Goal: Task Accomplishment & Management: Complete application form

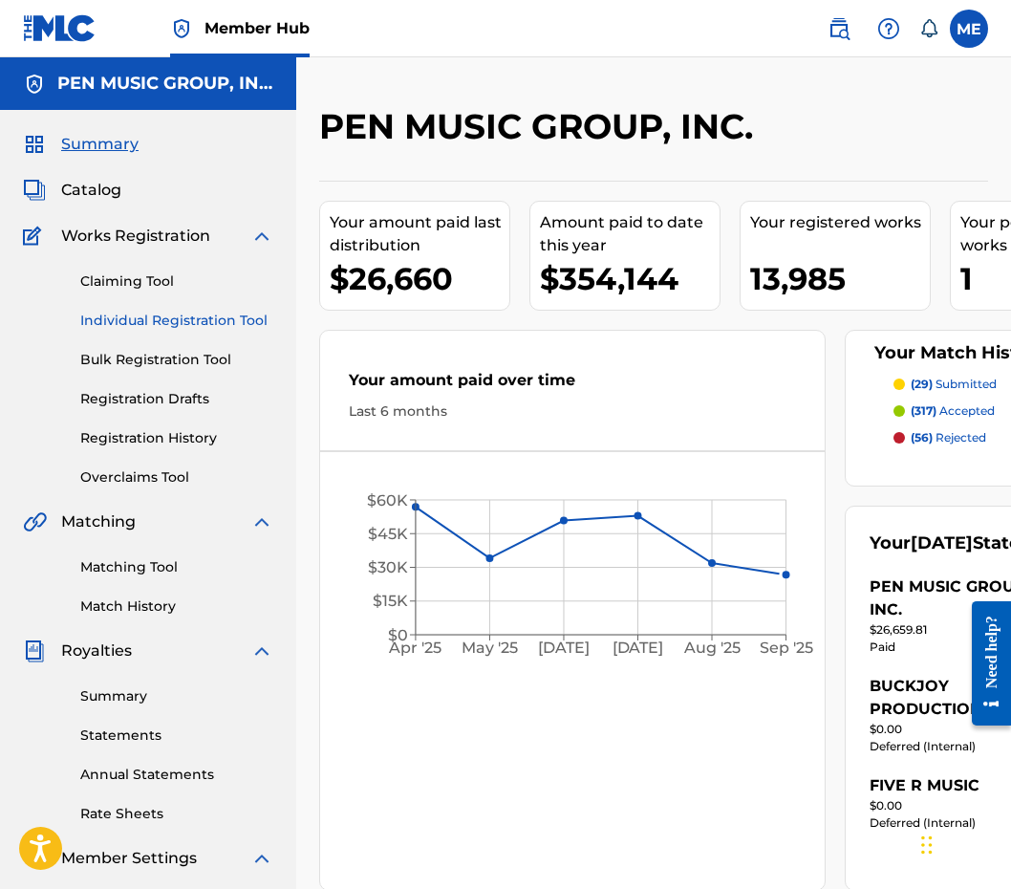
click at [159, 321] on link "Individual Registration Tool" at bounding box center [176, 321] width 193 height 20
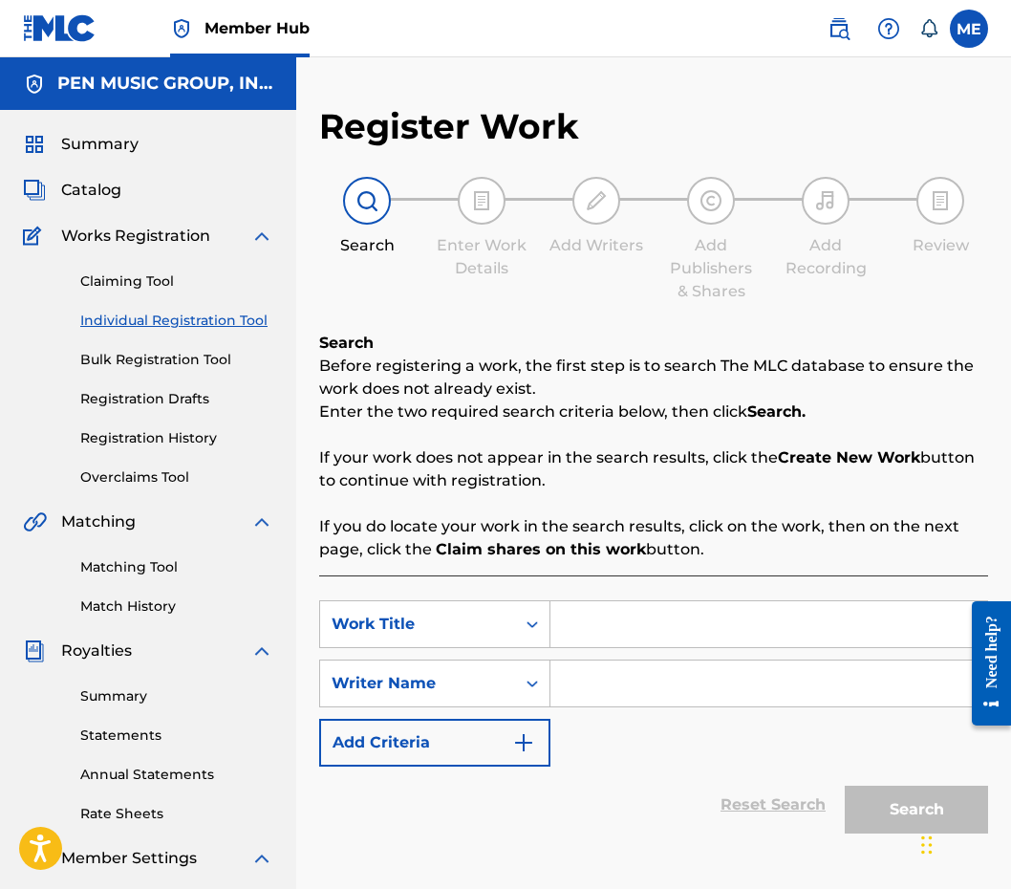
click at [594, 624] on input "Search Form" at bounding box center [768, 624] width 437 height 46
paste input "Take Us Home"
type input "Take Us Home"
click at [582, 696] on input "Search Form" at bounding box center [768, 683] width 437 height 46
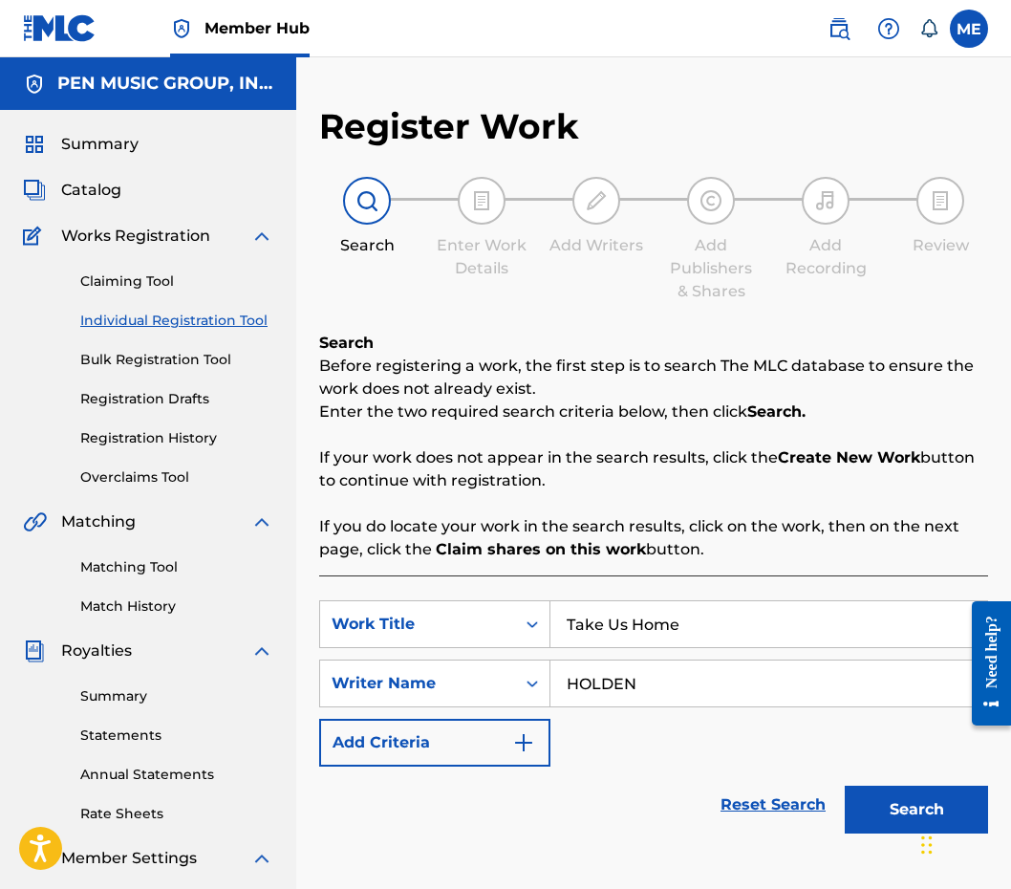
type input "HOLDEN"
click at [916, 809] on button "Search" at bounding box center [916, 809] width 143 height 48
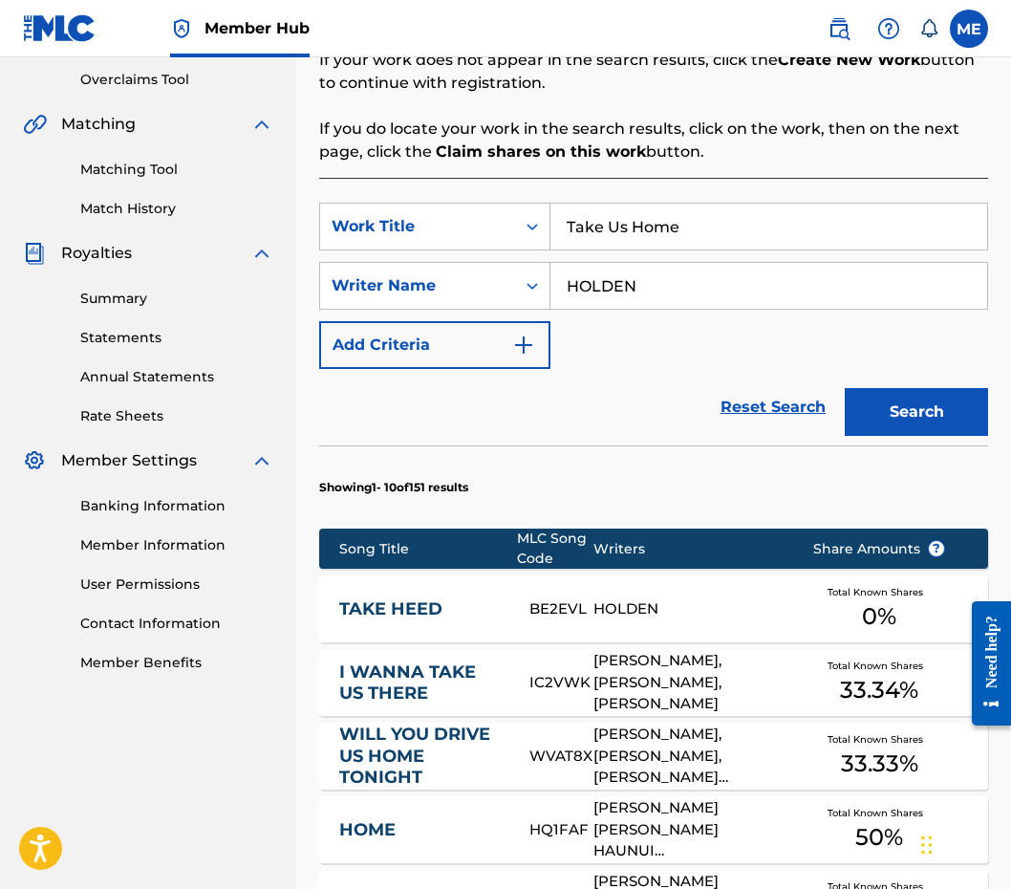
scroll to position [419, 0]
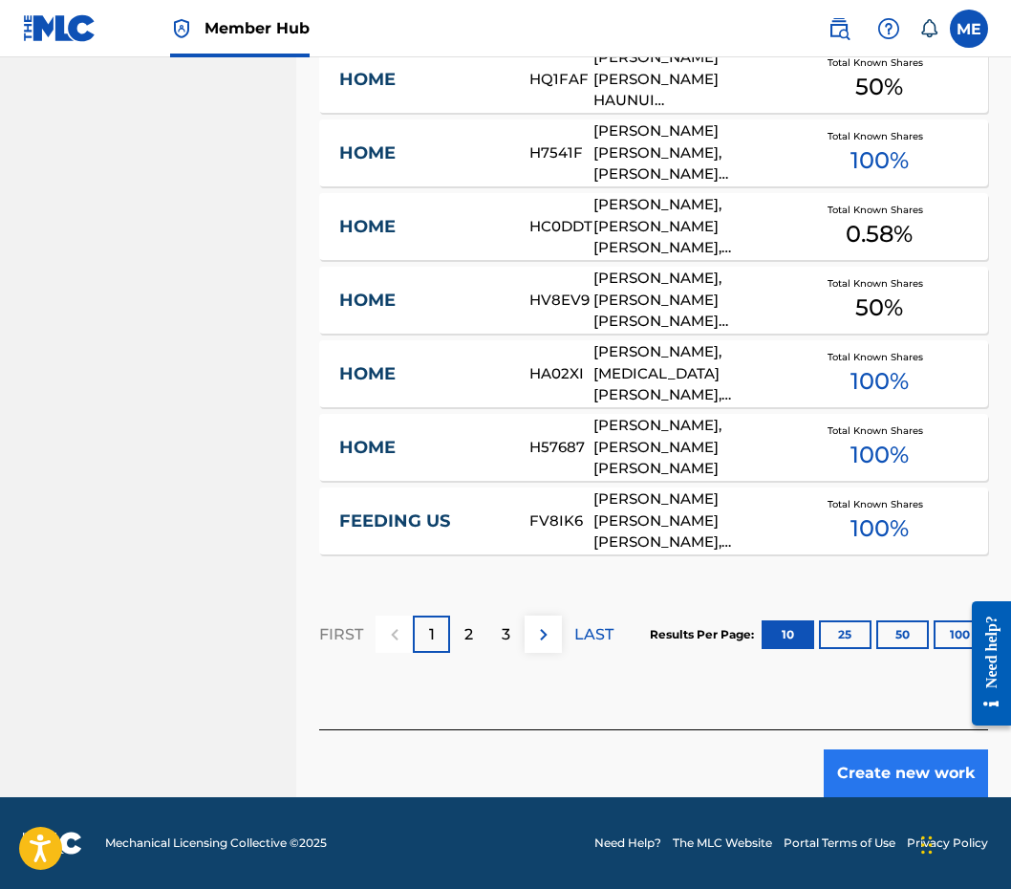
click at [891, 762] on button "Create new work" at bounding box center [906, 773] width 164 height 48
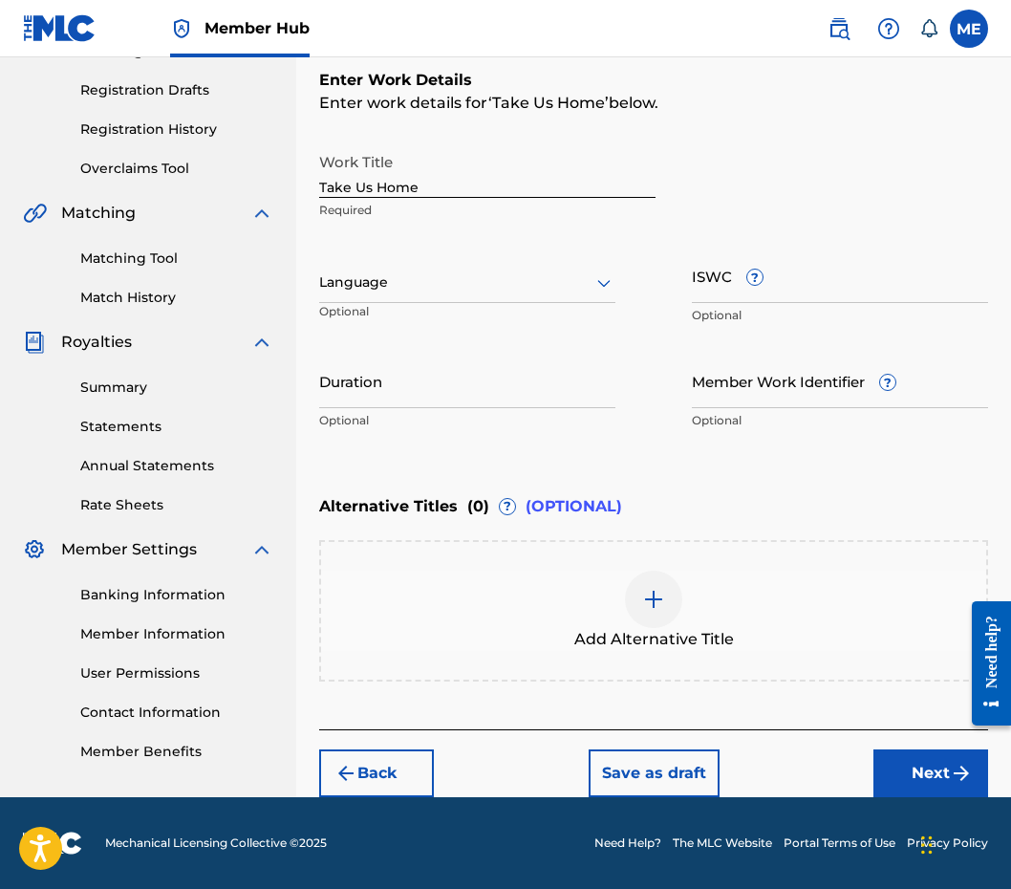
scroll to position [309, 0]
click at [483, 397] on input "Duration" at bounding box center [467, 381] width 296 height 54
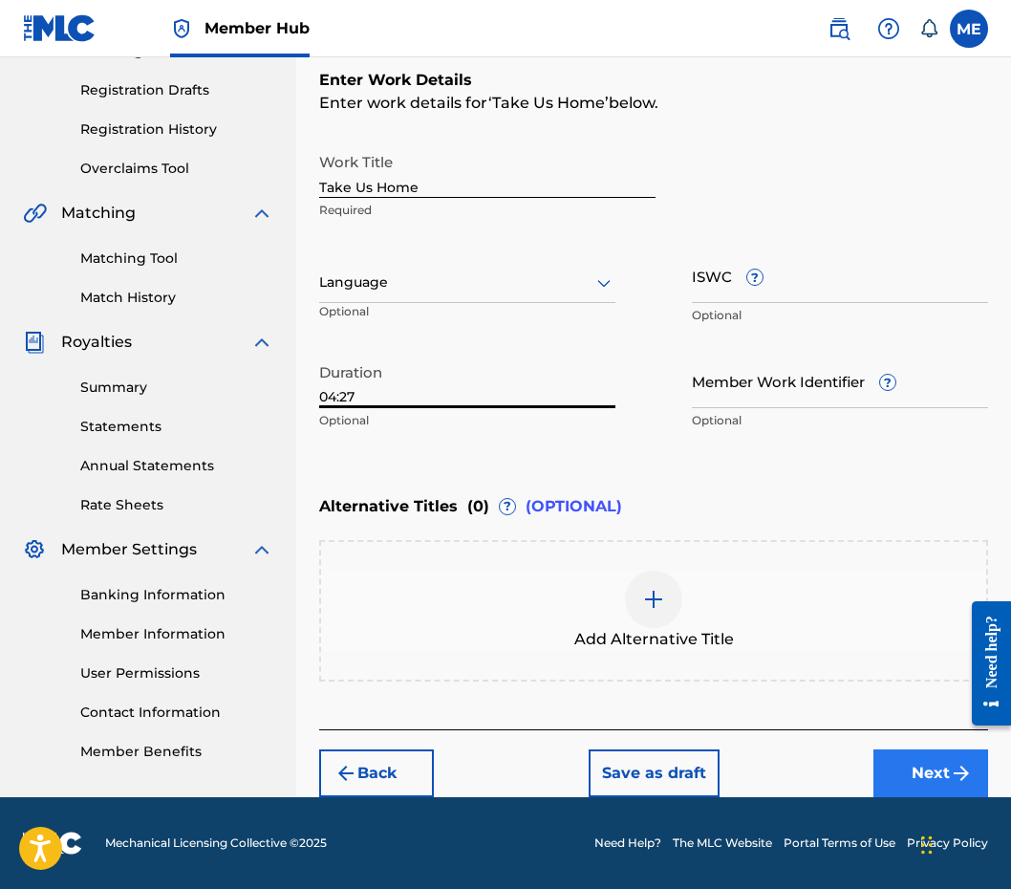
type input "04:27"
click at [919, 782] on button "Next" at bounding box center [930, 773] width 115 height 48
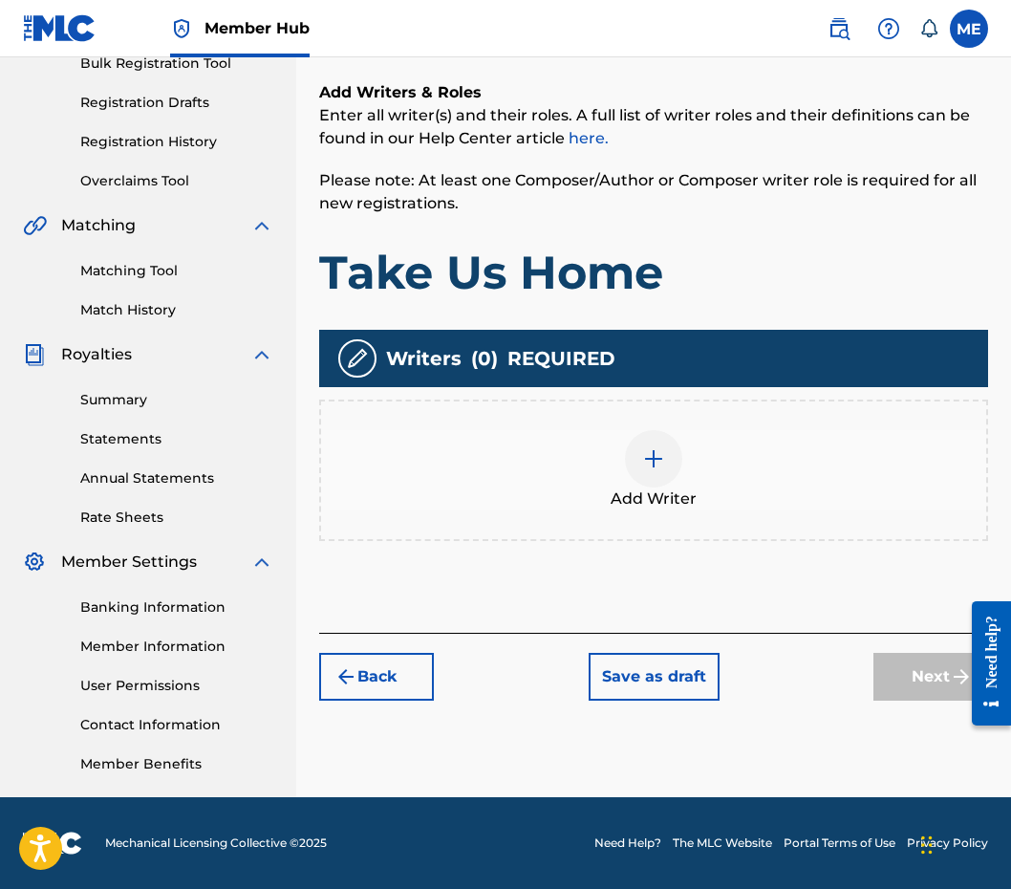
click at [641, 437] on div at bounding box center [653, 458] width 57 height 57
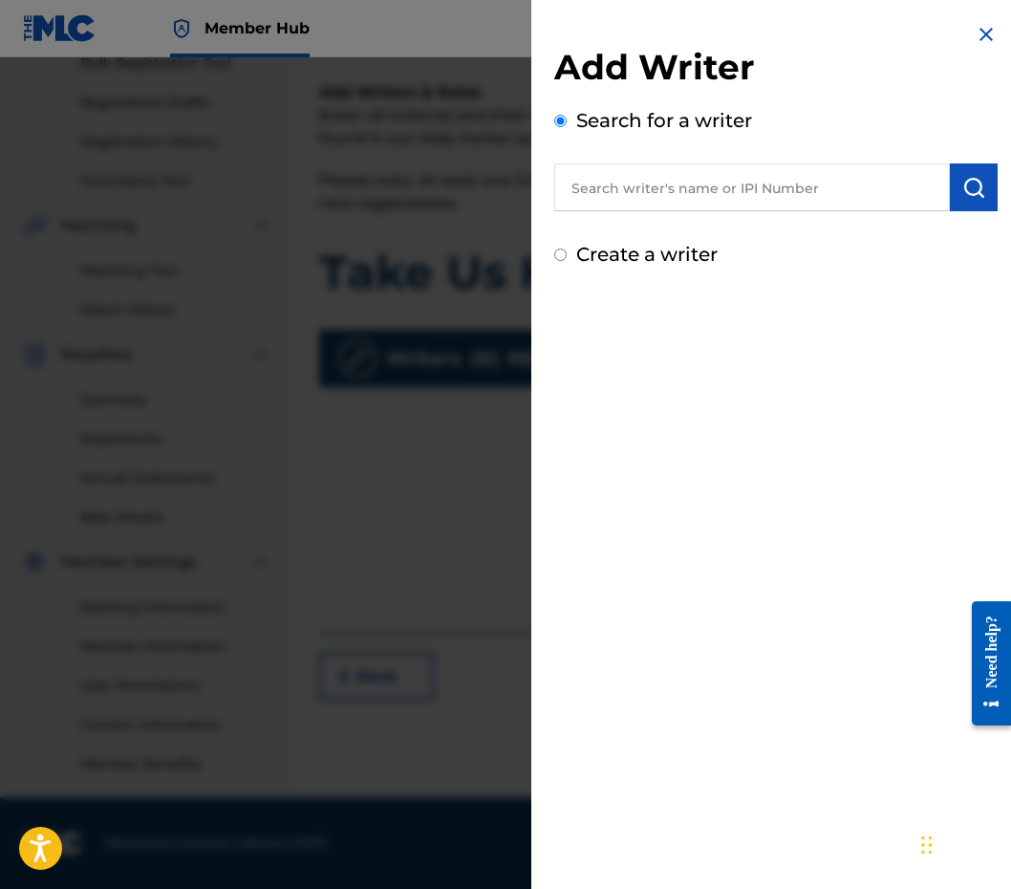
click at [792, 179] on input "text" at bounding box center [752, 187] width 396 height 48
paste input "581514745"
click at [566, 191] on input "581514745" at bounding box center [752, 187] width 396 height 48
type input "00581514745"
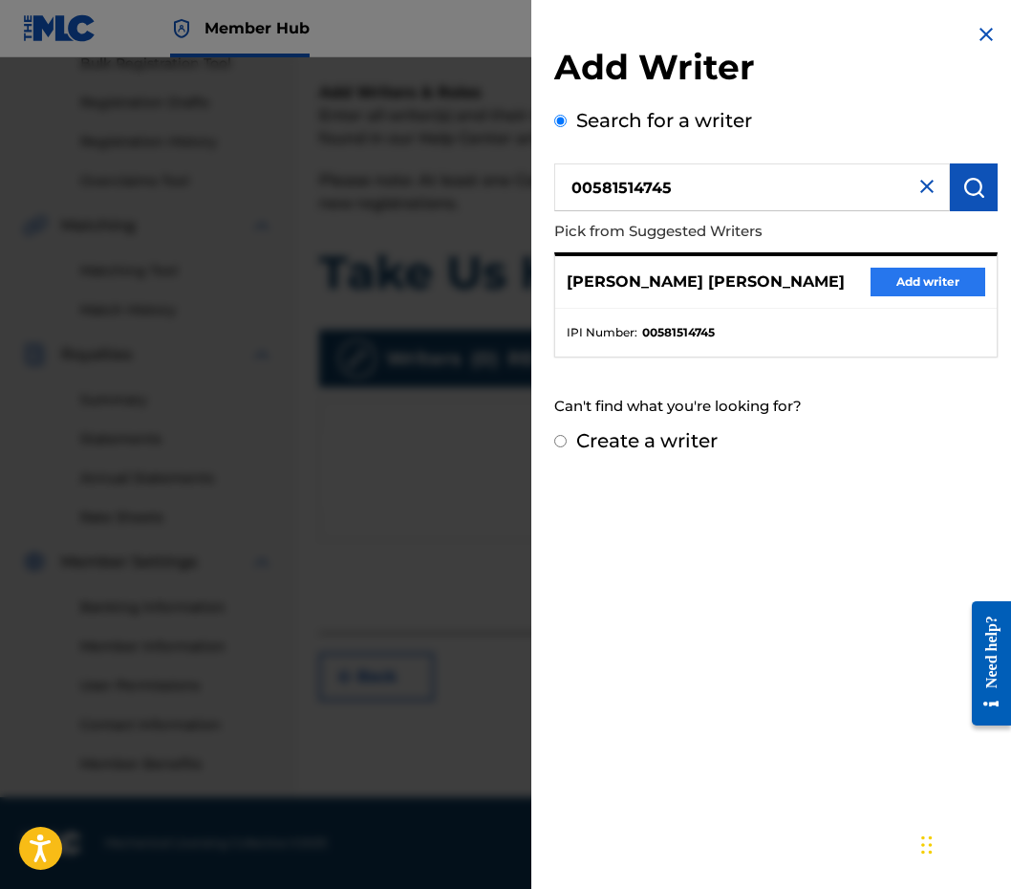
click at [927, 278] on button "Add writer" at bounding box center [927, 282] width 115 height 29
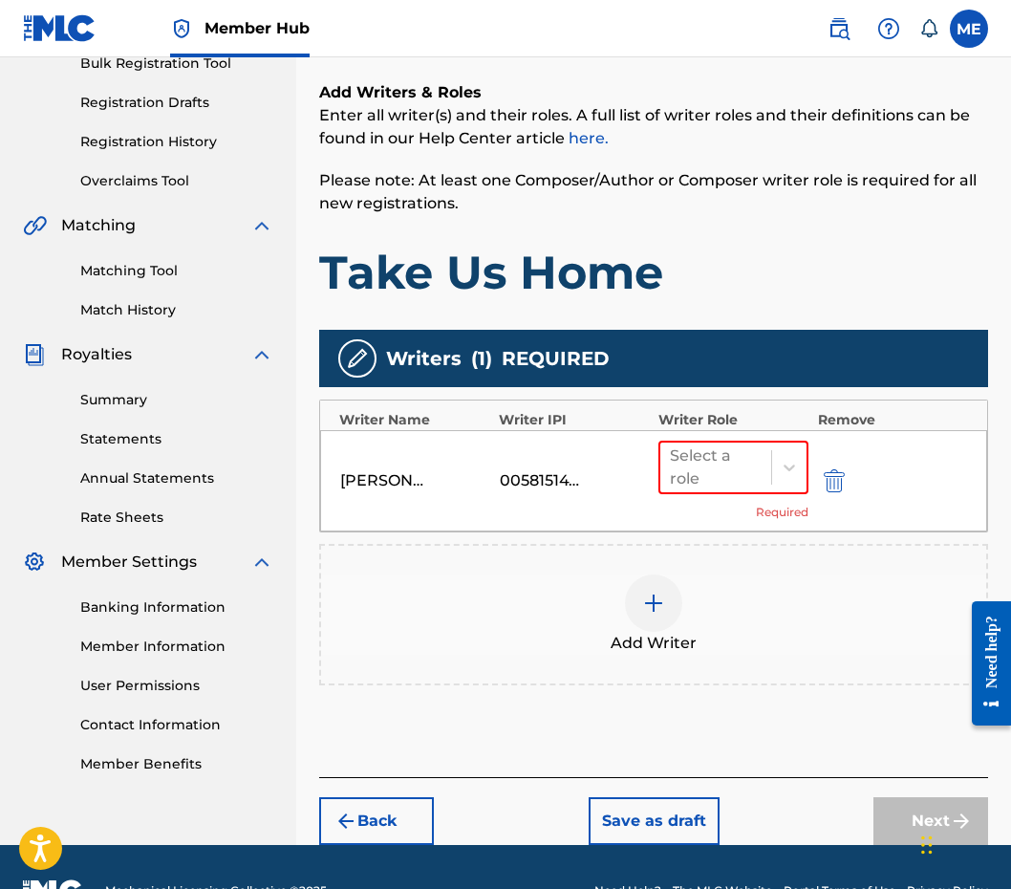
click at [735, 497] on div "Select a role Required" at bounding box center [733, 480] width 150 height 80
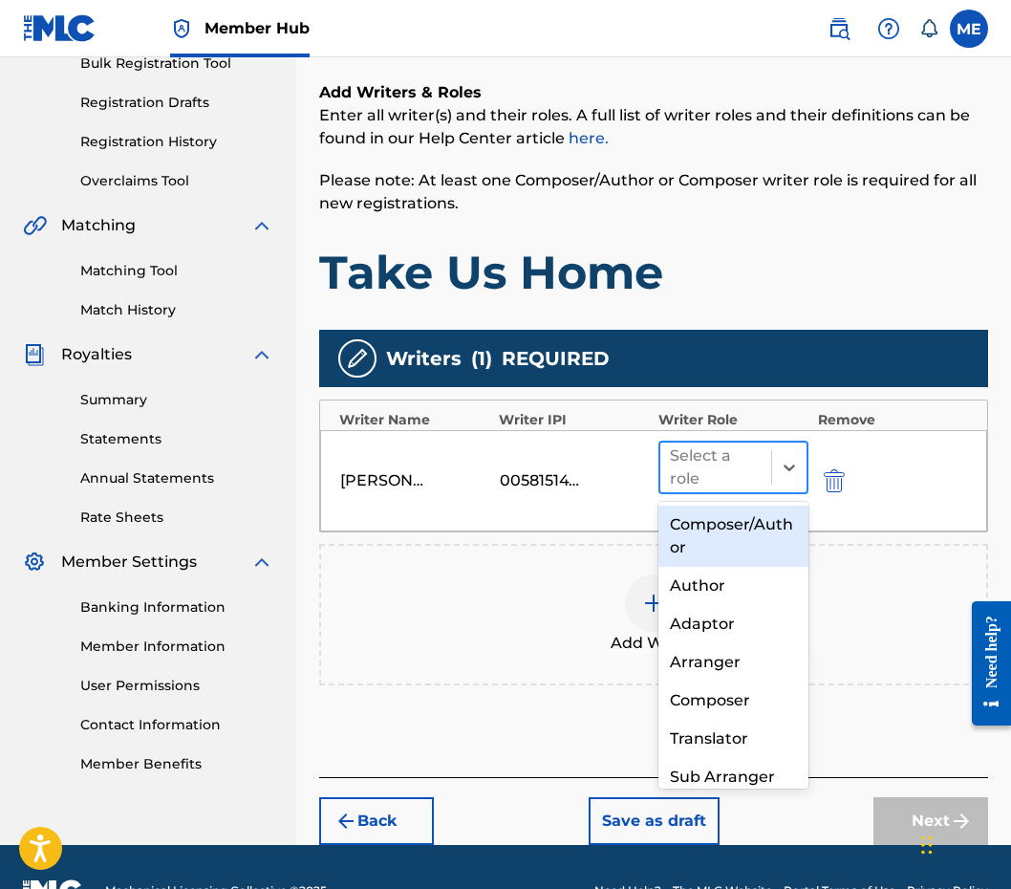
click at [736, 478] on div at bounding box center [716, 467] width 92 height 27
click at [750, 548] on div "Composer/Author" at bounding box center [733, 535] width 150 height 61
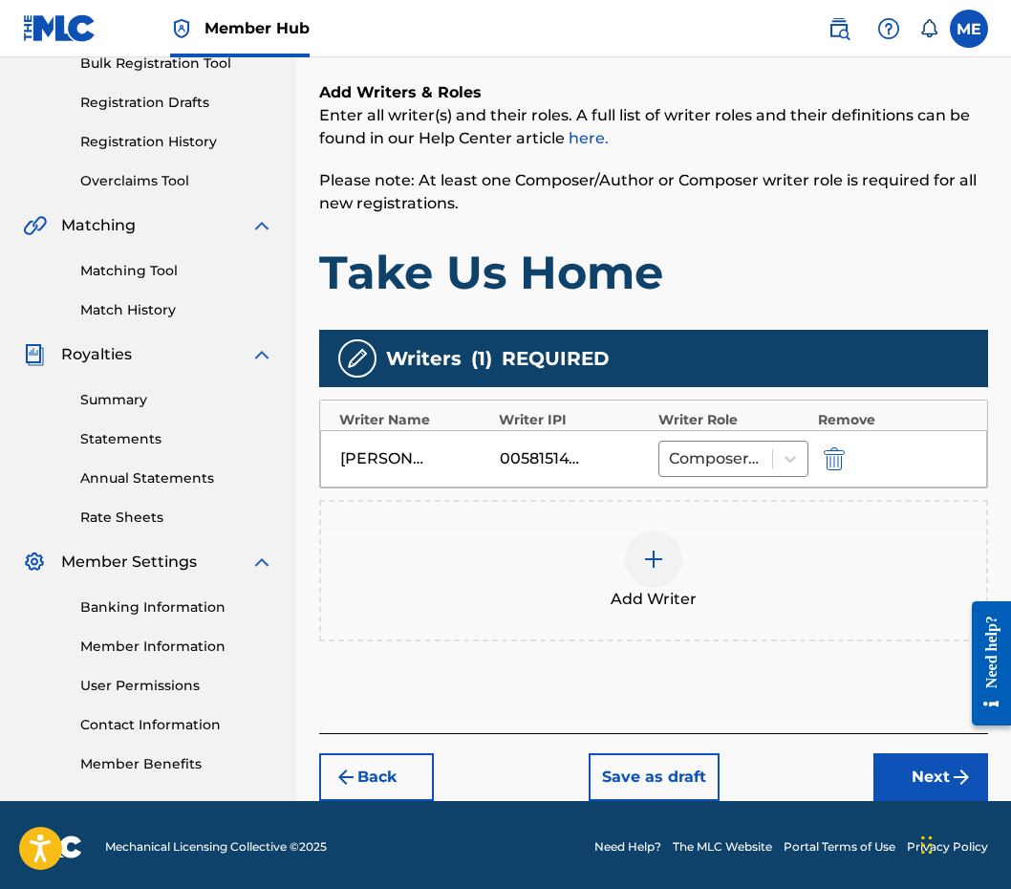
click at [650, 600] on span "Add Writer" at bounding box center [654, 599] width 86 height 23
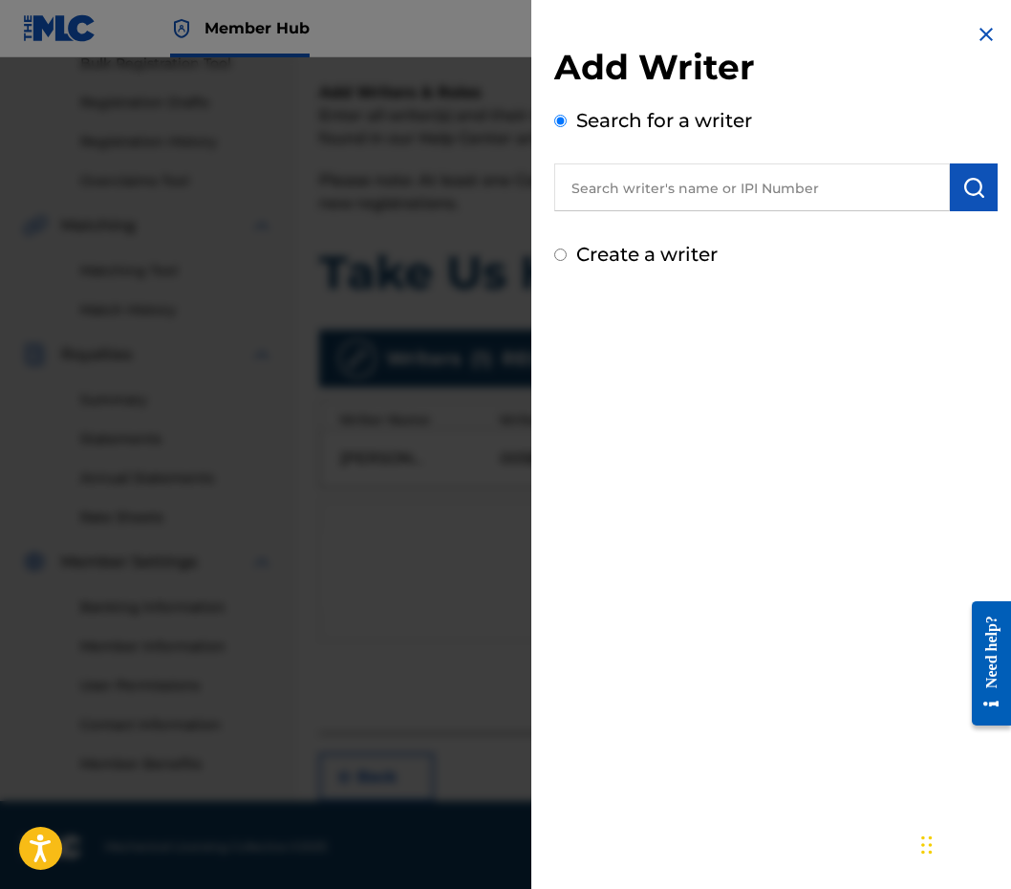
click at [677, 200] on input "text" at bounding box center [752, 187] width 396 height 48
paste input "1201510237"
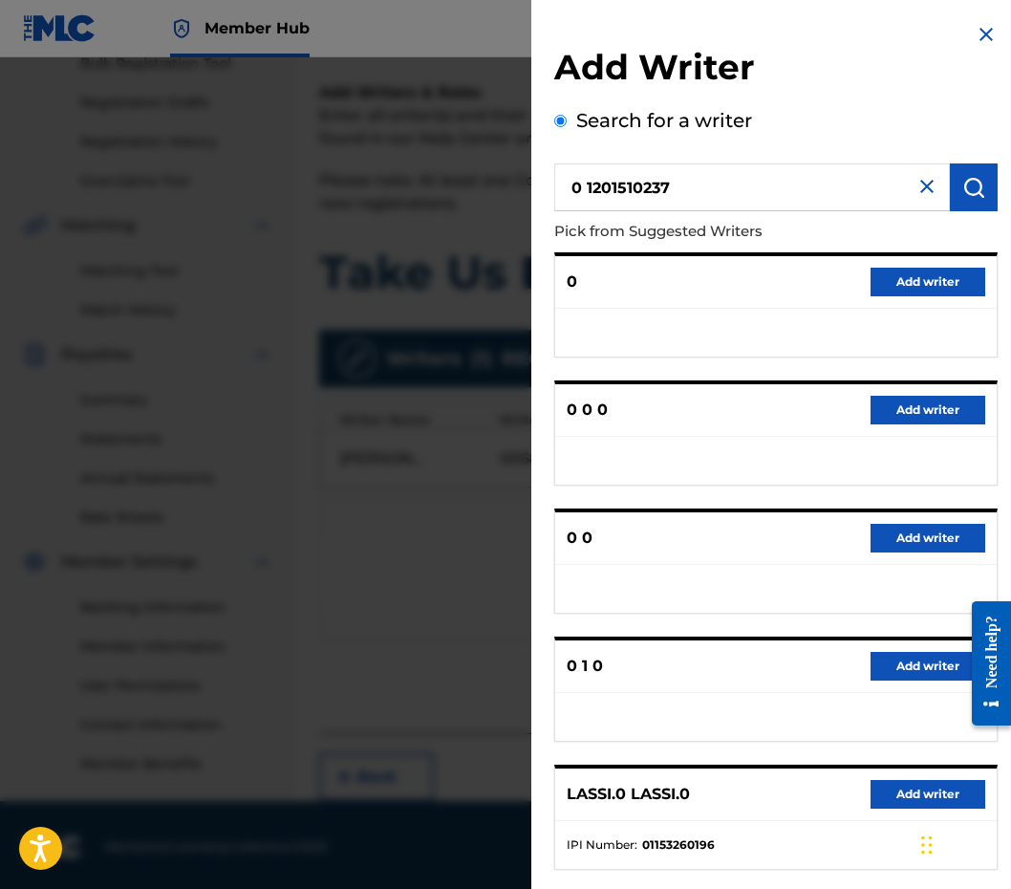
click at [588, 197] on input "0 1201510237" at bounding box center [752, 187] width 396 height 48
click at [583, 189] on input "0 1201510237" at bounding box center [752, 187] width 396 height 48
type input "01201510237"
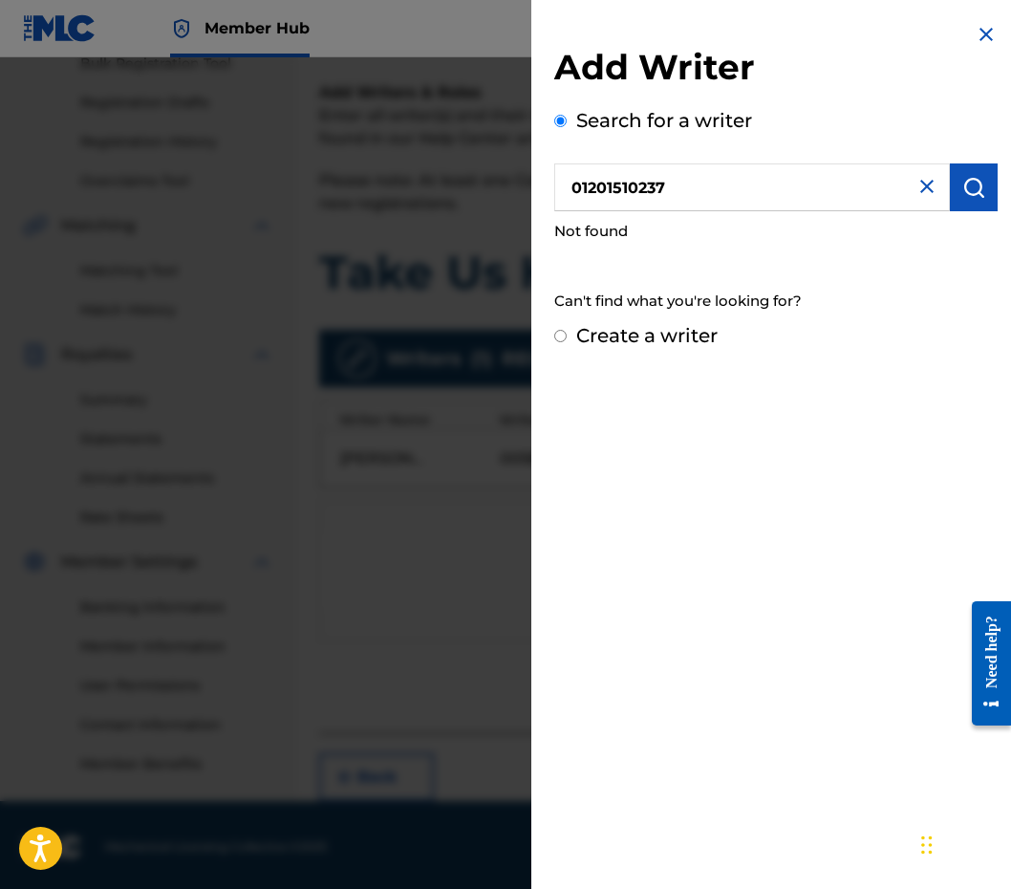
click at [698, 183] on input "01201510237" at bounding box center [752, 187] width 396 height 48
click at [566, 338] on div "Create a writer" at bounding box center [775, 335] width 443 height 29
click at [975, 30] on img at bounding box center [986, 34] width 23 height 23
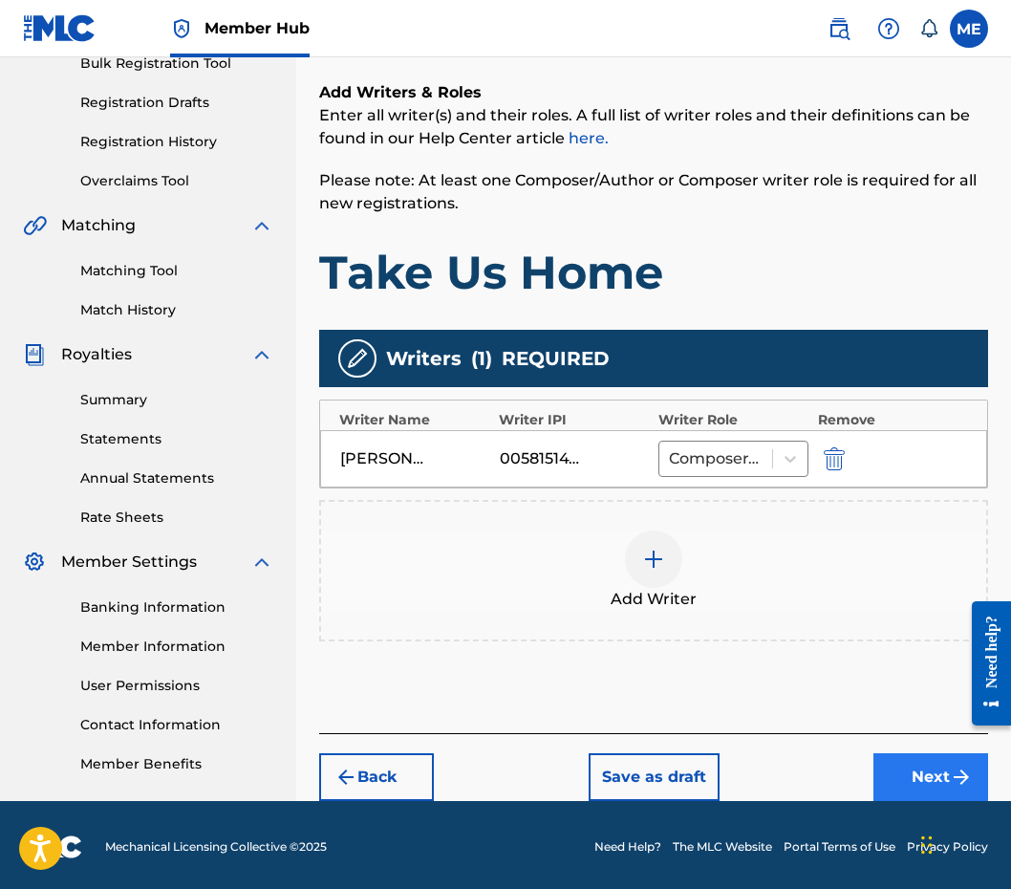
click at [912, 784] on button "Next" at bounding box center [930, 777] width 115 height 48
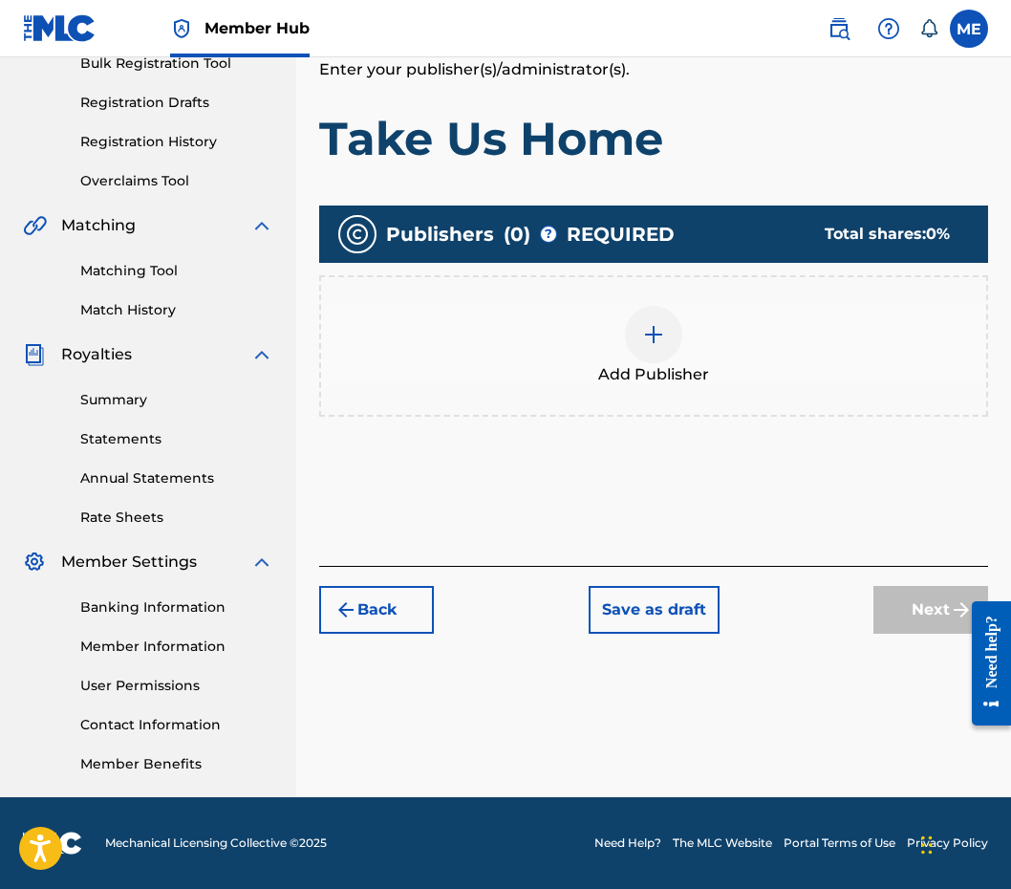
scroll to position [86, 0]
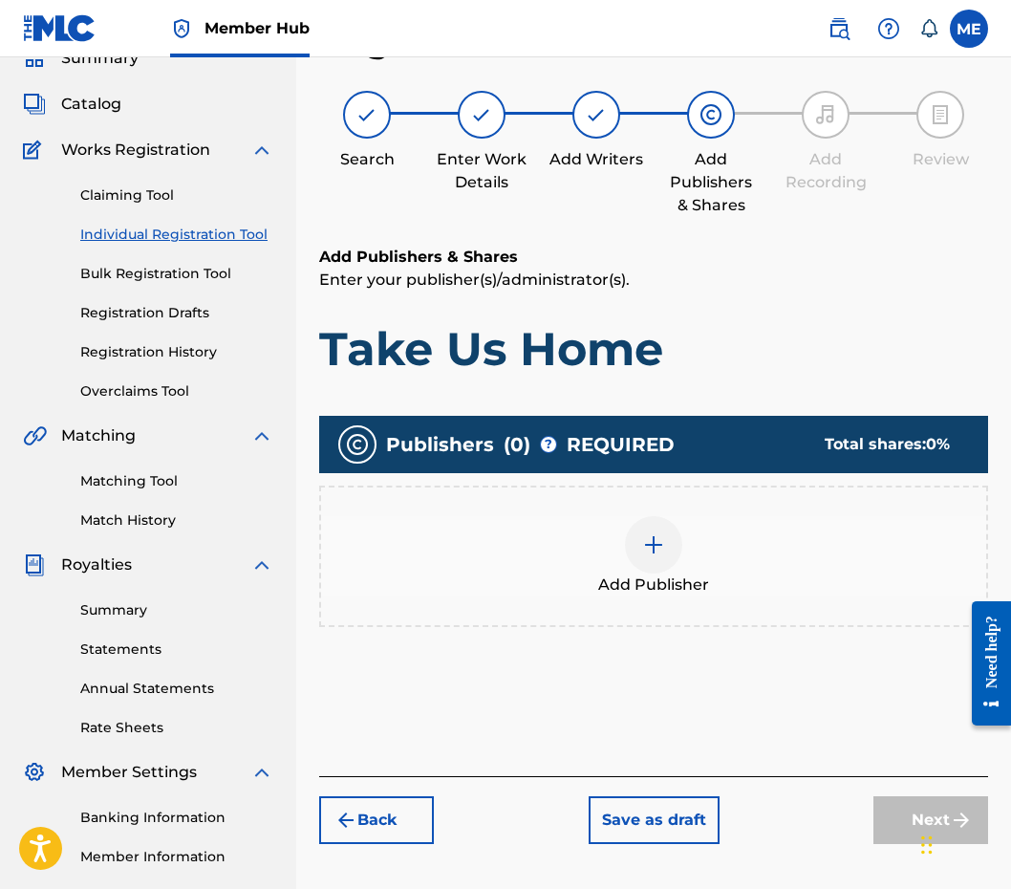
click at [640, 540] on div at bounding box center [653, 544] width 57 height 57
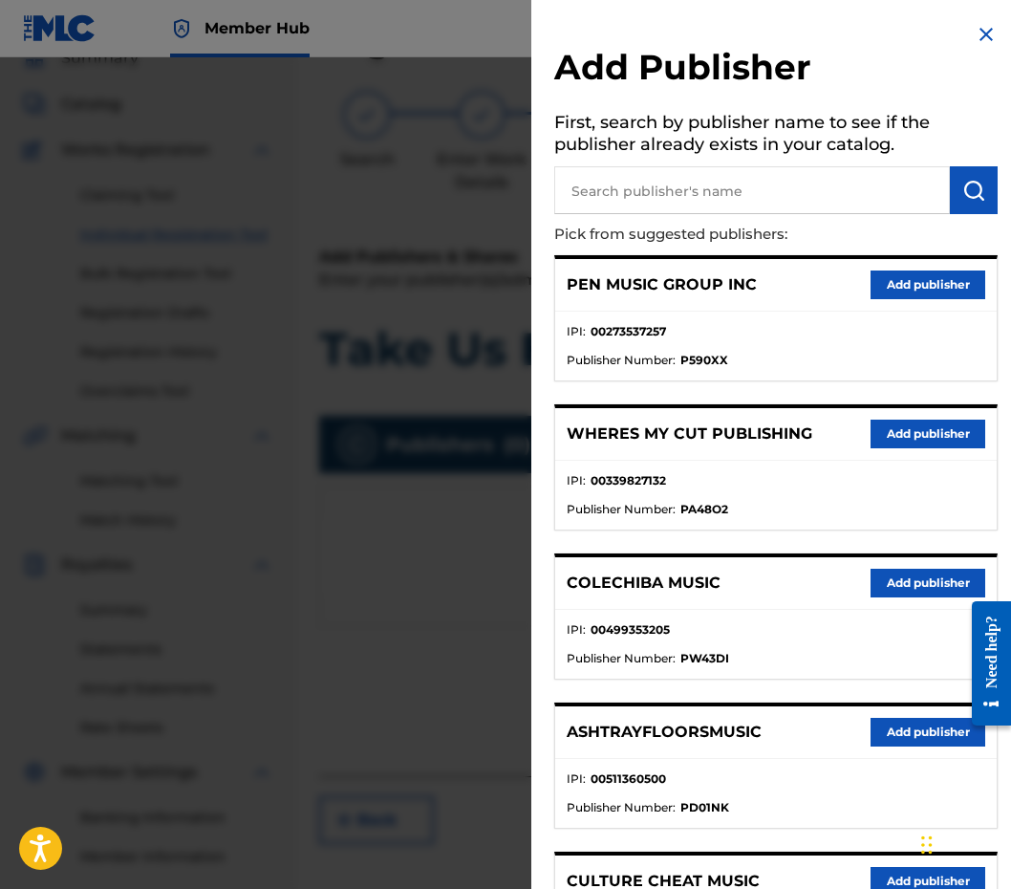
click at [856, 149] on h5 "First, search by publisher name to see if the publisher already exists in your …" at bounding box center [775, 136] width 443 height 60
click at [846, 185] on input "text" at bounding box center [752, 190] width 396 height 48
paste input "01201510237"
type input "01201510237"
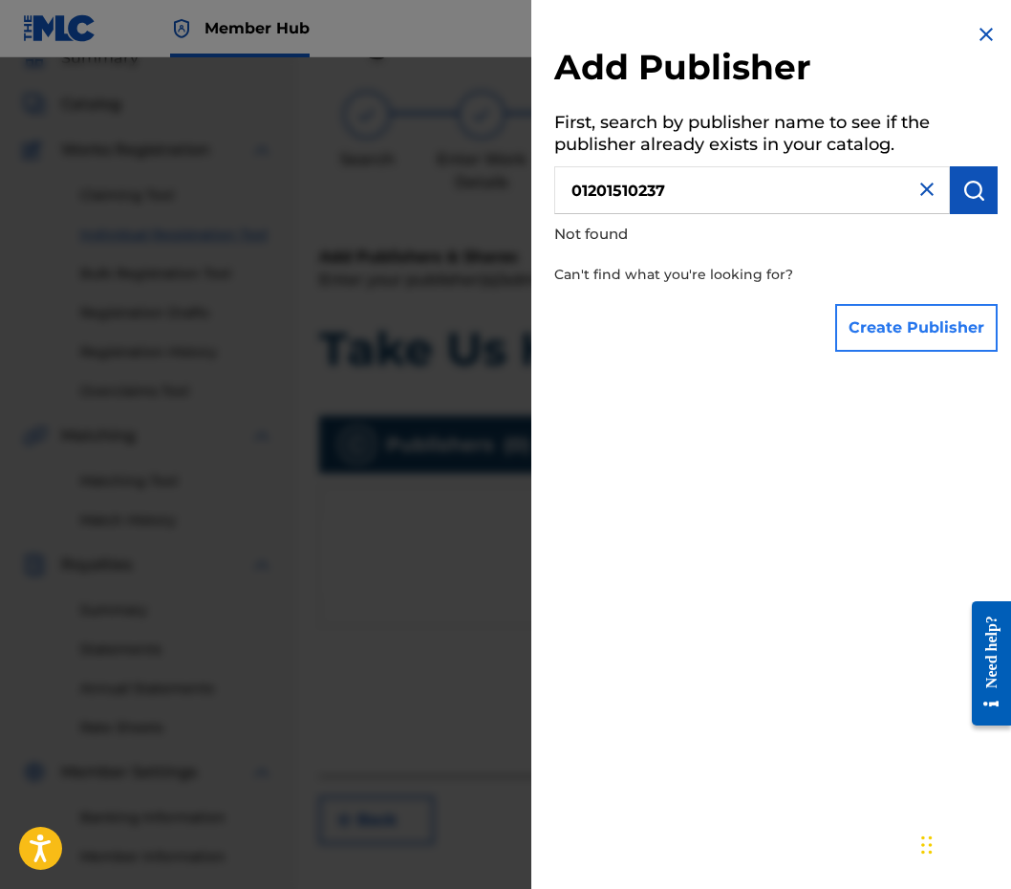
click at [863, 312] on button "Create Publisher" at bounding box center [916, 328] width 162 height 48
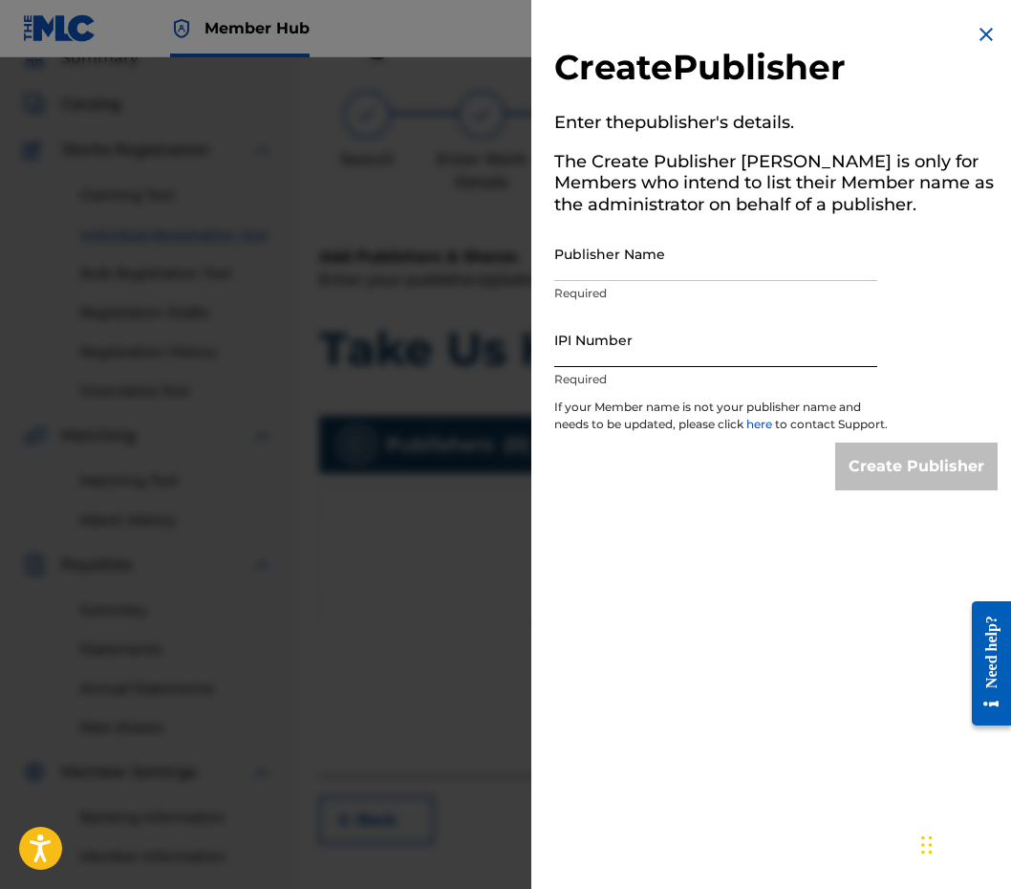
click at [657, 357] on input "IPI Number" at bounding box center [715, 339] width 323 height 54
paste input "01201510237"
type input "01201510237"
click at [690, 227] on input "Publisher Name" at bounding box center [715, 253] width 323 height 54
paste input "TALL POPPY MUSIC"
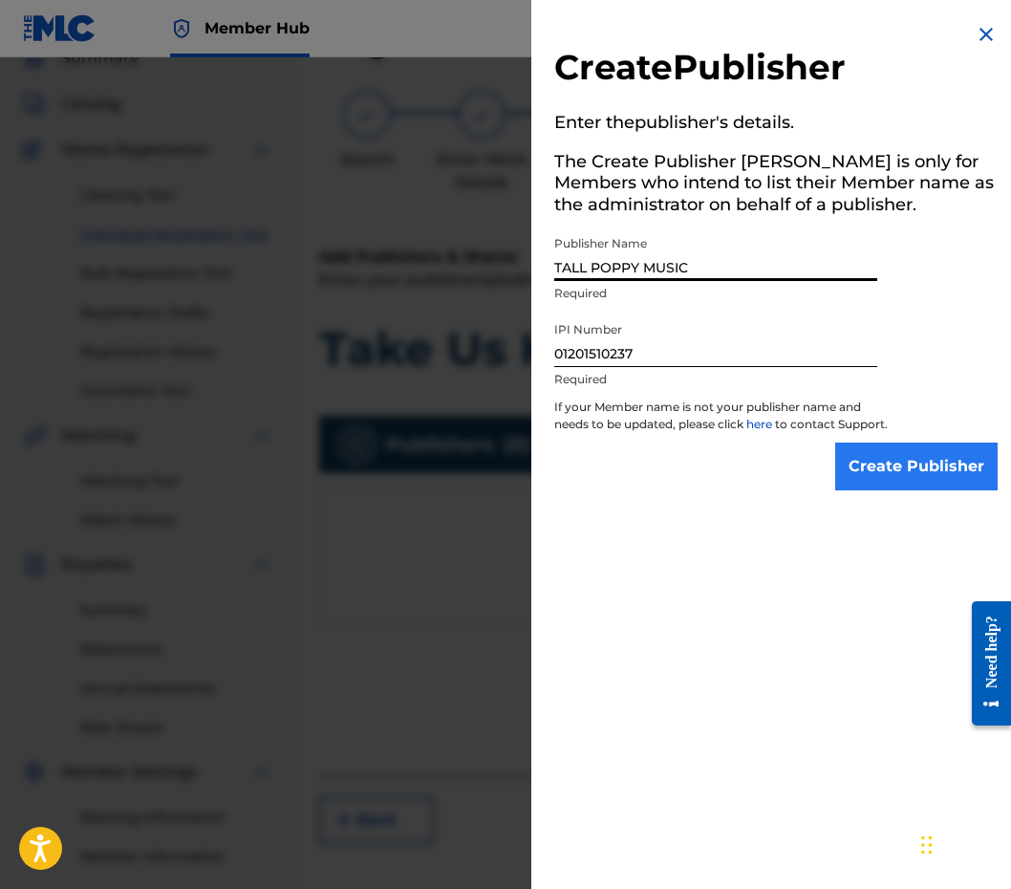
type input "TALL POPPY MUSIC"
click at [901, 483] on input "Create Publisher" at bounding box center [916, 466] width 162 height 48
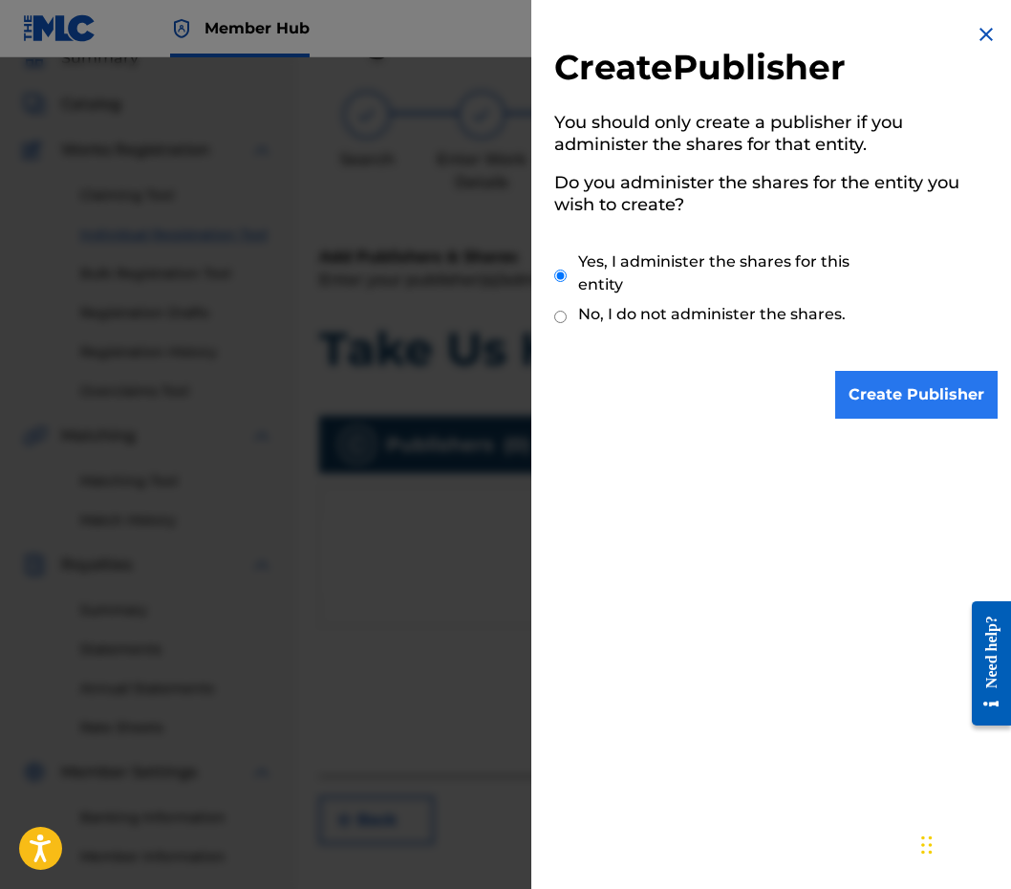
click at [886, 402] on input "Create Publisher" at bounding box center [916, 395] width 162 height 48
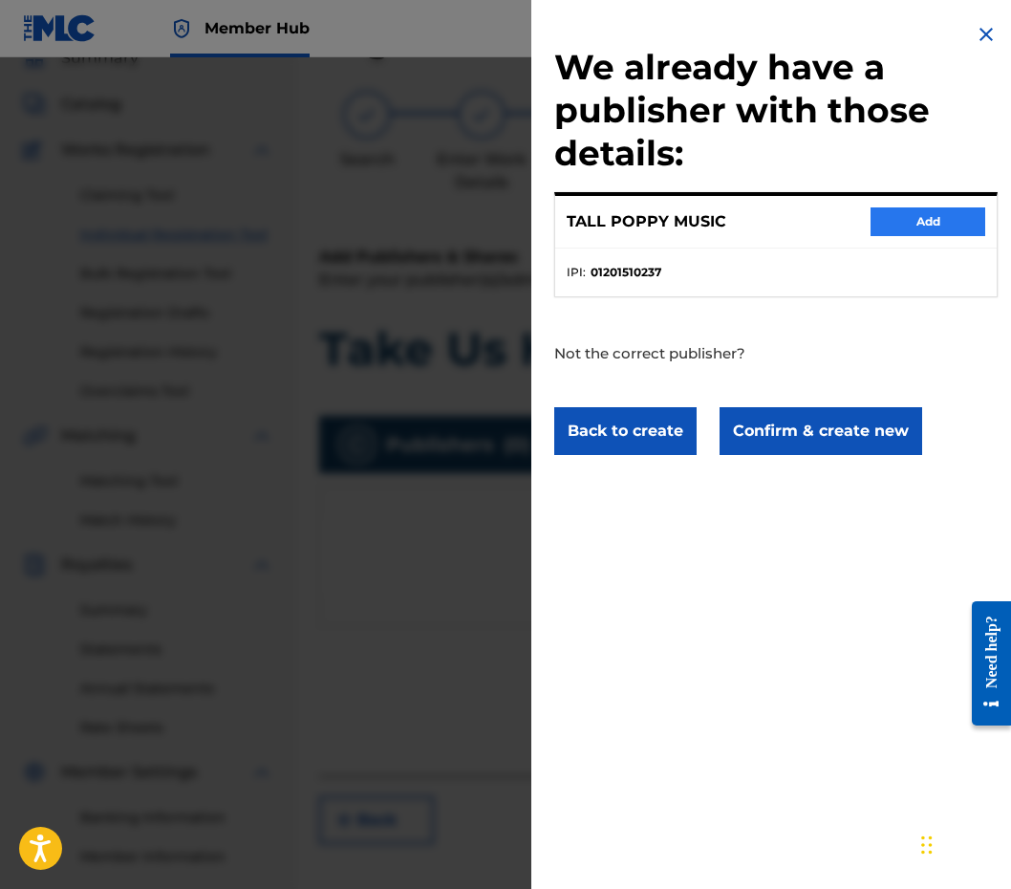
click at [952, 214] on button "Add" at bounding box center [927, 221] width 115 height 29
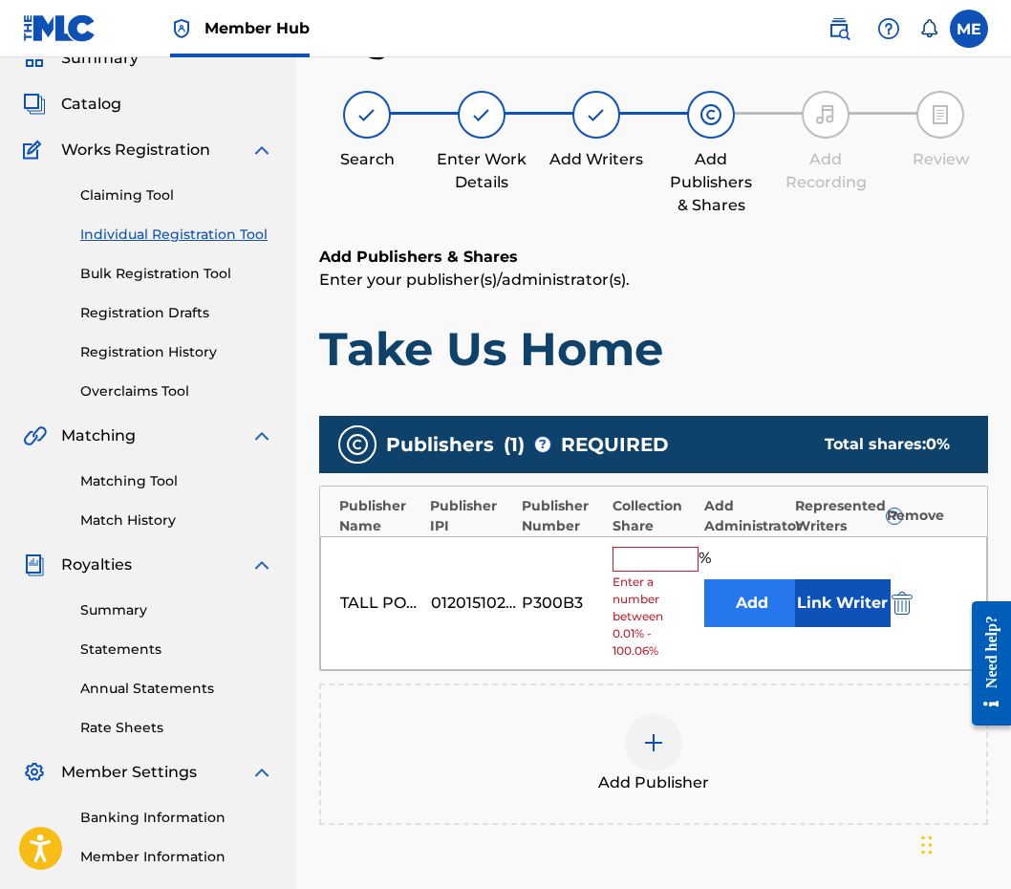
click at [757, 583] on button "Add" at bounding box center [752, 603] width 96 height 48
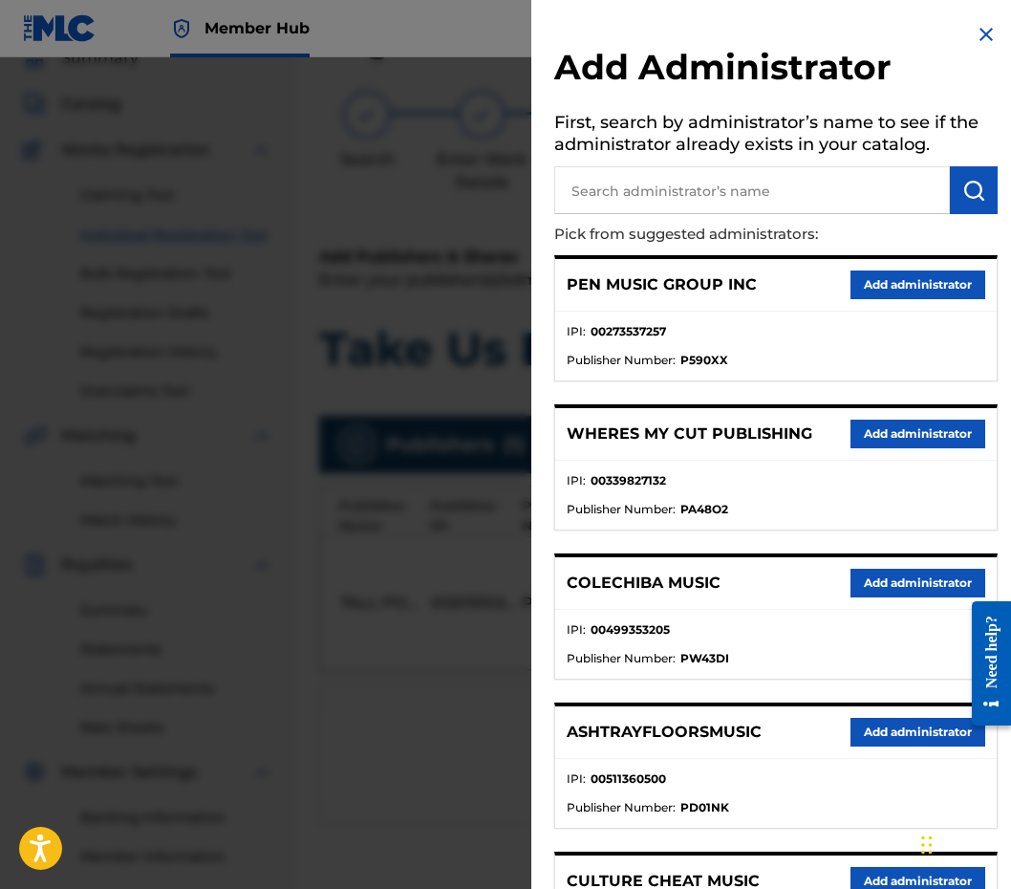
click at [806, 182] on input "text" at bounding box center [752, 190] width 396 height 48
type input "PENSIVE"
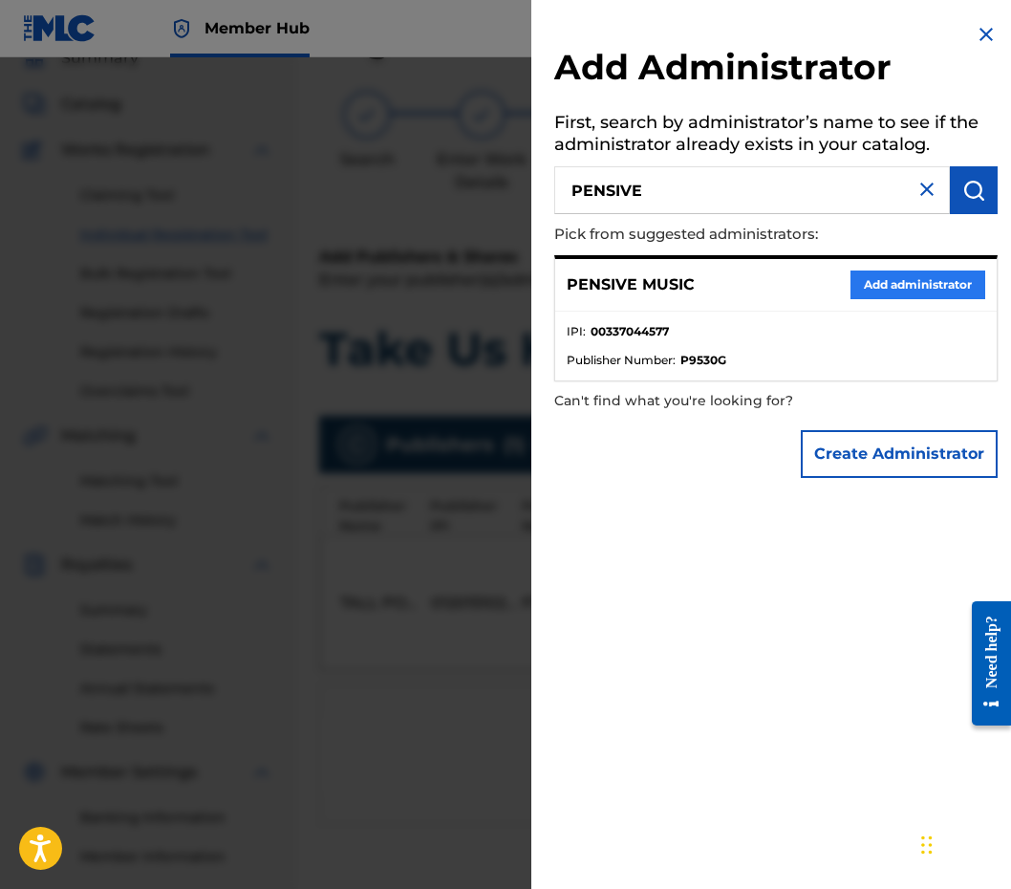
click at [932, 275] on button "Add administrator" at bounding box center [917, 284] width 135 height 29
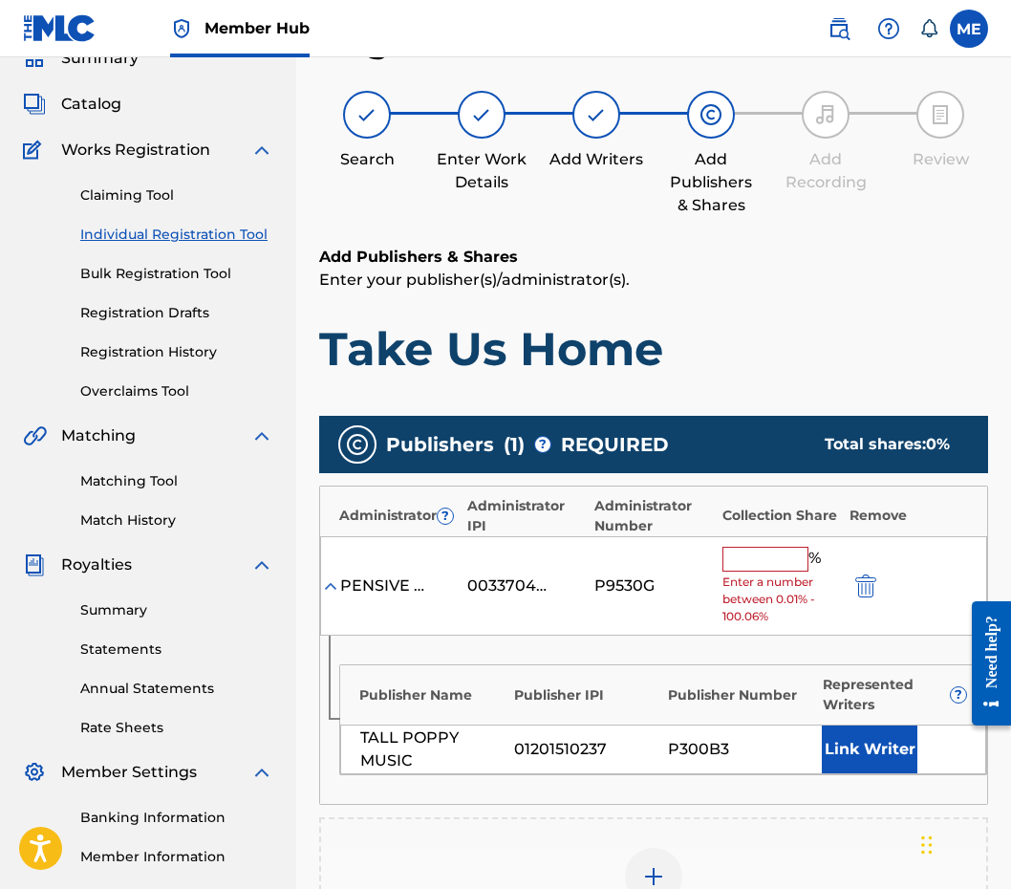
click at [759, 550] on input "text" at bounding box center [765, 559] width 86 height 25
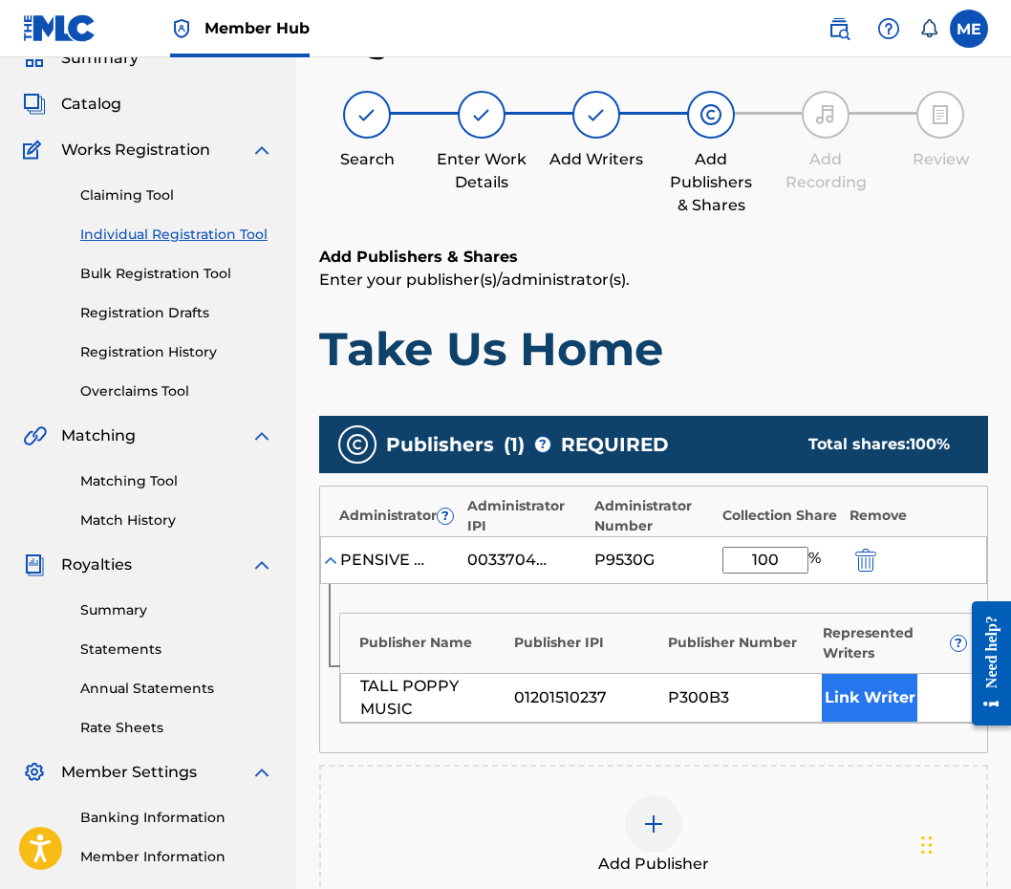
type input "100"
click at [847, 693] on button "Link Writer" at bounding box center [870, 698] width 96 height 48
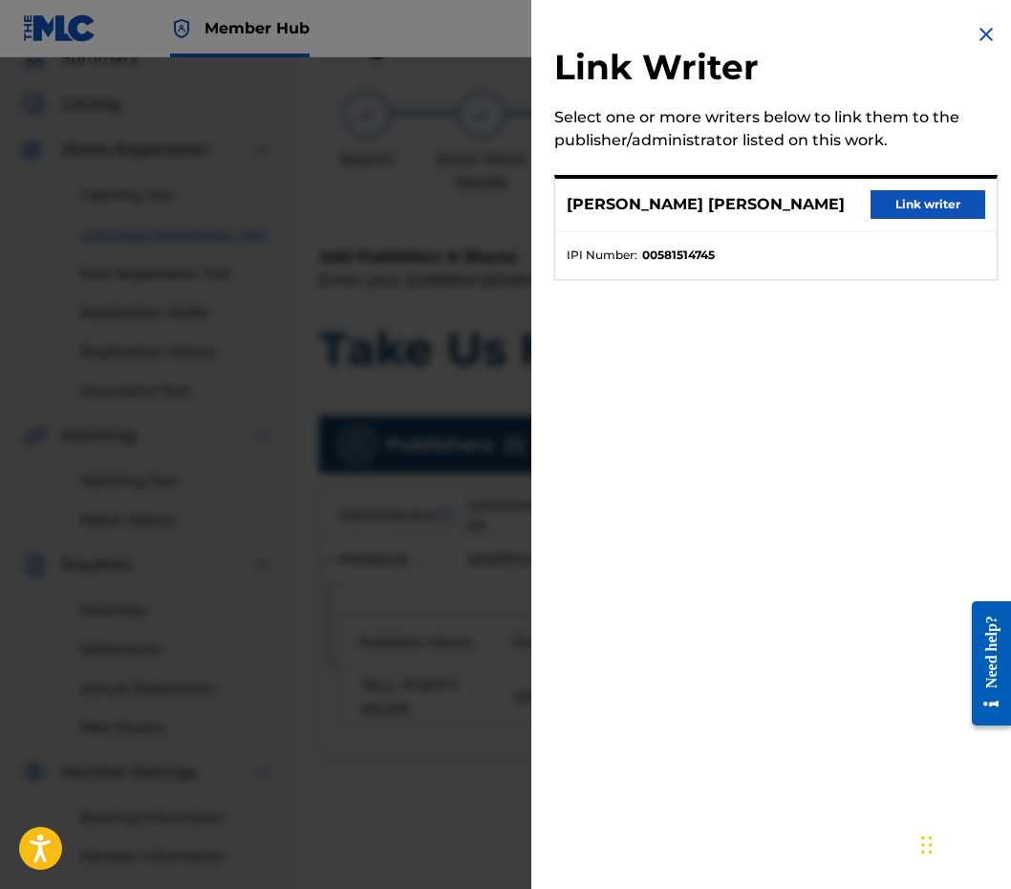
click at [907, 224] on div "[PERSON_NAME] [PERSON_NAME] Link writer" at bounding box center [775, 205] width 441 height 53
click at [907, 207] on button "Link writer" at bounding box center [927, 204] width 115 height 29
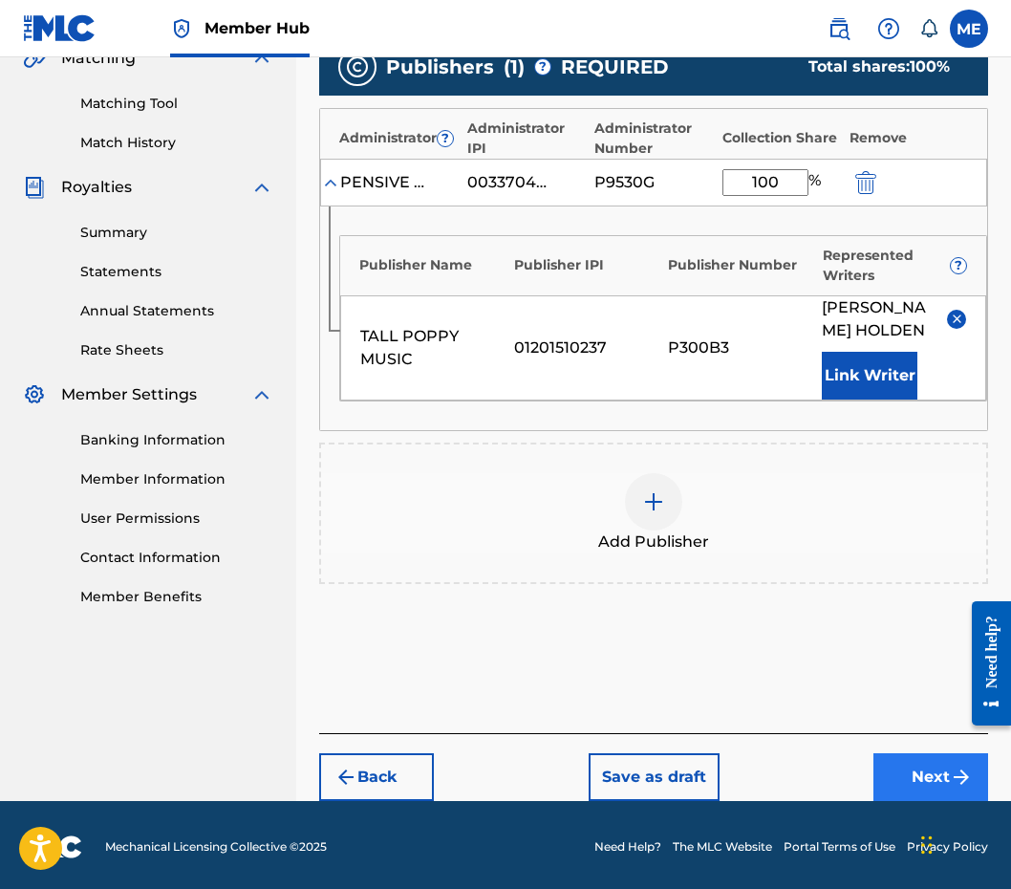
click at [908, 787] on button "Next" at bounding box center [930, 777] width 115 height 48
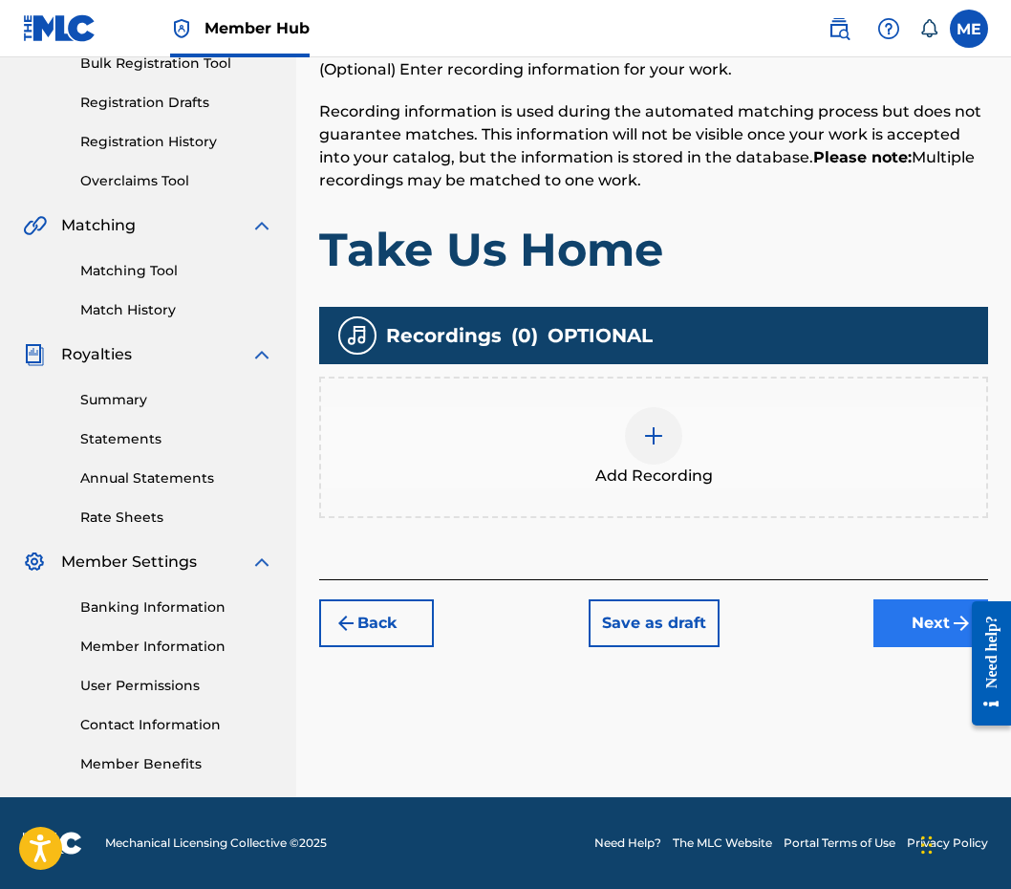
click at [918, 631] on button "Next" at bounding box center [930, 623] width 115 height 48
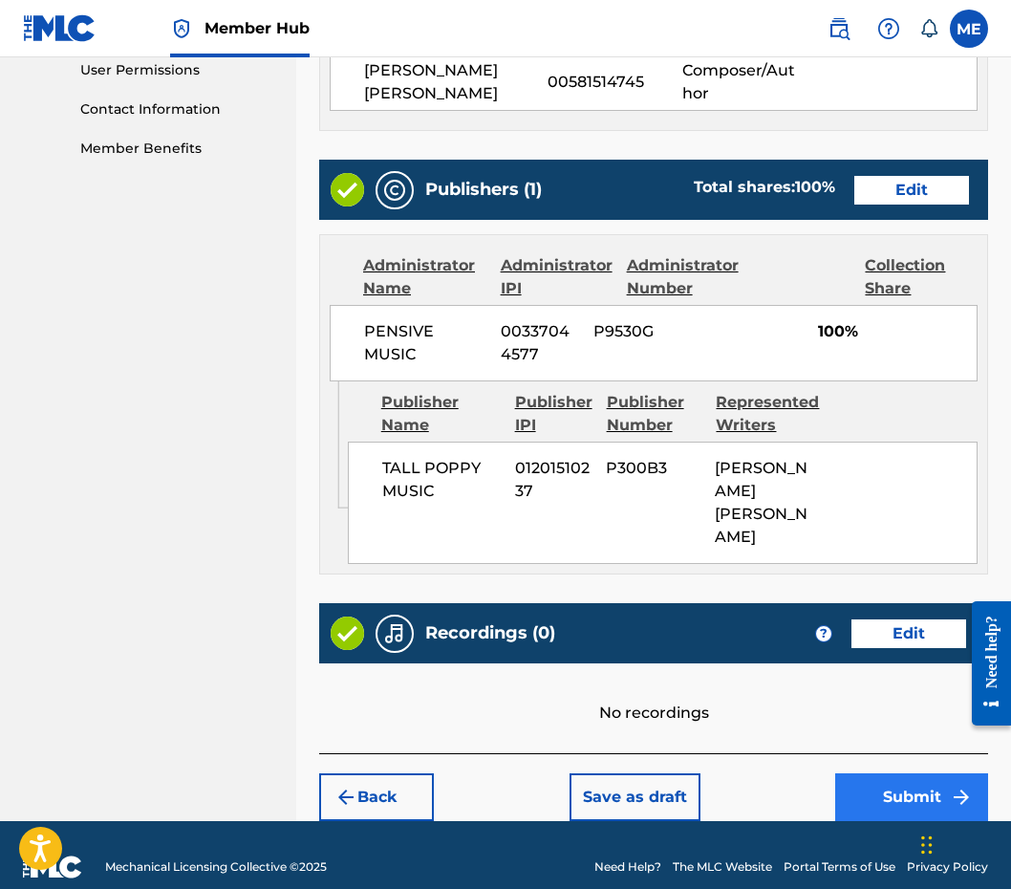
scroll to position [910, 0]
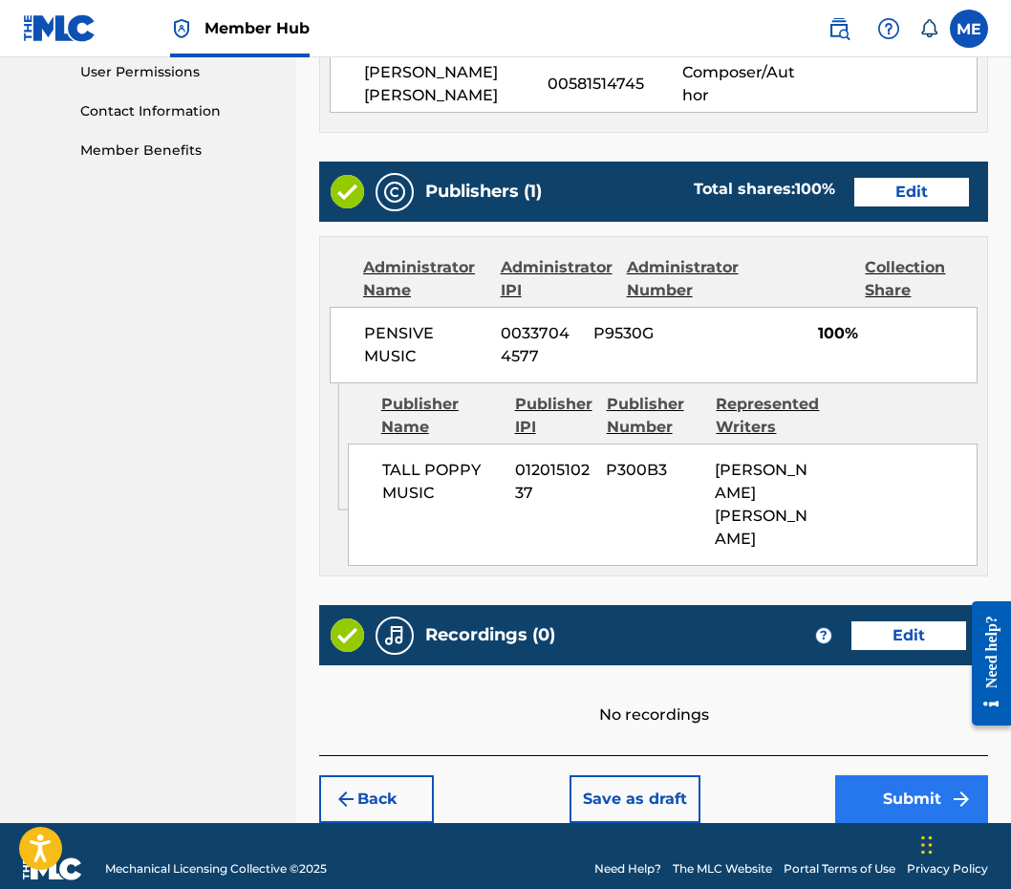
click at [905, 775] on button "Submit" at bounding box center [911, 799] width 153 height 48
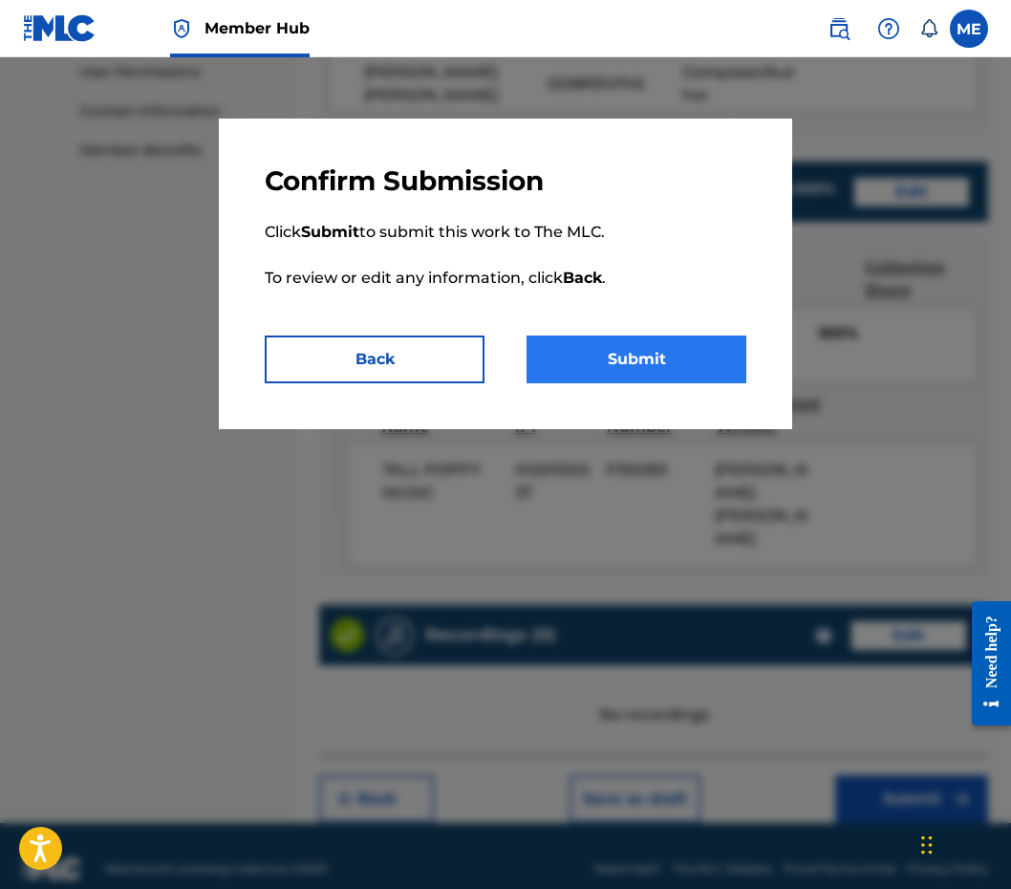
click at [676, 352] on button "Submit" at bounding box center [636, 359] width 220 height 48
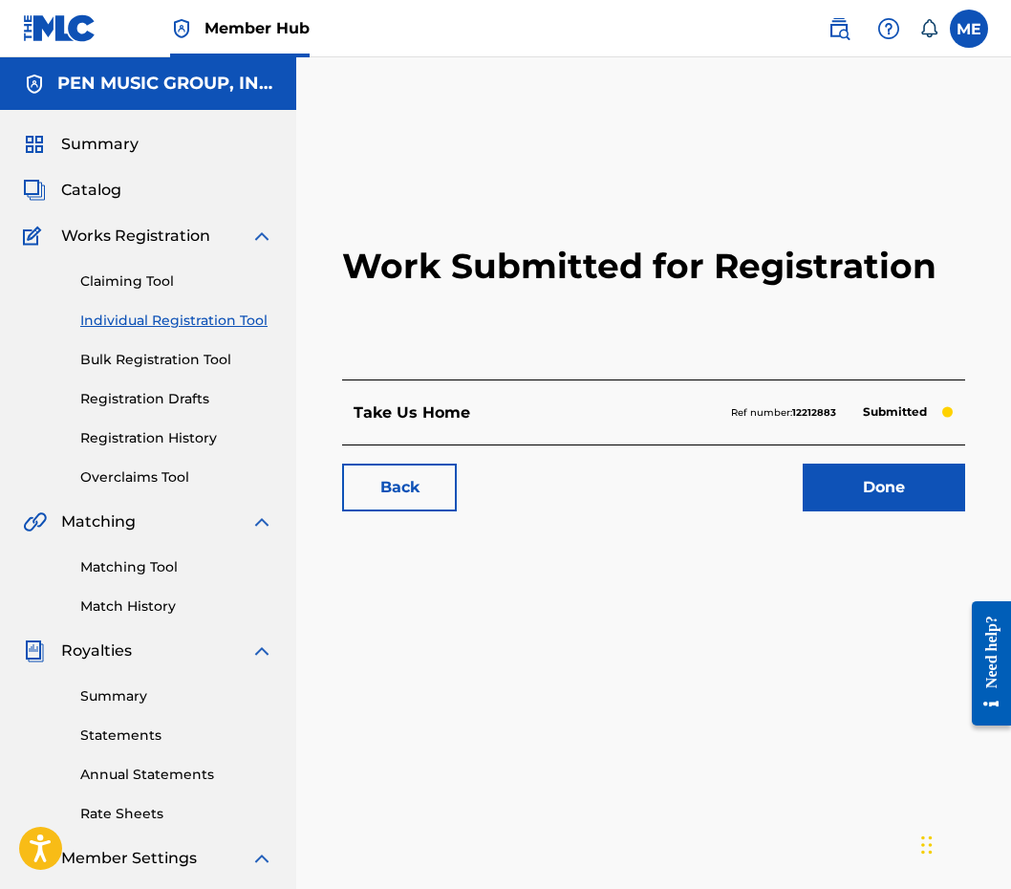
click at [214, 315] on link "Individual Registration Tool" at bounding box center [176, 321] width 193 height 20
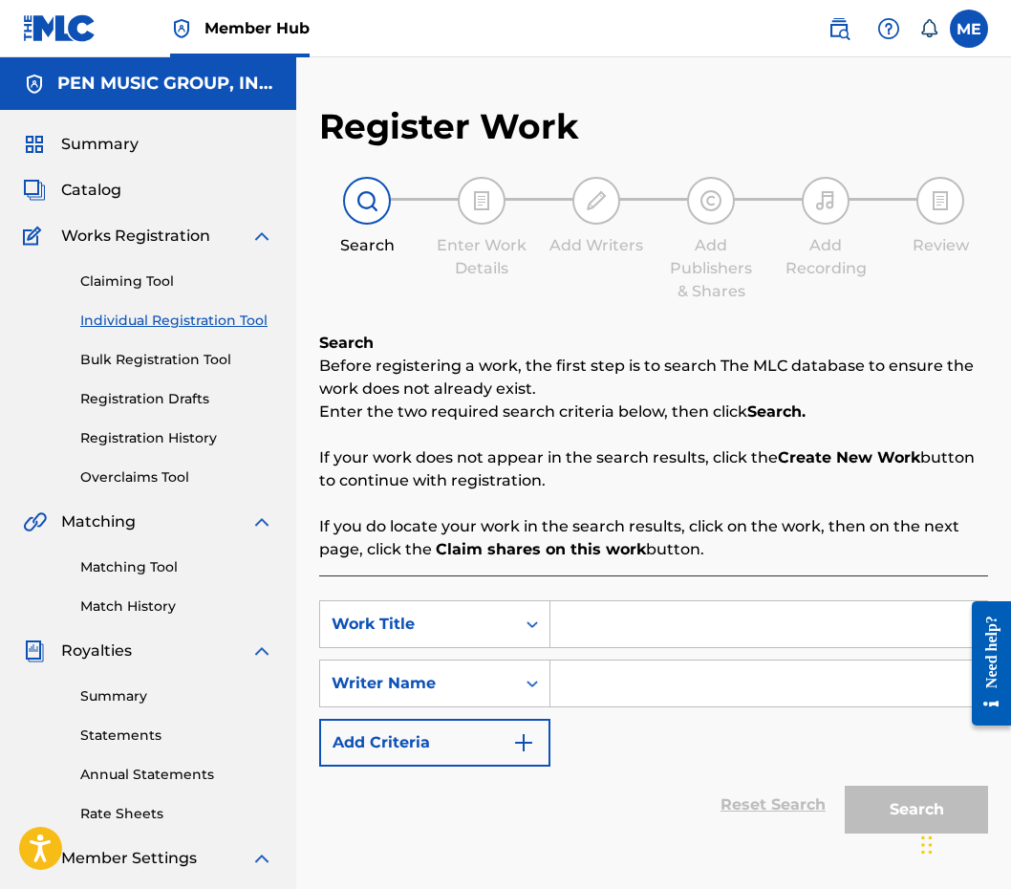
click at [597, 633] on input "Search Form" at bounding box center [768, 624] width 437 height 46
paste input "ALL RIGHT NOW"
type input "ALL RIGHT NOW"
click at [598, 677] on input "Search Form" at bounding box center [768, 683] width 437 height 46
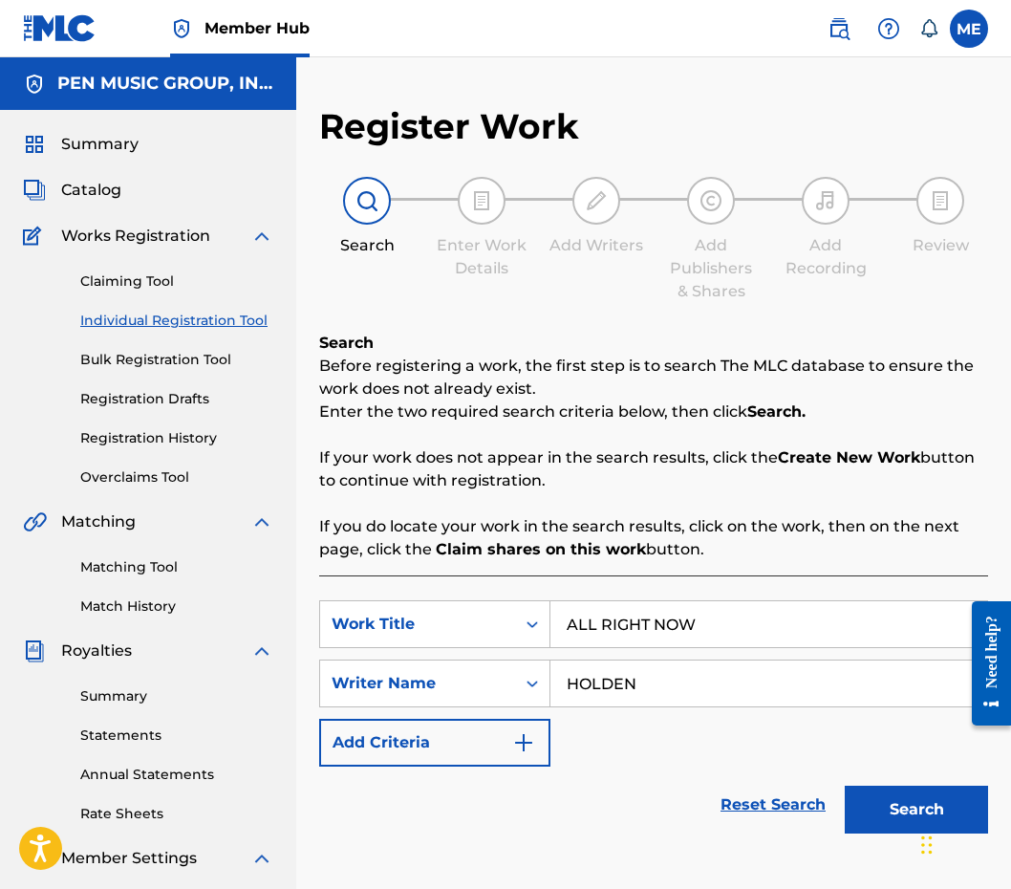
type input "HOLDEN"
click at [916, 809] on button "Search" at bounding box center [916, 809] width 143 height 48
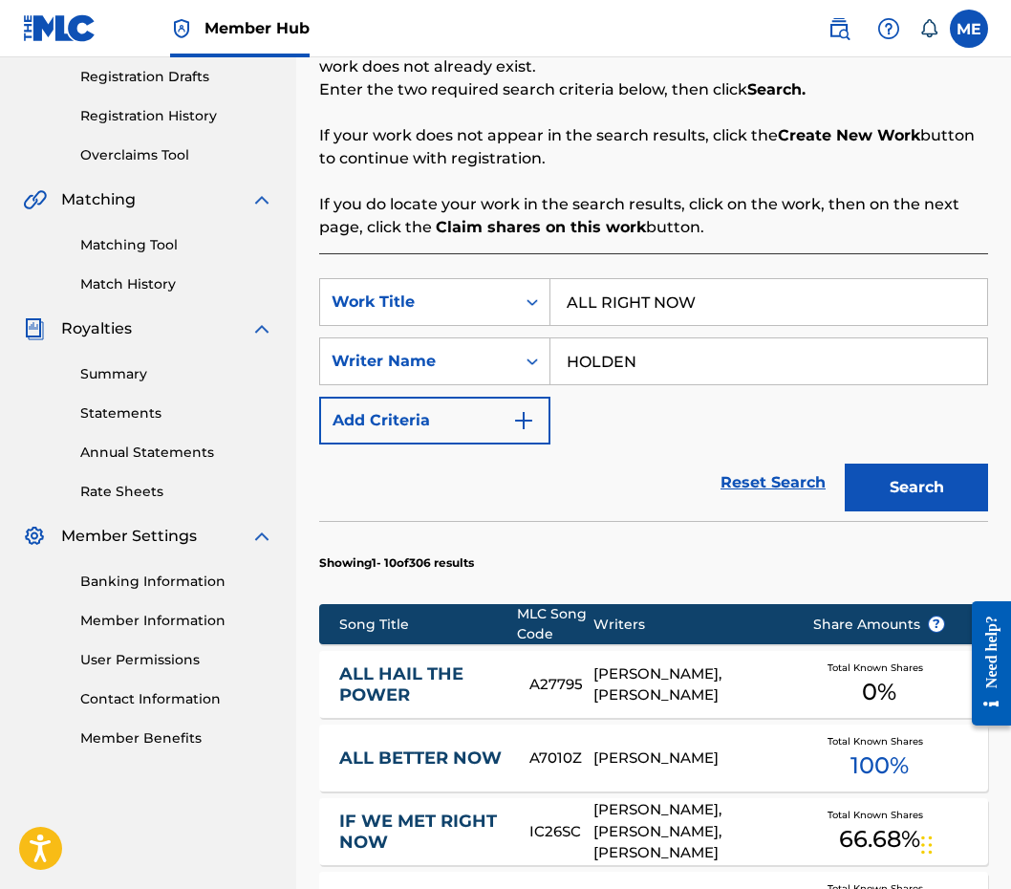
scroll to position [324, 0]
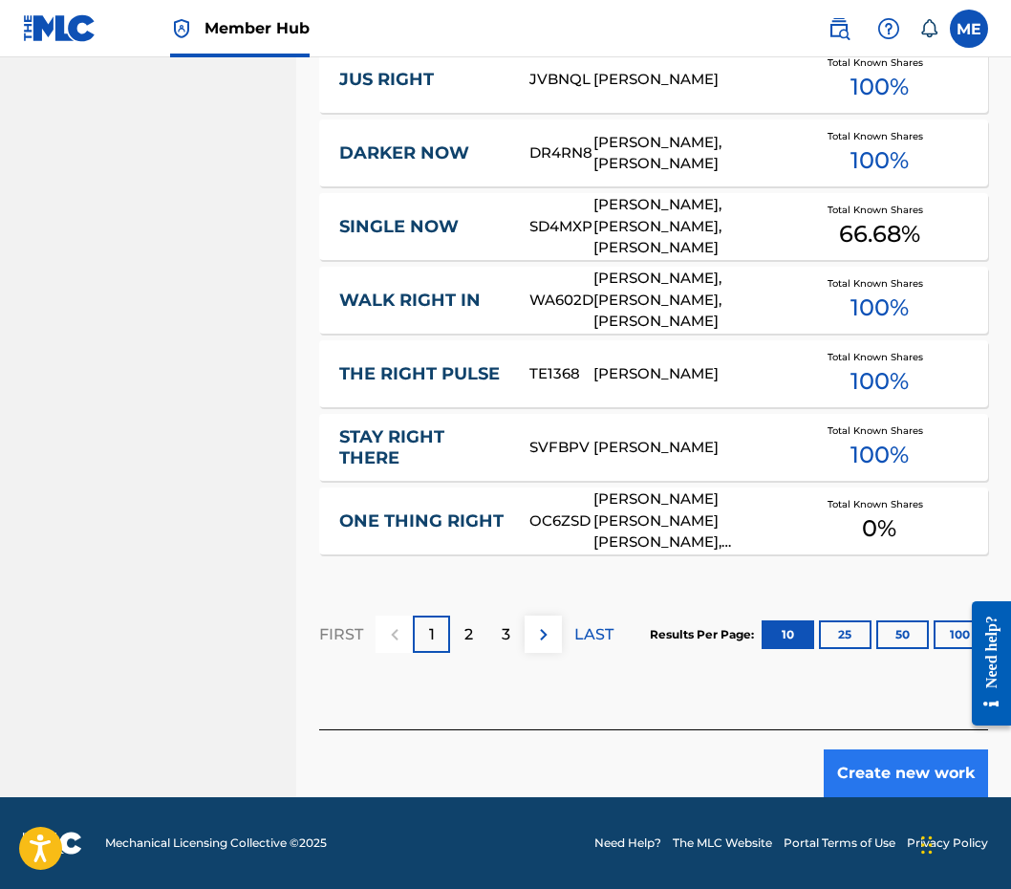
click at [902, 774] on button "Create new work" at bounding box center [906, 773] width 164 height 48
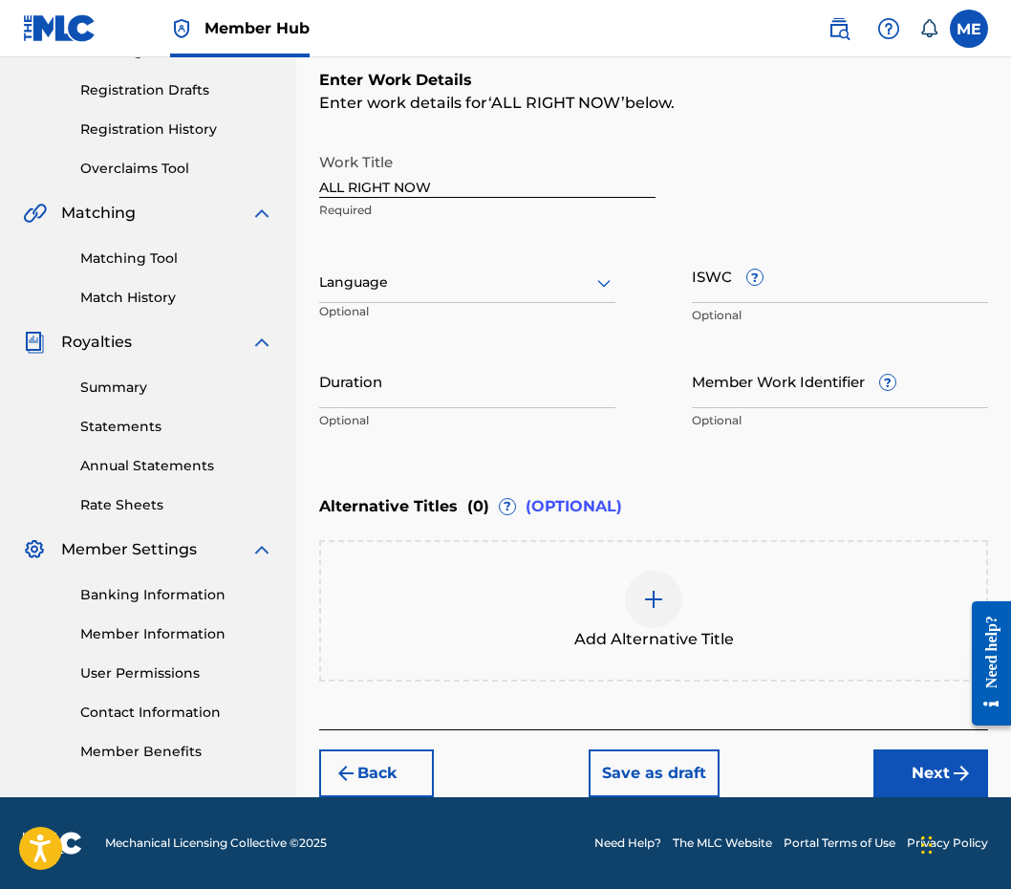
scroll to position [309, 0]
click at [463, 333] on div "Language Optional" at bounding box center [467, 291] width 296 height 86
click at [451, 373] on input "Duration" at bounding box center [467, 381] width 296 height 54
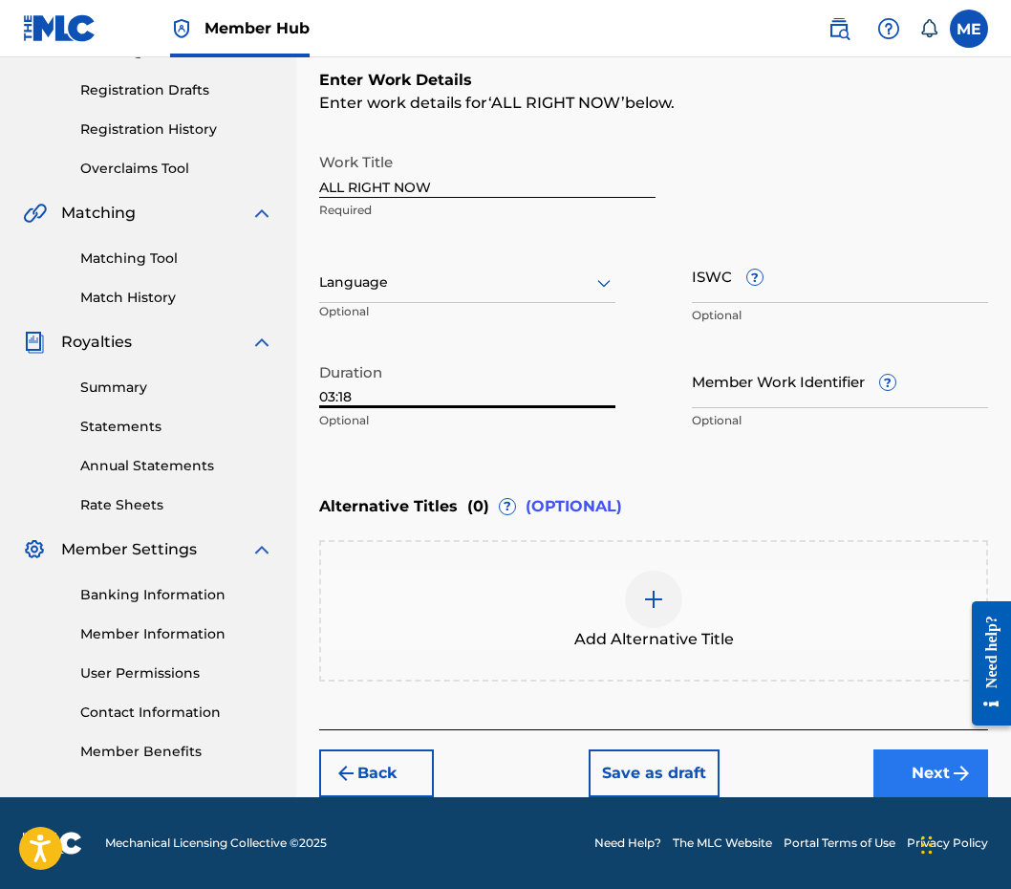
type input "03:18"
click at [898, 762] on button "Next" at bounding box center [930, 773] width 115 height 48
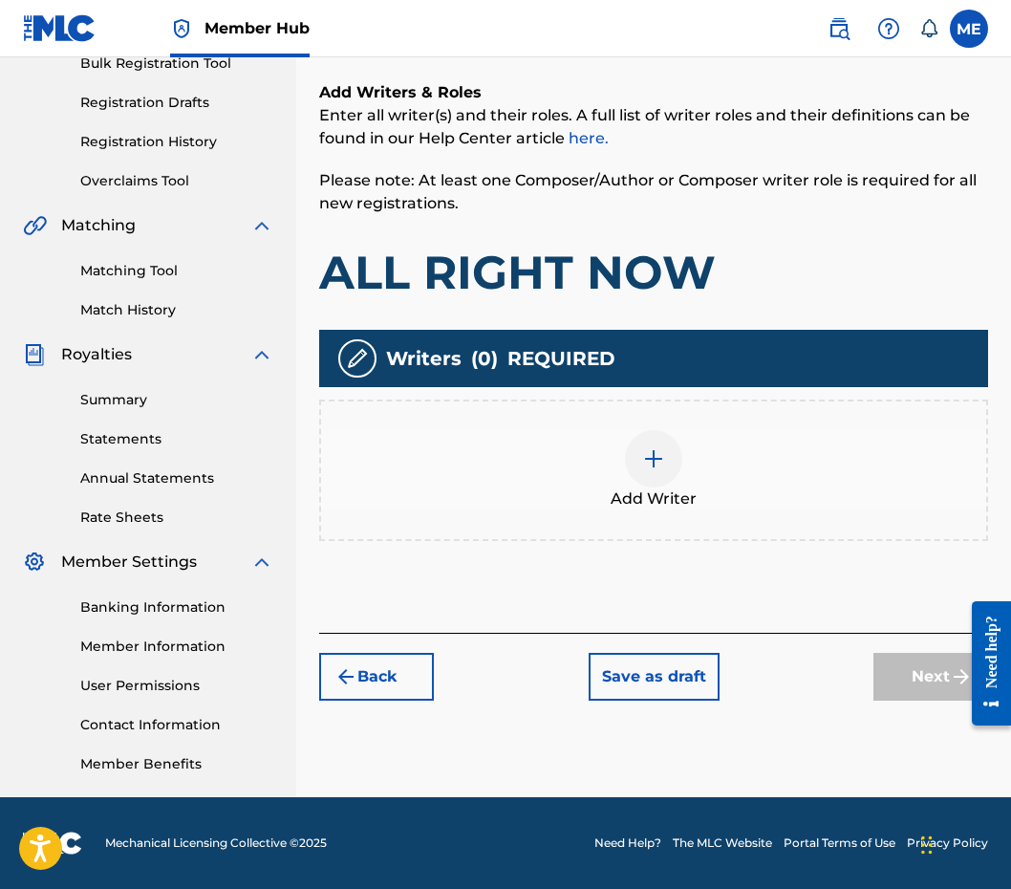
click at [634, 468] on div at bounding box center [653, 458] width 57 height 57
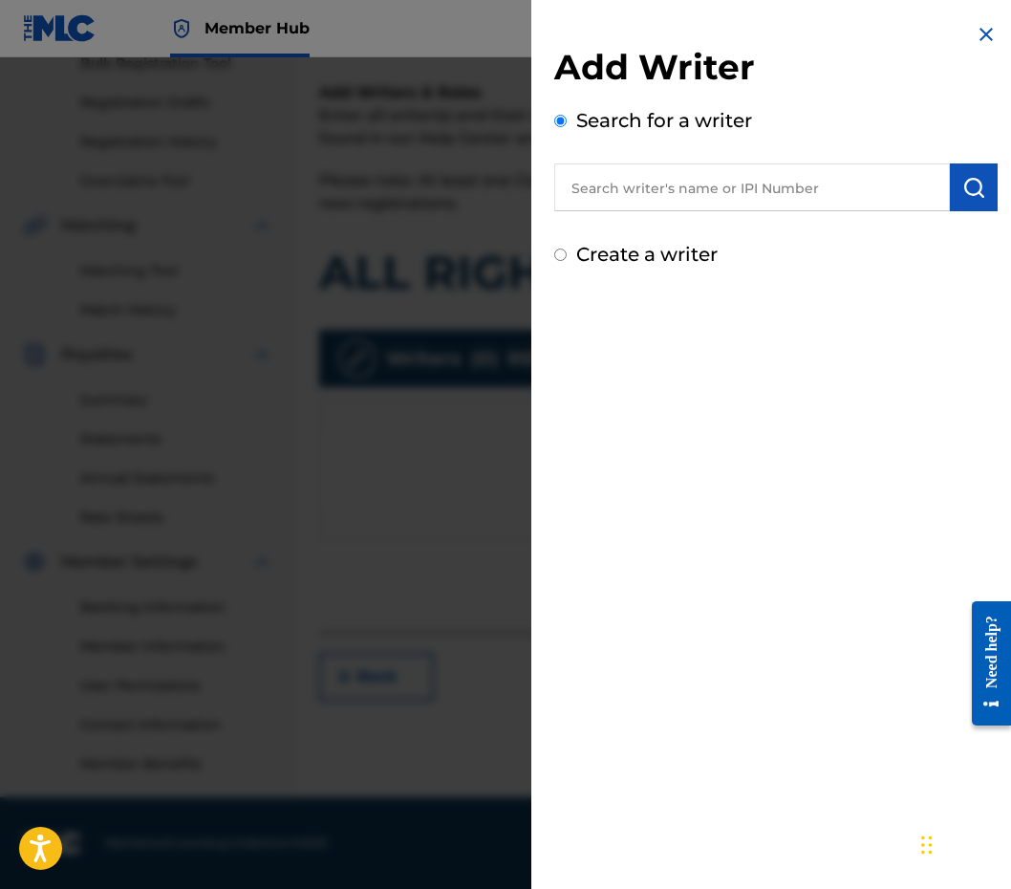
click at [737, 192] on input "text" at bounding box center [752, 187] width 396 height 48
paste input "581514745"
click at [577, 188] on input "581514745" at bounding box center [752, 187] width 396 height 48
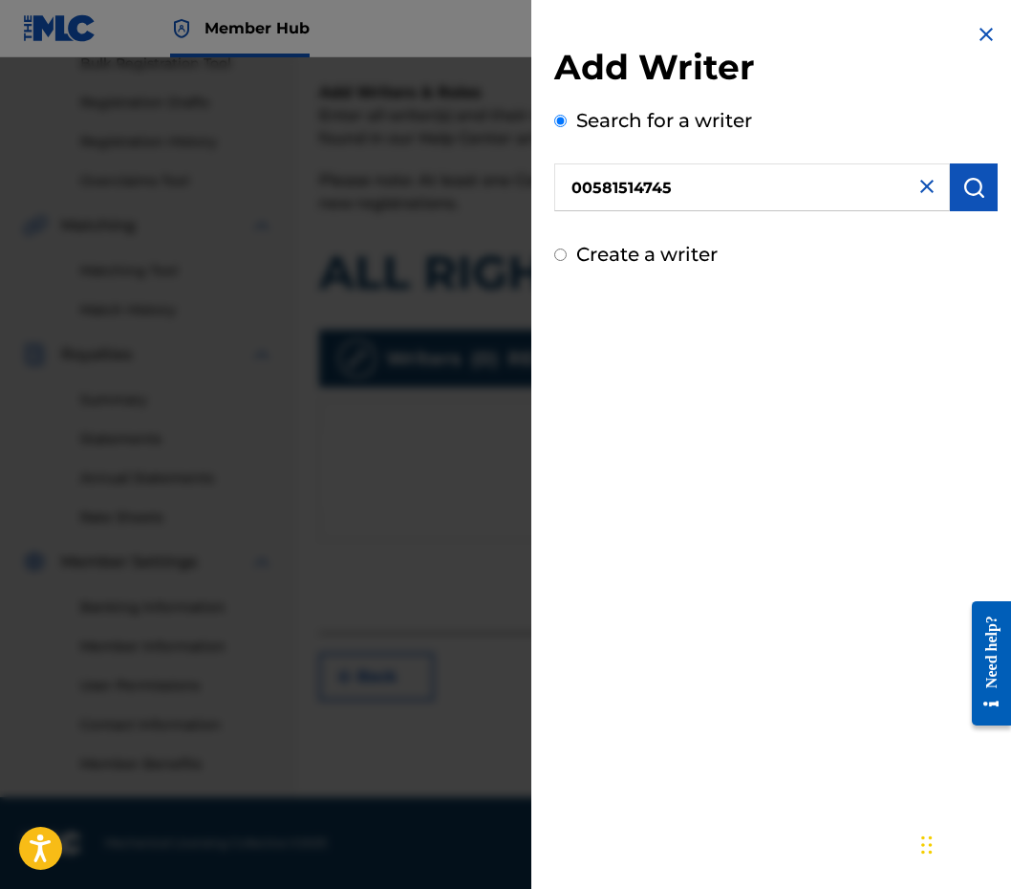
type input "00581514745"
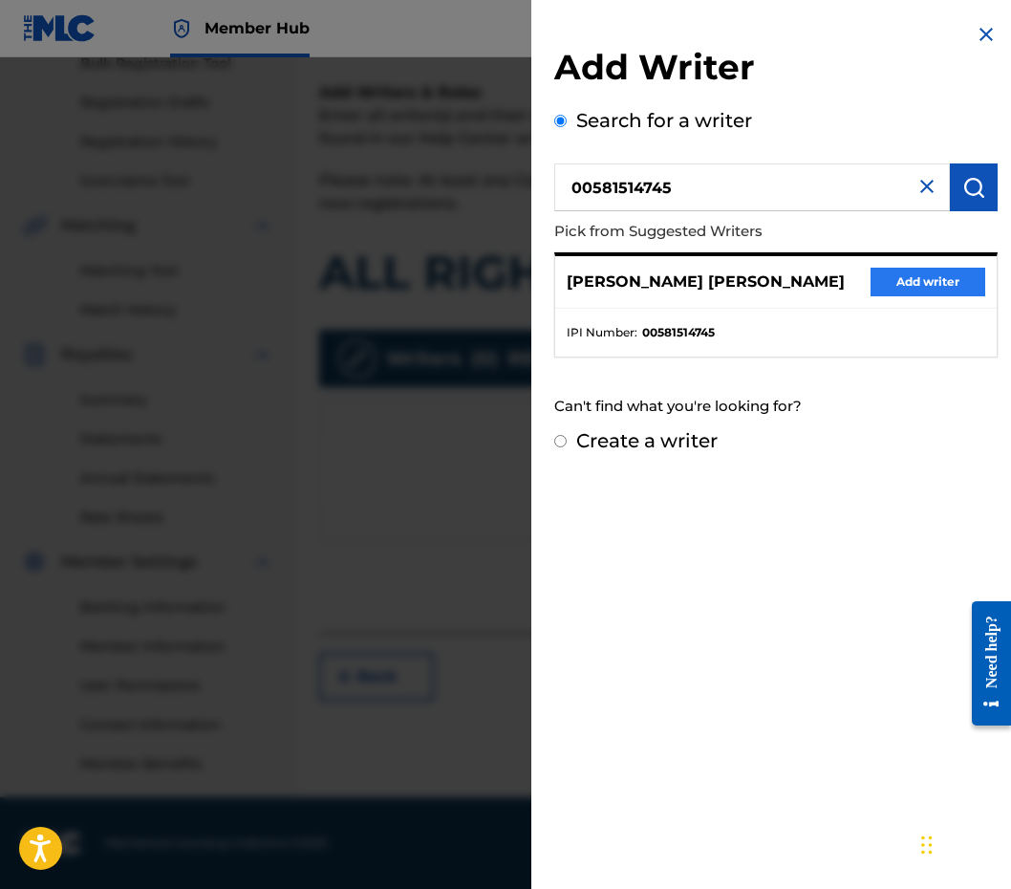
click at [936, 270] on button "Add writer" at bounding box center [927, 282] width 115 height 29
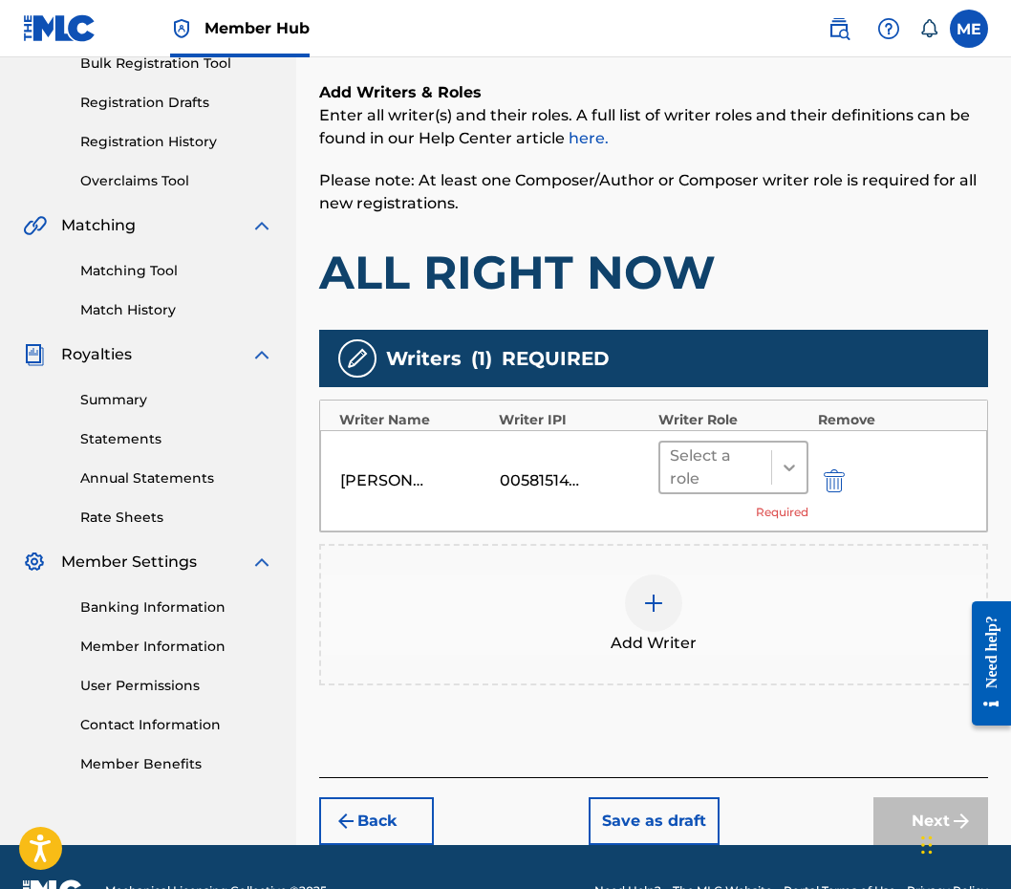
click at [773, 469] on div at bounding box center [789, 467] width 34 height 34
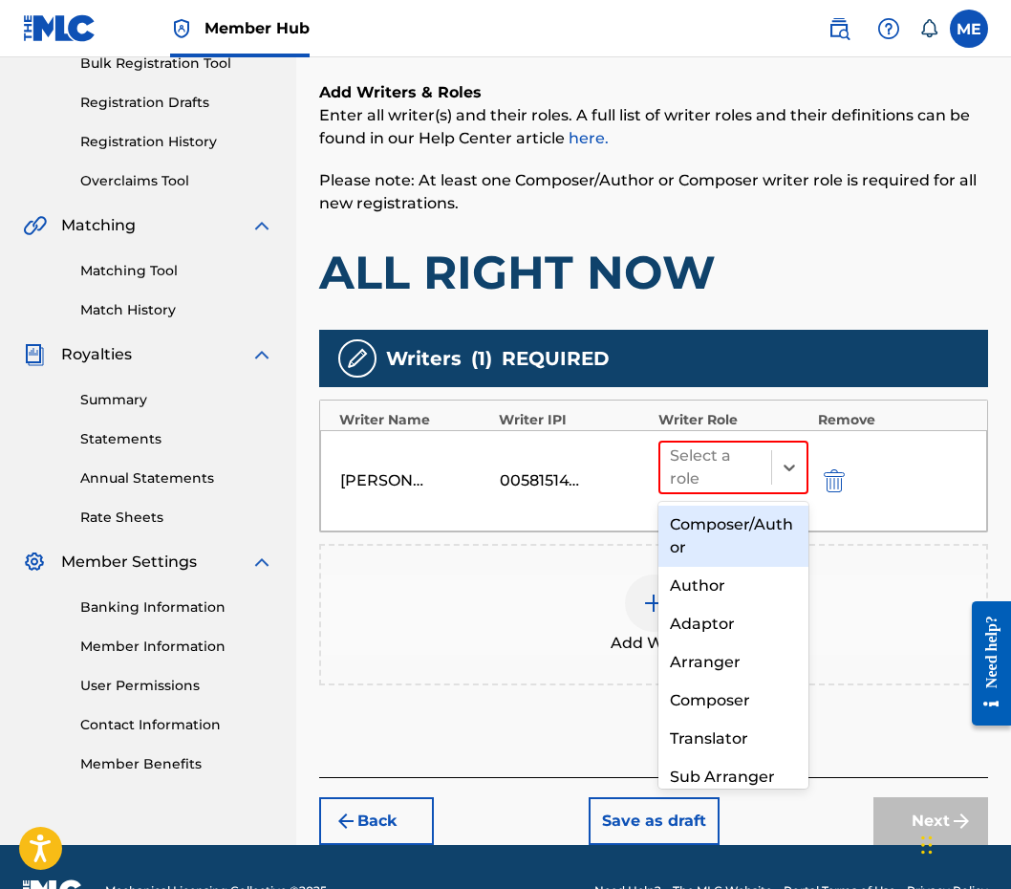
click at [750, 542] on div "Composer/Author" at bounding box center [733, 535] width 150 height 61
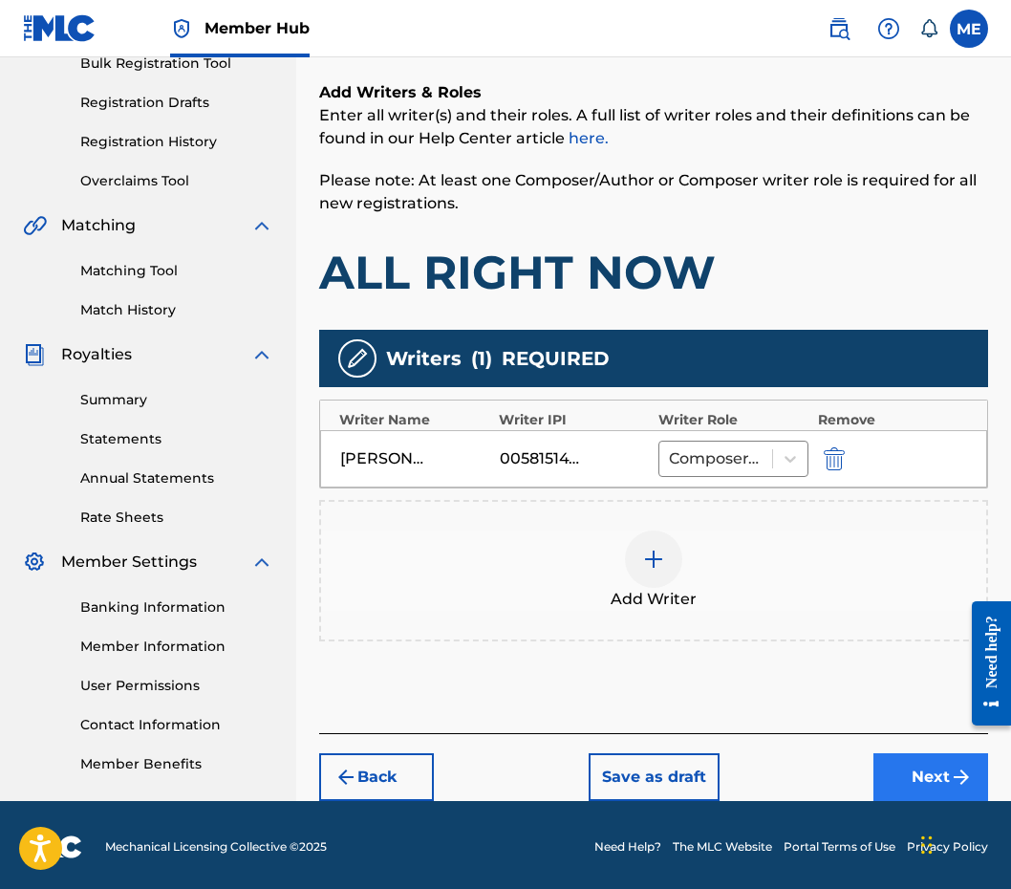
click at [897, 765] on button "Next" at bounding box center [930, 777] width 115 height 48
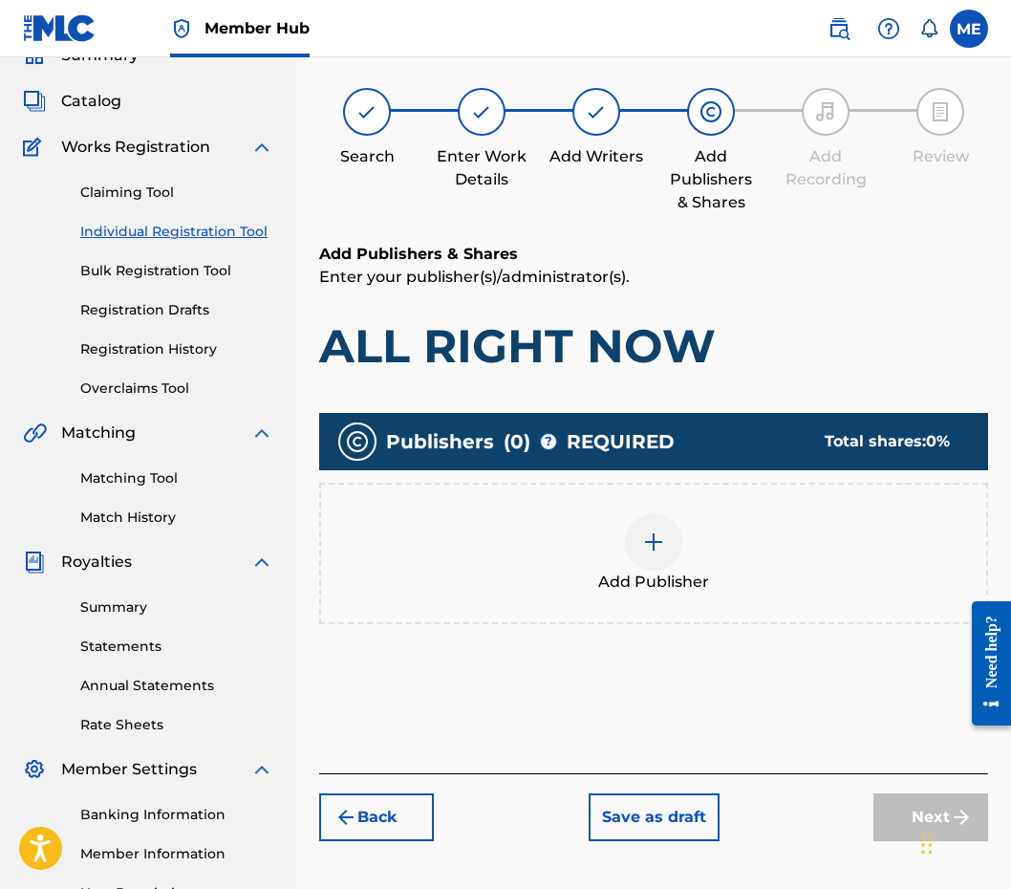
scroll to position [86, 0]
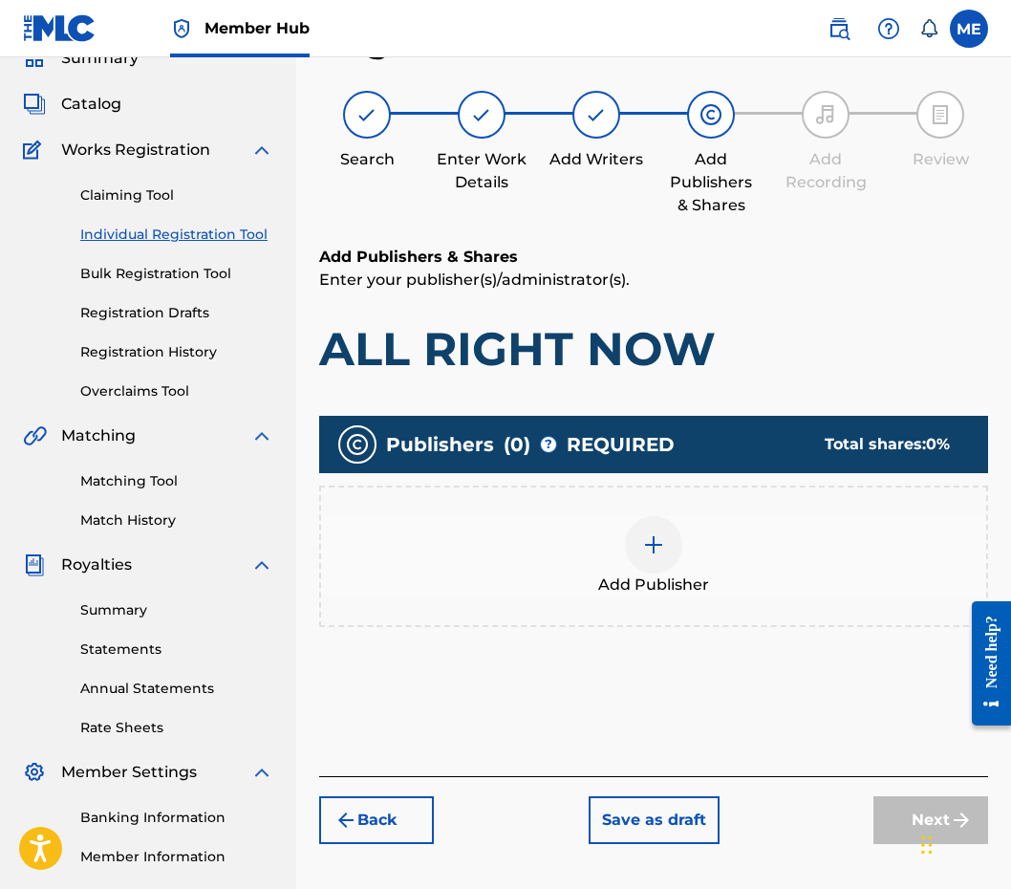
click at [557, 531] on div "Add Publisher" at bounding box center [653, 556] width 665 height 80
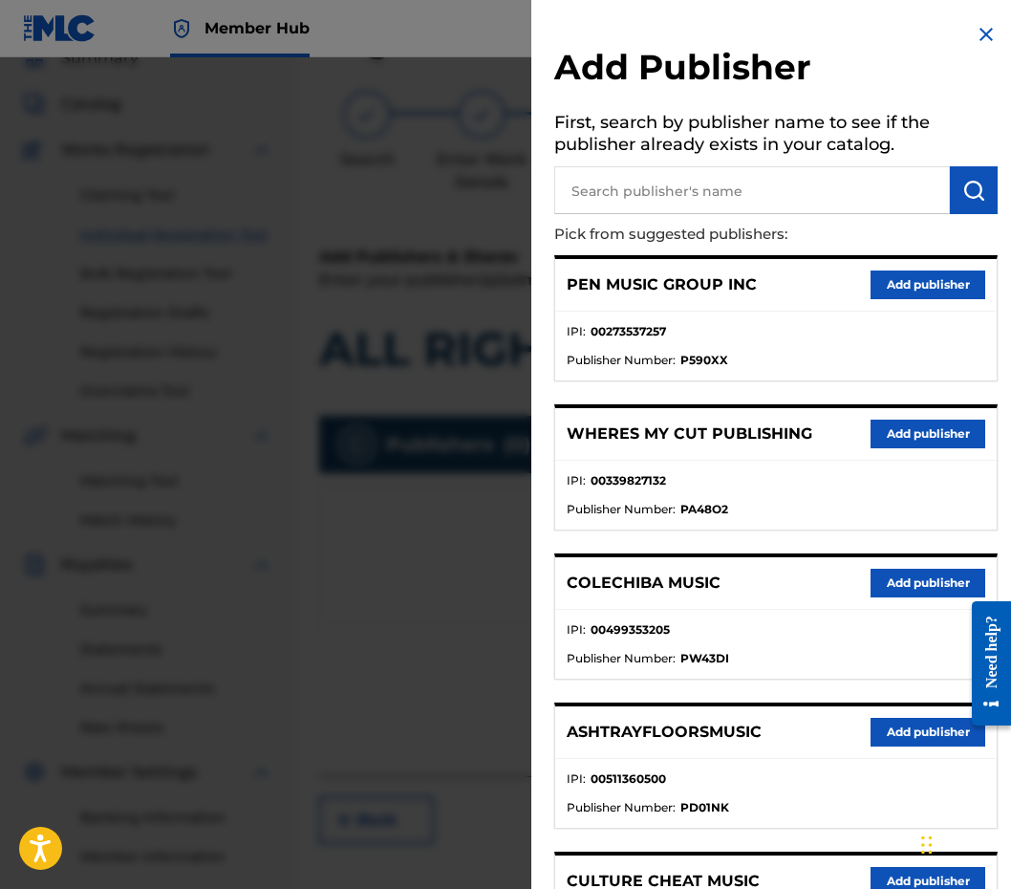
click at [746, 197] on input "text" at bounding box center [752, 190] width 396 height 48
type input "v"
paste input "1201510237"
click at [575, 188] on input "1201510237" at bounding box center [752, 190] width 396 height 48
type input "01201510237"
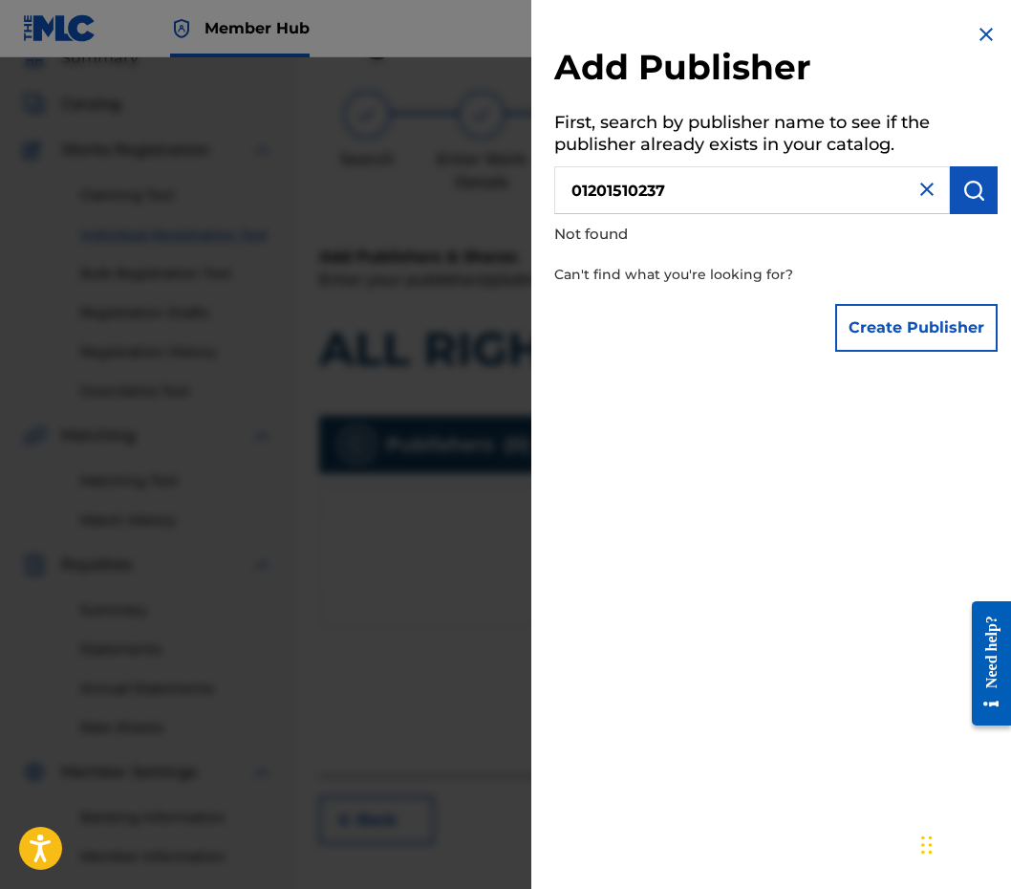
click at [669, 179] on input "01201510237" at bounding box center [752, 190] width 396 height 48
click at [914, 341] on button "Create Publisher" at bounding box center [916, 328] width 162 height 48
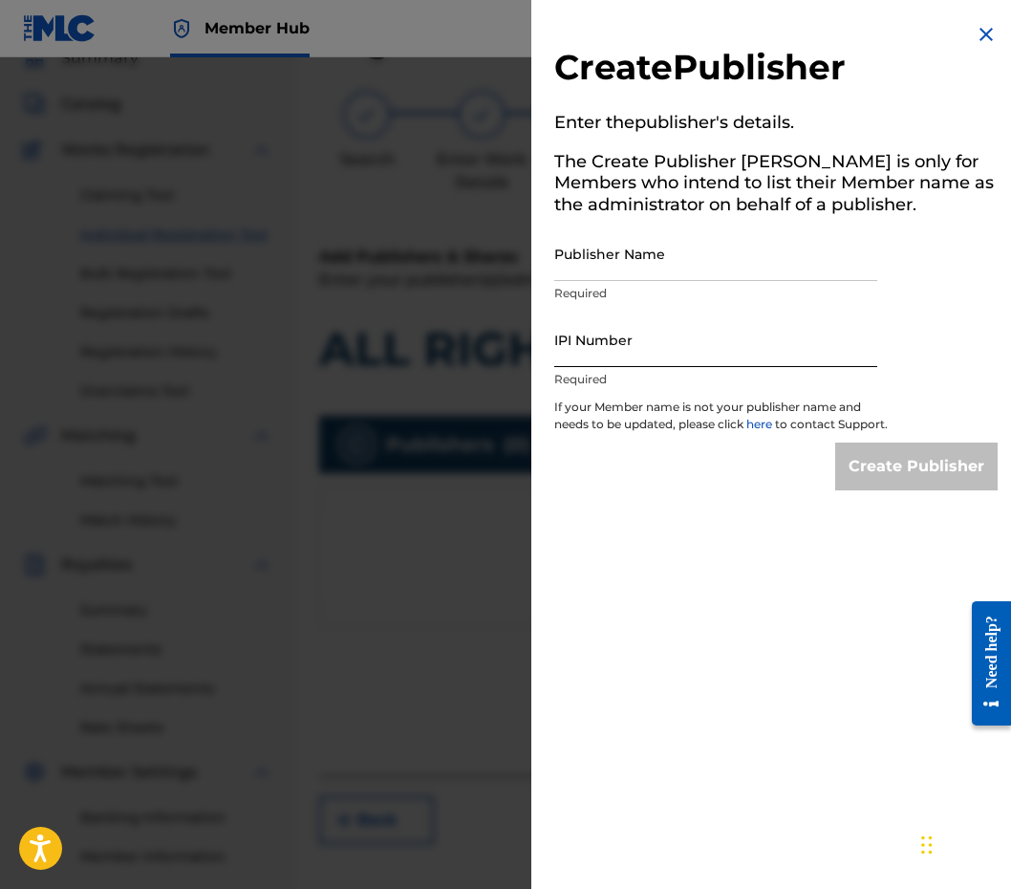
click at [687, 349] on input "IPI Number" at bounding box center [715, 339] width 323 height 54
paste input "01201510237"
type input "01201510237"
click at [663, 269] on input "Publisher Name" at bounding box center [715, 253] width 323 height 54
paste input "TALL POPPY MUSIC"
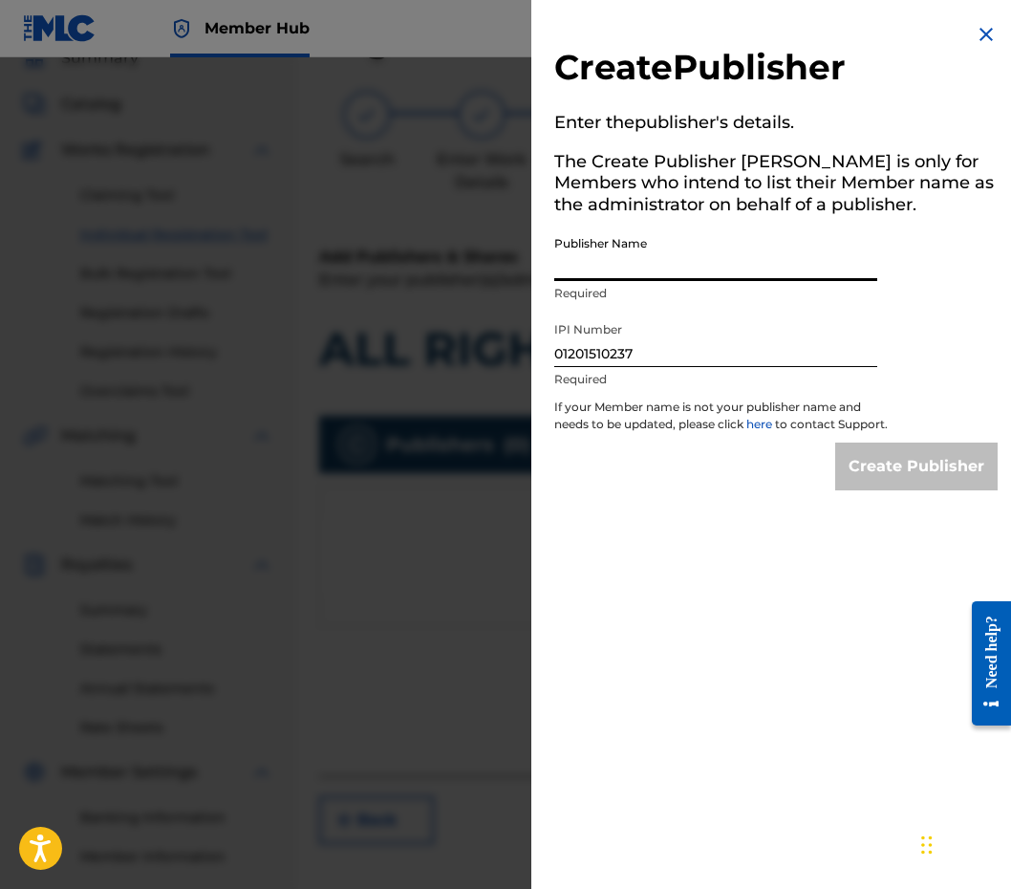
type input "TALL POPPY MUSIC"
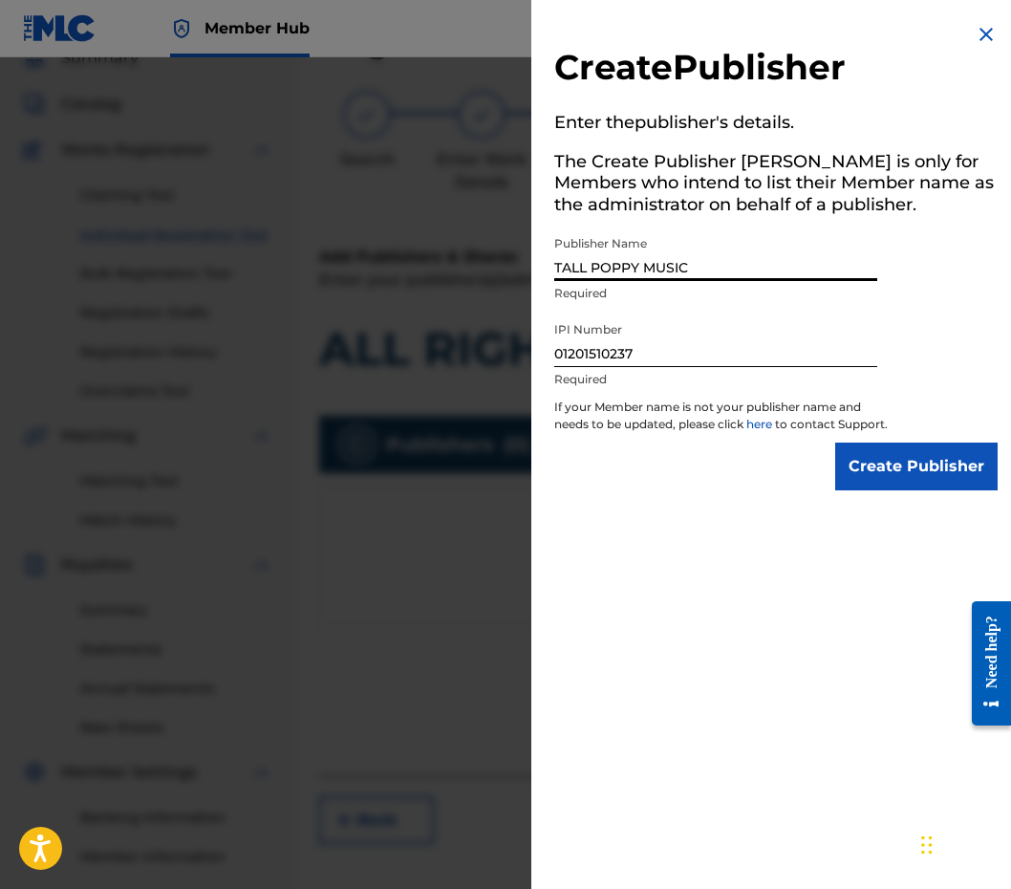
click at [911, 482] on input "Create Publisher" at bounding box center [916, 466] width 162 height 48
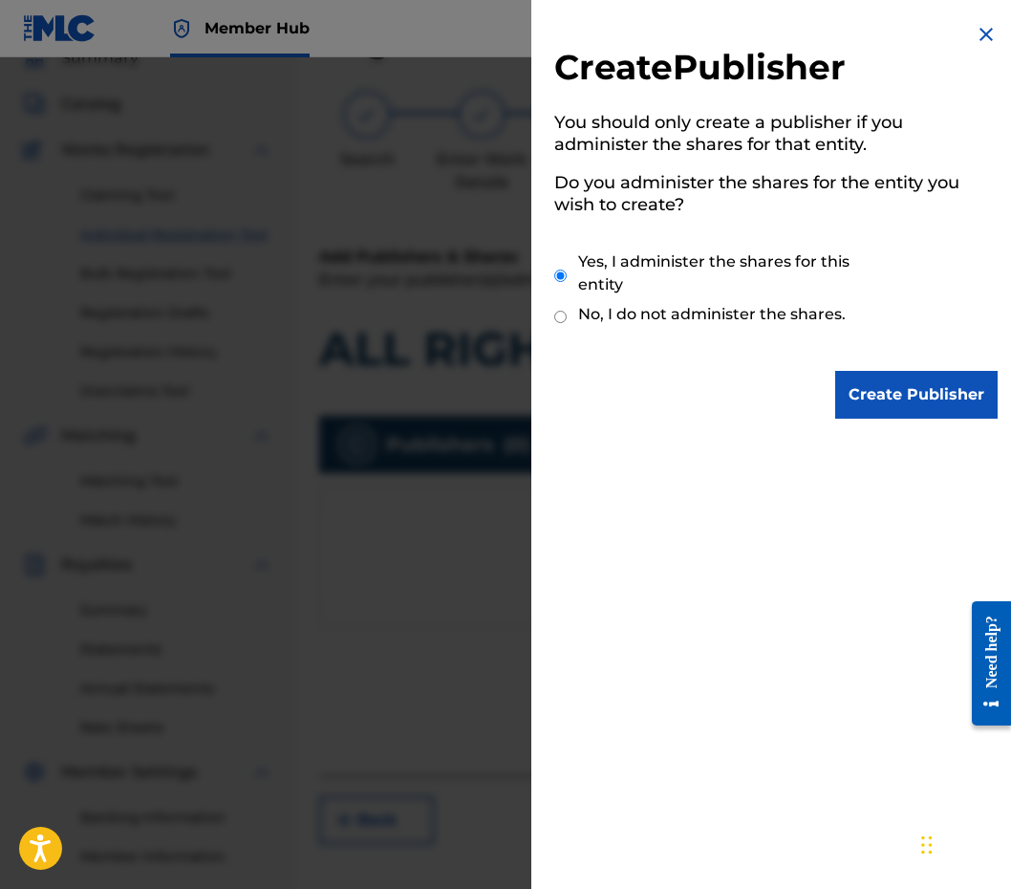
click at [967, 360] on div "Create Publisher You should only create a publisher if you administer the share…" at bounding box center [775, 220] width 489 height 441
click at [949, 383] on input "Create Publisher" at bounding box center [916, 395] width 162 height 48
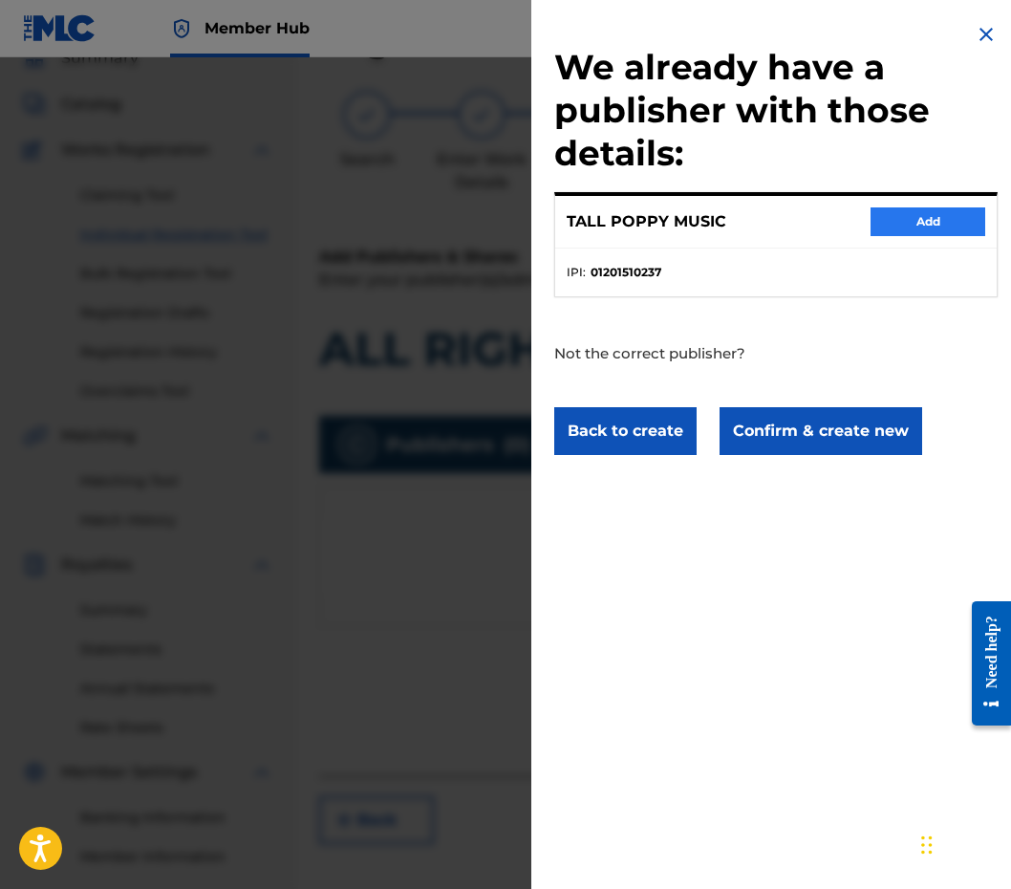
click at [905, 214] on button "Add" at bounding box center [927, 221] width 115 height 29
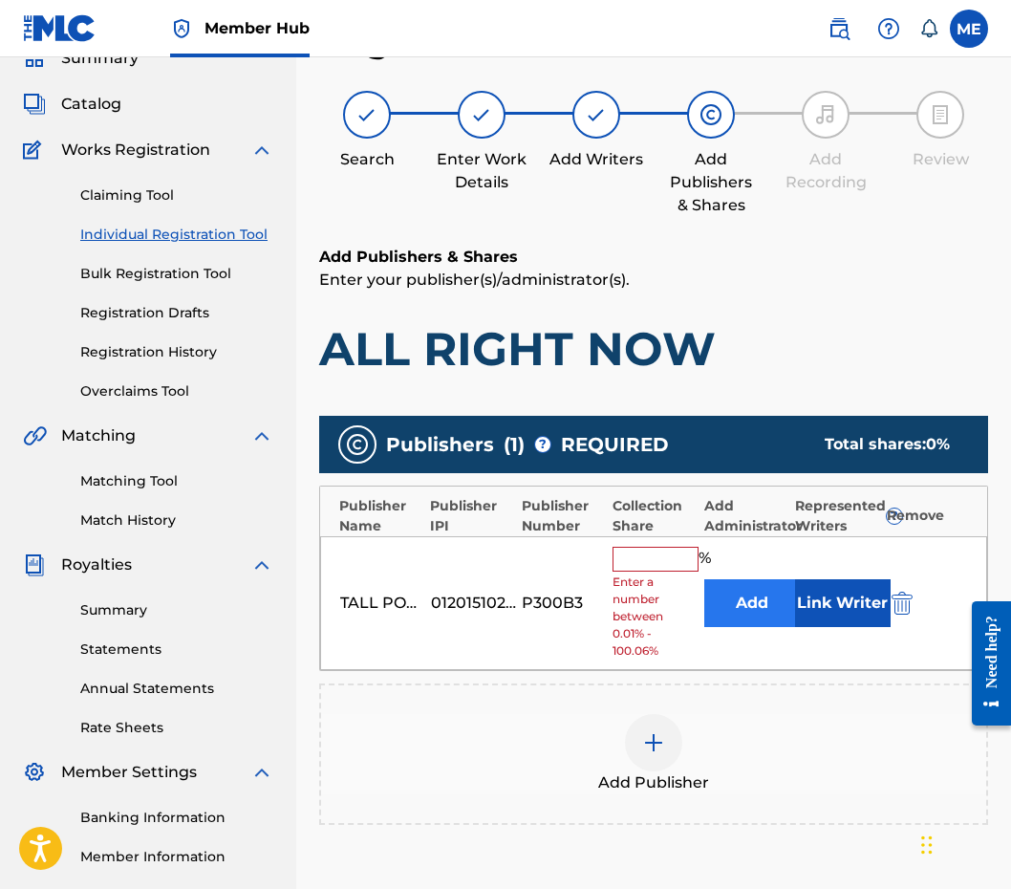
click at [751, 590] on button "Add" at bounding box center [752, 603] width 96 height 48
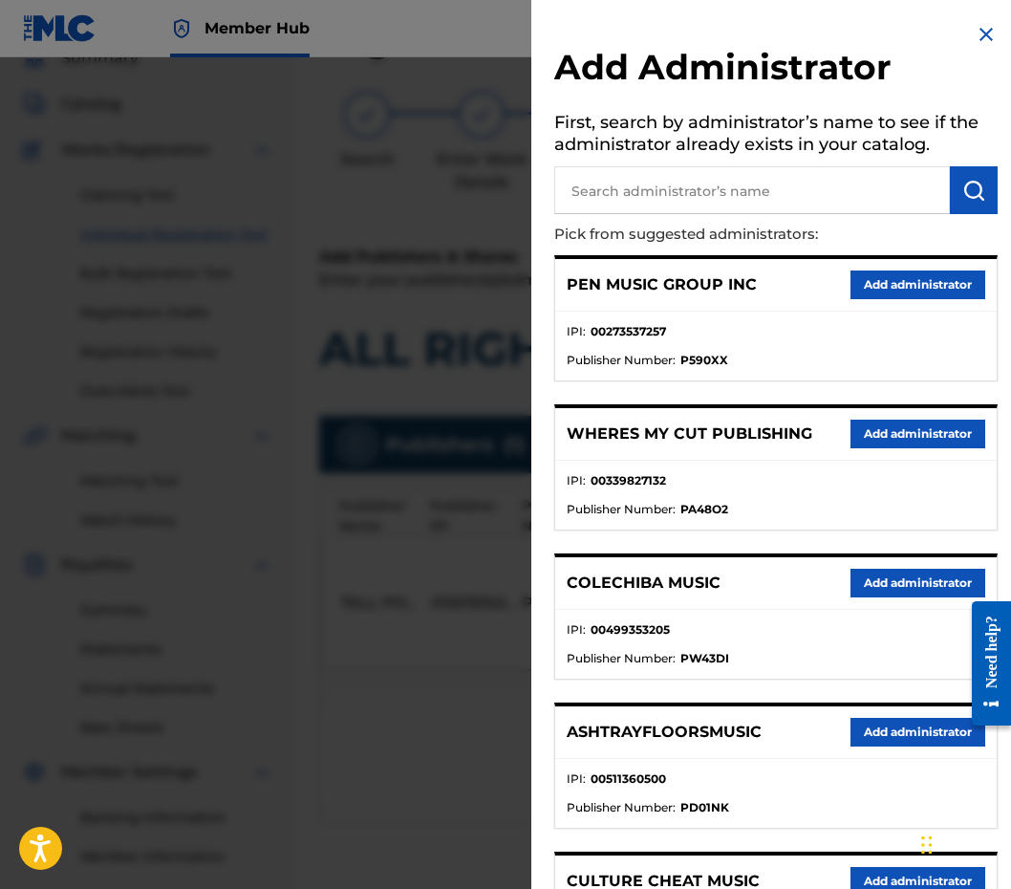
click at [800, 201] on input "text" at bounding box center [752, 190] width 396 height 48
type input "PENSIVE"
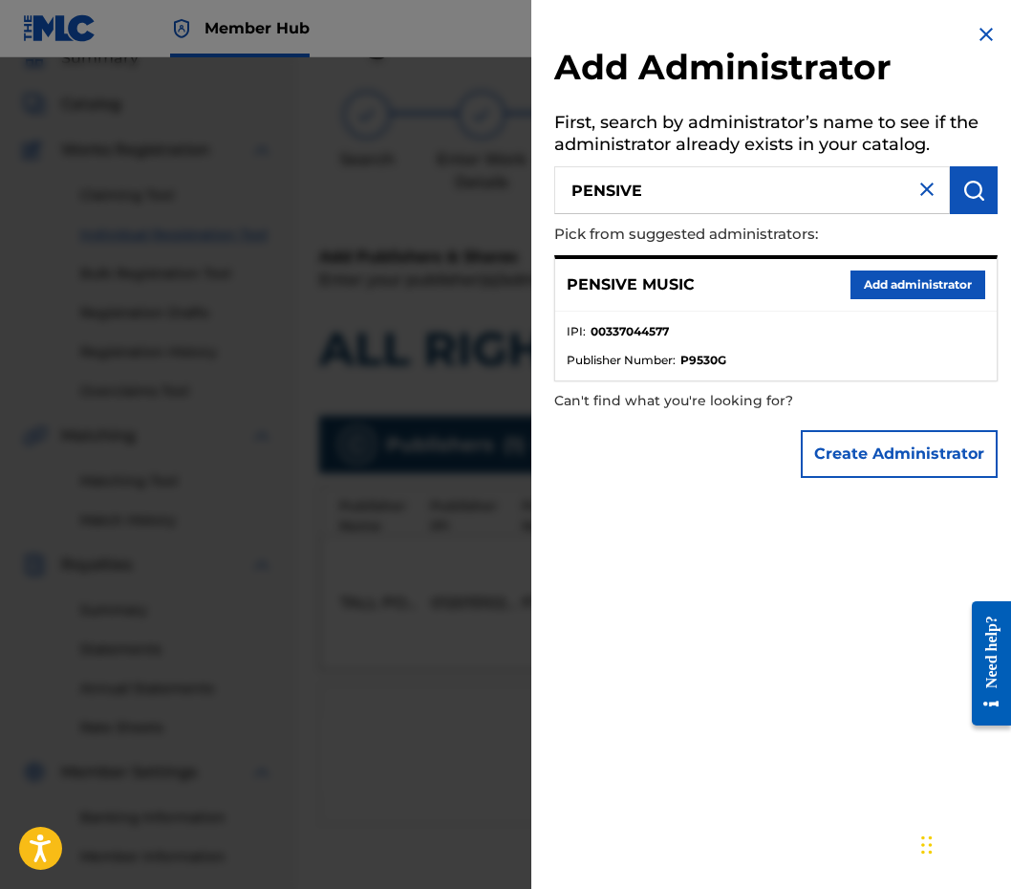
click at [891, 306] on div "PENSIVE MUSIC Add administrator" at bounding box center [775, 285] width 441 height 53
click at [888, 286] on button "Add administrator" at bounding box center [917, 284] width 135 height 29
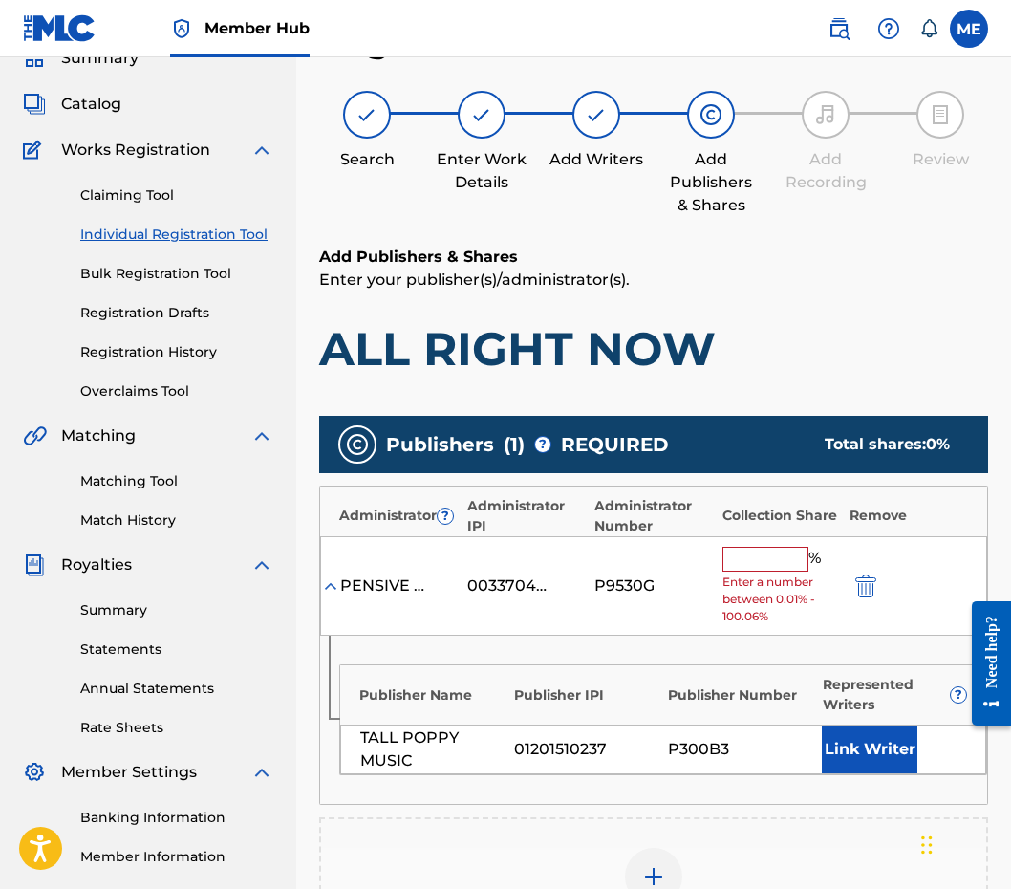
click at [752, 533] on div "Administrator ? Administrator IPI Administrator Number Collection Share Remove" at bounding box center [653, 511] width 667 height 50
click at [752, 558] on input "text" at bounding box center [765, 559] width 86 height 25
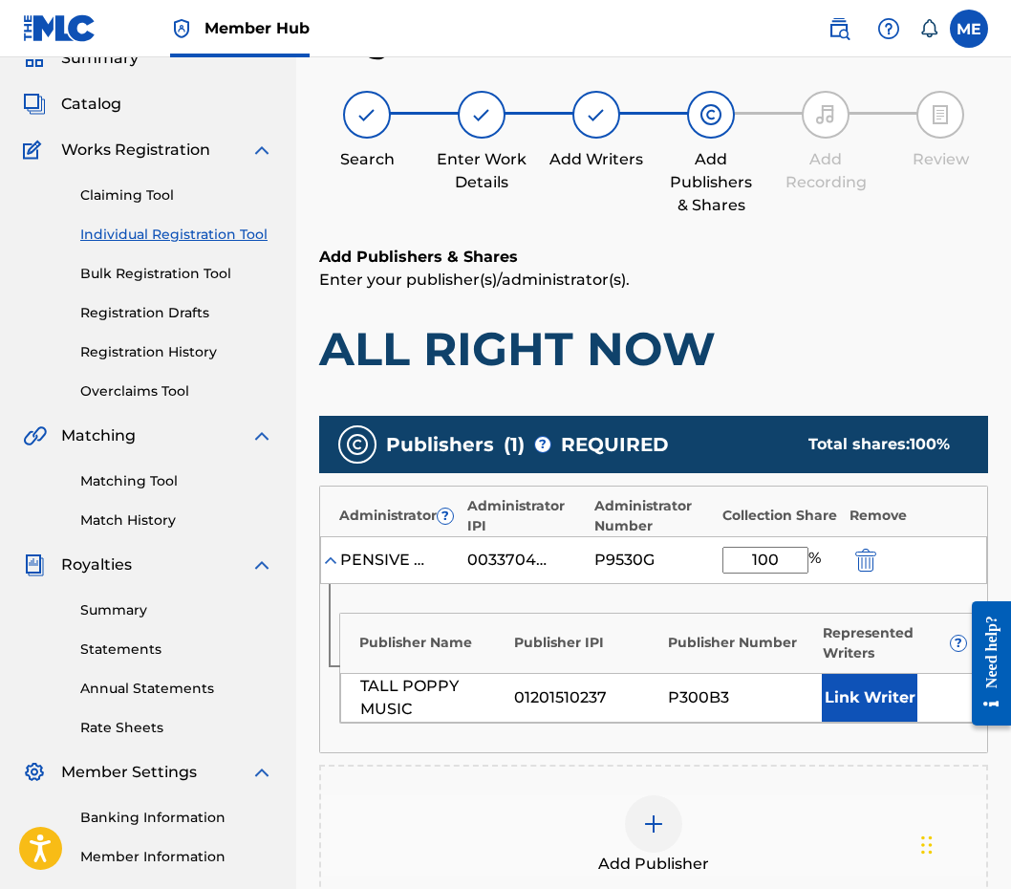
type input "100"
click at [838, 662] on div "Publisher Name Publisher IPI Publisher Number Represented Writers ? TALL POPPY …" at bounding box center [663, 667] width 648 height 111
click at [838, 685] on button "Link Writer" at bounding box center [870, 698] width 96 height 48
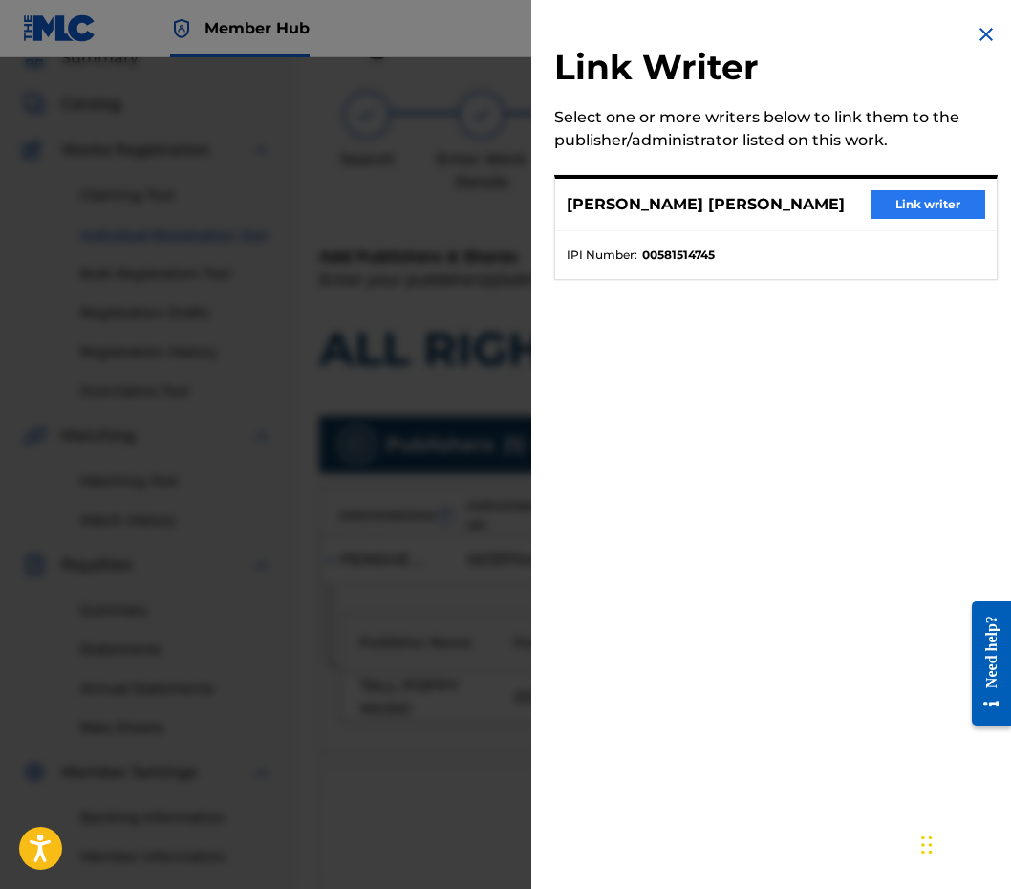
click at [913, 208] on button "Link writer" at bounding box center [927, 204] width 115 height 29
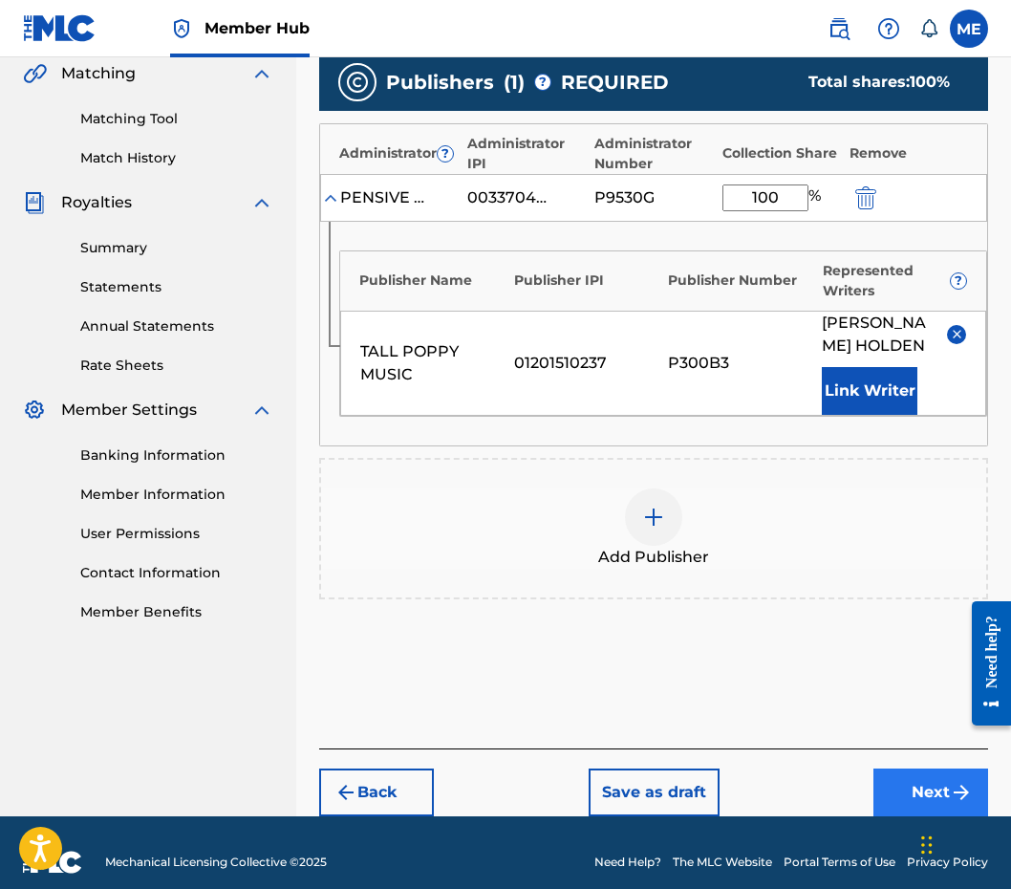
click at [897, 797] on button "Next" at bounding box center [930, 792] width 115 height 48
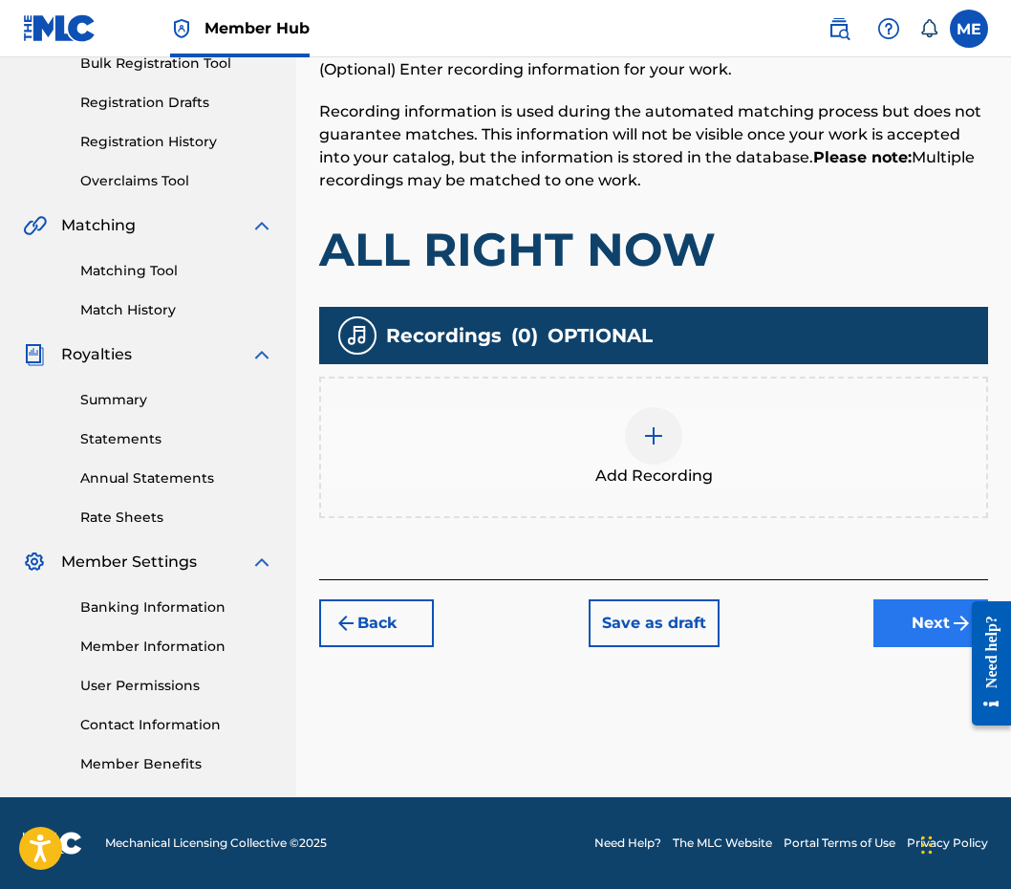
click at [932, 629] on button "Next" at bounding box center [930, 623] width 115 height 48
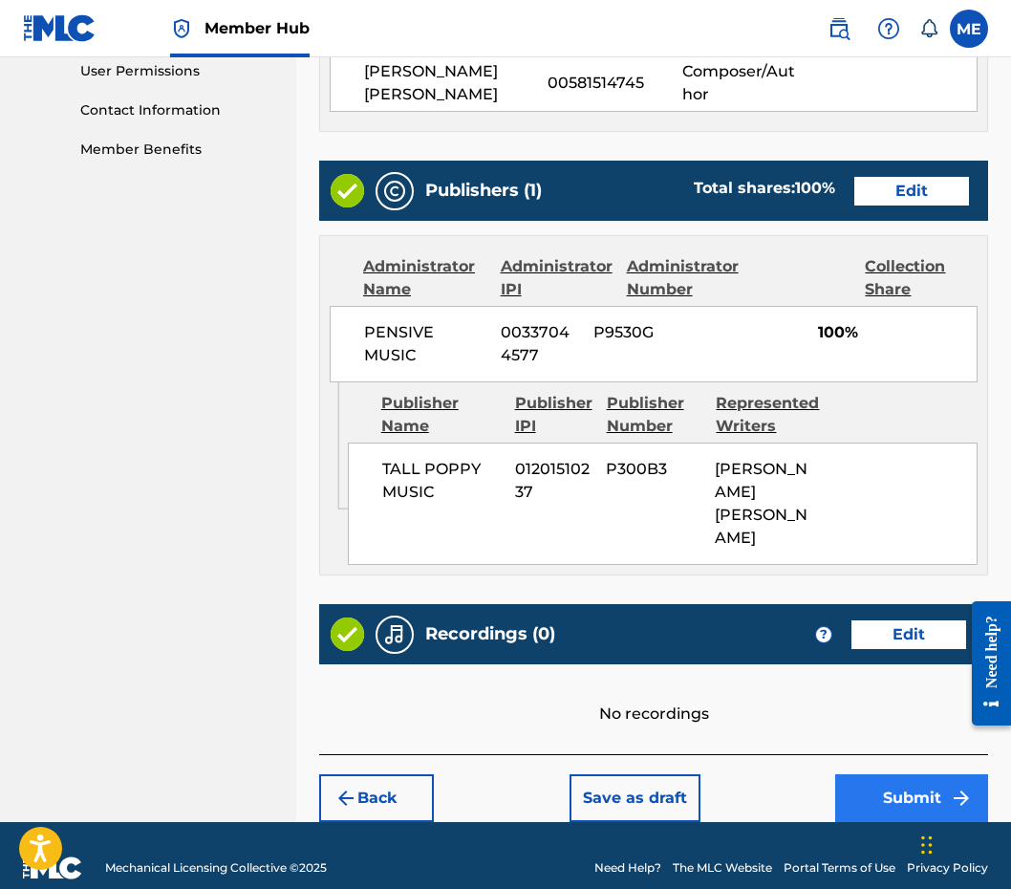
scroll to position [910, 0]
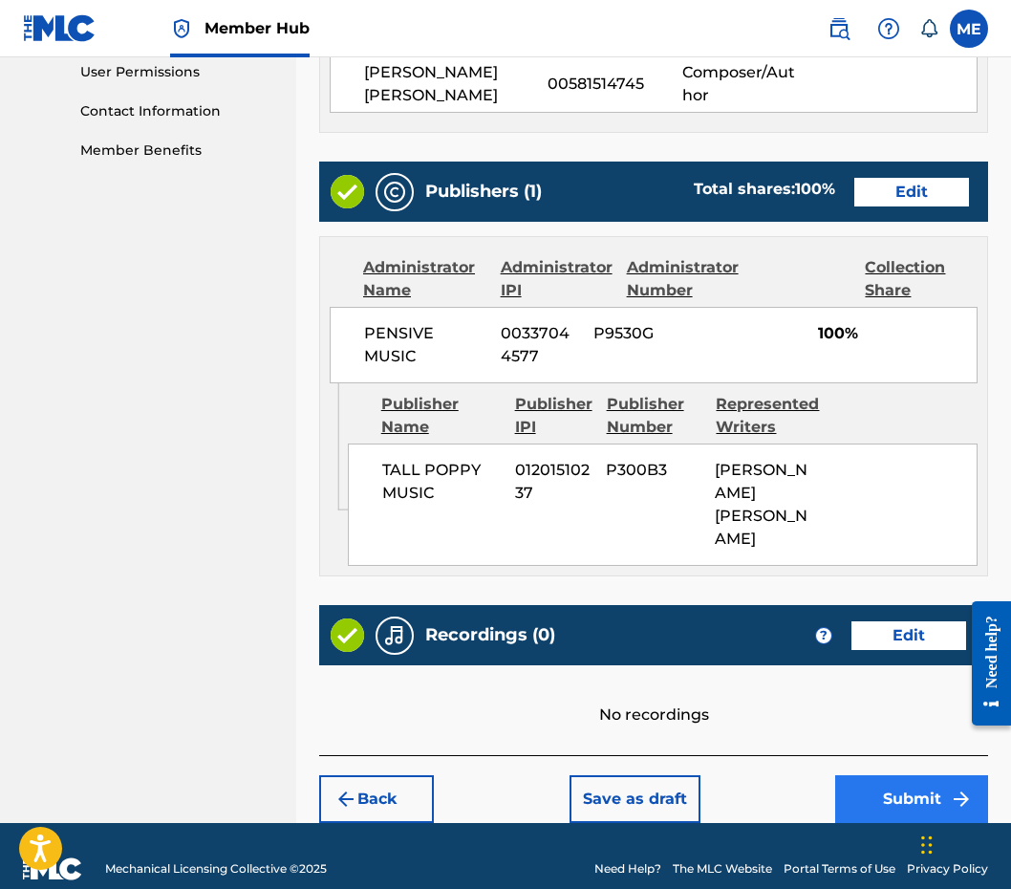
click at [906, 775] on button "Submit" at bounding box center [911, 799] width 153 height 48
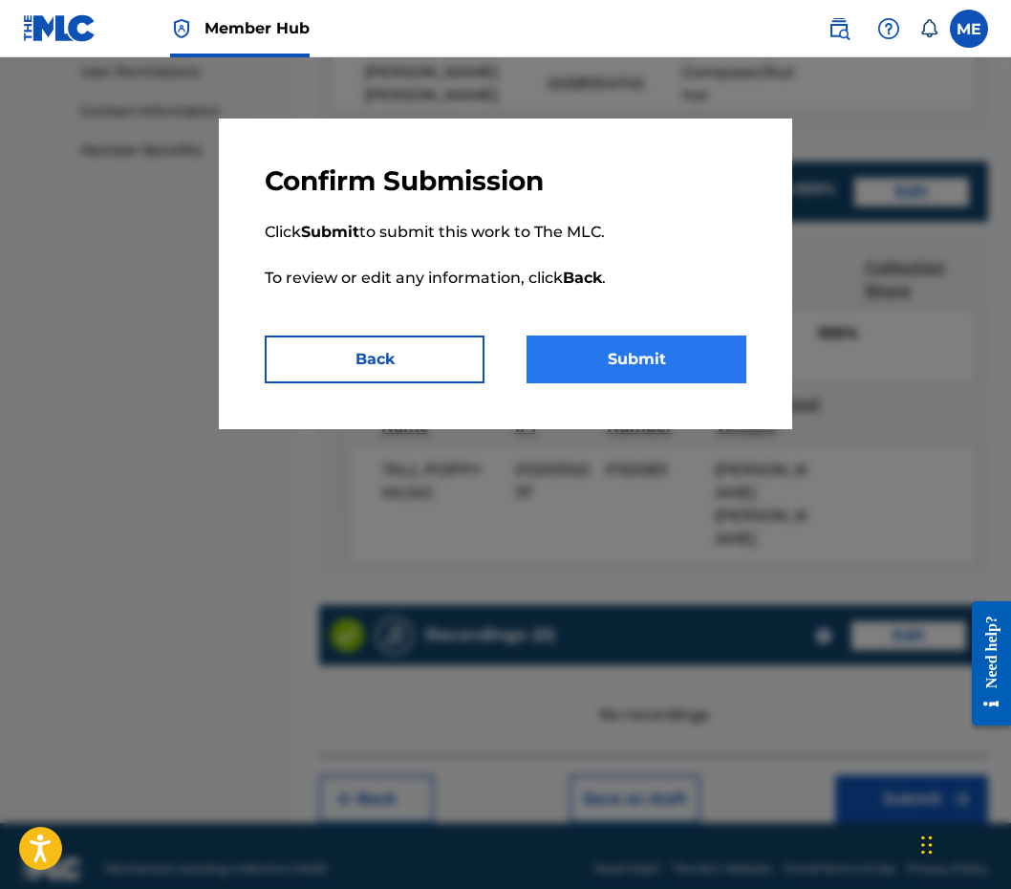
click at [673, 361] on button "Submit" at bounding box center [636, 359] width 220 height 48
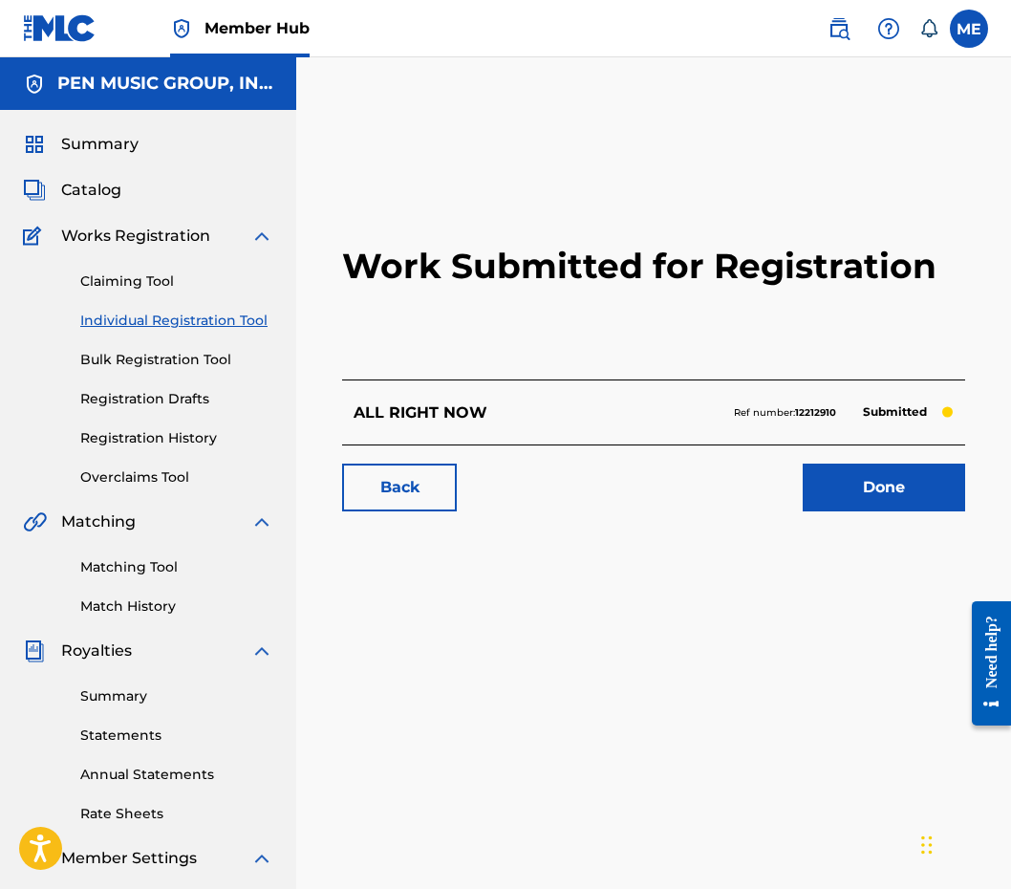
click at [126, 326] on link "Individual Registration Tool" at bounding box center [176, 321] width 193 height 20
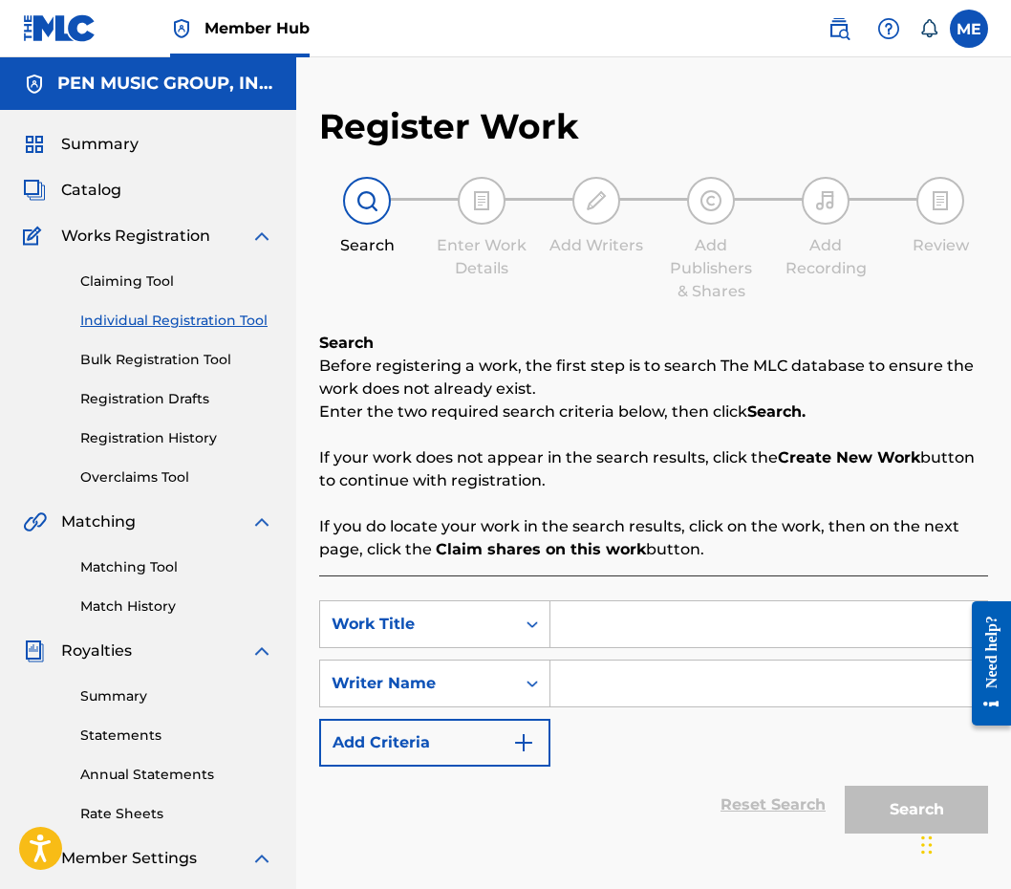
click at [615, 625] on input "Search Form" at bounding box center [768, 624] width 437 height 46
paste input "UNDER THE WEATHER"
type input "UNDER THE WEATHER"
click at [608, 672] on input "Search Form" at bounding box center [768, 683] width 437 height 46
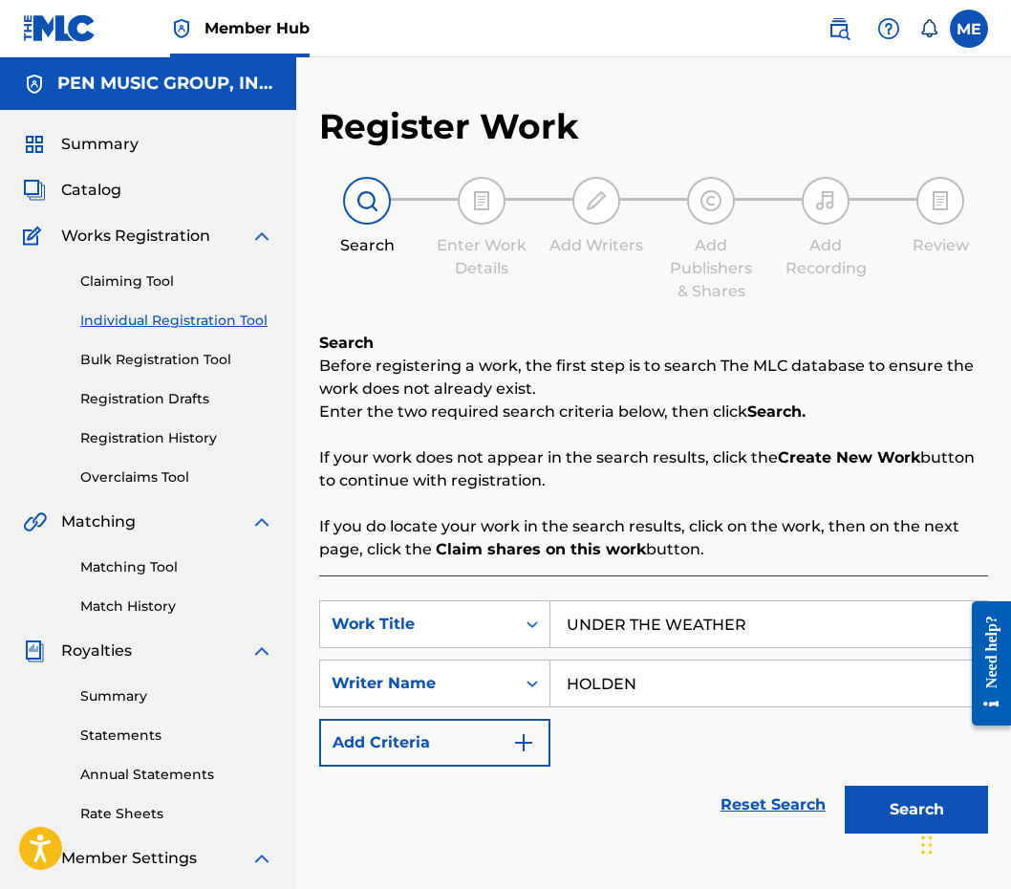
type input "HOLDEN"
click at [916, 809] on button "Search" at bounding box center [916, 809] width 143 height 48
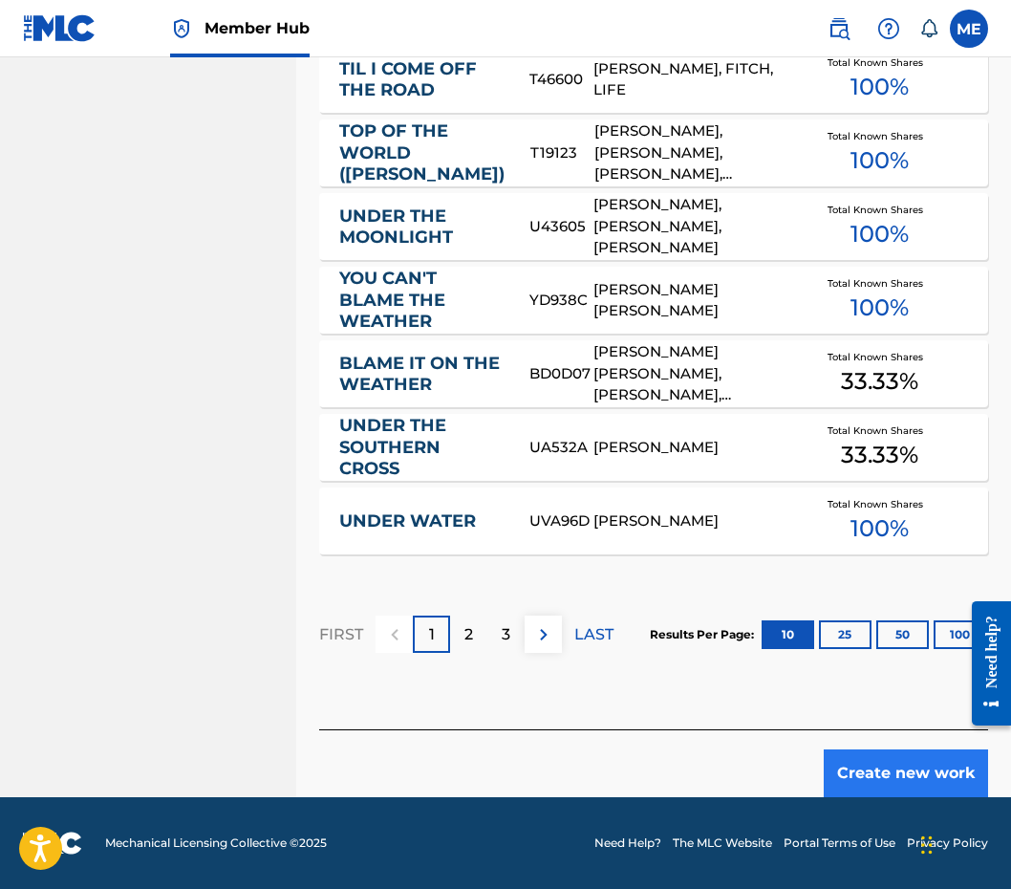
scroll to position [309, 0]
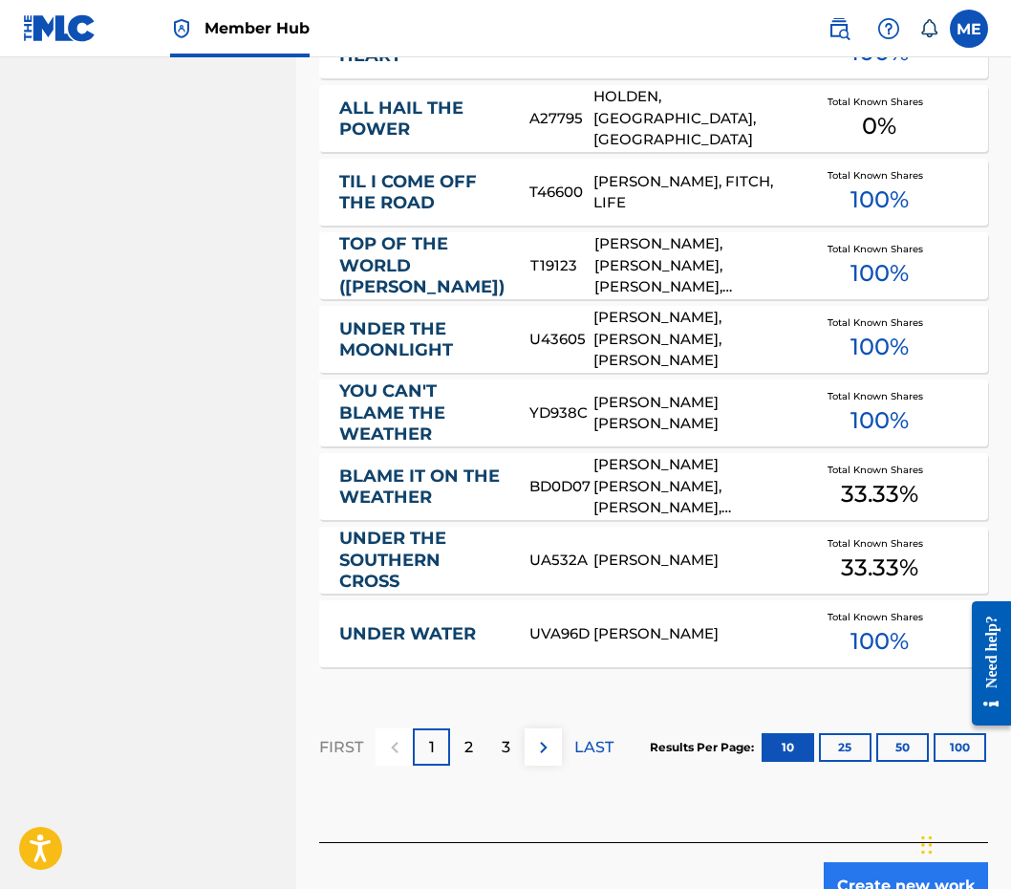
click at [897, 862] on button "Create new work" at bounding box center [906, 886] width 164 height 48
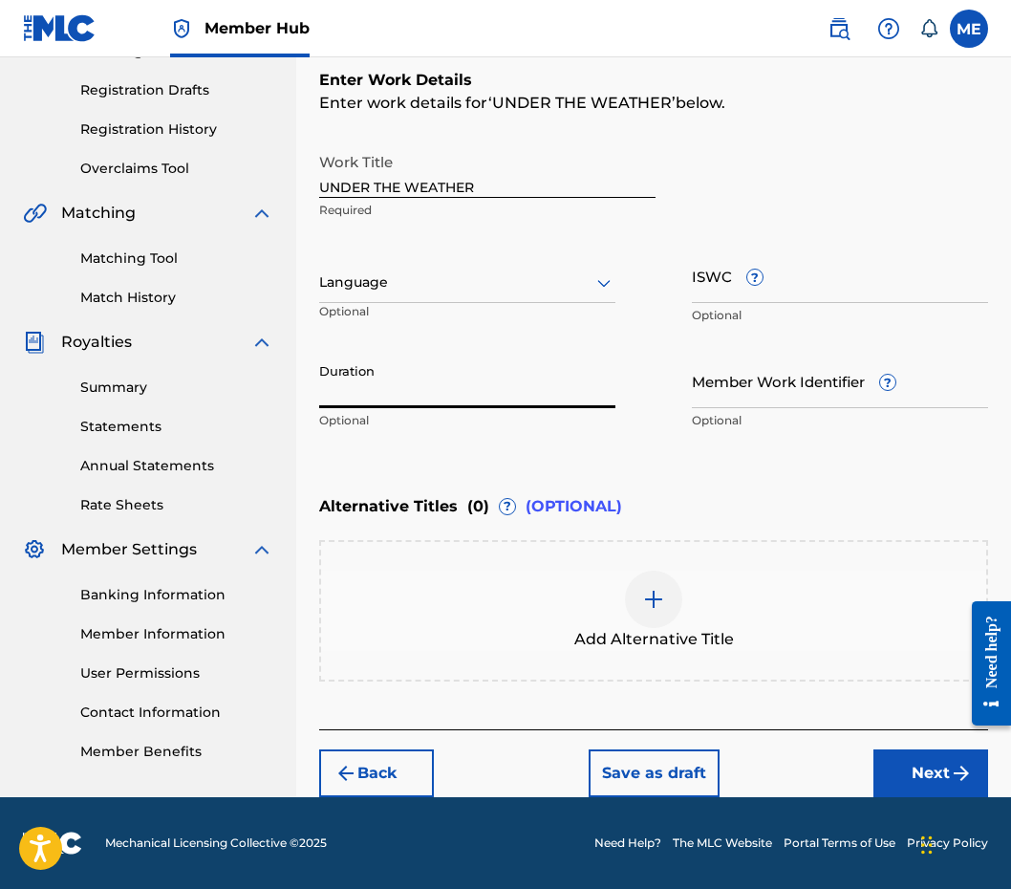
click at [464, 356] on input "Duration" at bounding box center [467, 381] width 296 height 54
type input "03:56"
click at [908, 779] on button "Next" at bounding box center [930, 773] width 115 height 48
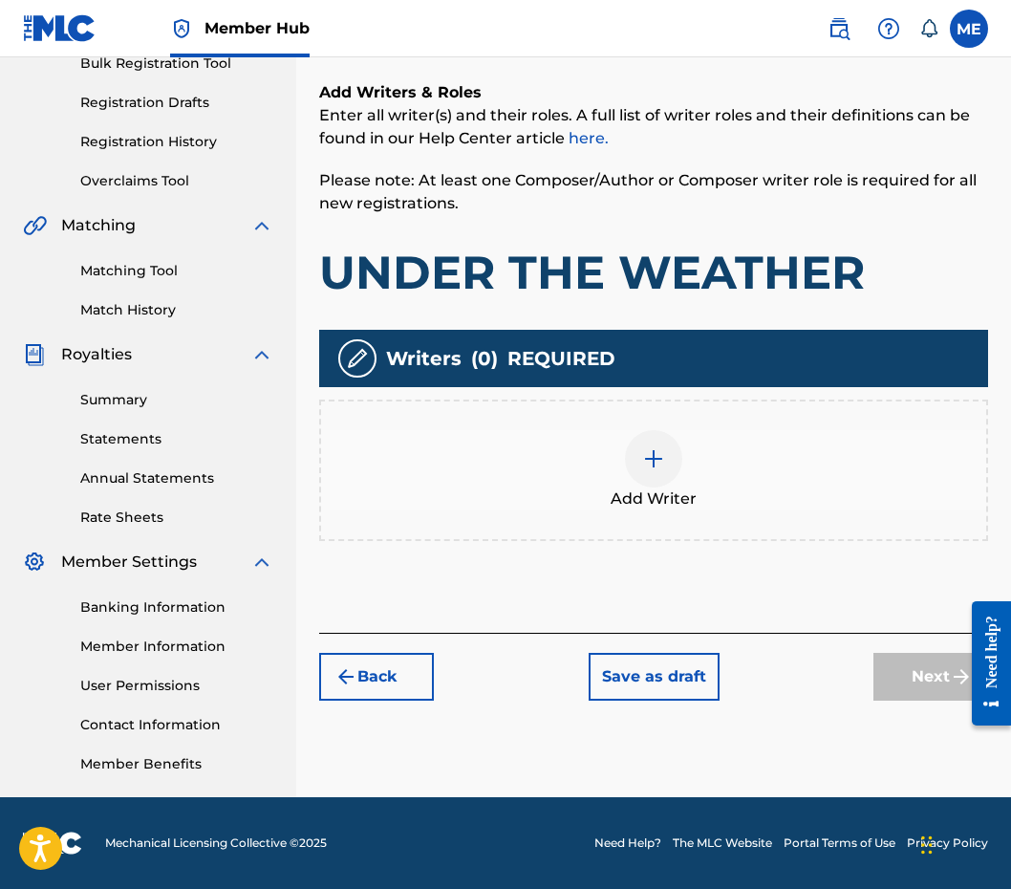
scroll to position [296, 0]
click at [623, 480] on div "Add Writer" at bounding box center [653, 470] width 665 height 80
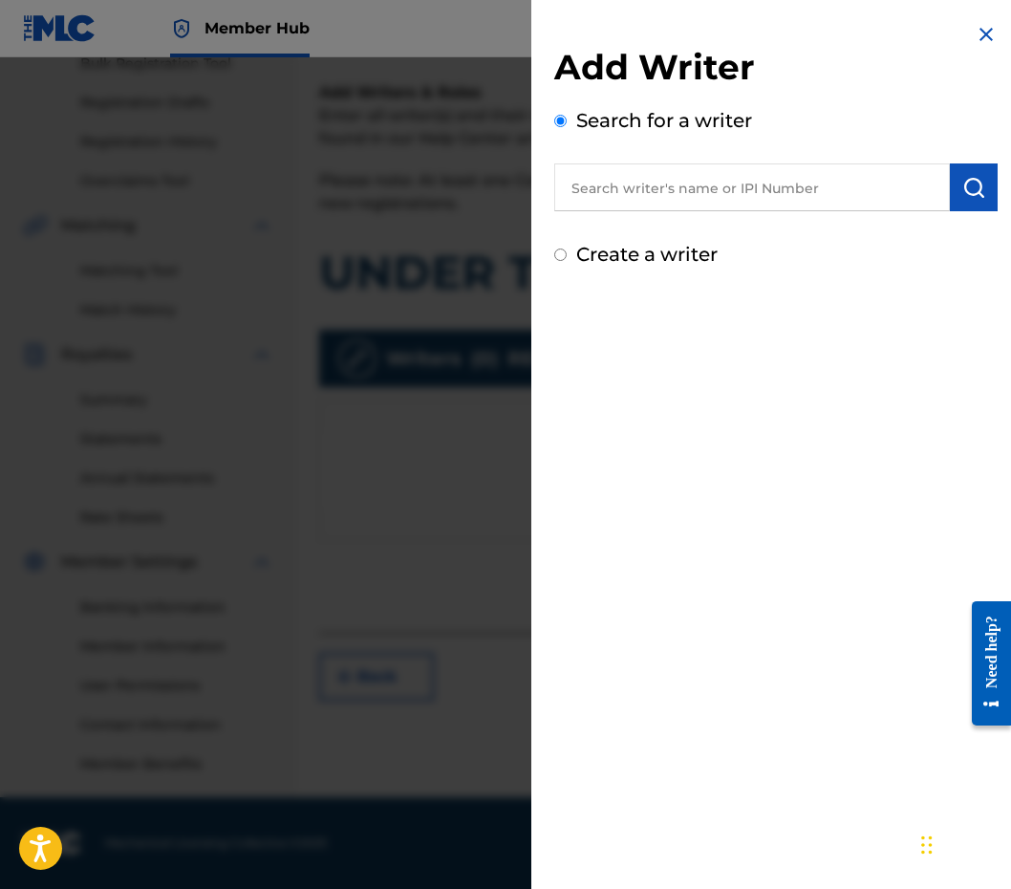
click at [759, 195] on input "text" at bounding box center [752, 187] width 396 height 48
paste input "581514745"
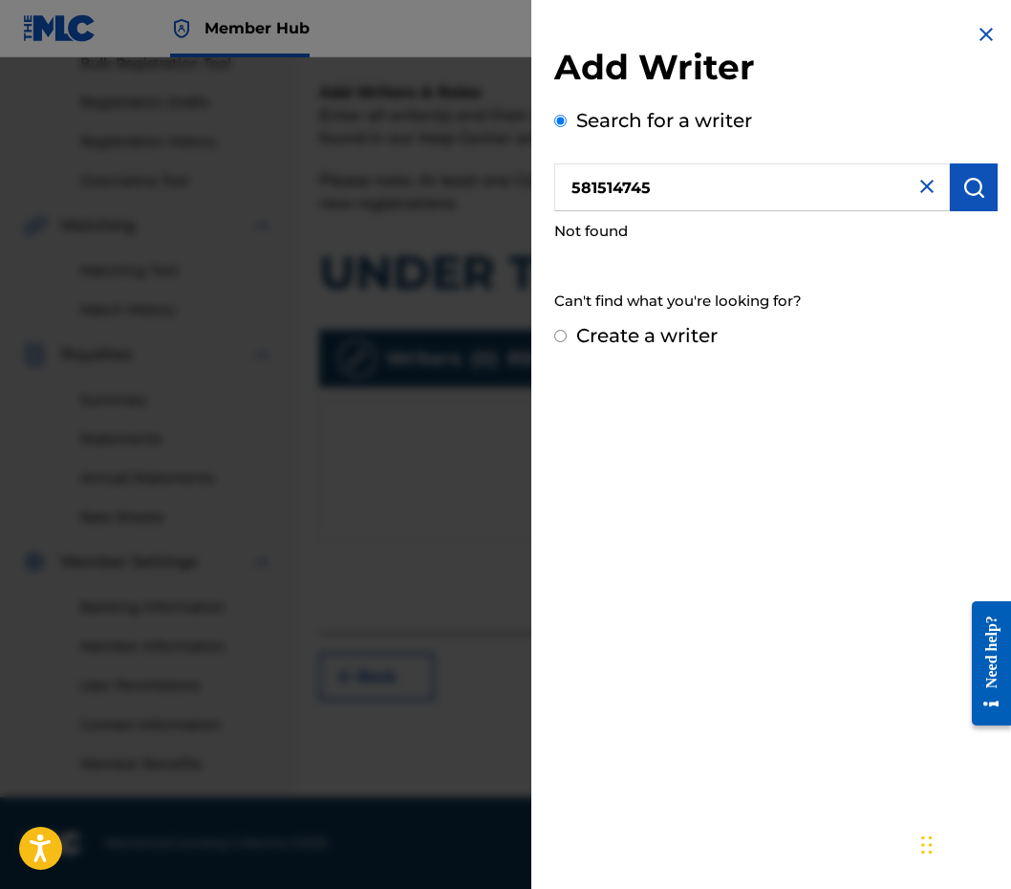
click at [575, 183] on input "581514745" at bounding box center [752, 187] width 396 height 48
type input "00581514745"
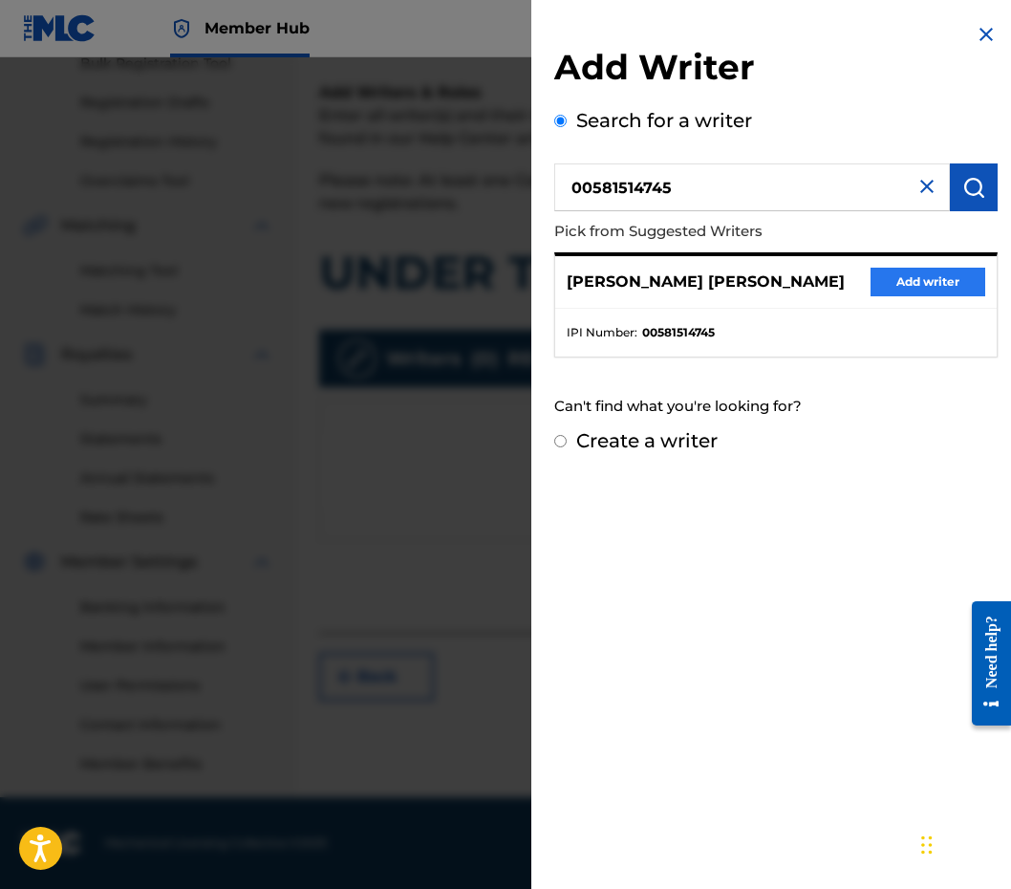
click at [936, 271] on button "Add writer" at bounding box center [927, 282] width 115 height 29
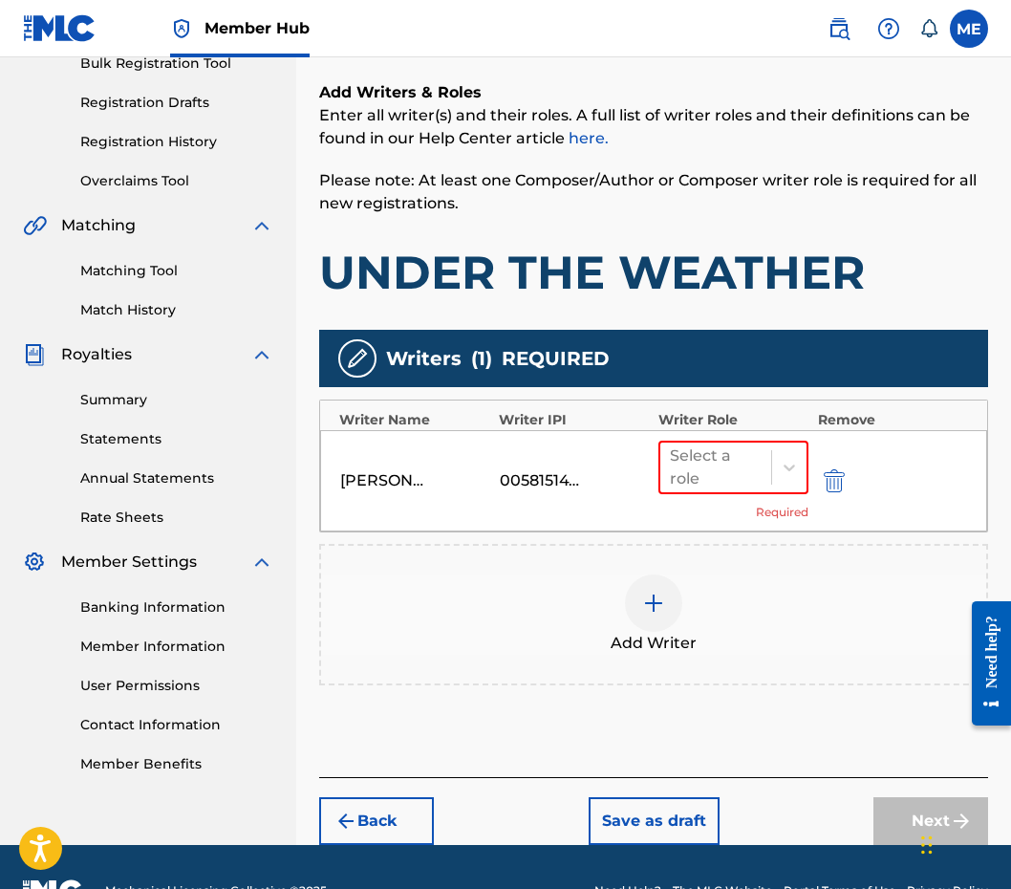
click at [744, 497] on div "Select a role Required" at bounding box center [733, 480] width 150 height 80
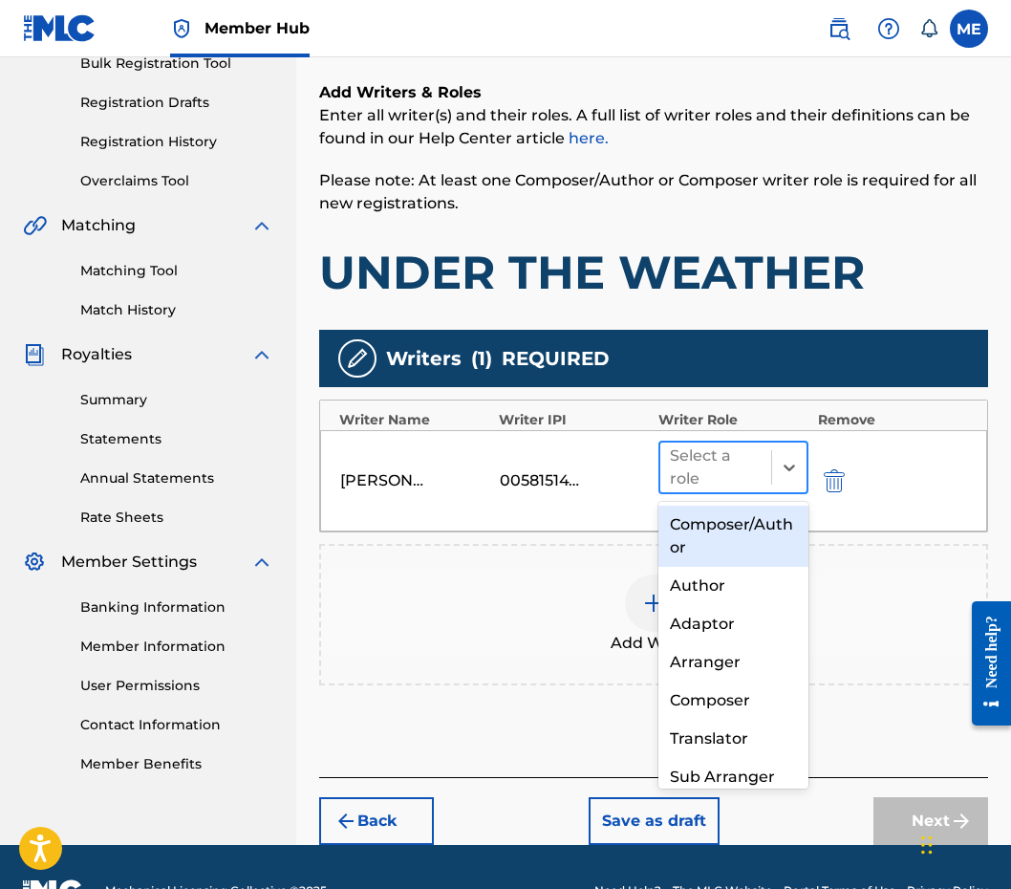
click at [737, 481] on div "Select a role" at bounding box center [716, 467] width 92 height 46
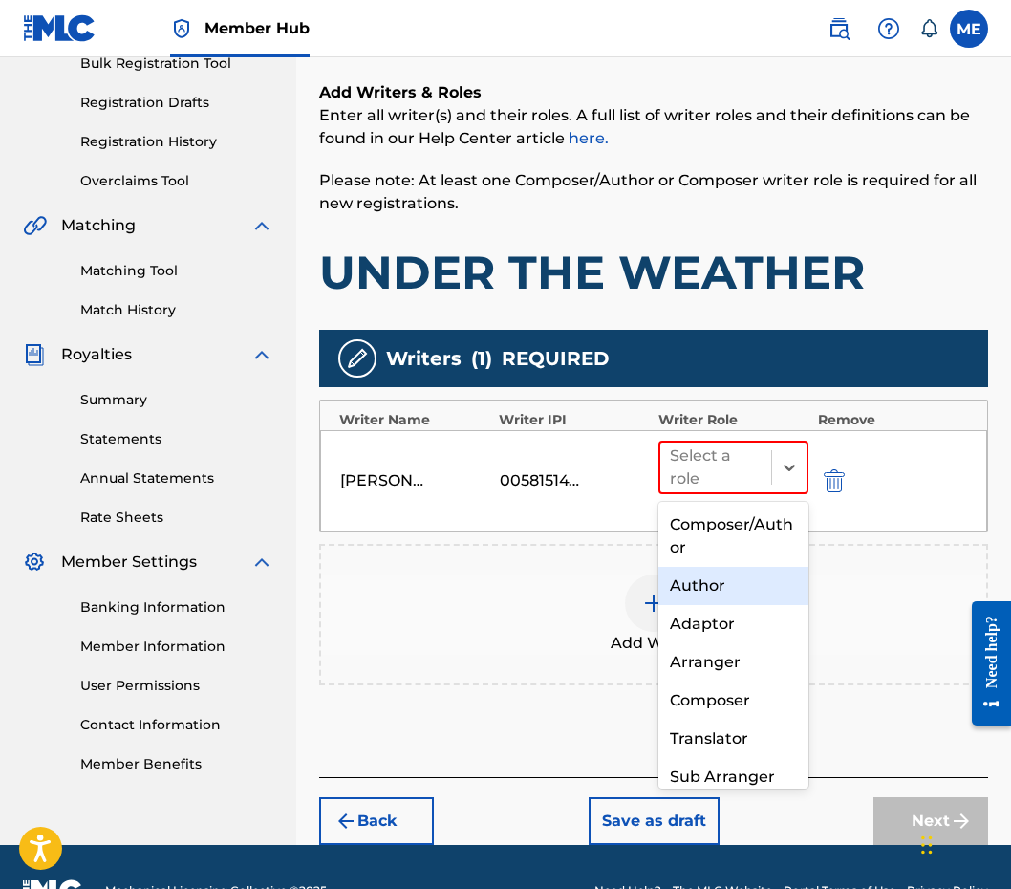
click at [745, 567] on div "Author" at bounding box center [733, 586] width 150 height 38
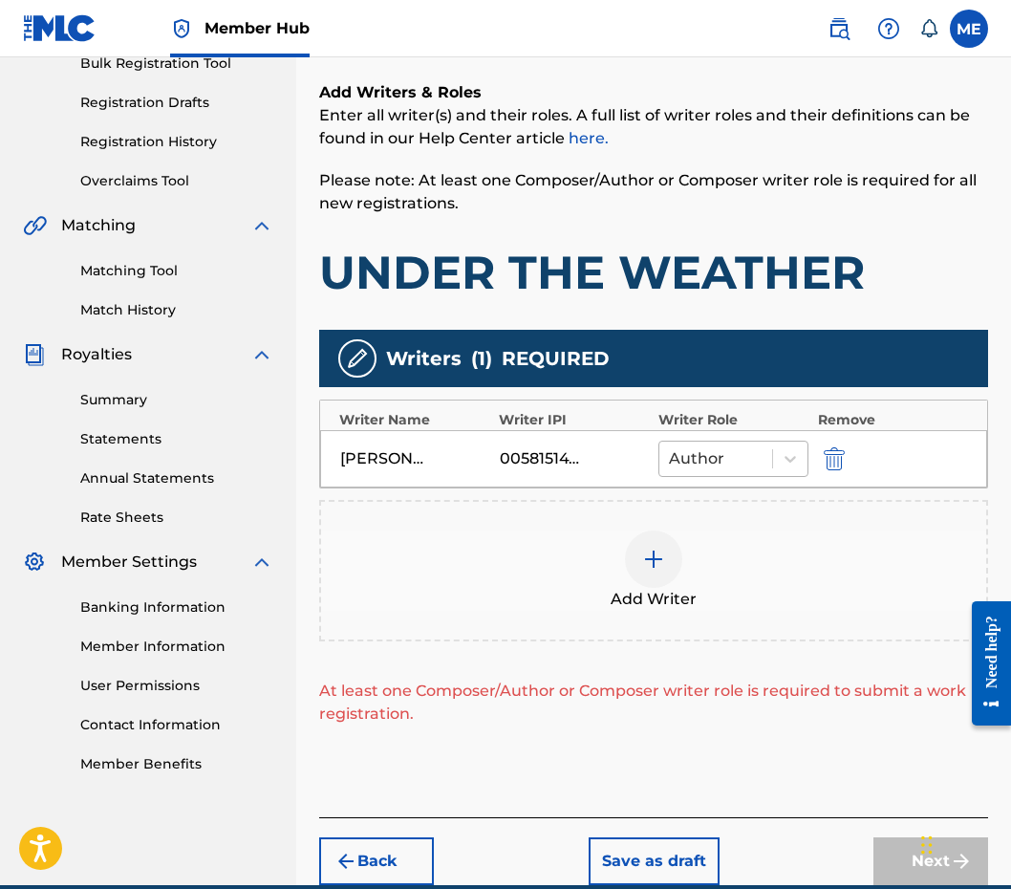
click at [752, 472] on div "Author" at bounding box center [715, 458] width 113 height 34
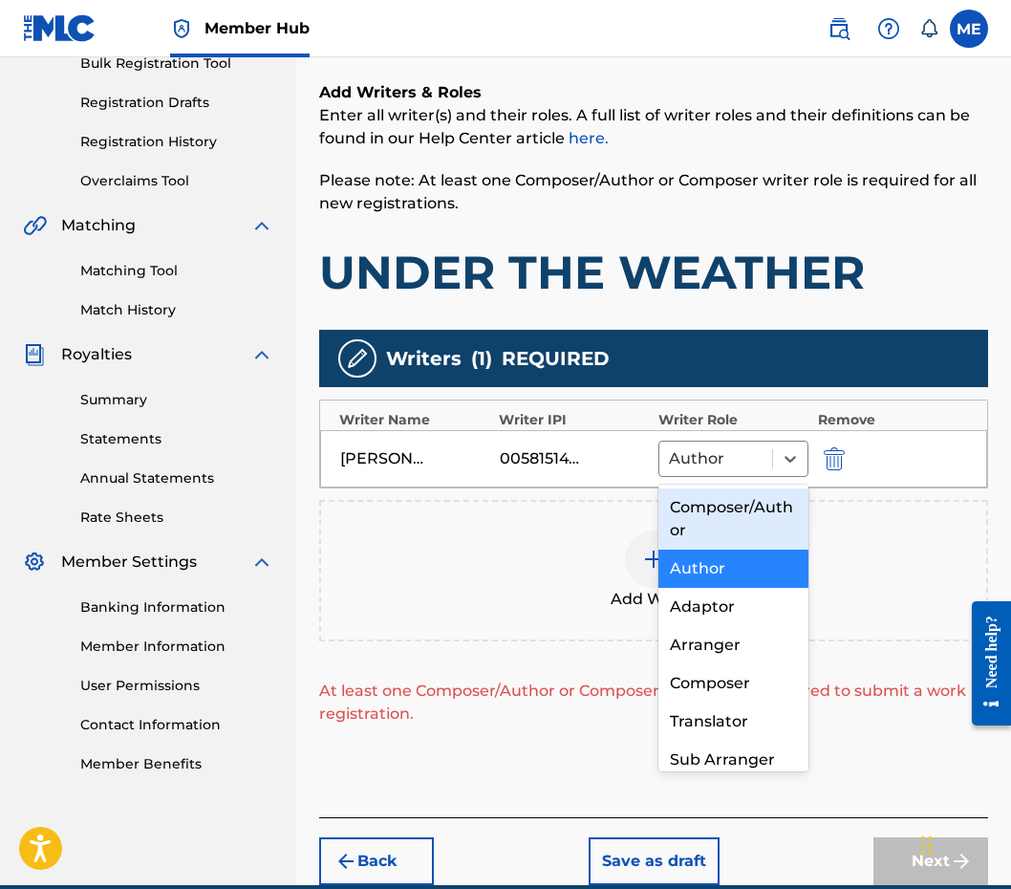
click at [738, 506] on div "Composer/Author" at bounding box center [733, 518] width 150 height 61
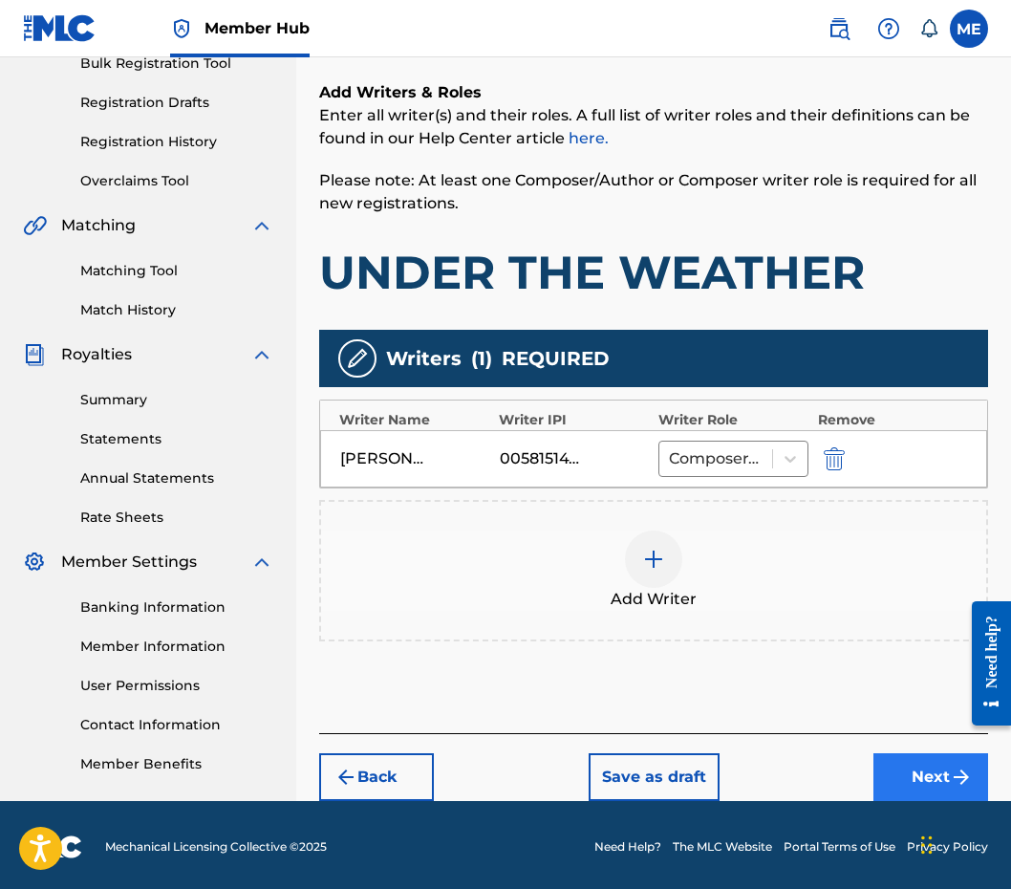
click at [896, 770] on button "Next" at bounding box center [930, 777] width 115 height 48
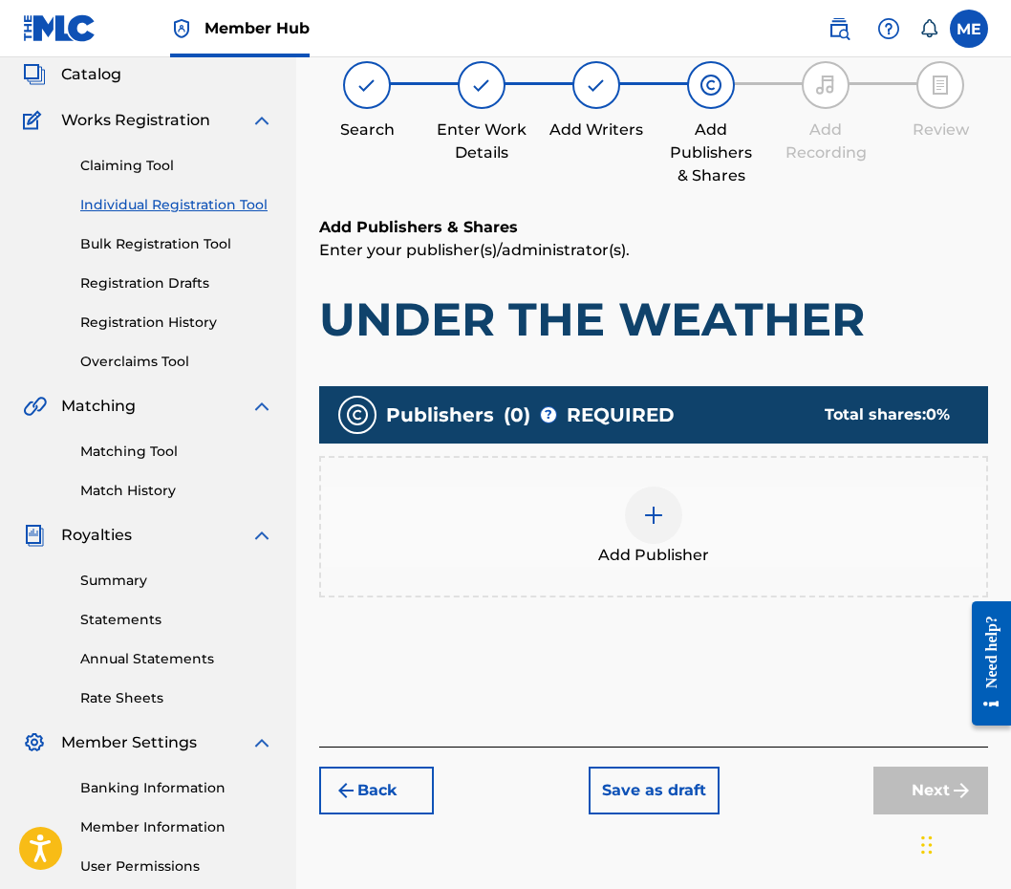
scroll to position [86, 0]
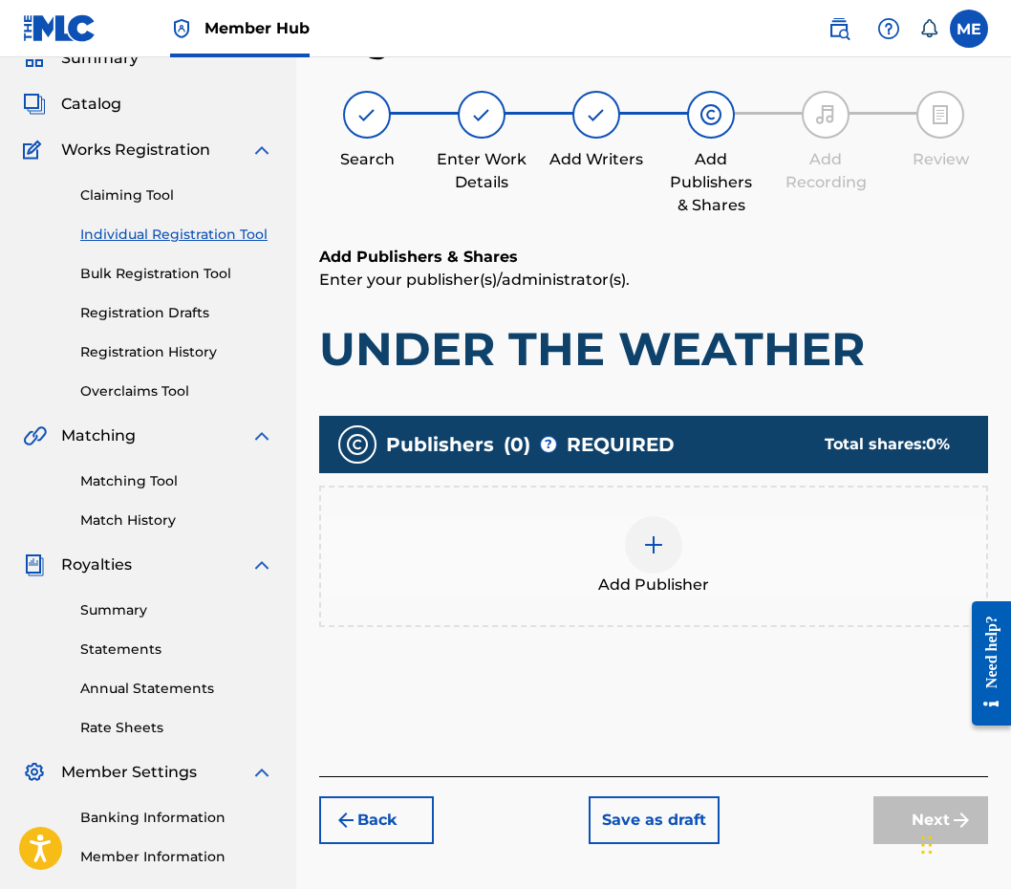
click at [632, 512] on div "Add Publisher" at bounding box center [653, 555] width 669 height 141
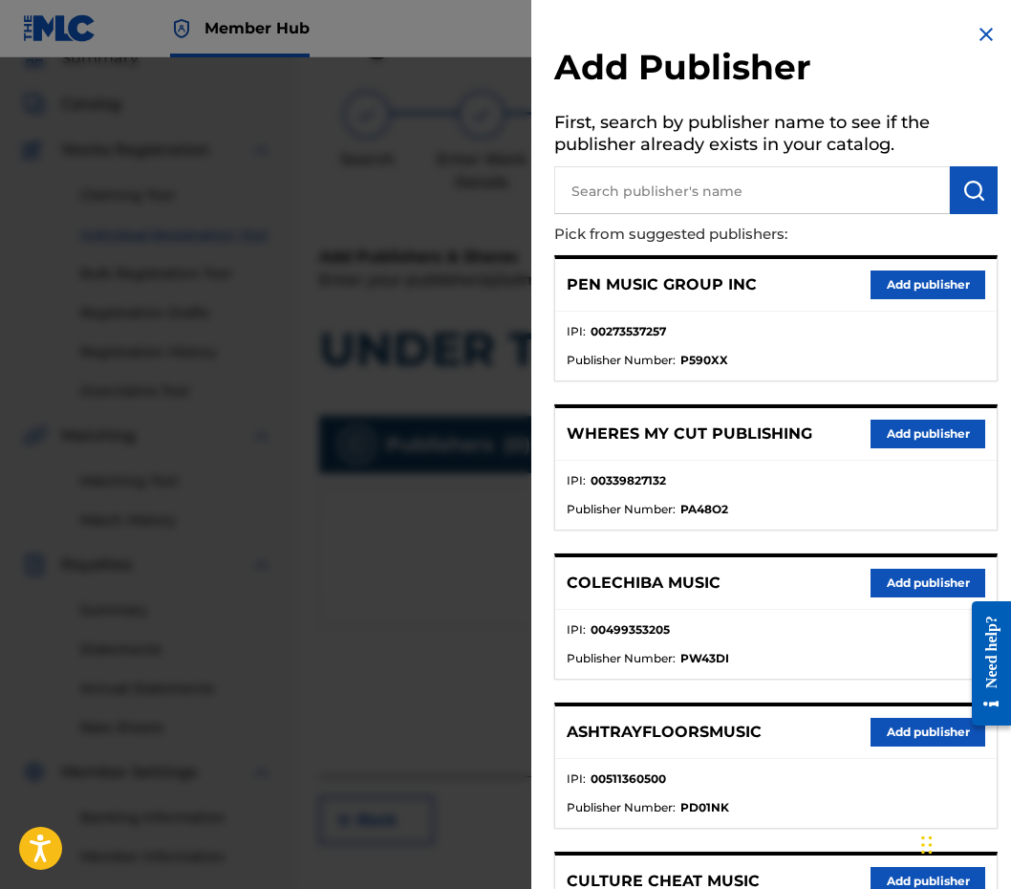
click at [698, 201] on input "text" at bounding box center [752, 190] width 396 height 48
paste input "1201510237"
click at [601, 195] on input "00 1201510237" at bounding box center [752, 190] width 396 height 48
type input "001201510237"
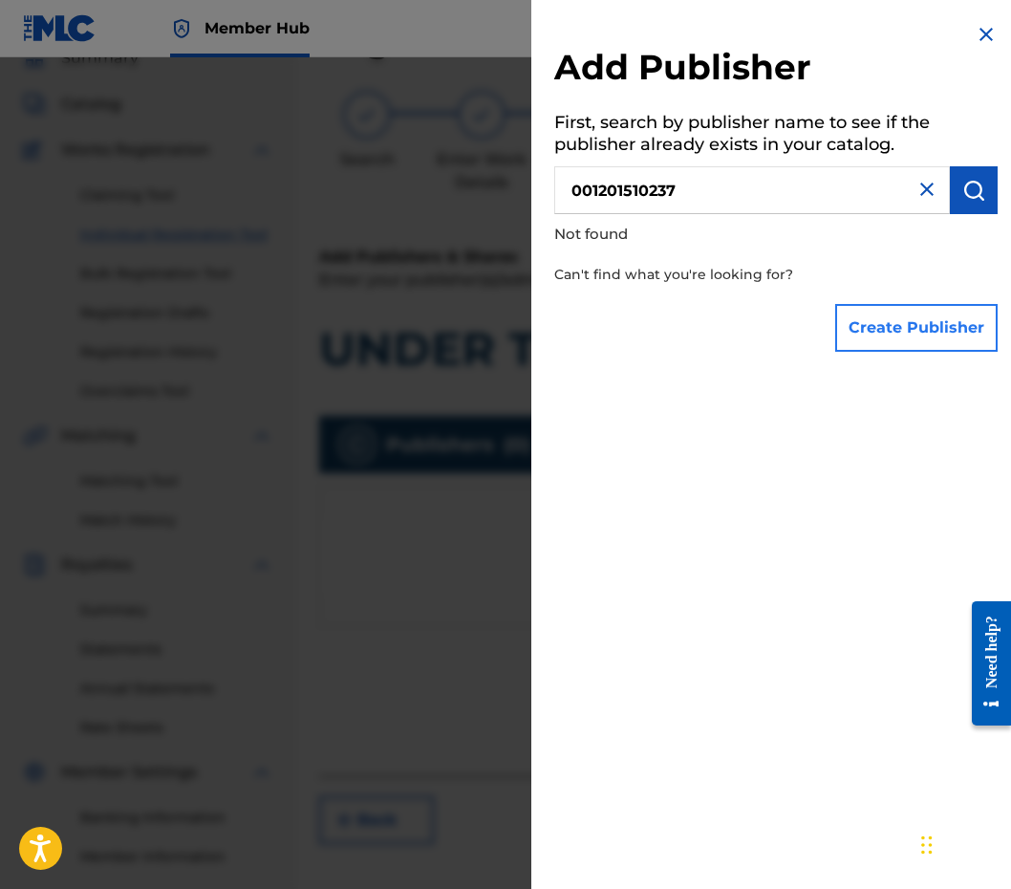
click at [860, 318] on button "Create Publisher" at bounding box center [916, 328] width 162 height 48
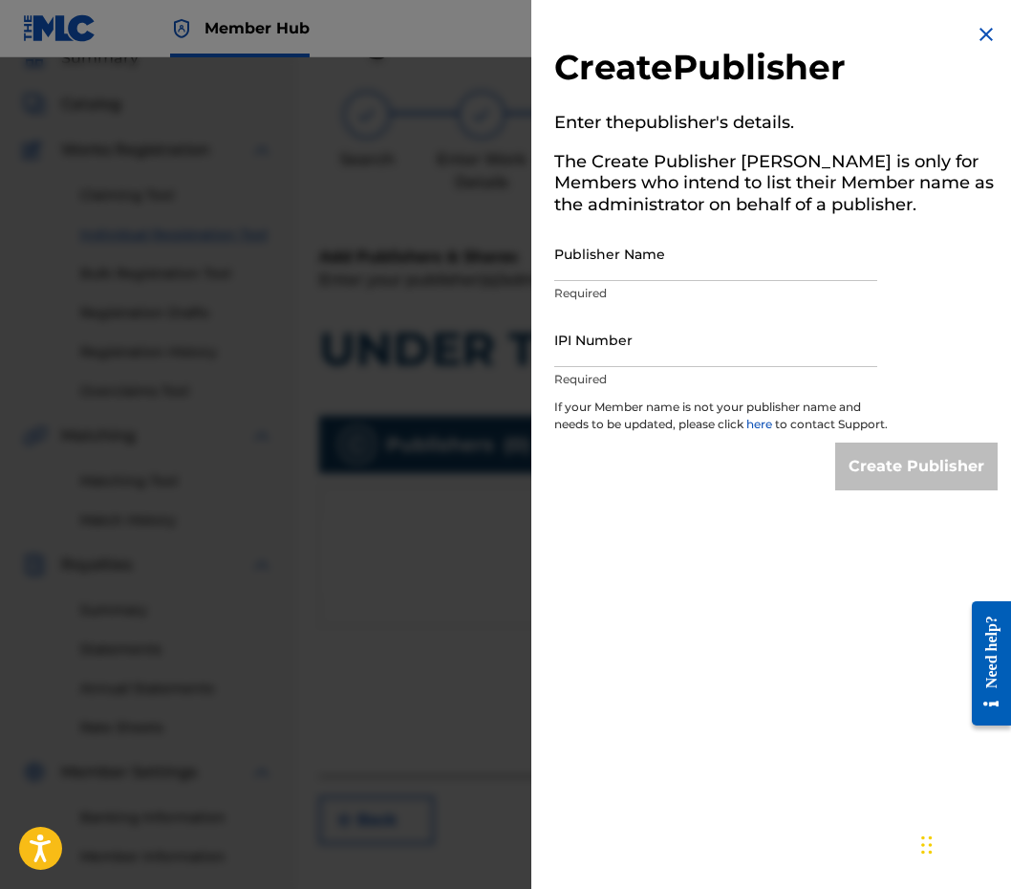
click at [601, 373] on p "Required" at bounding box center [715, 379] width 323 height 17
click at [601, 359] on input "IPI Number" at bounding box center [715, 339] width 323 height 54
paste input "1201510237"
type input "1201510237"
click at [678, 253] on input "Publisher Name" at bounding box center [715, 253] width 323 height 54
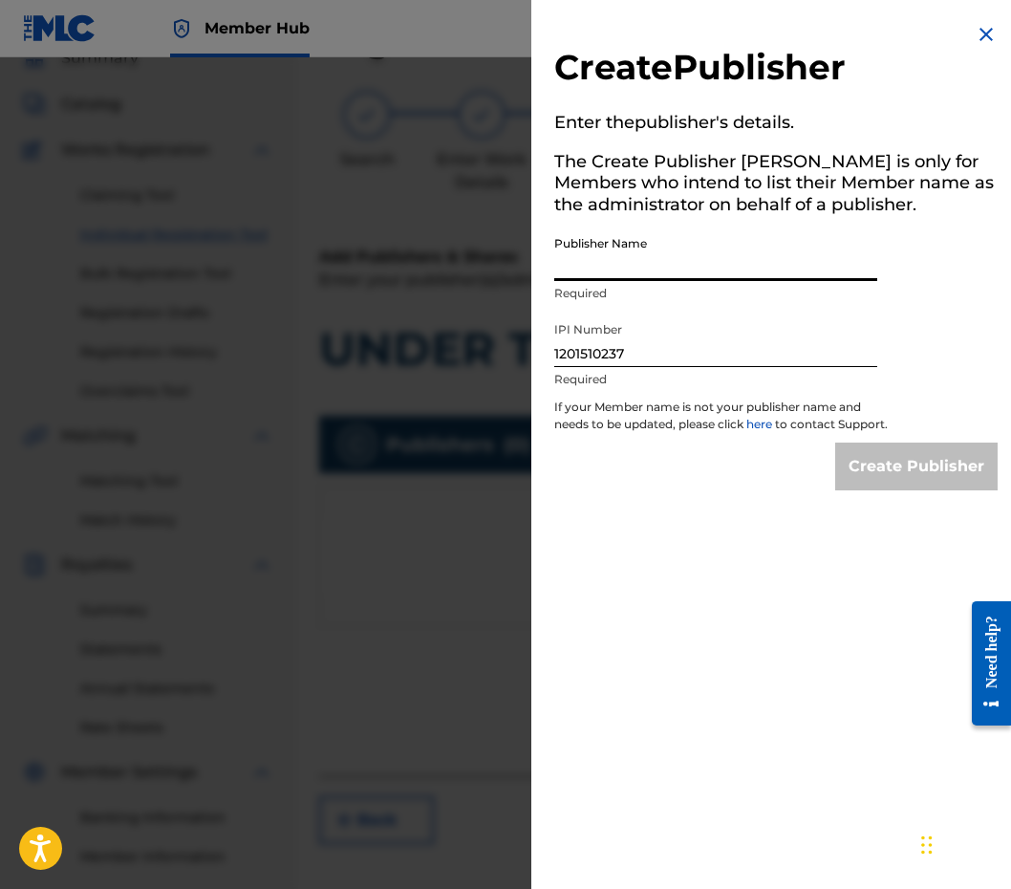
paste input "TALL POPPY MUSIC"
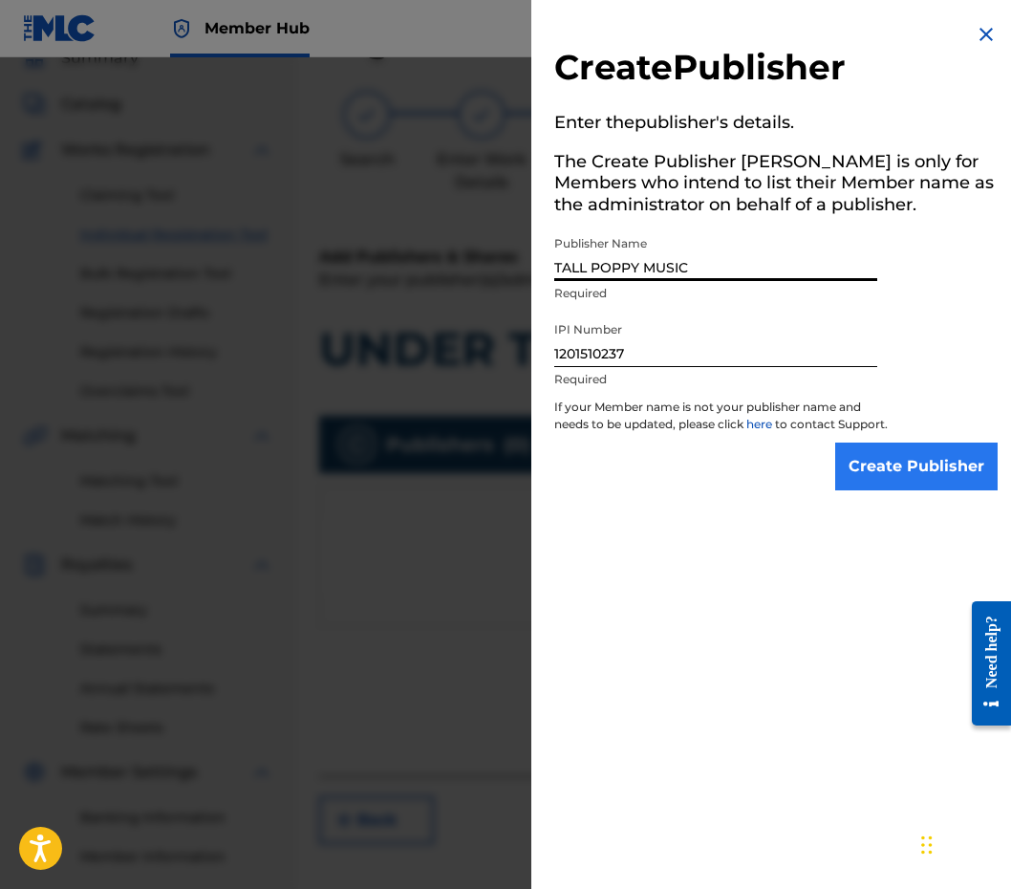
type input "TALL POPPY MUSIC"
click at [854, 470] on input "Create Publisher" at bounding box center [916, 466] width 162 height 48
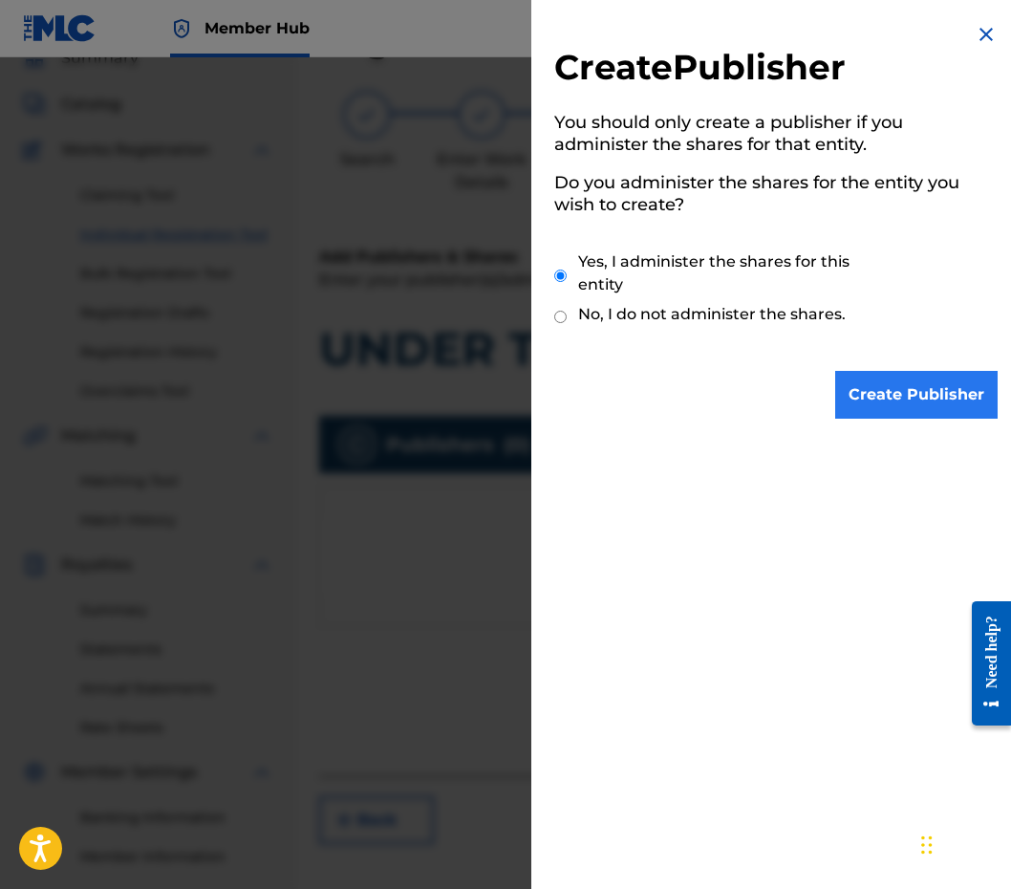
click at [890, 387] on input "Create Publisher" at bounding box center [916, 395] width 162 height 48
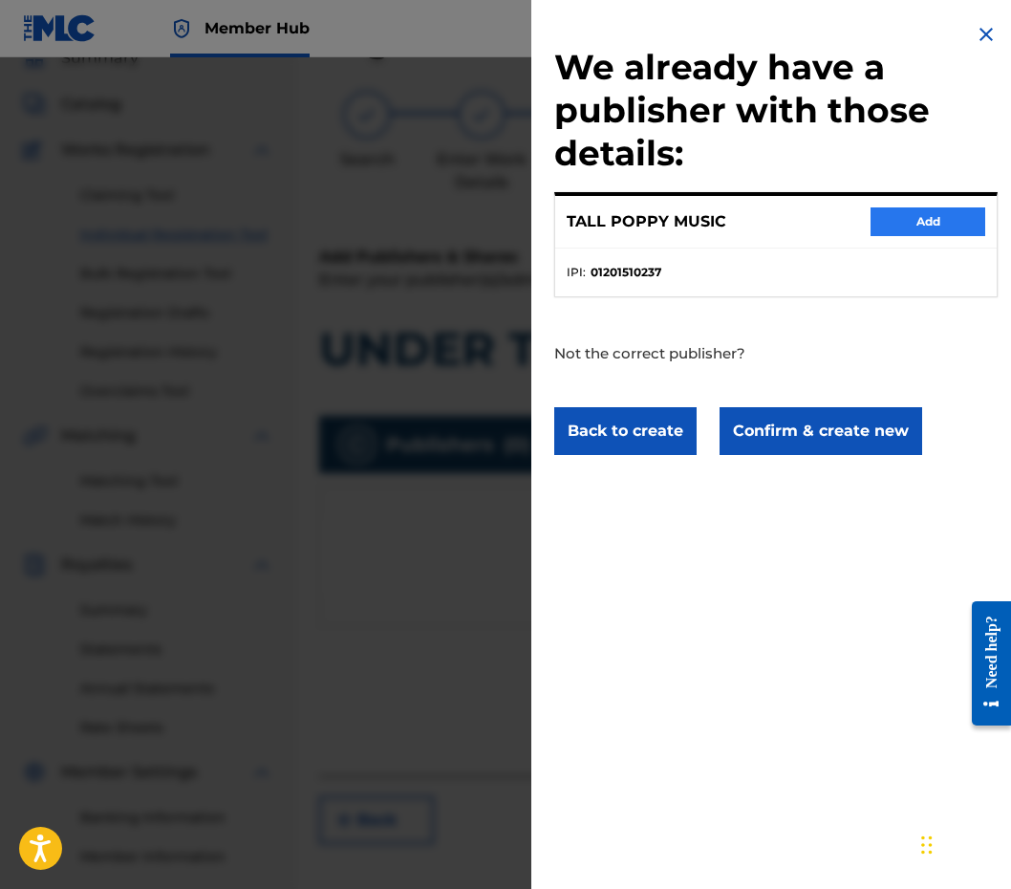
click at [932, 214] on button "Add" at bounding box center [927, 221] width 115 height 29
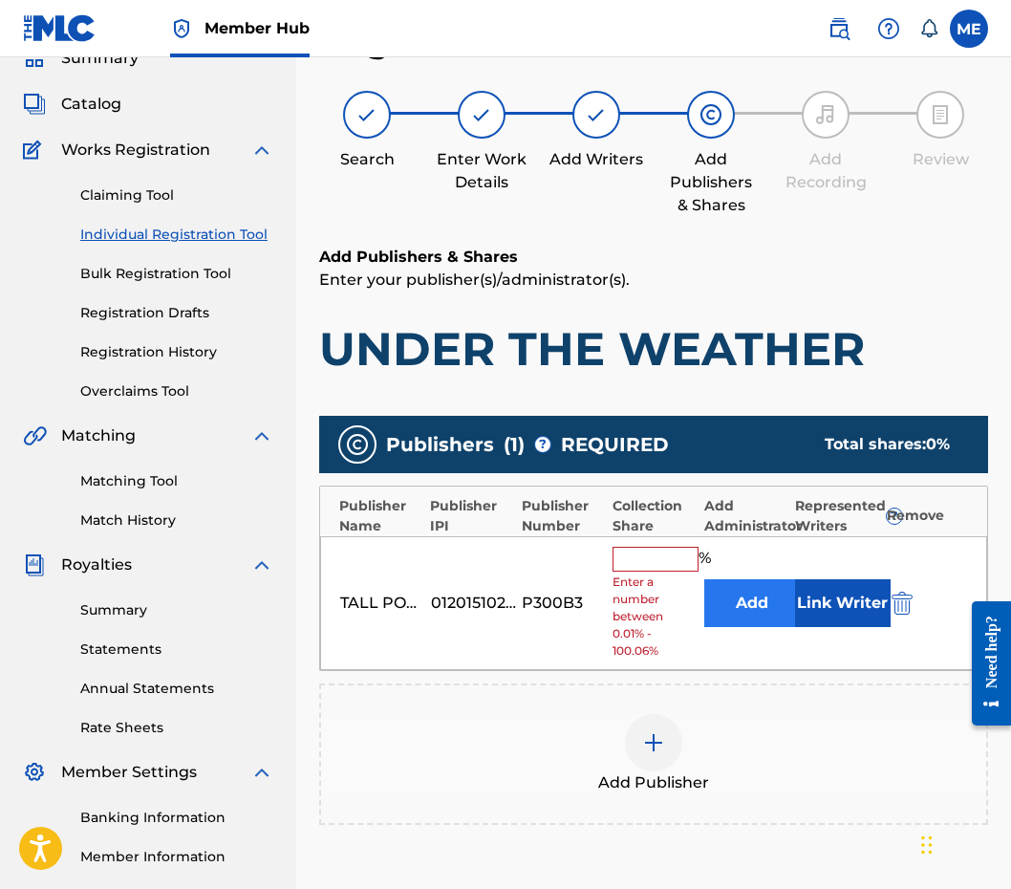
click at [751, 593] on button "Add" at bounding box center [752, 603] width 96 height 48
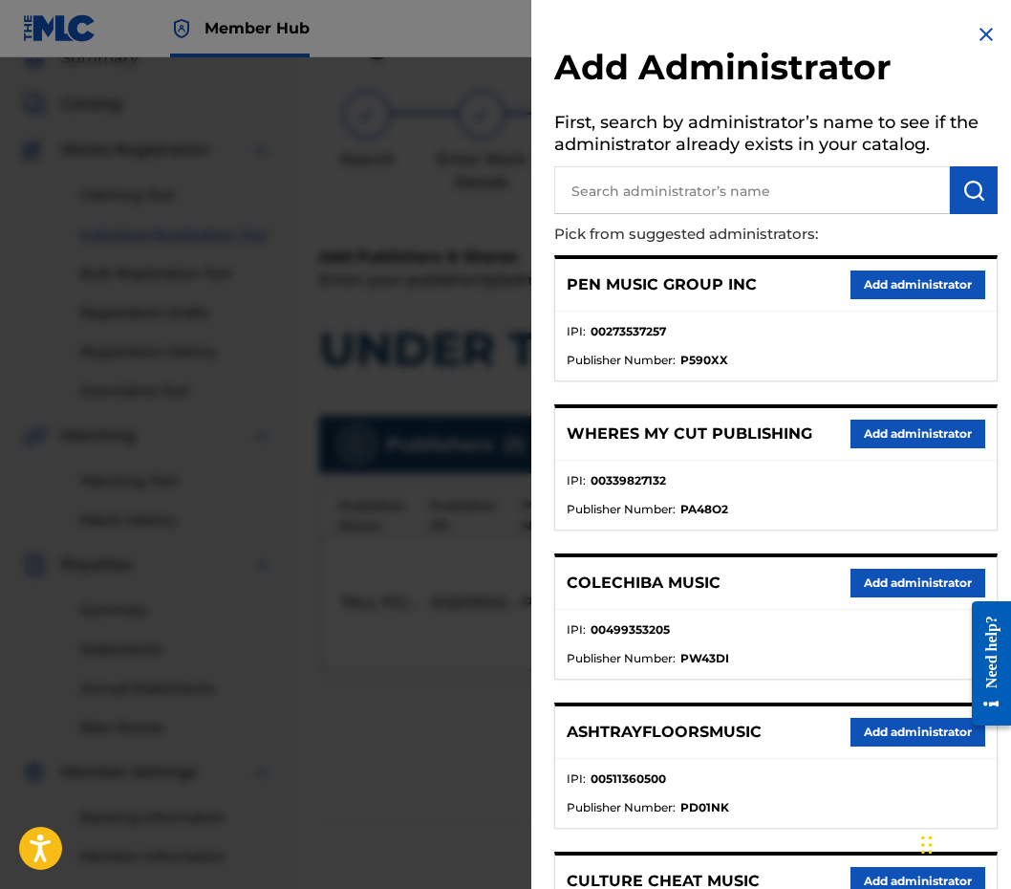
click at [791, 202] on input "text" at bounding box center [752, 190] width 396 height 48
type input "PENSIVE"
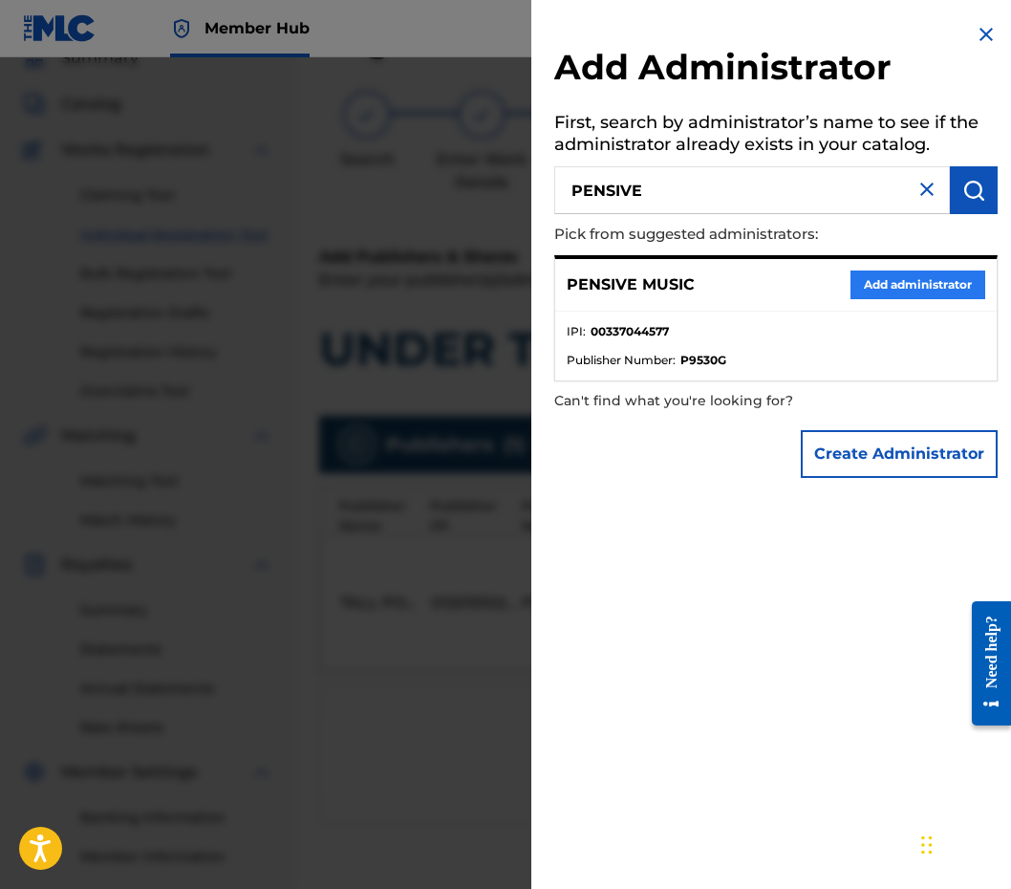
click at [917, 273] on button "Add administrator" at bounding box center [917, 284] width 135 height 29
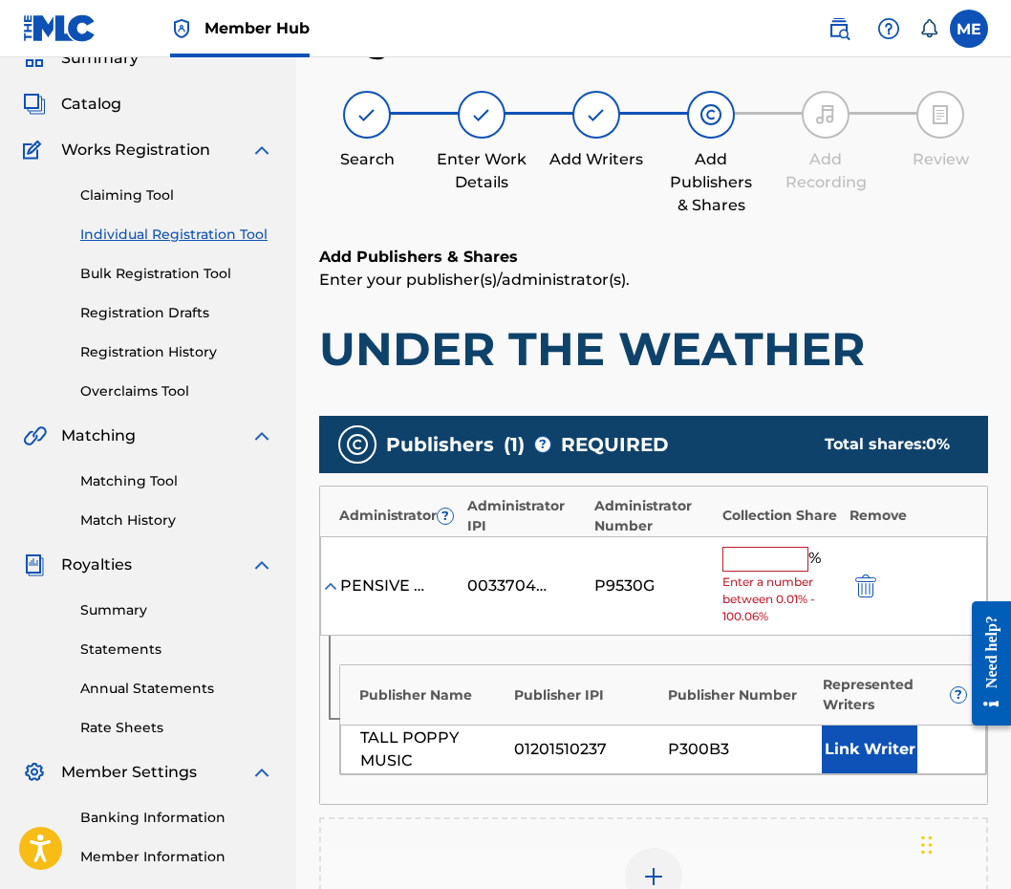
click at [755, 545] on div "PENSIVE MUSIC 00337044577 P9530G % Enter a number between 0.01% - 100.06%" at bounding box center [653, 586] width 667 height 100
click at [756, 552] on input "text" at bounding box center [765, 559] width 86 height 25
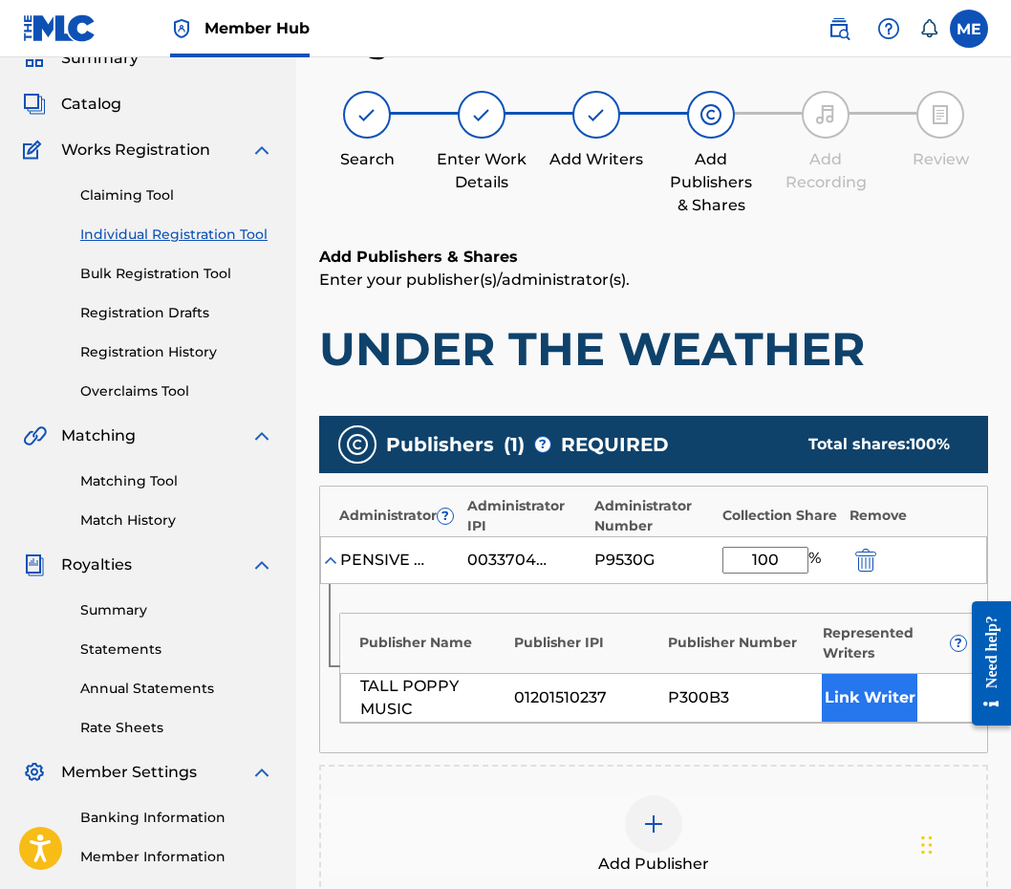
type input "100"
click at [853, 688] on button "Link Writer" at bounding box center [870, 698] width 96 height 48
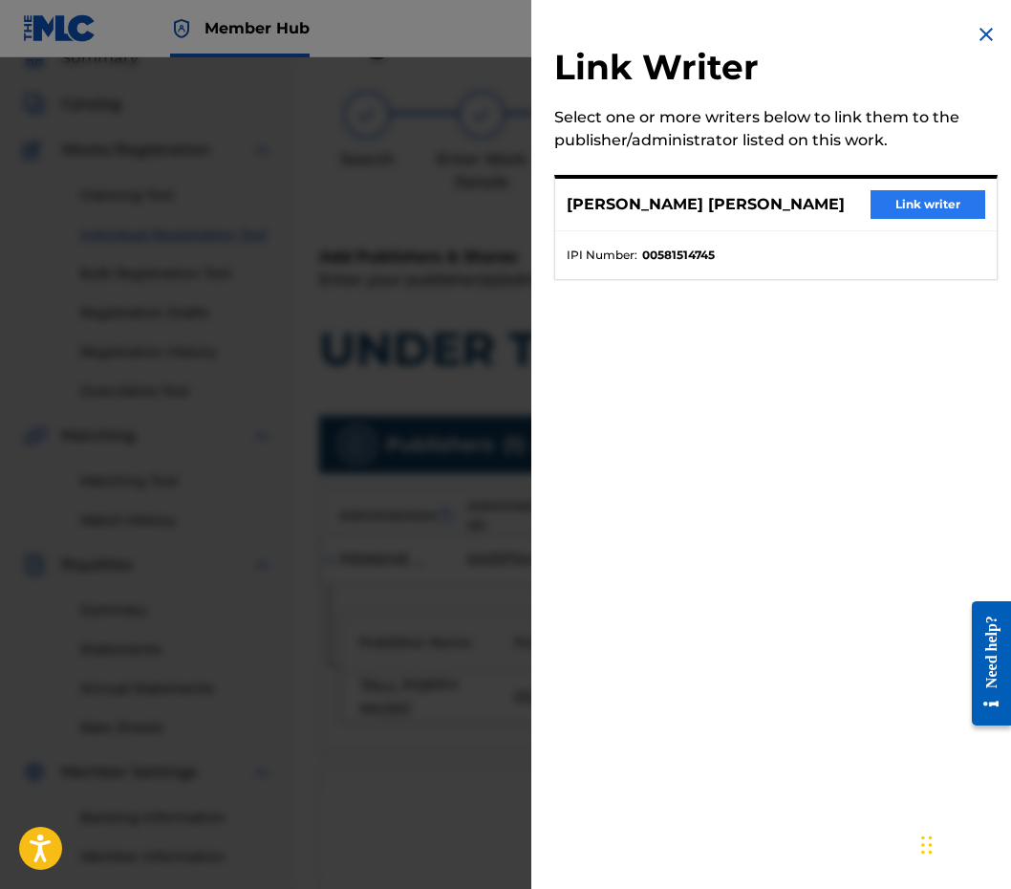
click at [919, 198] on button "Link writer" at bounding box center [927, 204] width 115 height 29
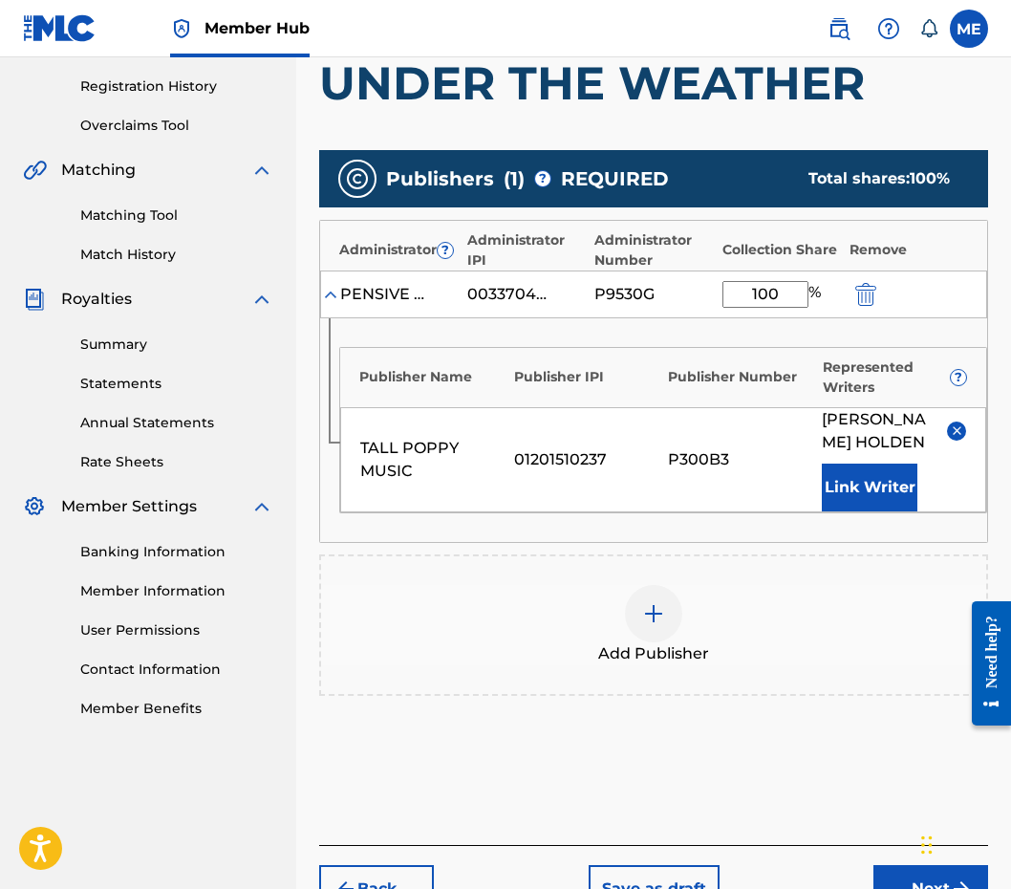
scroll to position [456, 0]
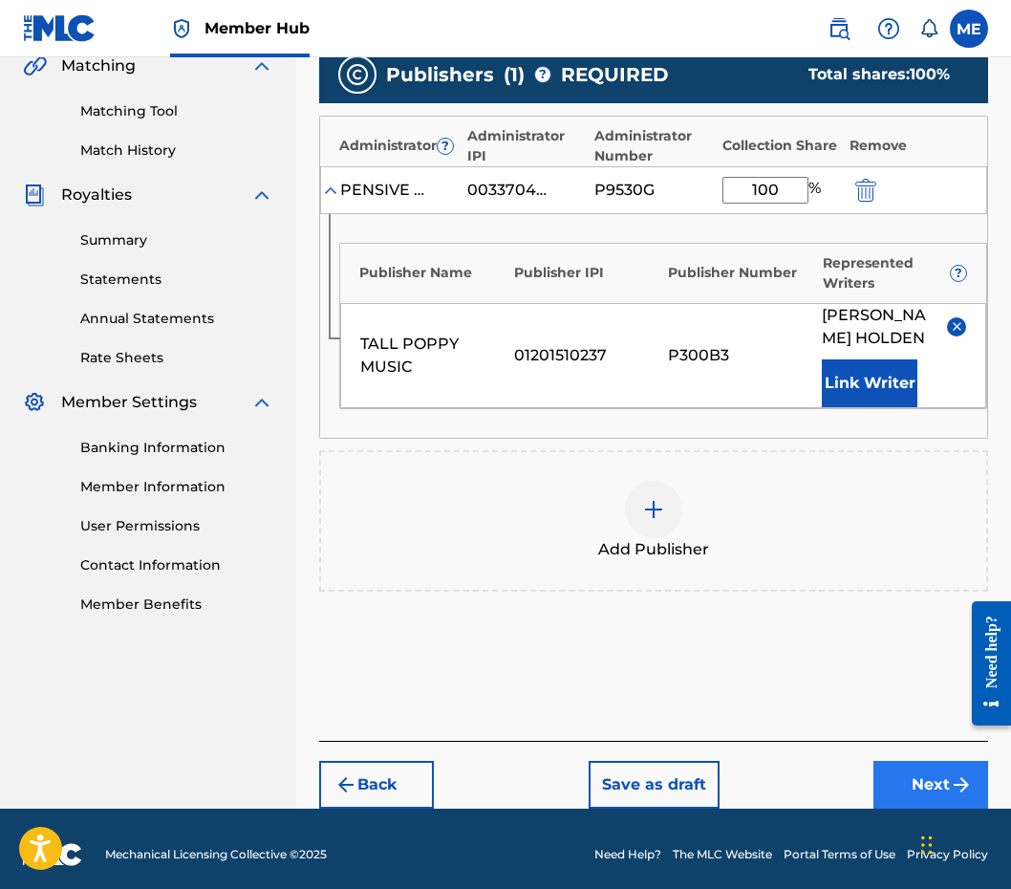
click at [926, 785] on button "Next" at bounding box center [930, 785] width 115 height 48
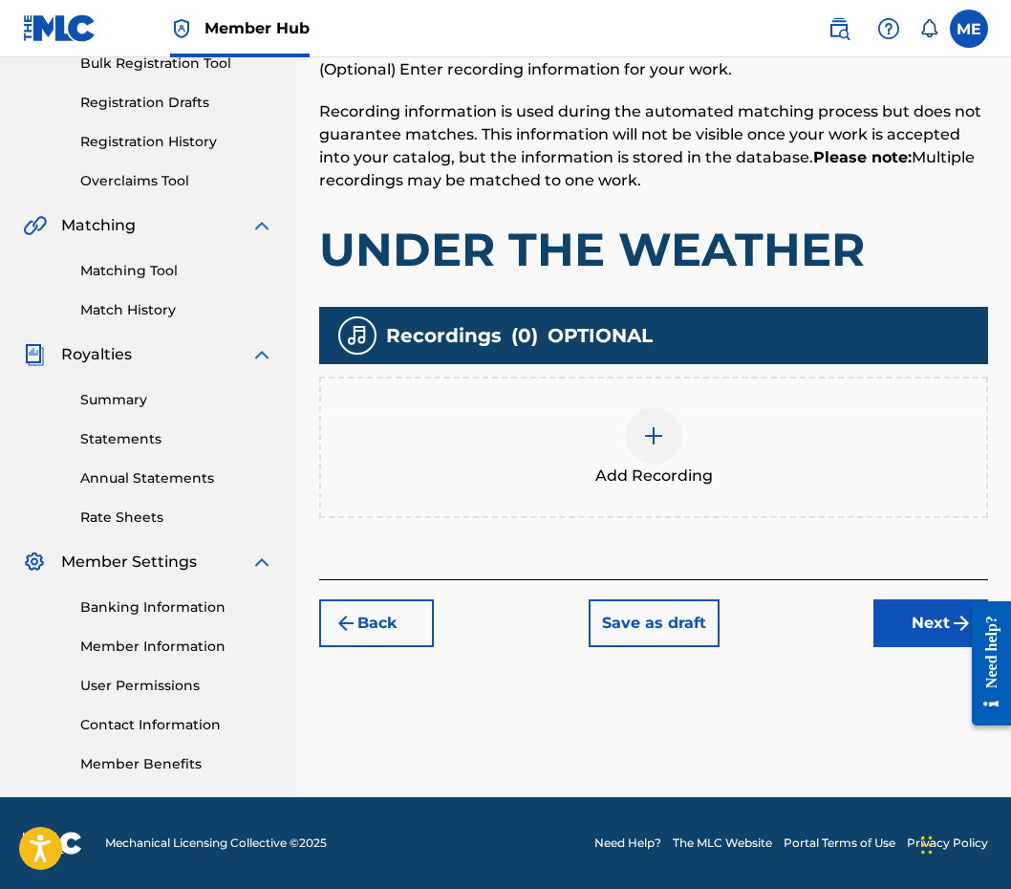
scroll to position [296, 0]
click at [894, 616] on button "Next" at bounding box center [930, 623] width 115 height 48
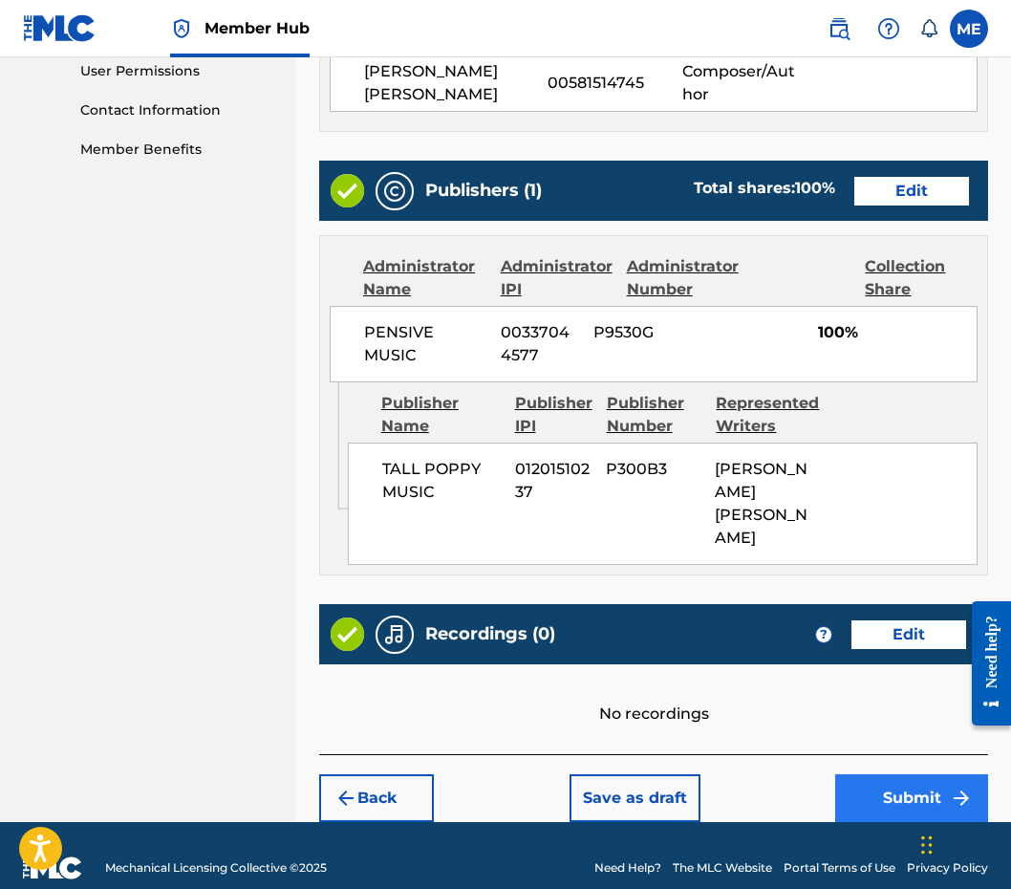
click at [907, 774] on button "Submit" at bounding box center [911, 798] width 153 height 48
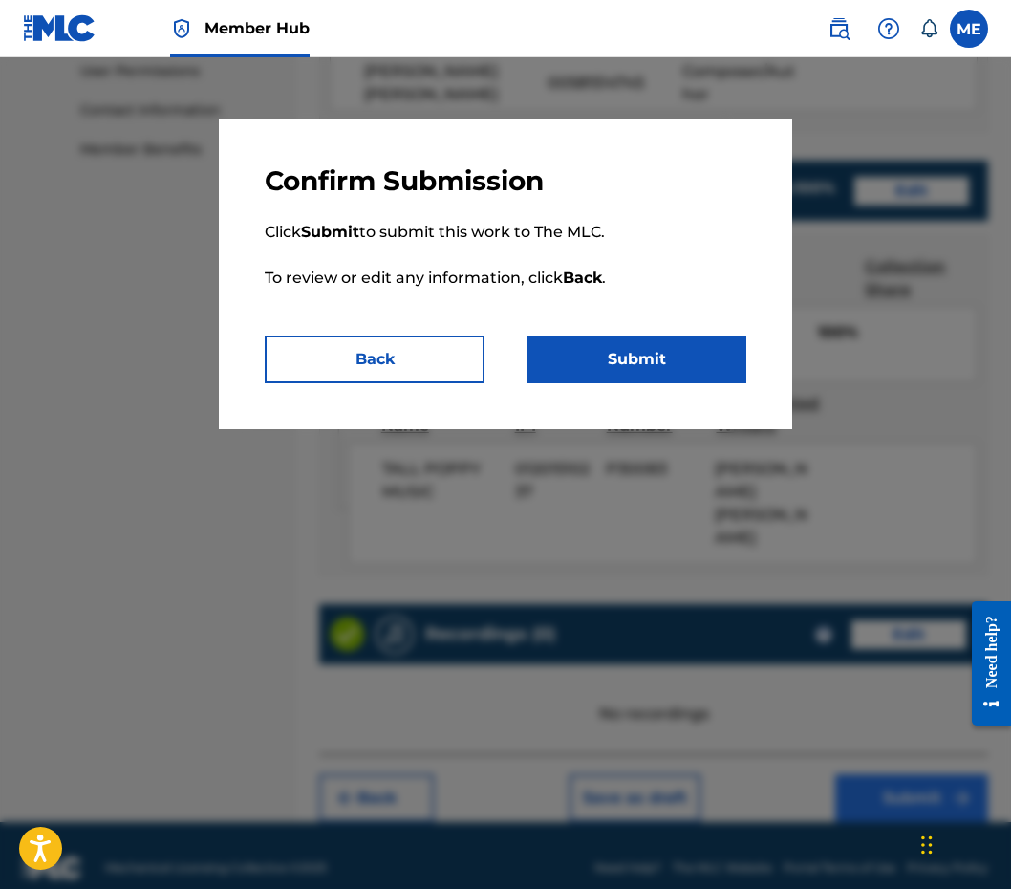
scroll to position [910, 0]
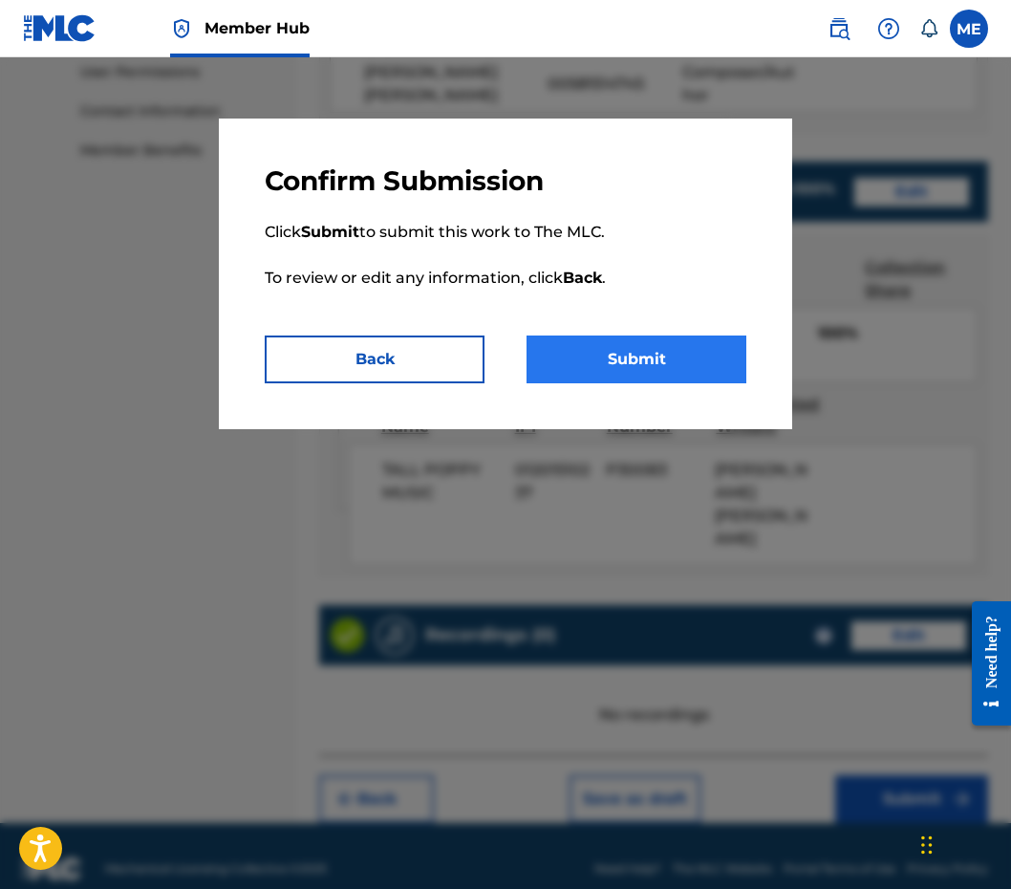
click at [715, 366] on button "Submit" at bounding box center [636, 359] width 220 height 48
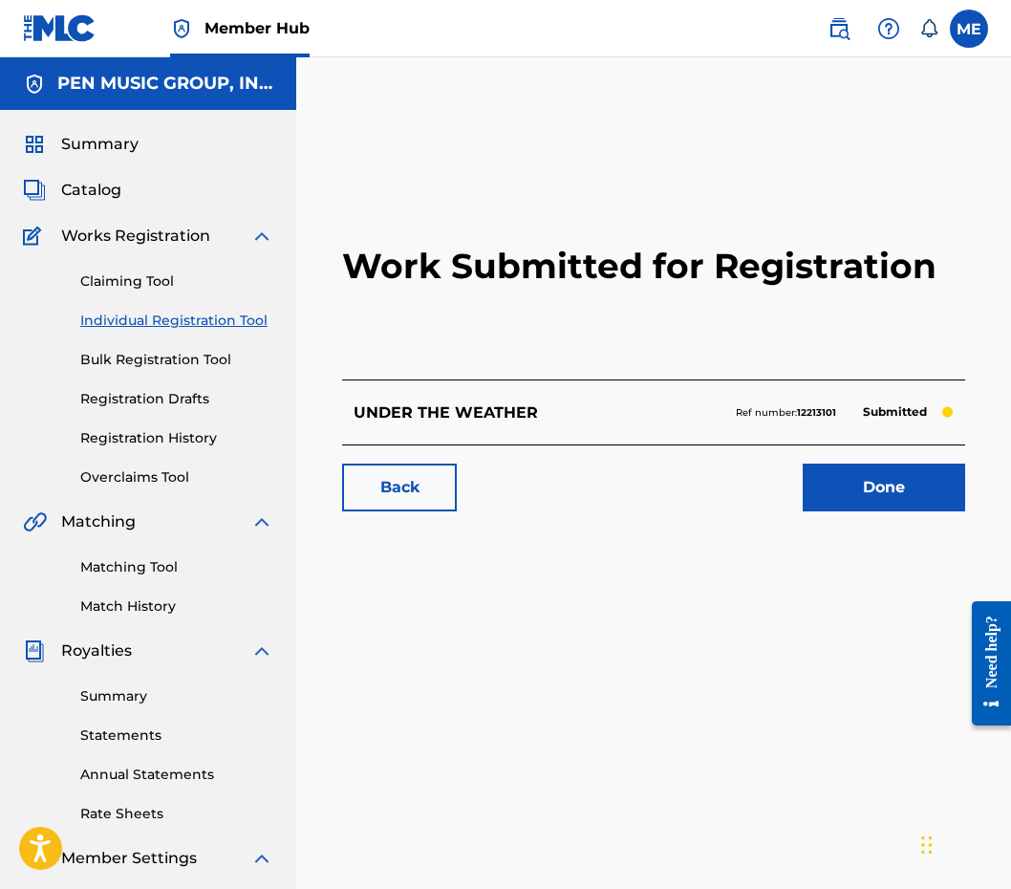
click at [192, 319] on link "Individual Registration Tool" at bounding box center [176, 321] width 193 height 20
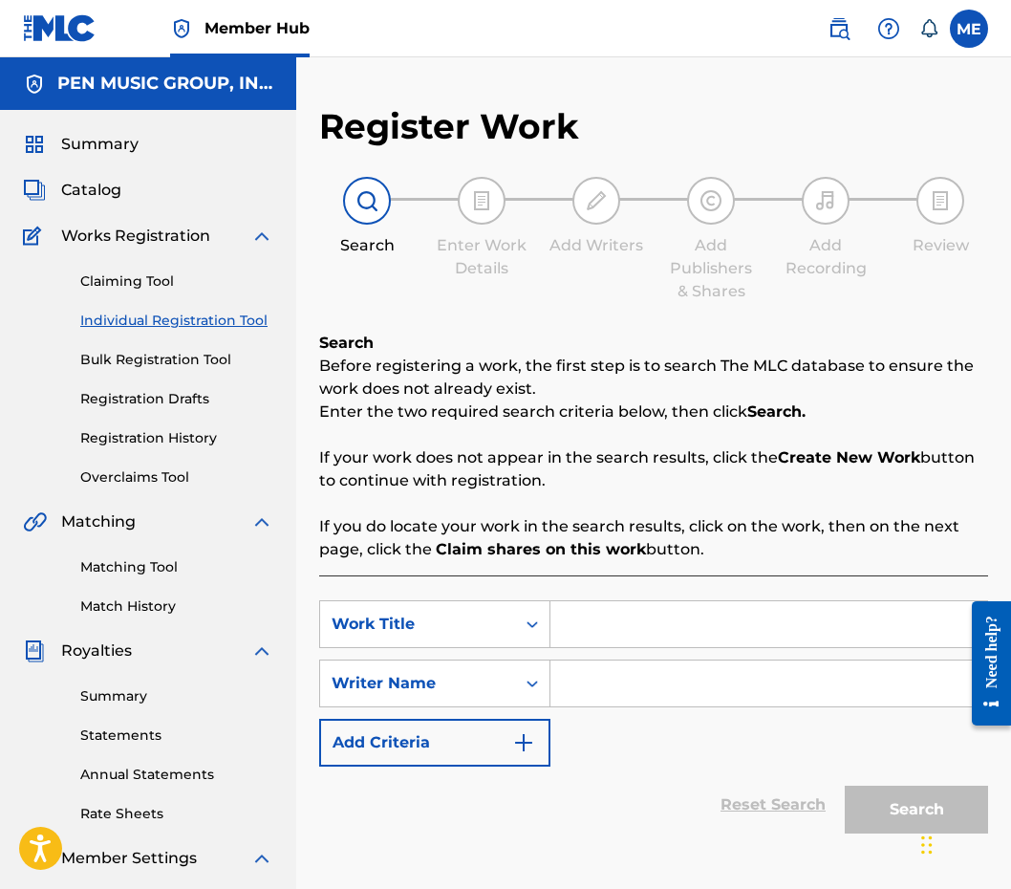
click at [608, 606] on input "Search Form" at bounding box center [768, 624] width 437 height 46
paste input "DOWN TO THE WIRE"
type input "DOWN TO THE WIRE"
click at [611, 686] on input "Search Form" at bounding box center [768, 683] width 437 height 46
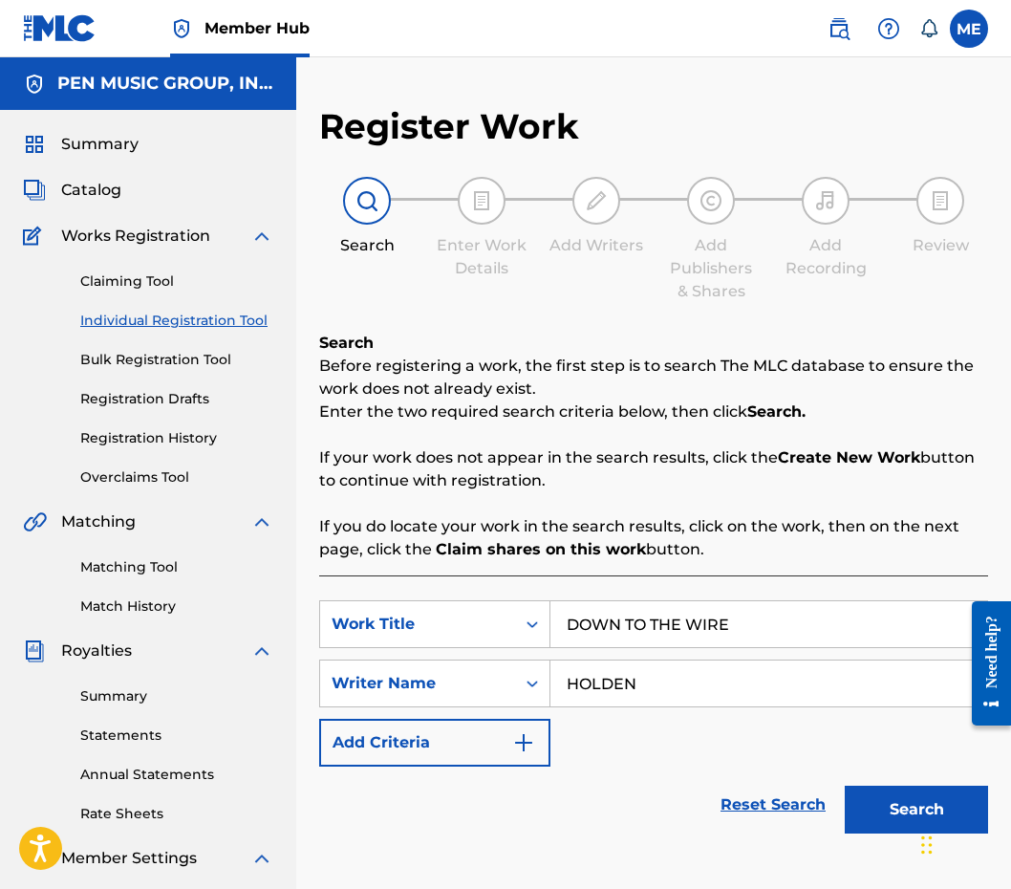
type input "HOLDEN"
click at [916, 809] on button "Search" at bounding box center [916, 809] width 143 height 48
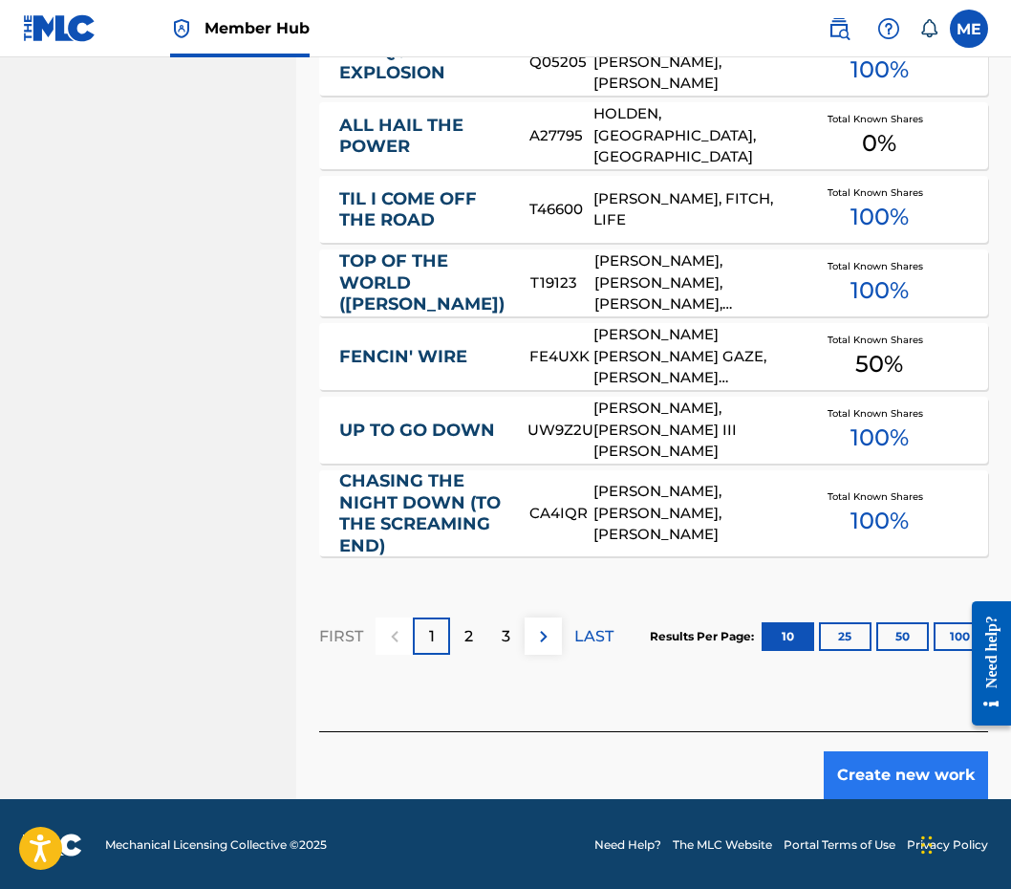
click at [891, 768] on button "Create new work" at bounding box center [906, 775] width 164 height 48
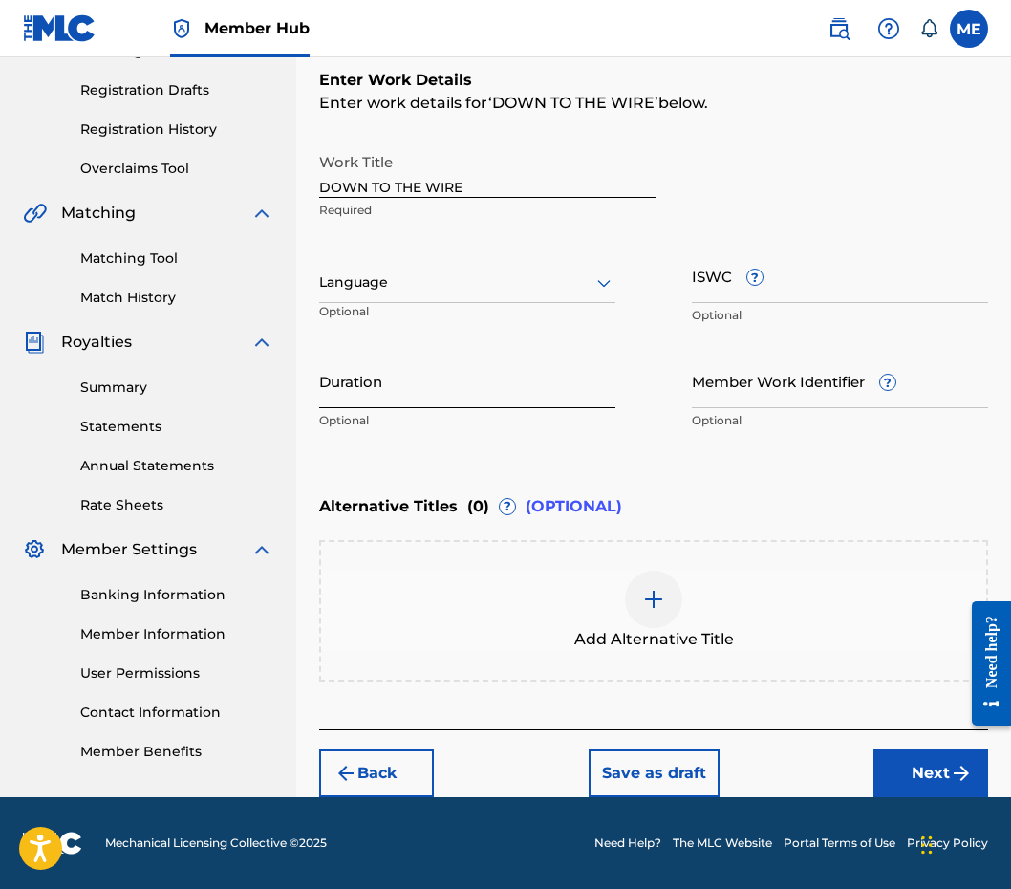
click at [433, 397] on input "Duration" at bounding box center [467, 381] width 296 height 54
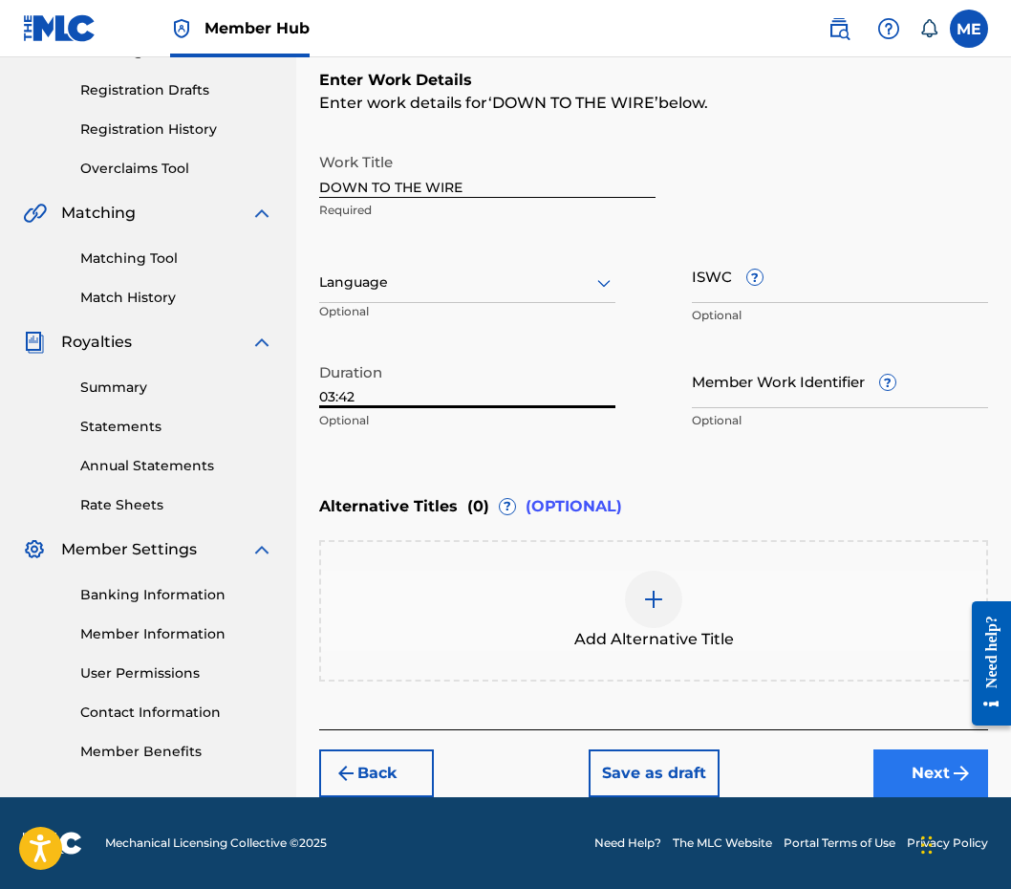
type input "03:42"
click at [899, 761] on button "Next" at bounding box center [930, 773] width 115 height 48
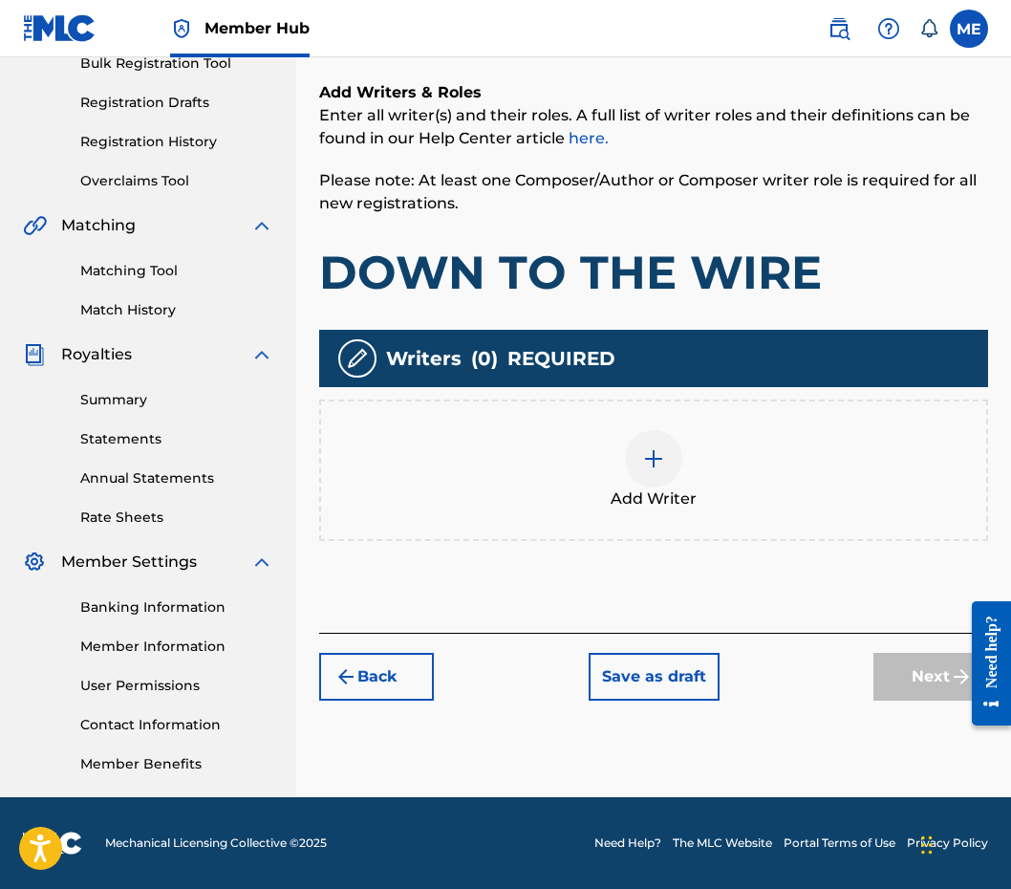
click at [652, 427] on div "Add Writer" at bounding box center [653, 469] width 669 height 141
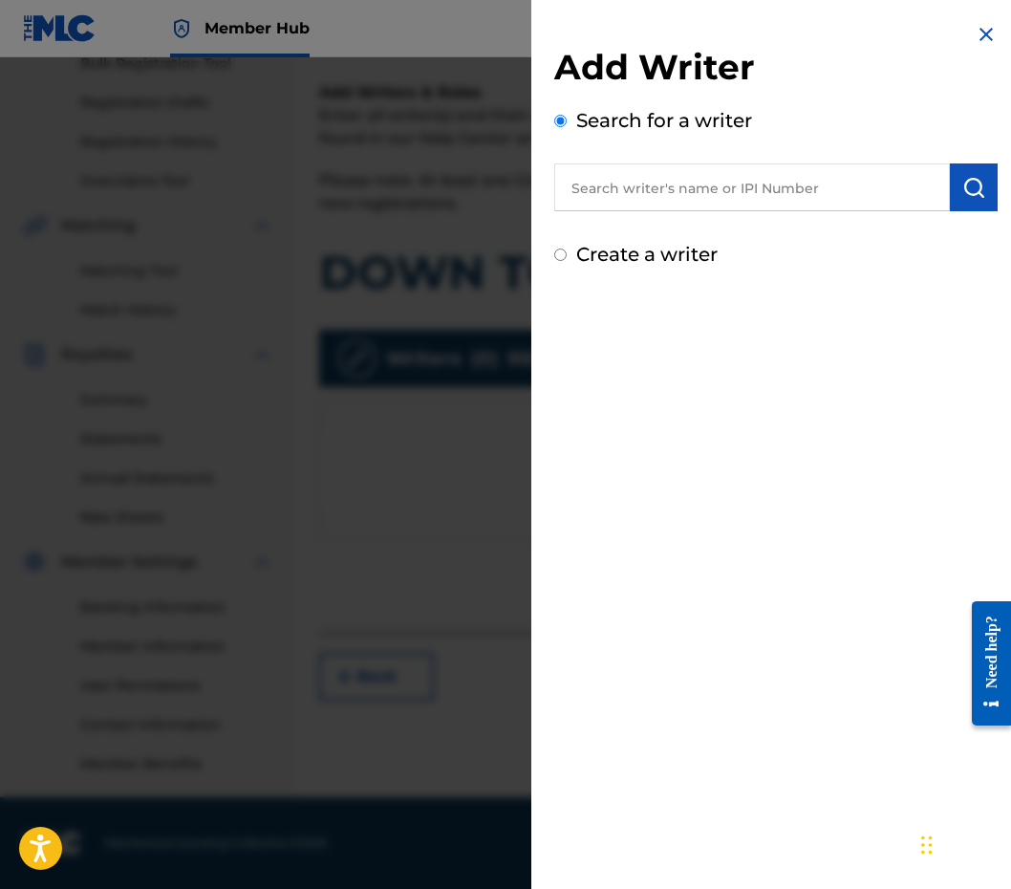
click at [727, 178] on input "text" at bounding box center [752, 187] width 396 height 48
paste input "581514745"
click at [571, 183] on input "581514745" at bounding box center [752, 187] width 396 height 48
type input "00581514745"
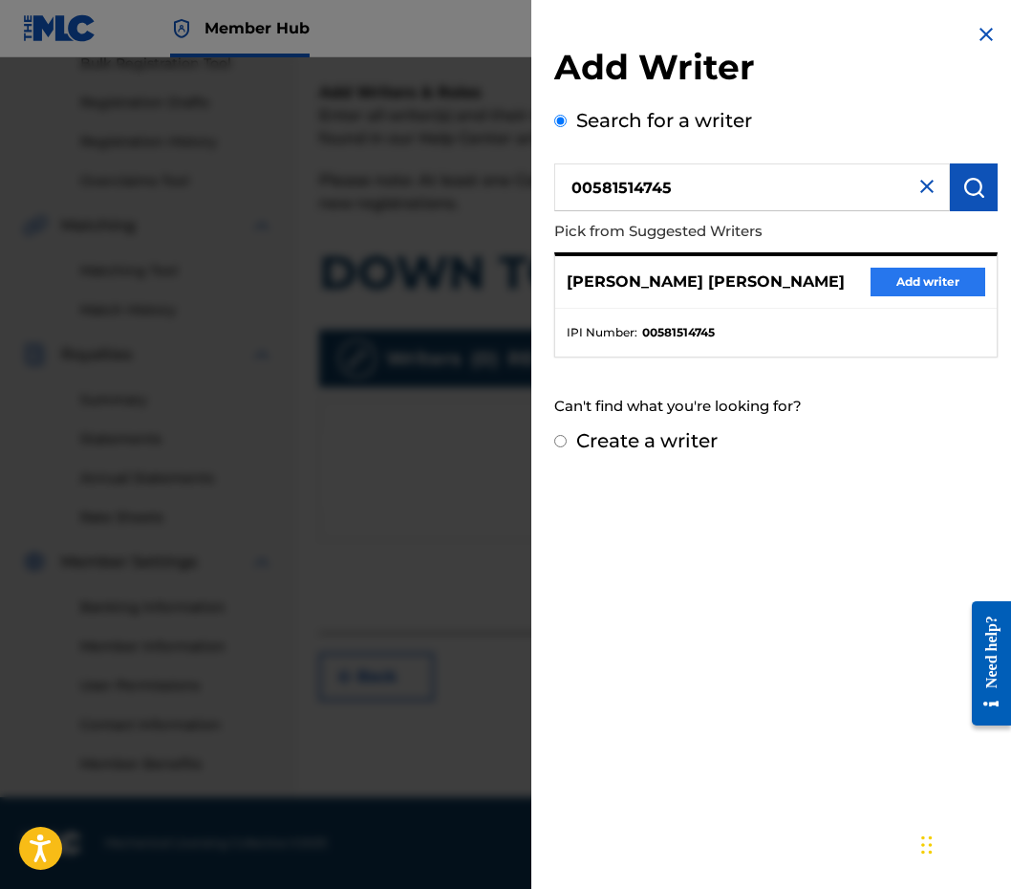
click at [903, 282] on button "Add writer" at bounding box center [927, 282] width 115 height 29
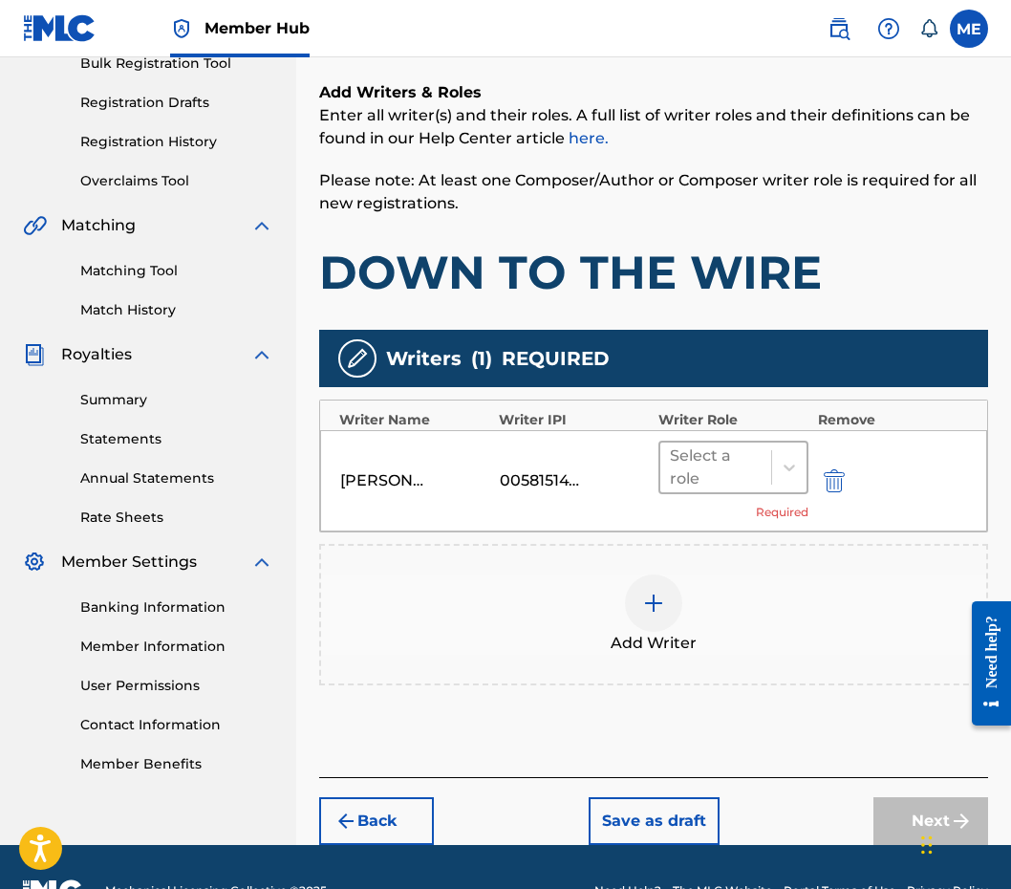
click at [763, 486] on div "Select a role" at bounding box center [715, 467] width 111 height 50
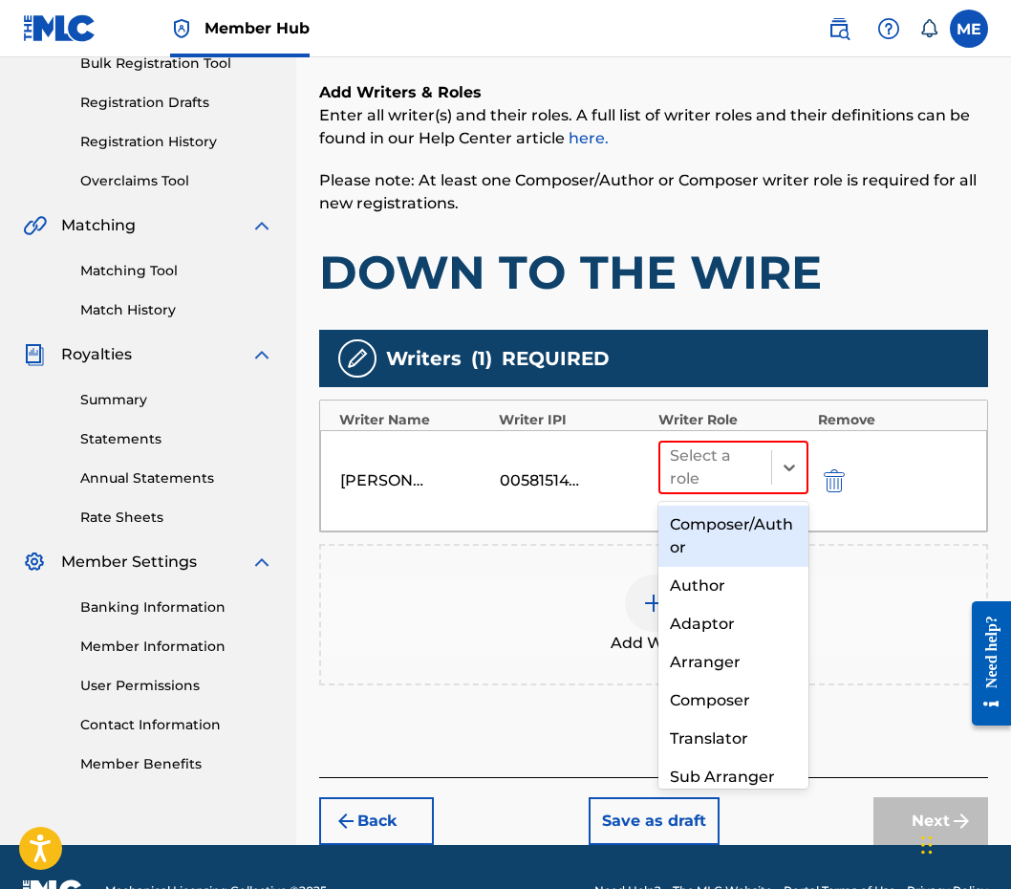
click at [722, 540] on div "Composer/Author" at bounding box center [733, 535] width 150 height 61
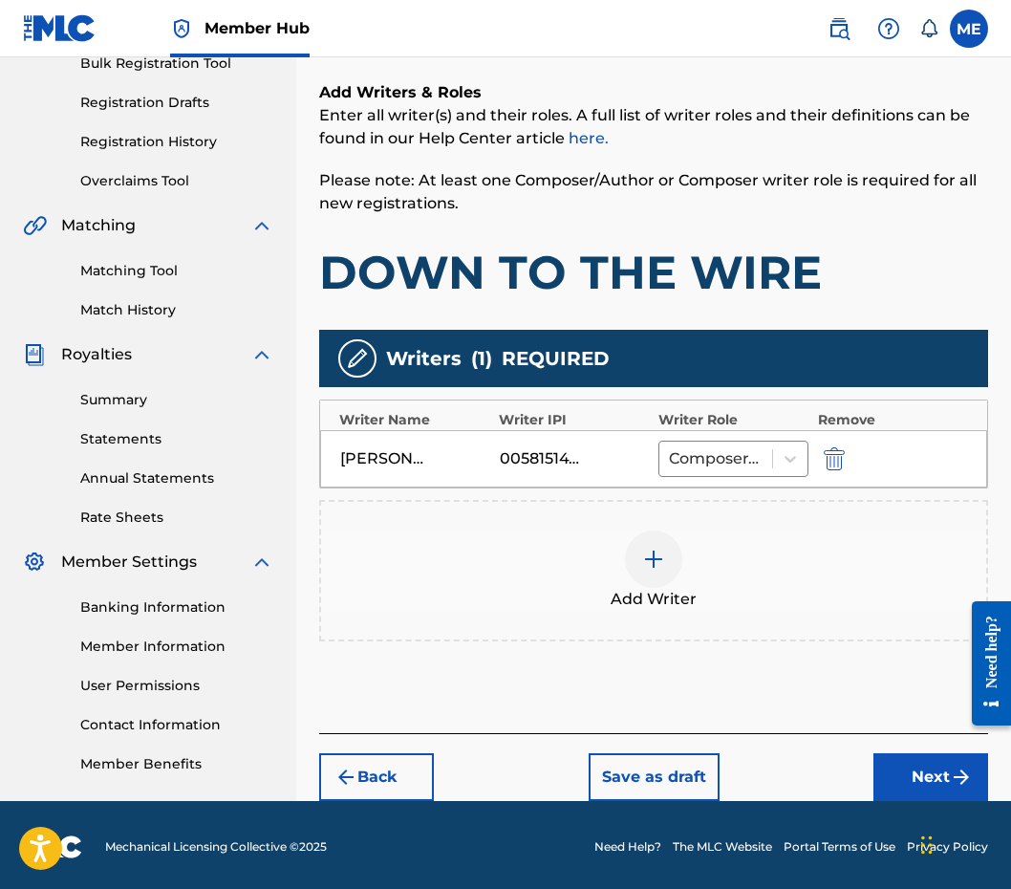
click at [864, 766] on div "Back Save as draft Next" at bounding box center [653, 767] width 669 height 68
click at [891, 772] on button "Next" at bounding box center [930, 777] width 115 height 48
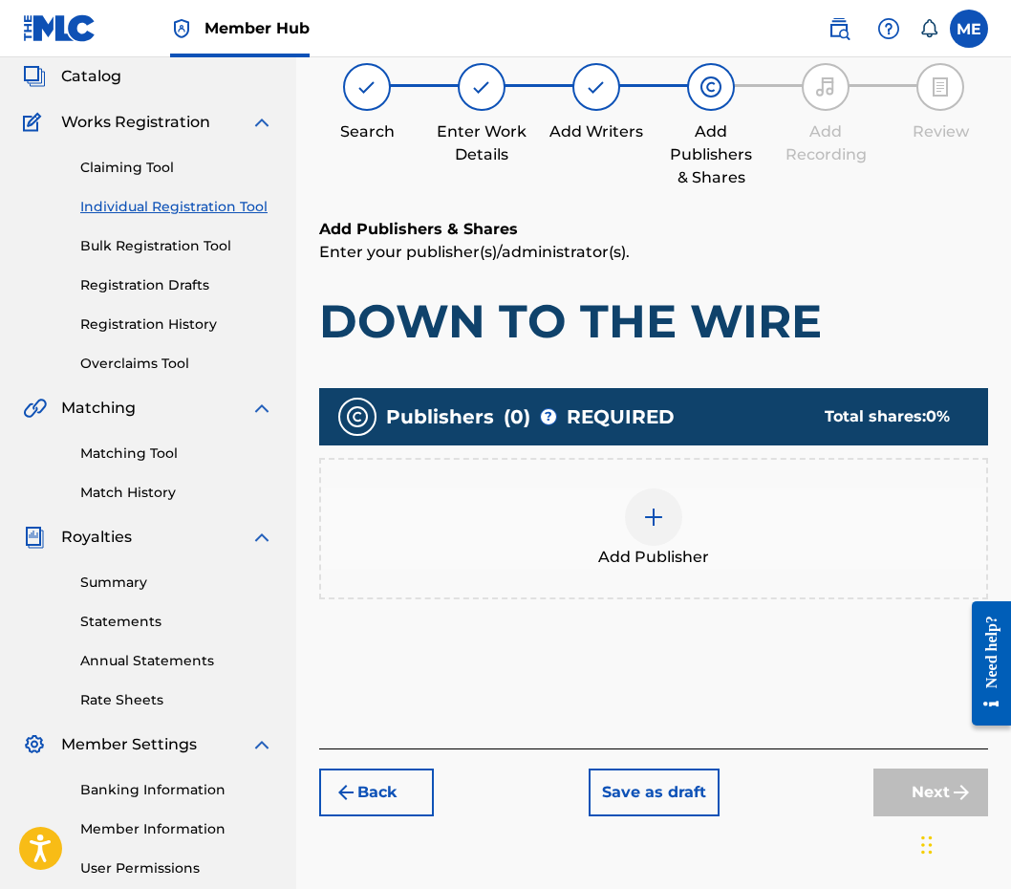
scroll to position [86, 0]
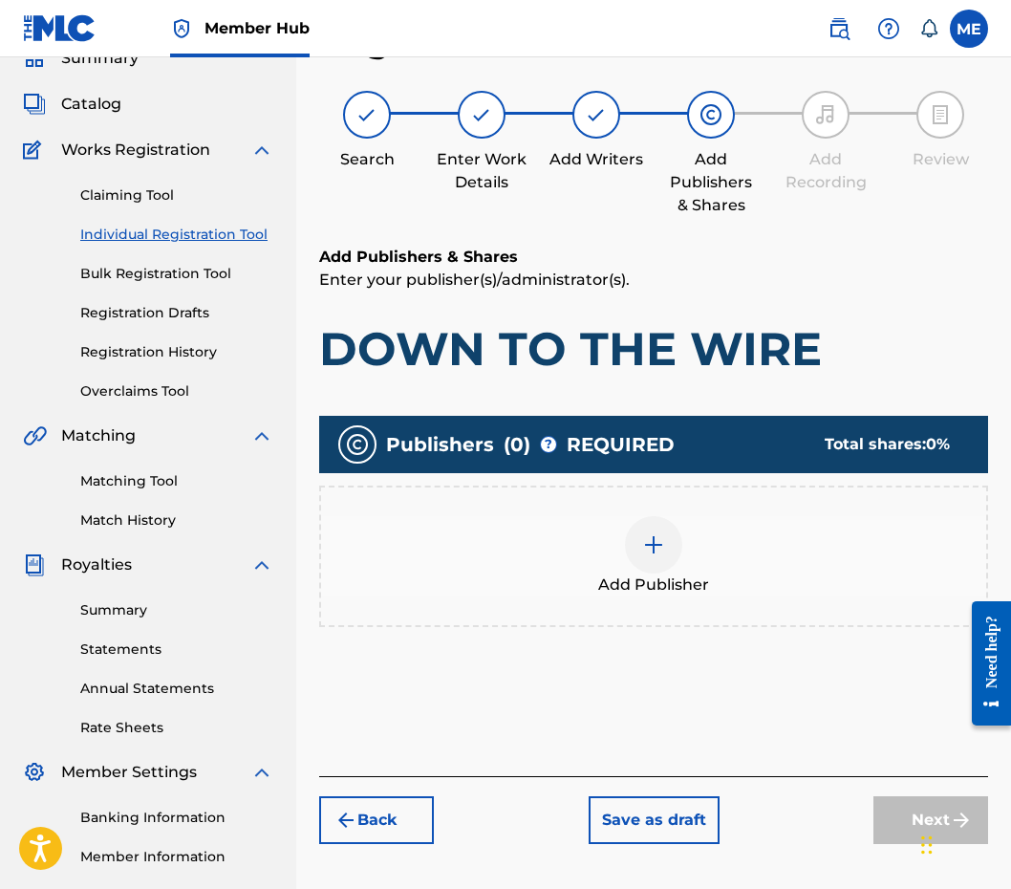
click at [602, 545] on div "Add Publisher" at bounding box center [653, 556] width 665 height 80
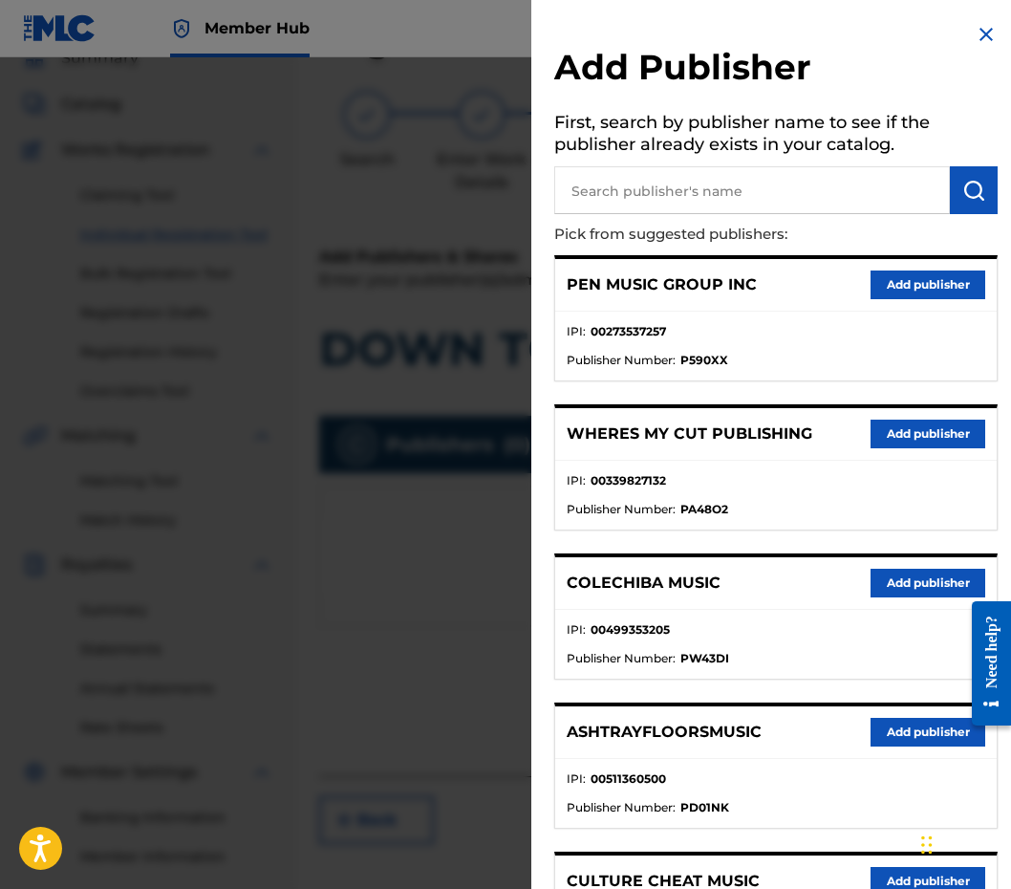
click at [721, 198] on input "text" at bounding box center [752, 190] width 396 height 48
paste input "1201510237"
type input "1201510237"
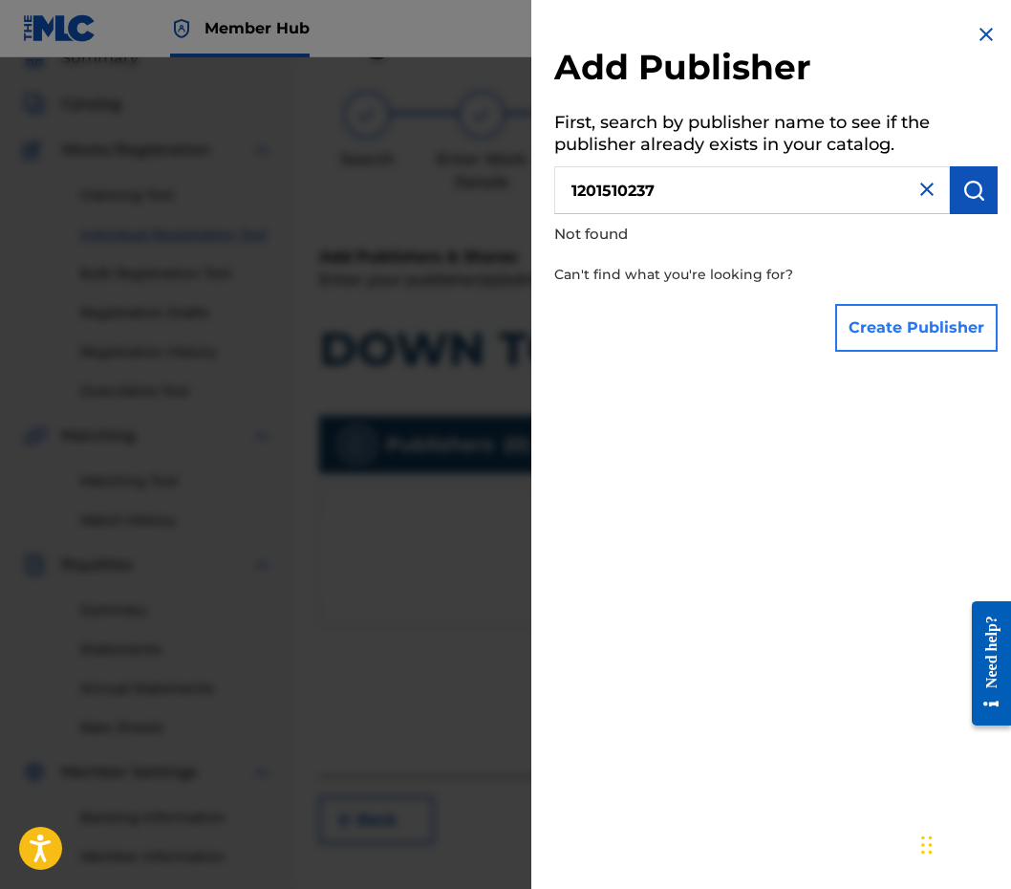
click at [956, 323] on button "Create Publisher" at bounding box center [916, 328] width 162 height 48
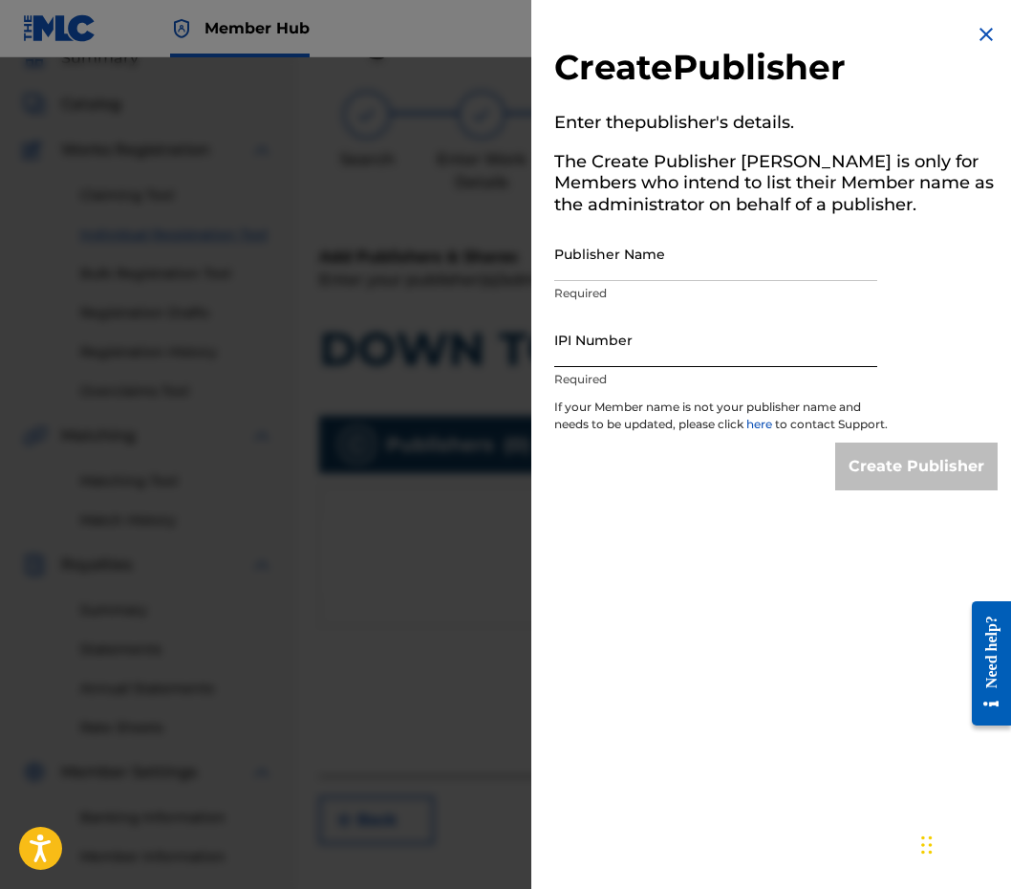
click at [639, 358] on input "IPI Number" at bounding box center [715, 339] width 323 height 54
paste input "1201510237"
type input "1201510237"
click at [729, 260] on input "Publisher Name" at bounding box center [715, 253] width 323 height 54
paste input "TALL POPPY MUSIC"
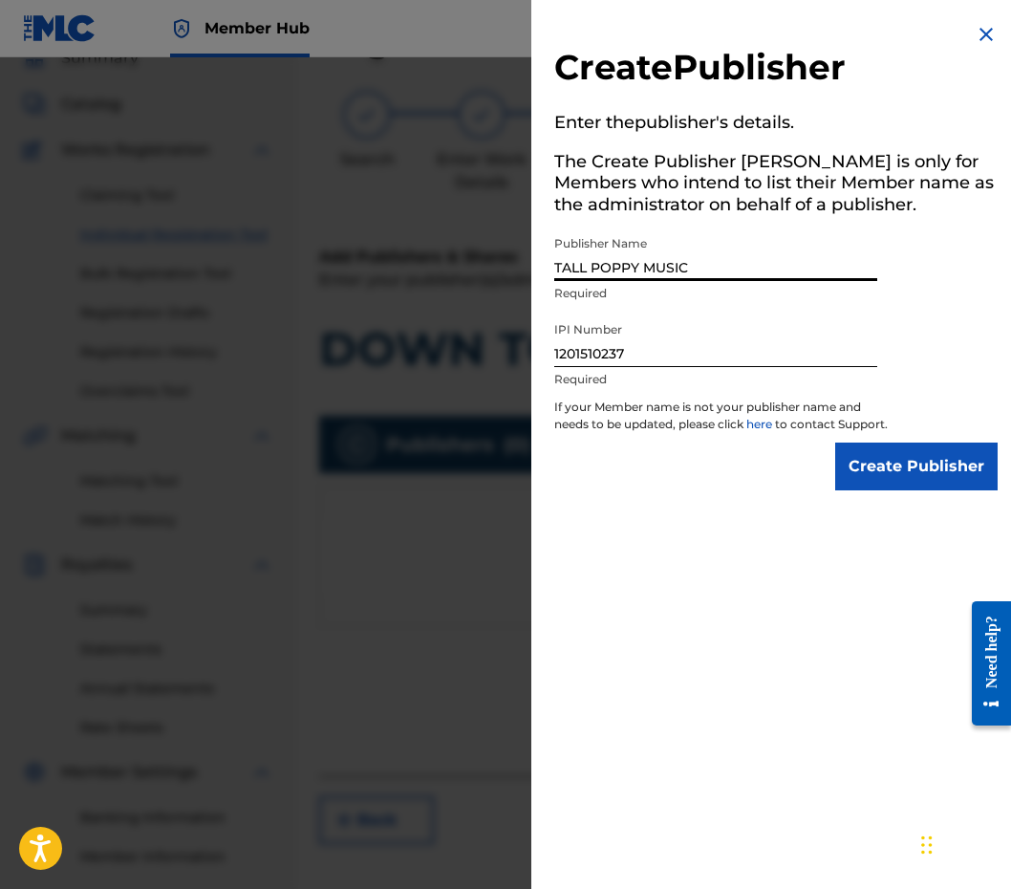
type input "TALL POPPY MUSIC"
click at [864, 434] on p "If your Member name is not your publisher name and needs to be updated, please …" at bounding box center [721, 420] width 334 height 44
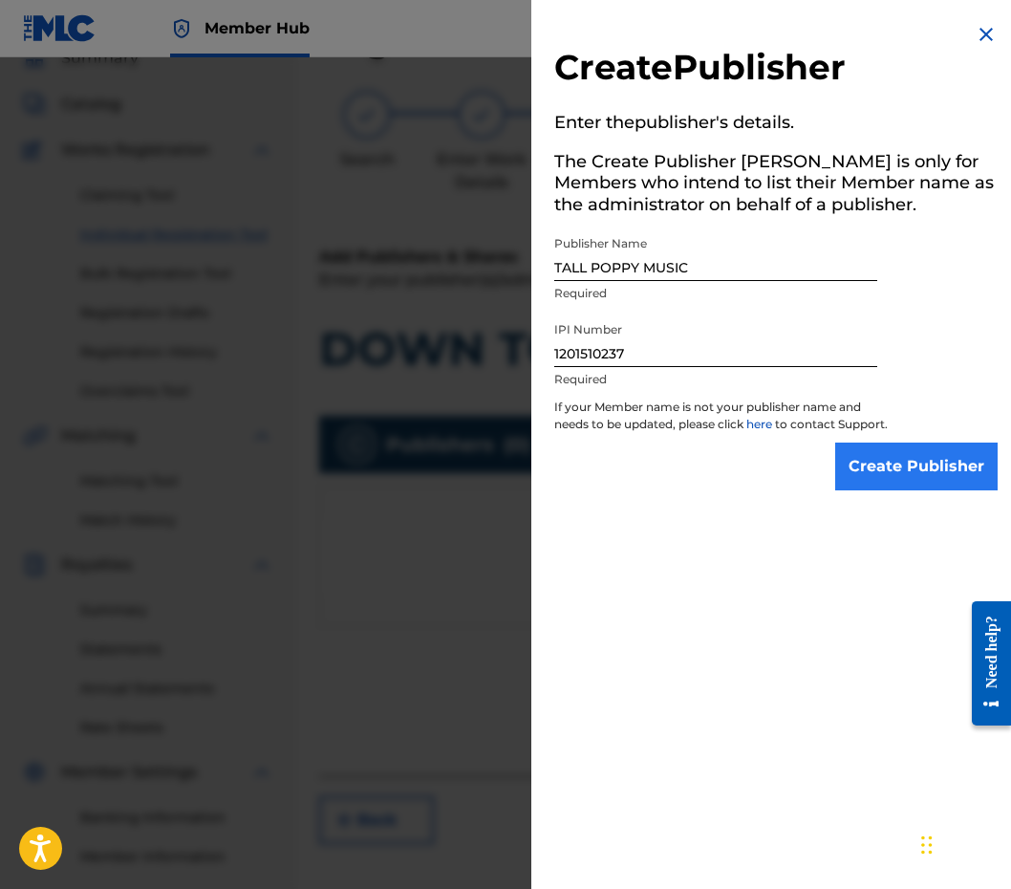
click at [864, 476] on input "Create Publisher" at bounding box center [916, 466] width 162 height 48
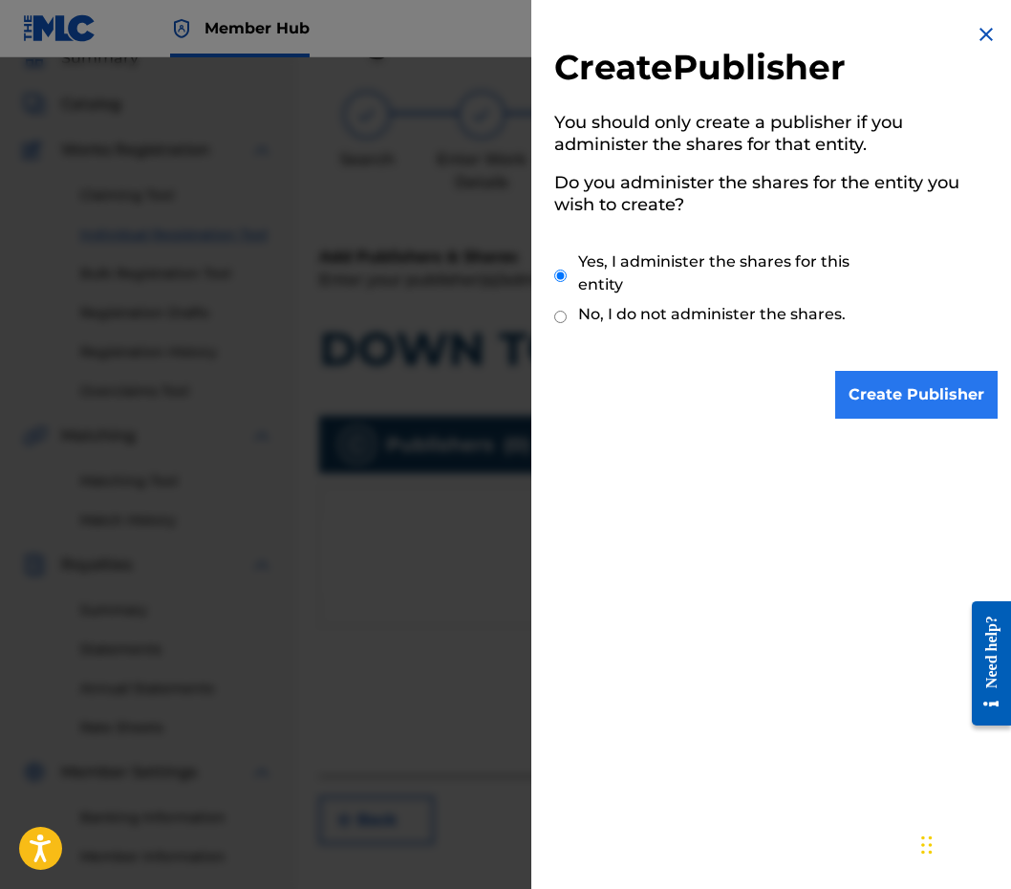
click at [865, 380] on input "Create Publisher" at bounding box center [916, 395] width 162 height 48
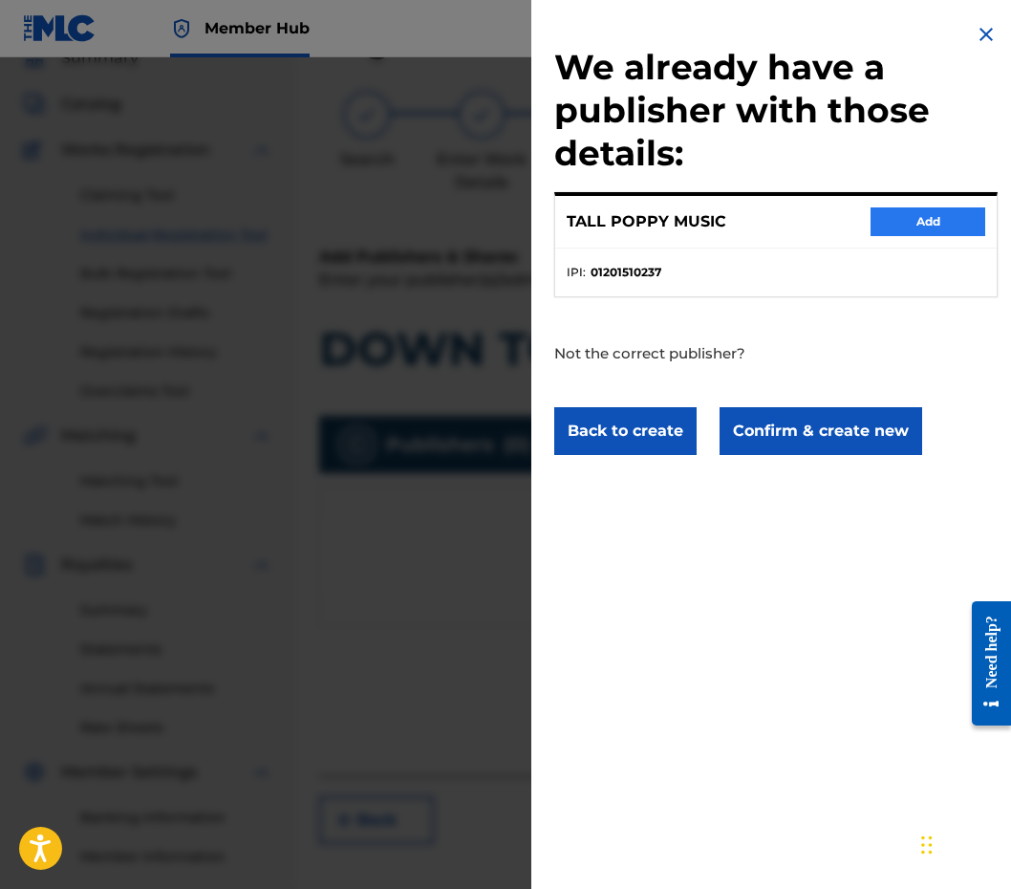
click at [941, 223] on button "Add" at bounding box center [927, 221] width 115 height 29
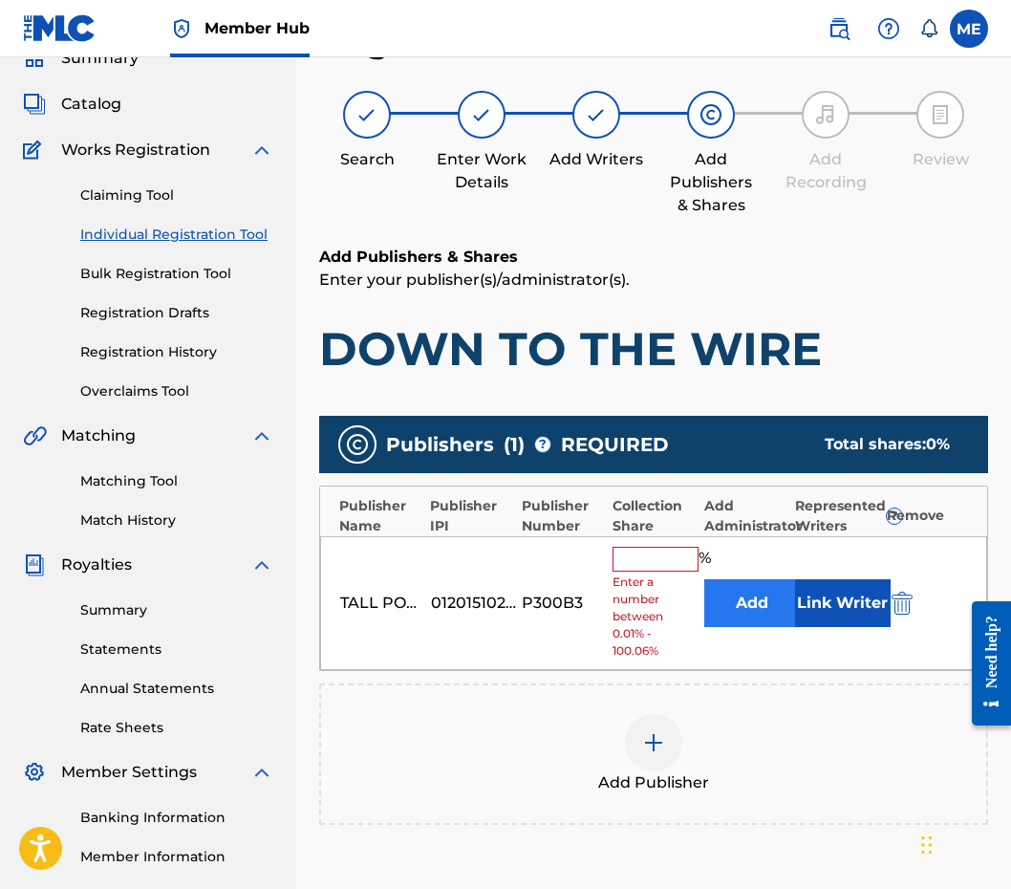
click at [727, 583] on button "Add" at bounding box center [752, 603] width 96 height 48
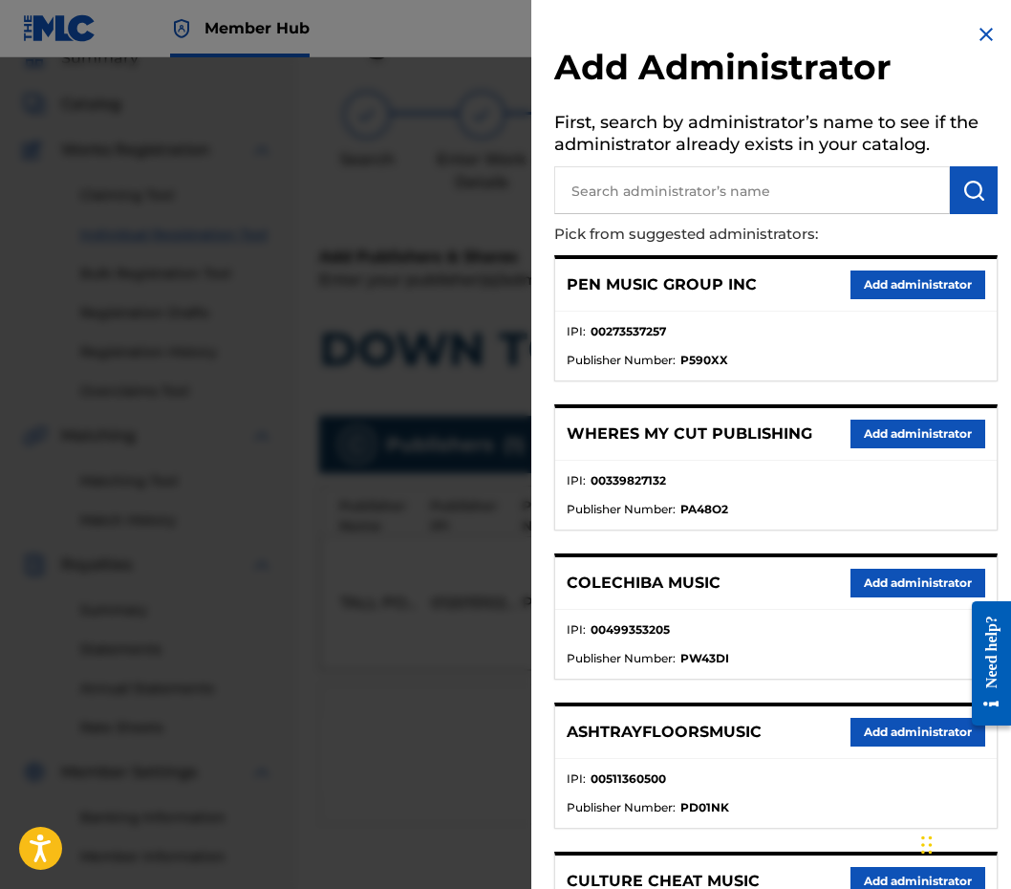
click at [793, 177] on input "text" at bounding box center [752, 190] width 396 height 48
type input "PENSIVE"
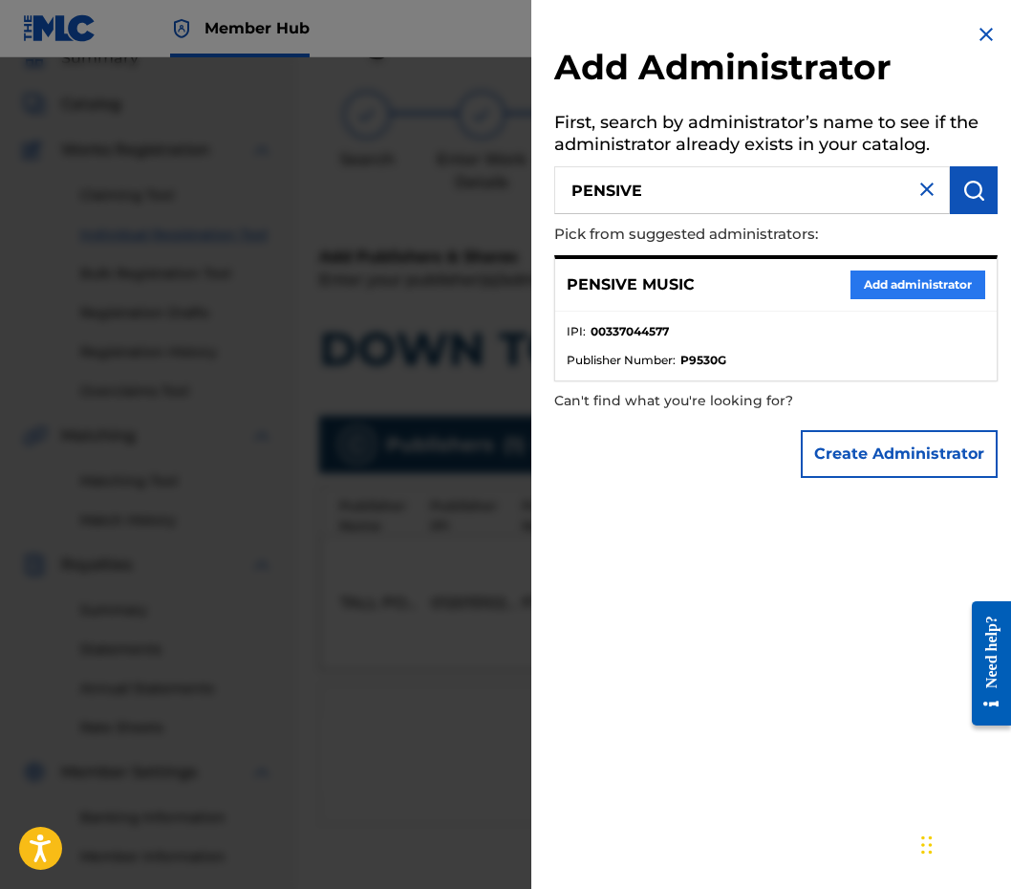
click at [887, 288] on button "Add administrator" at bounding box center [917, 284] width 135 height 29
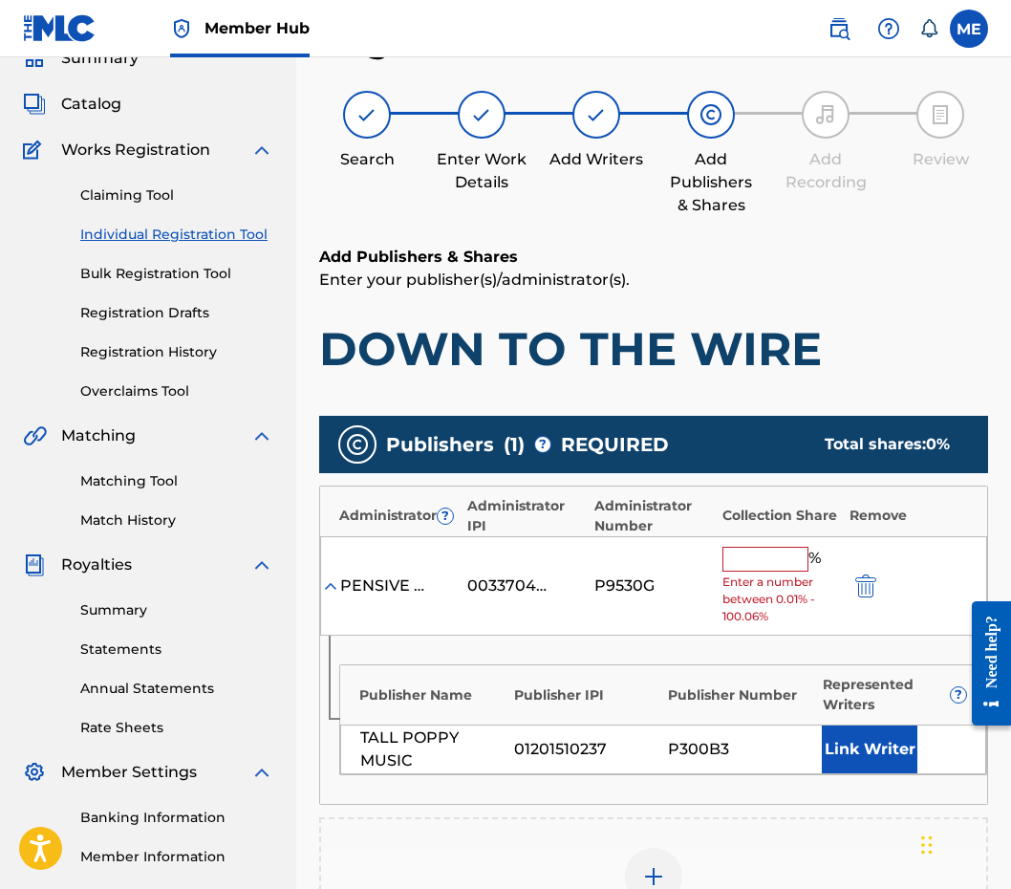
click at [753, 549] on input "text" at bounding box center [765, 559] width 86 height 25
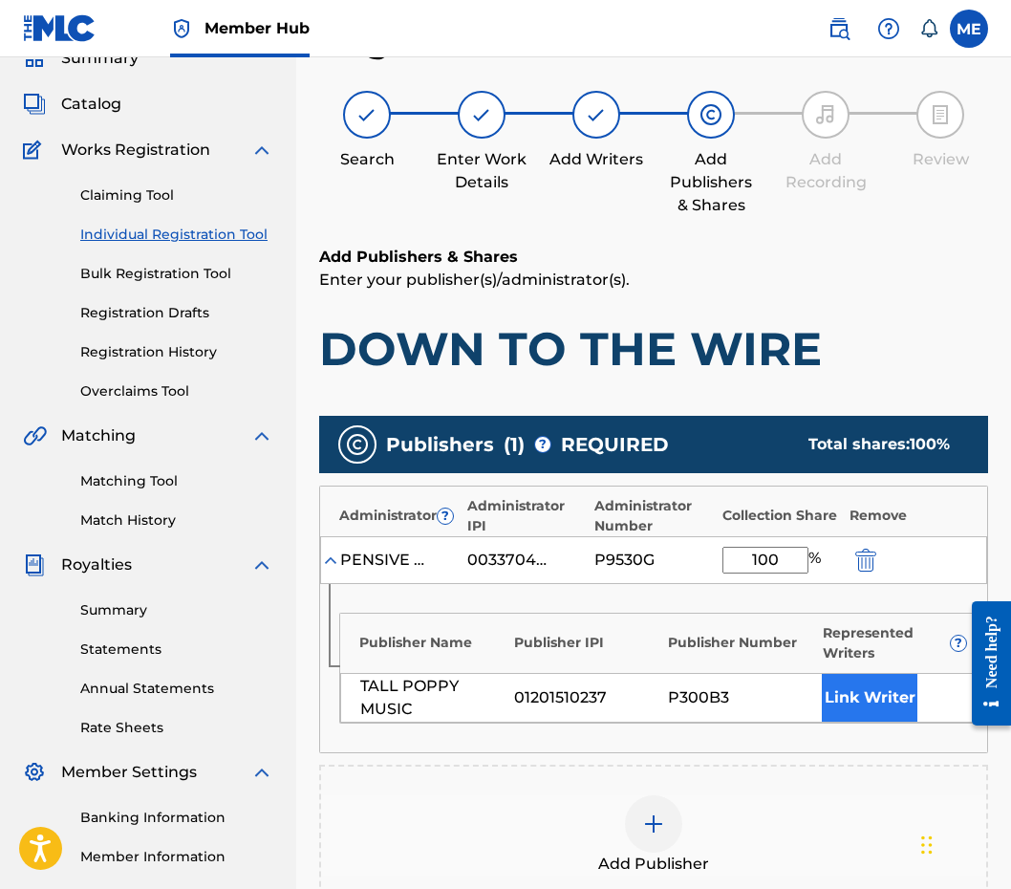
type input "100"
click at [866, 694] on button "Link Writer" at bounding box center [870, 698] width 96 height 48
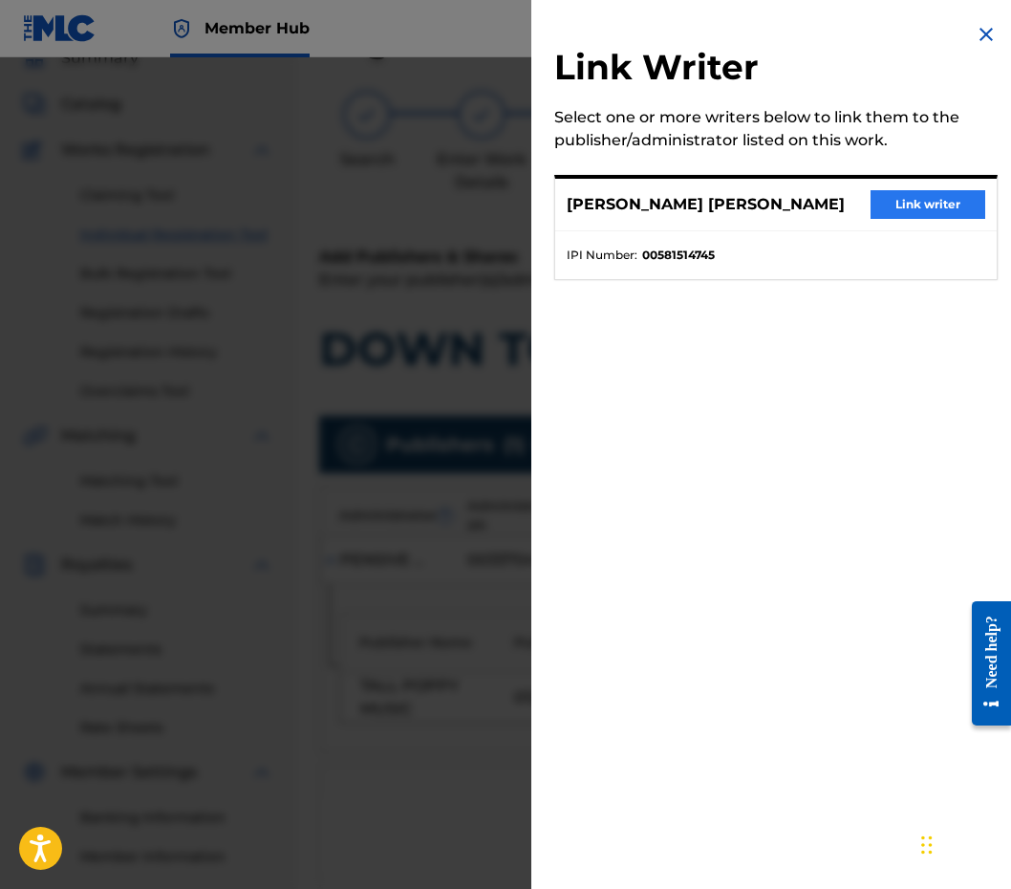
click at [919, 215] on button "Link writer" at bounding box center [927, 204] width 115 height 29
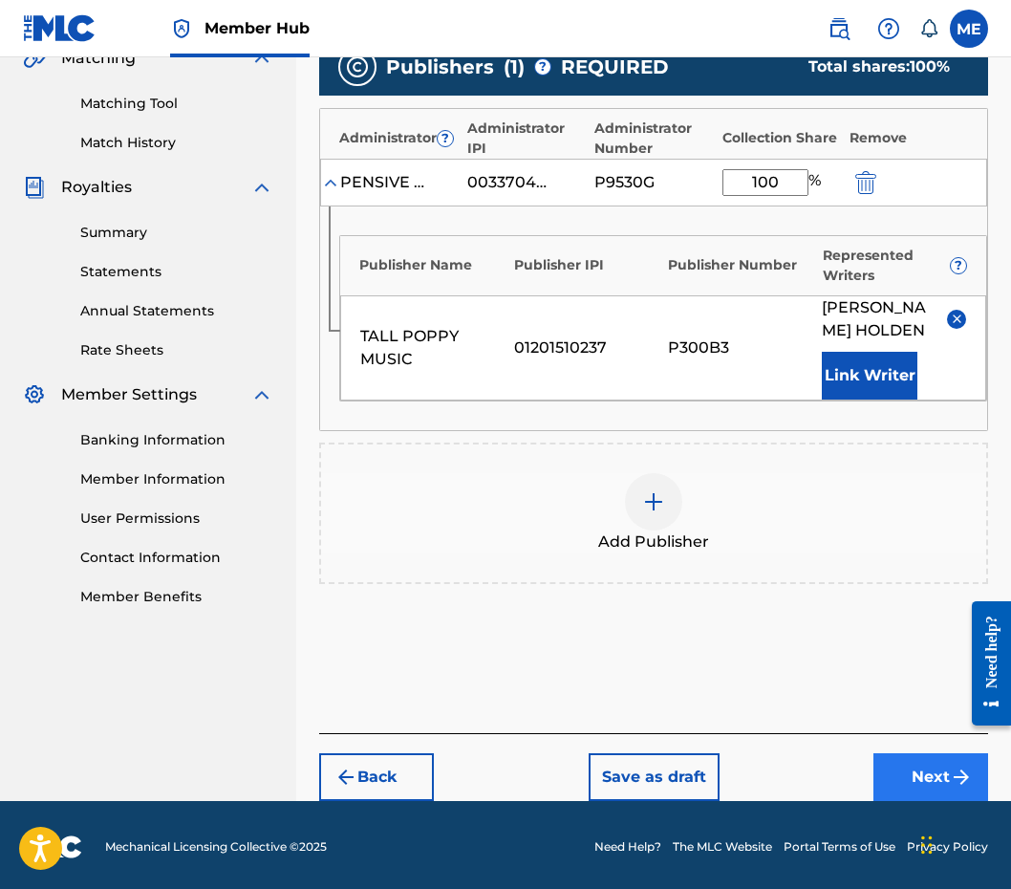
click at [926, 785] on button "Next" at bounding box center [930, 777] width 115 height 48
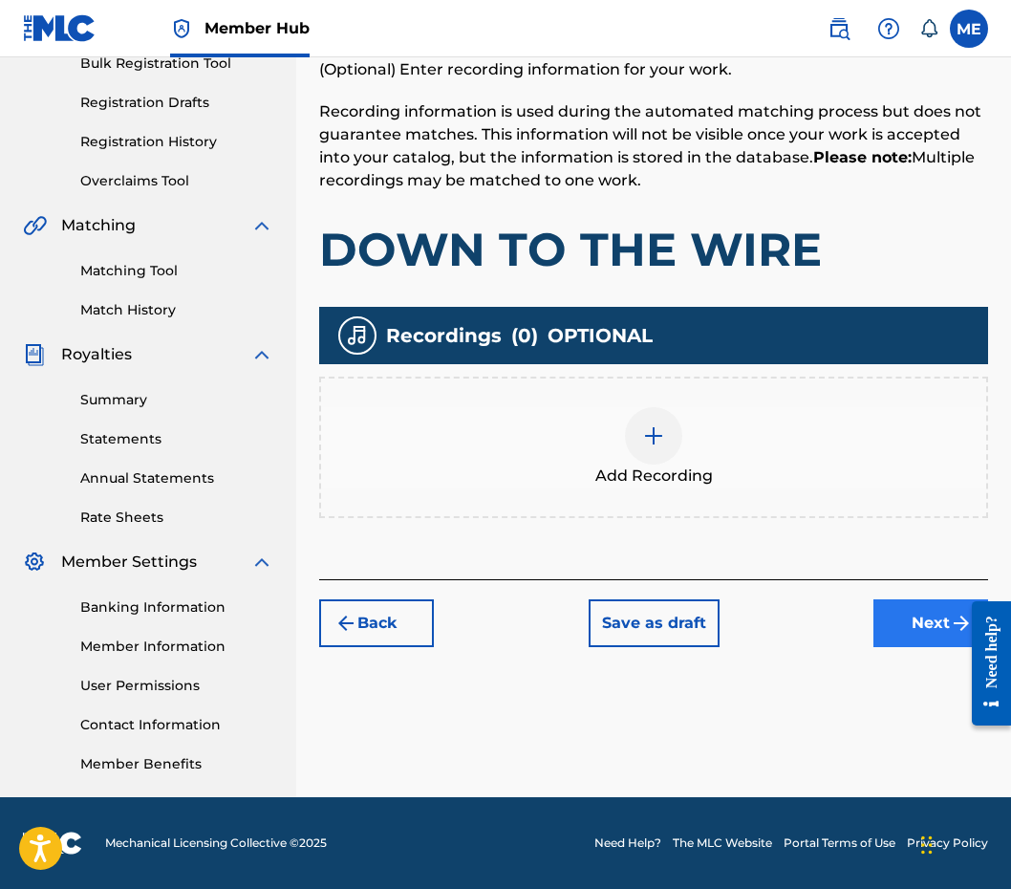
click at [919, 632] on button "Next" at bounding box center [930, 623] width 115 height 48
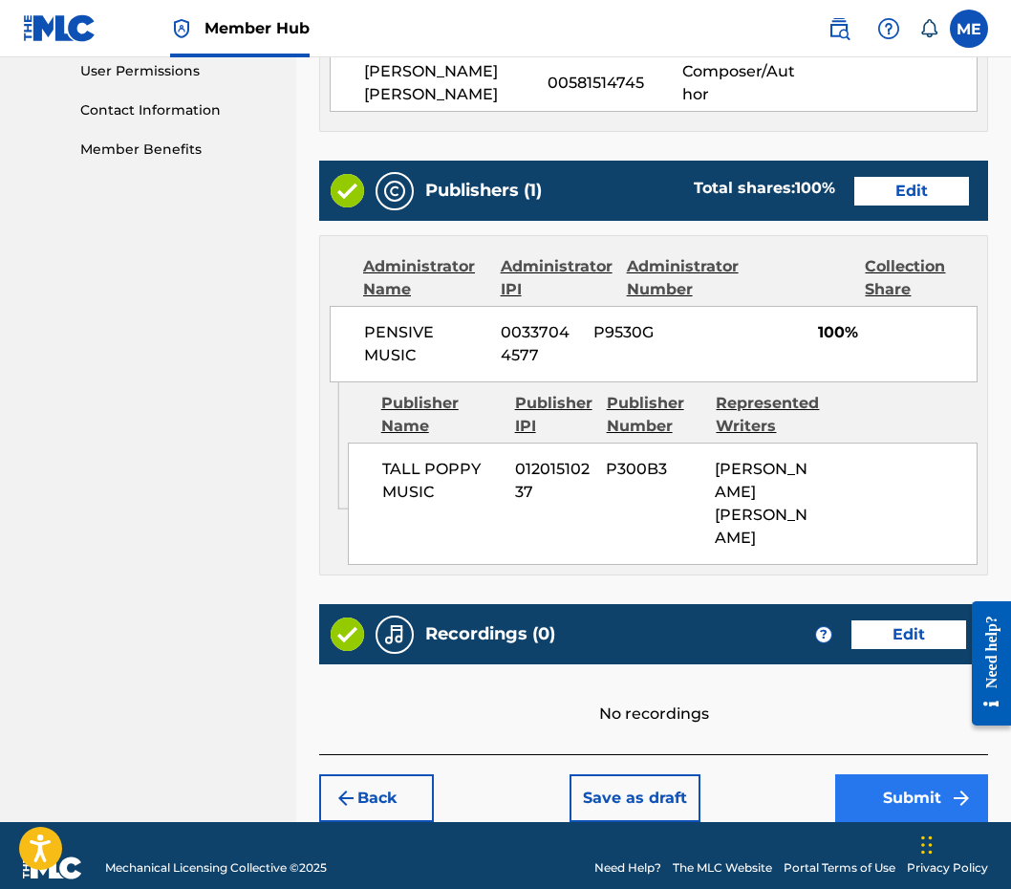
click at [900, 774] on button "Submit" at bounding box center [911, 798] width 153 height 48
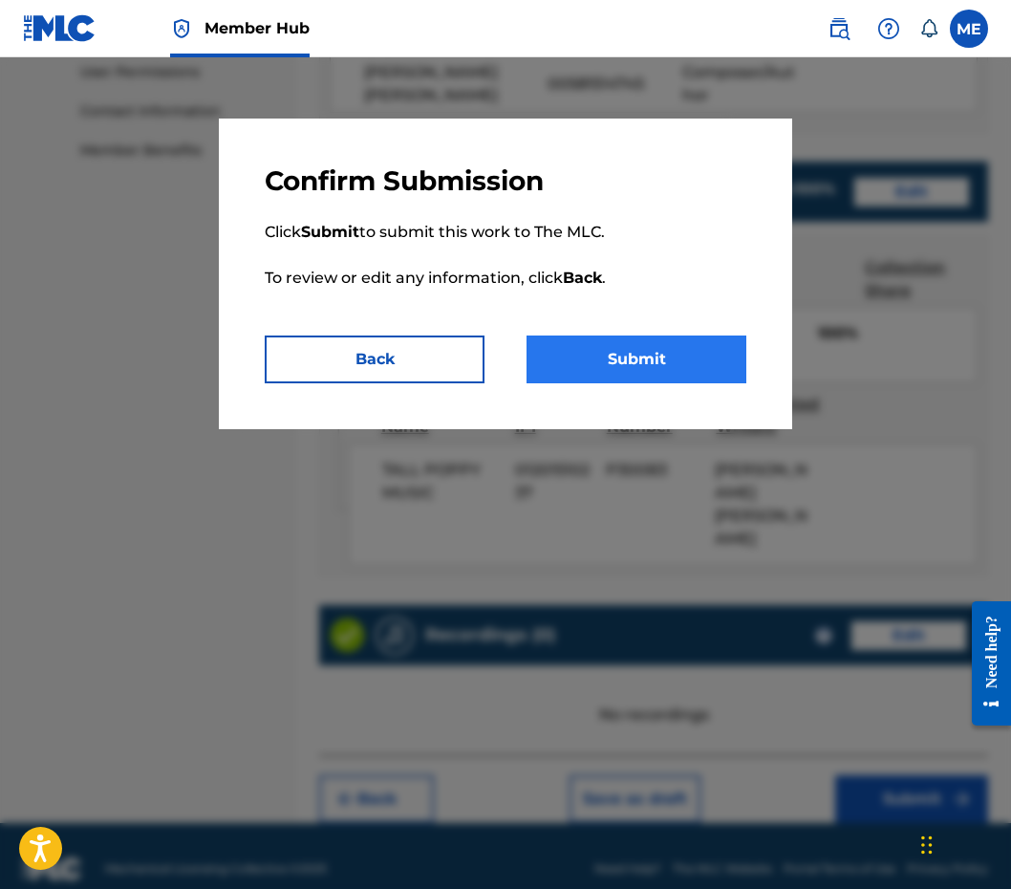
click at [665, 363] on button "Submit" at bounding box center [636, 359] width 220 height 48
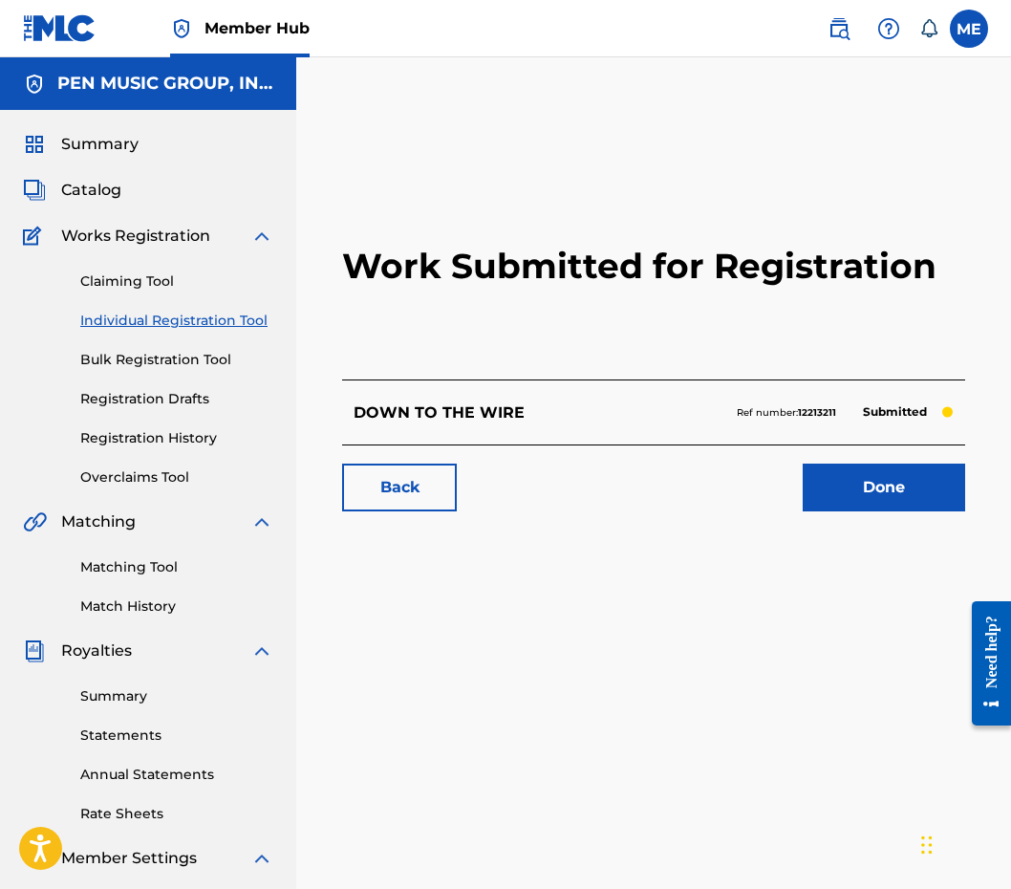
click at [163, 311] on link "Individual Registration Tool" at bounding box center [176, 321] width 193 height 20
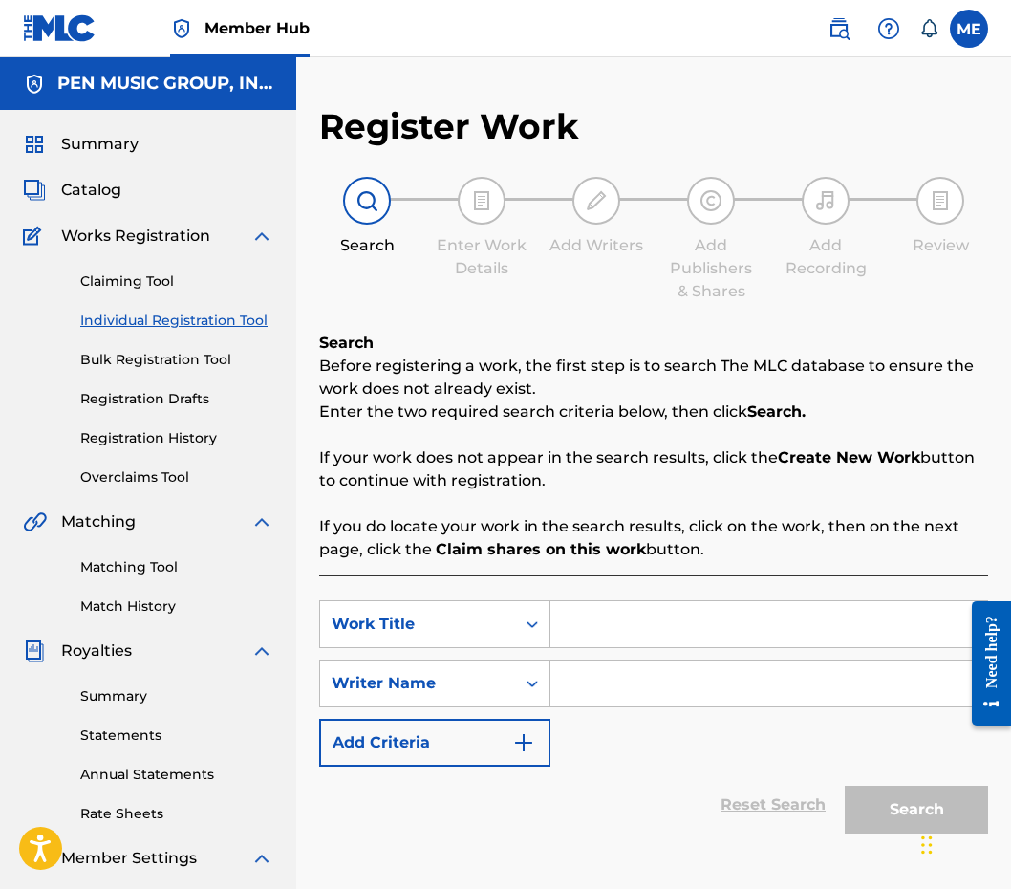
click at [623, 645] on input "Search Form" at bounding box center [768, 624] width 437 height 46
paste input "THE LONLIEST WAR"
type input "THE LONLIEST WAR"
click at [612, 682] on input "Search Form" at bounding box center [768, 683] width 437 height 46
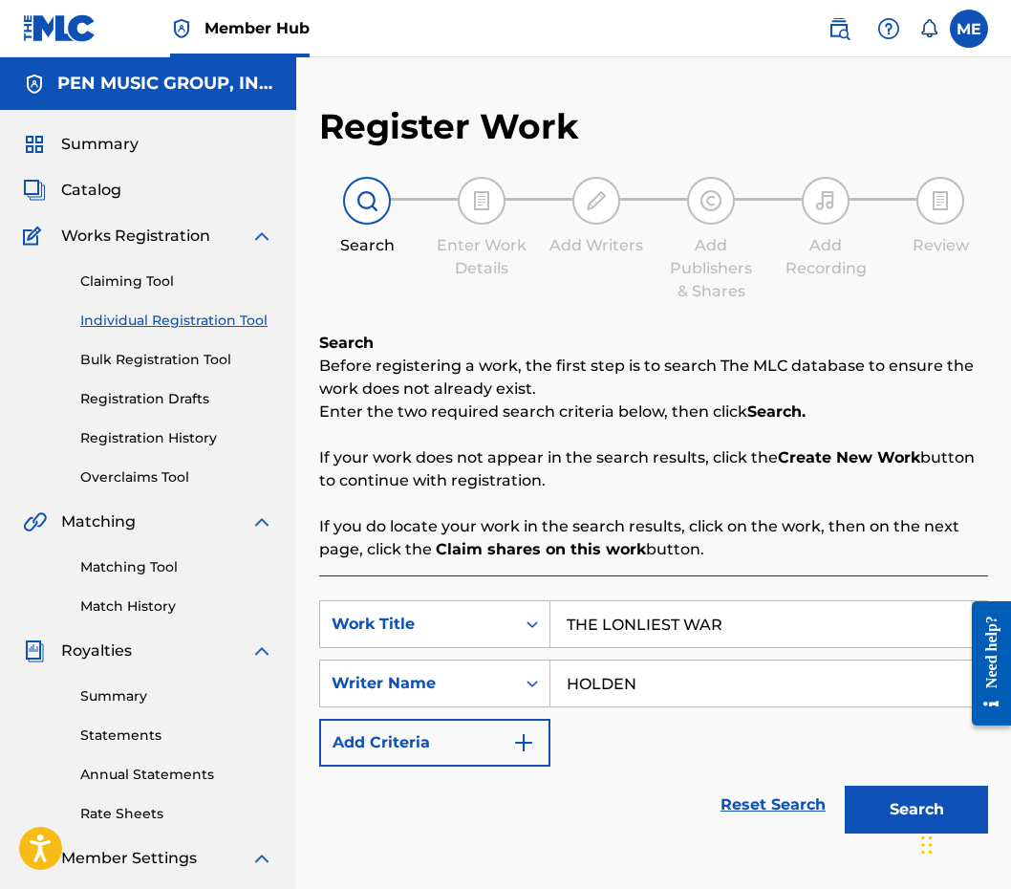
type input "HOLDEN"
click at [916, 809] on button "Search" at bounding box center [916, 809] width 143 height 48
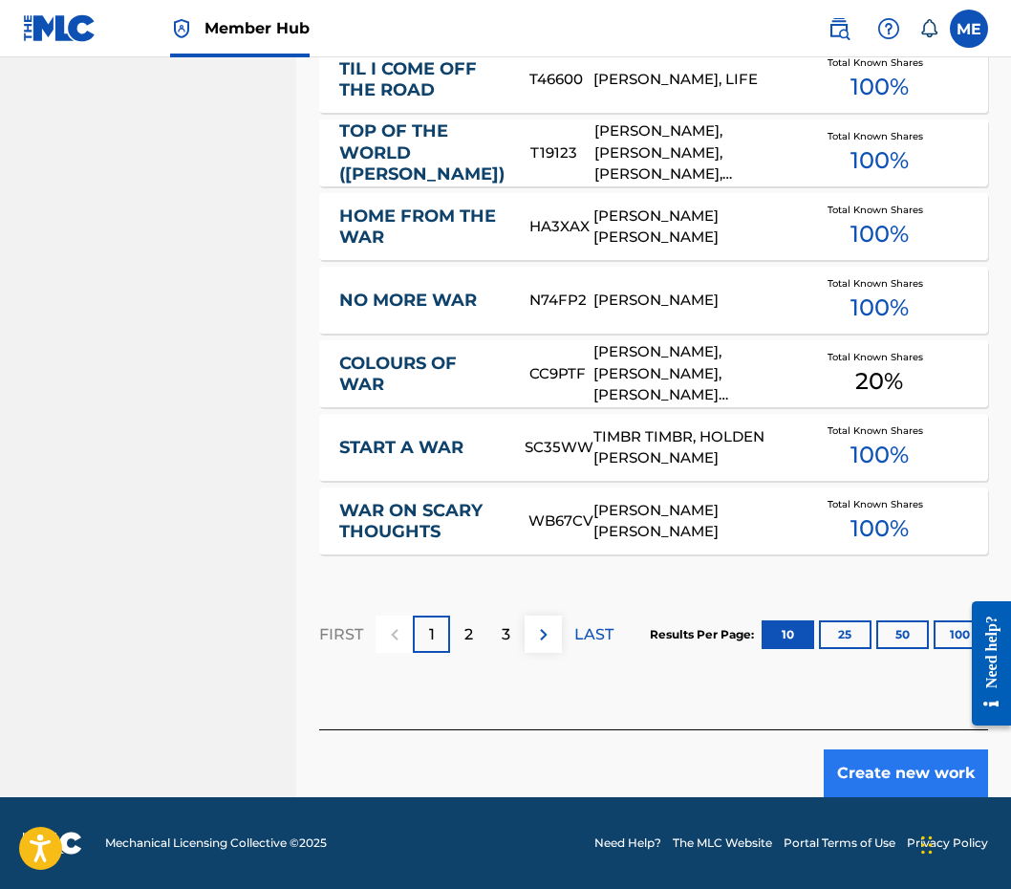
click at [884, 770] on button "Create new work" at bounding box center [906, 773] width 164 height 48
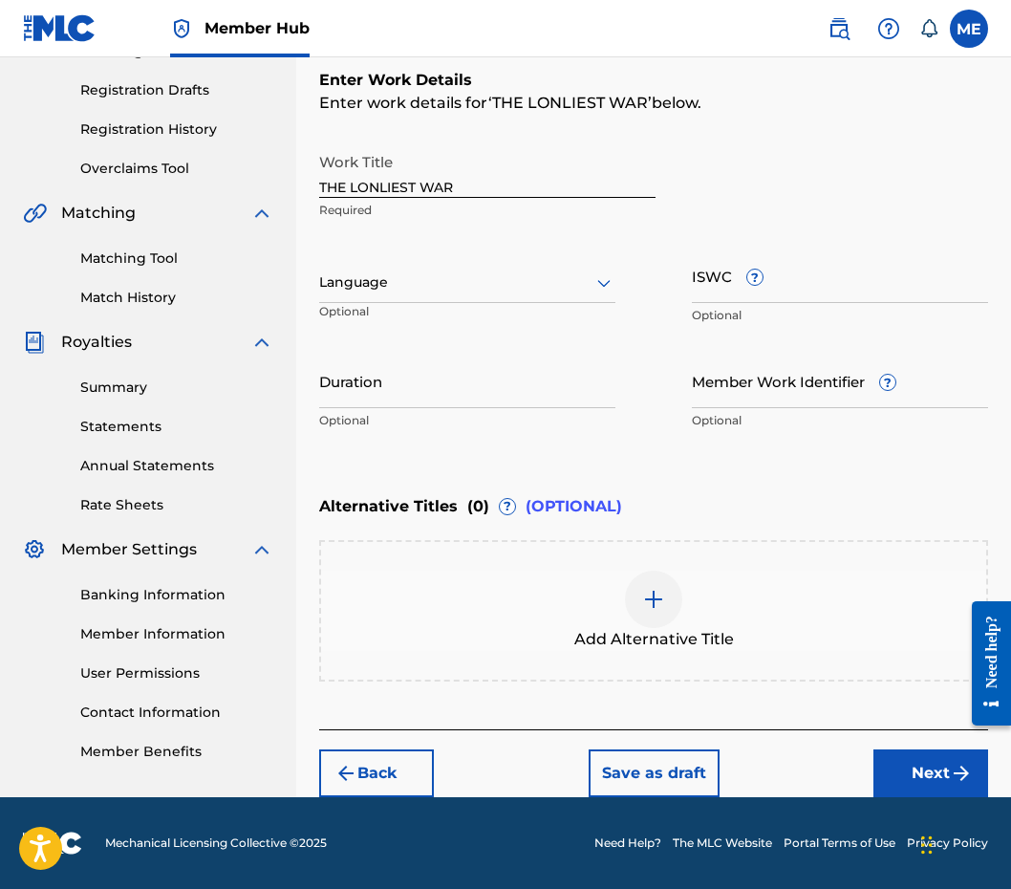
scroll to position [309, 0]
click at [436, 394] on input "Duration" at bounding box center [467, 381] width 296 height 54
click at [889, 768] on button "Next" at bounding box center [930, 773] width 115 height 48
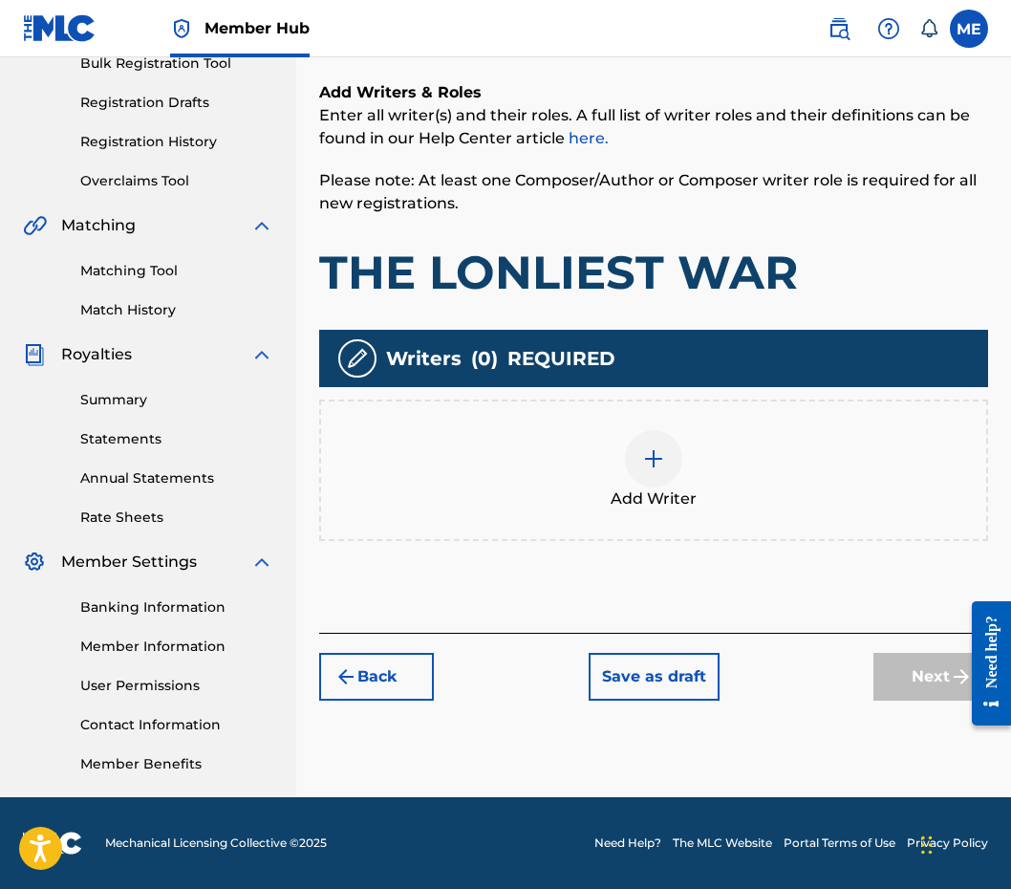
scroll to position [296, 0]
click at [694, 416] on div "Add Writer" at bounding box center [653, 469] width 669 height 141
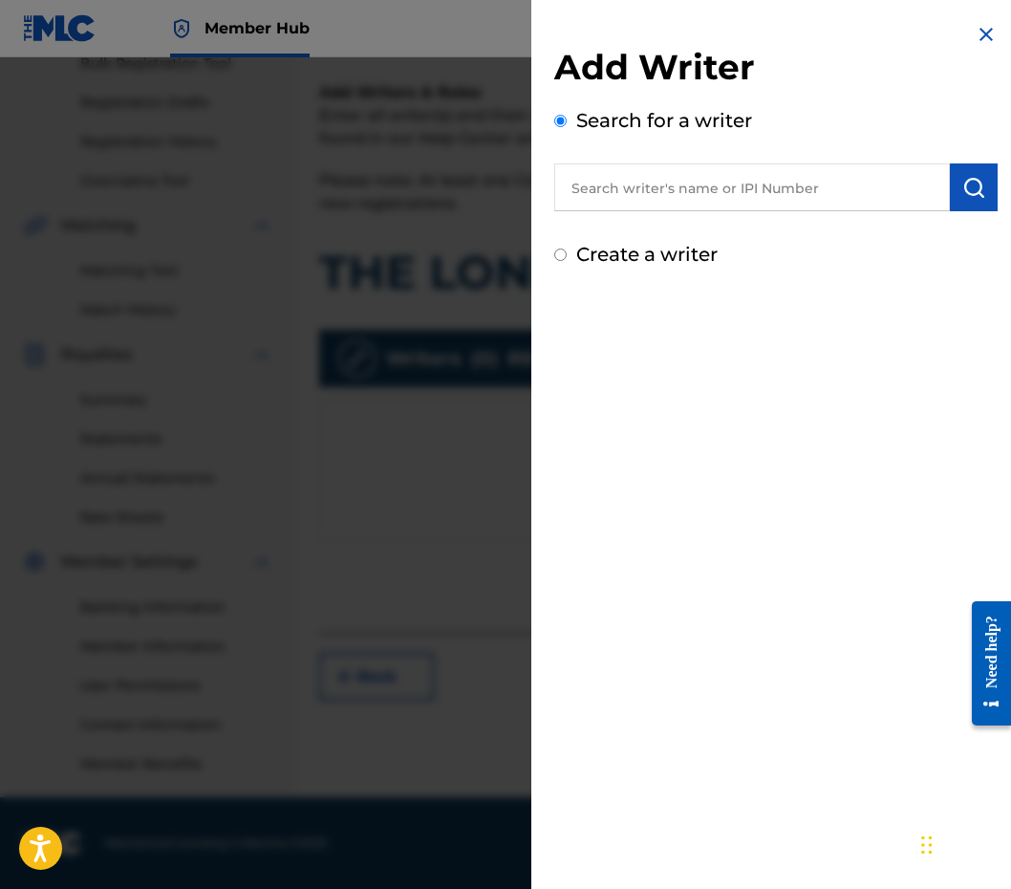
click at [680, 196] on input "text" at bounding box center [752, 187] width 396 height 48
paste input "581514745"
click at [602, 192] on input "00 581514745" at bounding box center [752, 187] width 396 height 48
type input "00581514745"
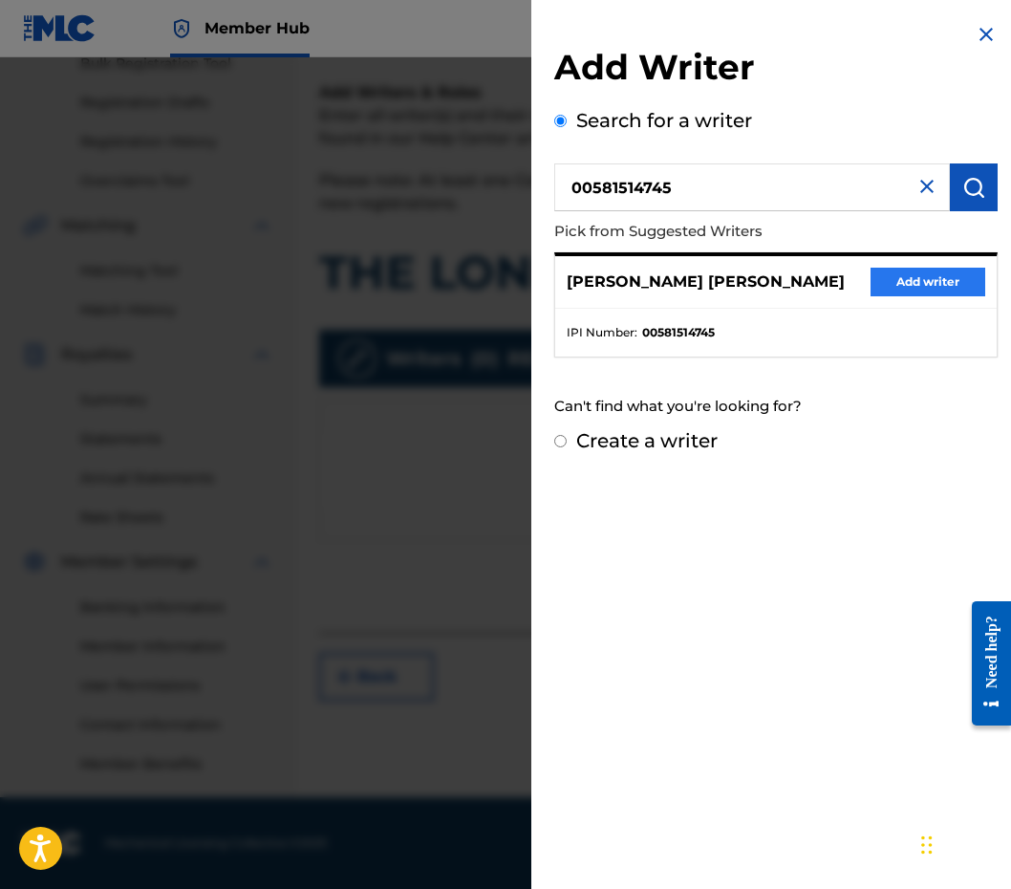
click at [884, 285] on button "Add writer" at bounding box center [927, 282] width 115 height 29
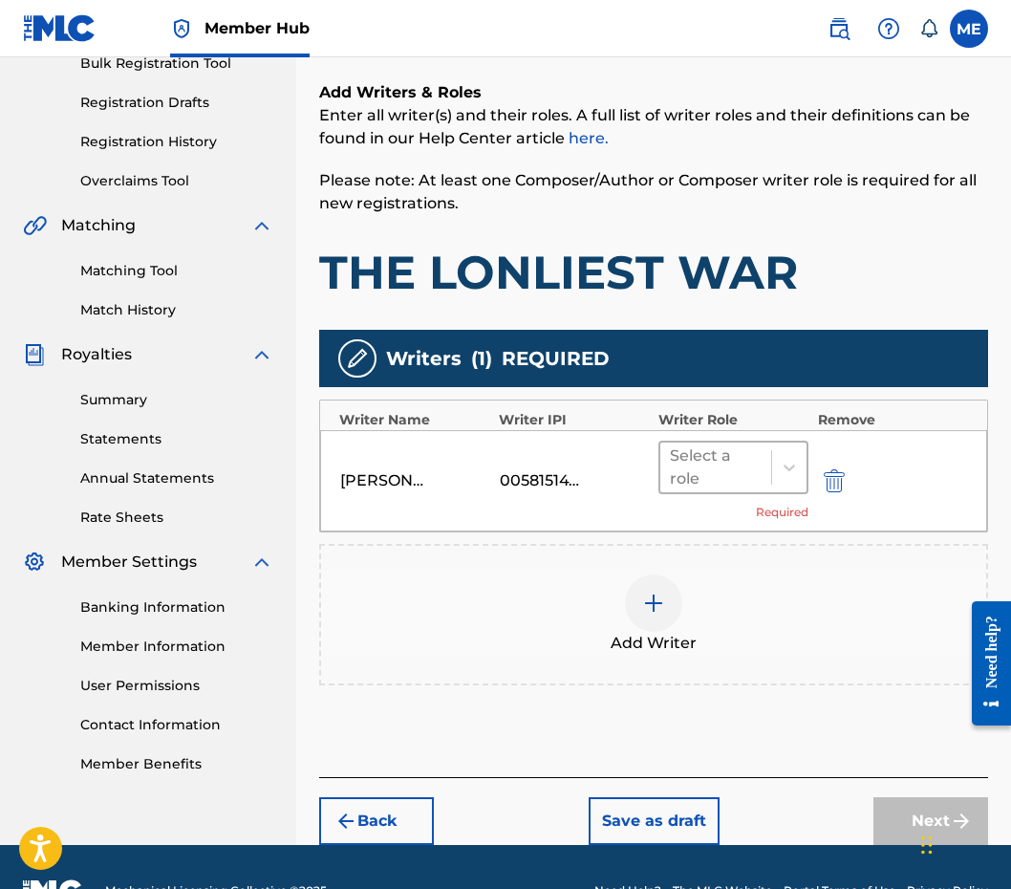
click at [753, 468] on div at bounding box center [716, 467] width 92 height 27
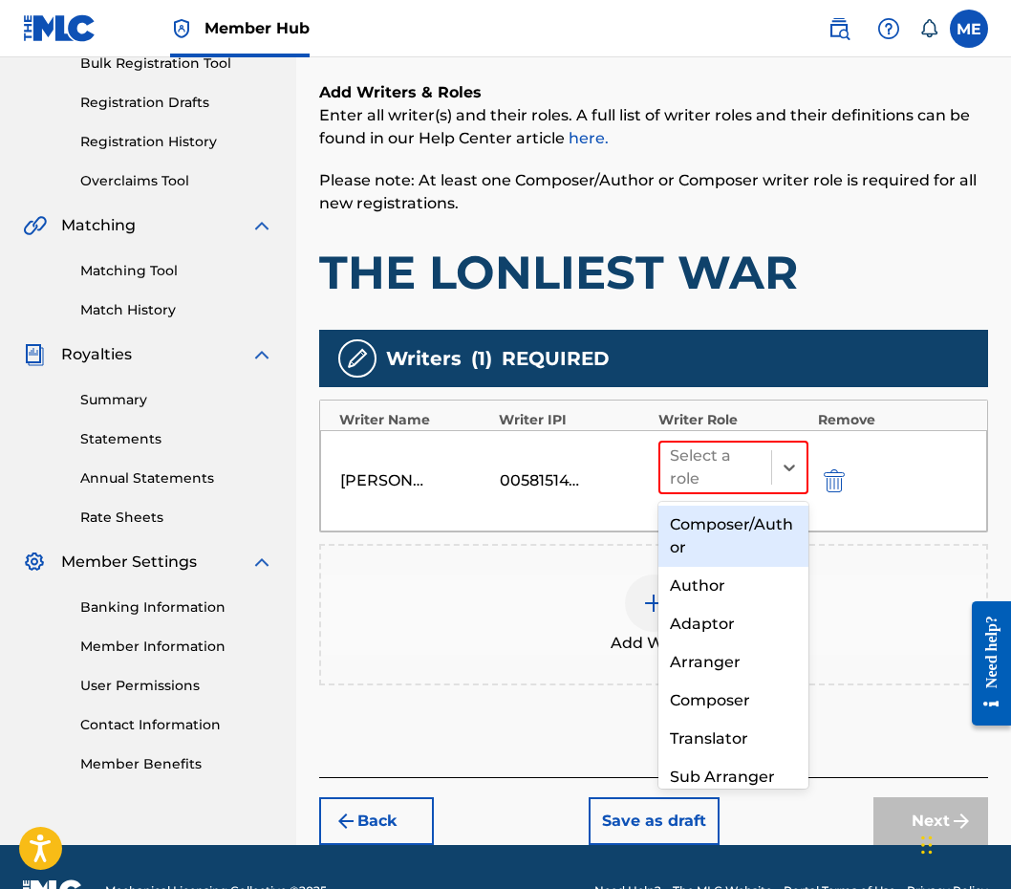
click at [716, 524] on div "Composer/Author" at bounding box center [733, 535] width 150 height 61
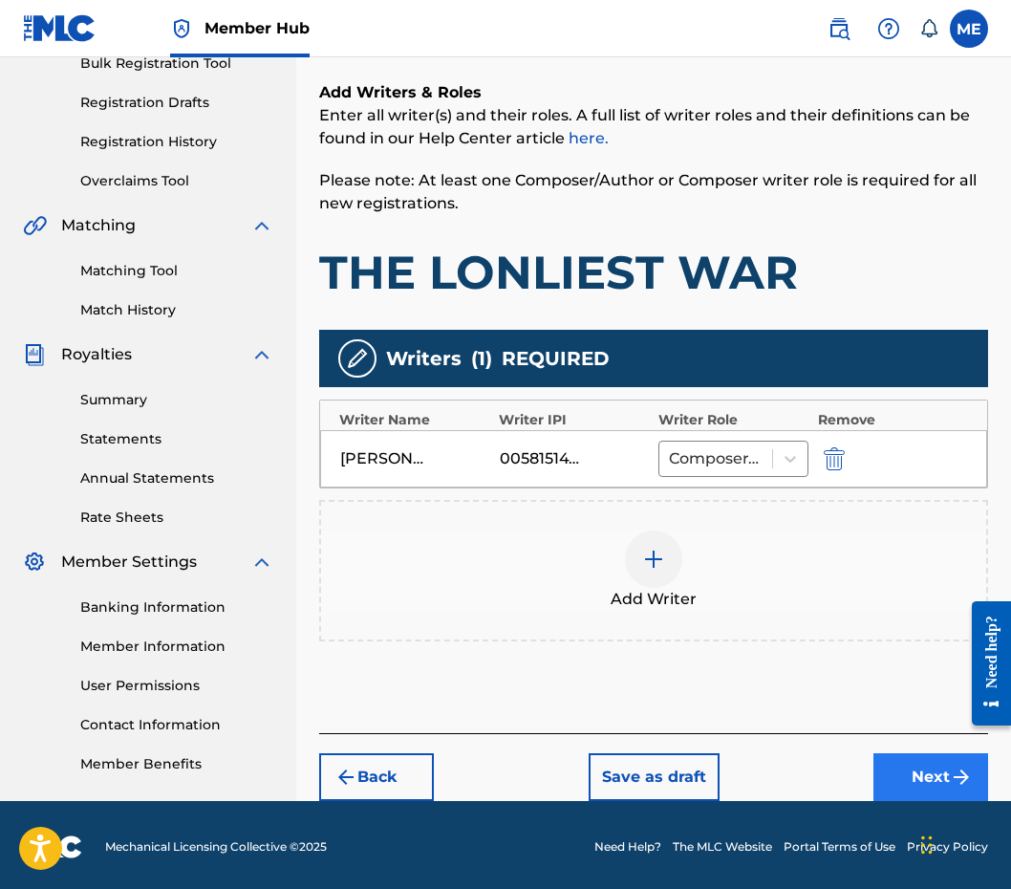
click at [884, 765] on button "Next" at bounding box center [930, 777] width 115 height 48
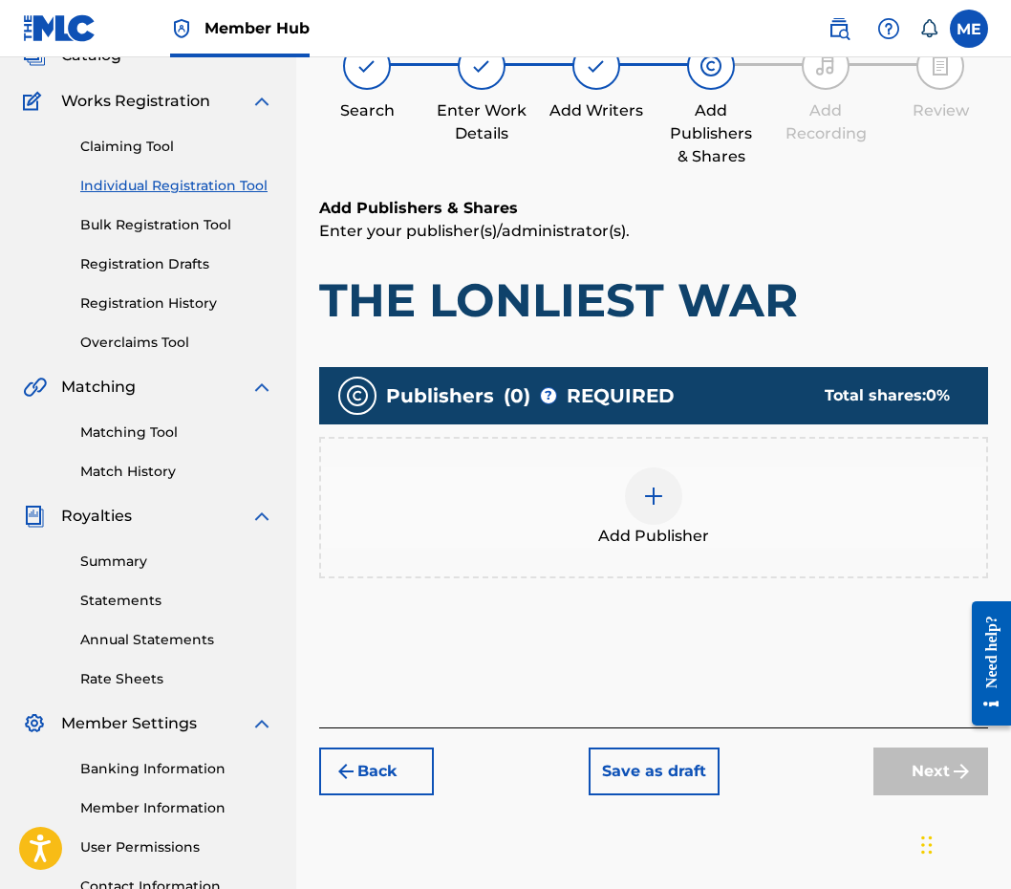
scroll to position [86, 0]
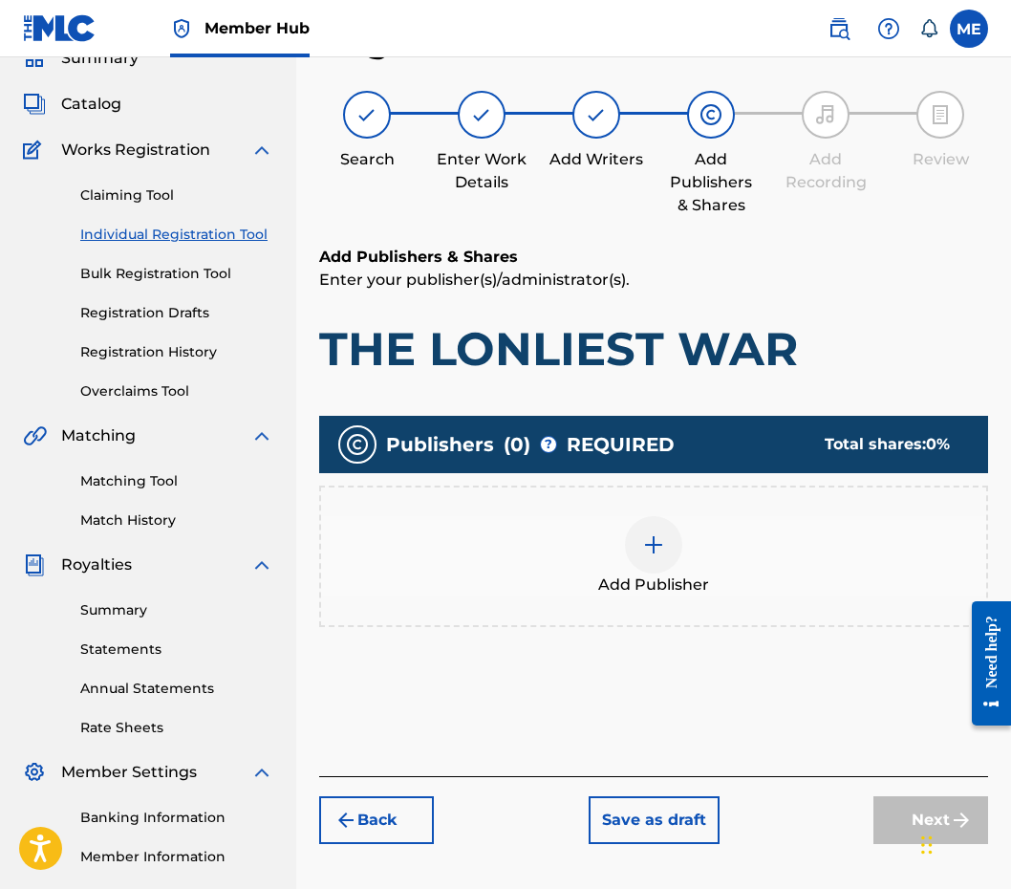
click at [736, 532] on div "Add Publisher" at bounding box center [653, 556] width 665 height 80
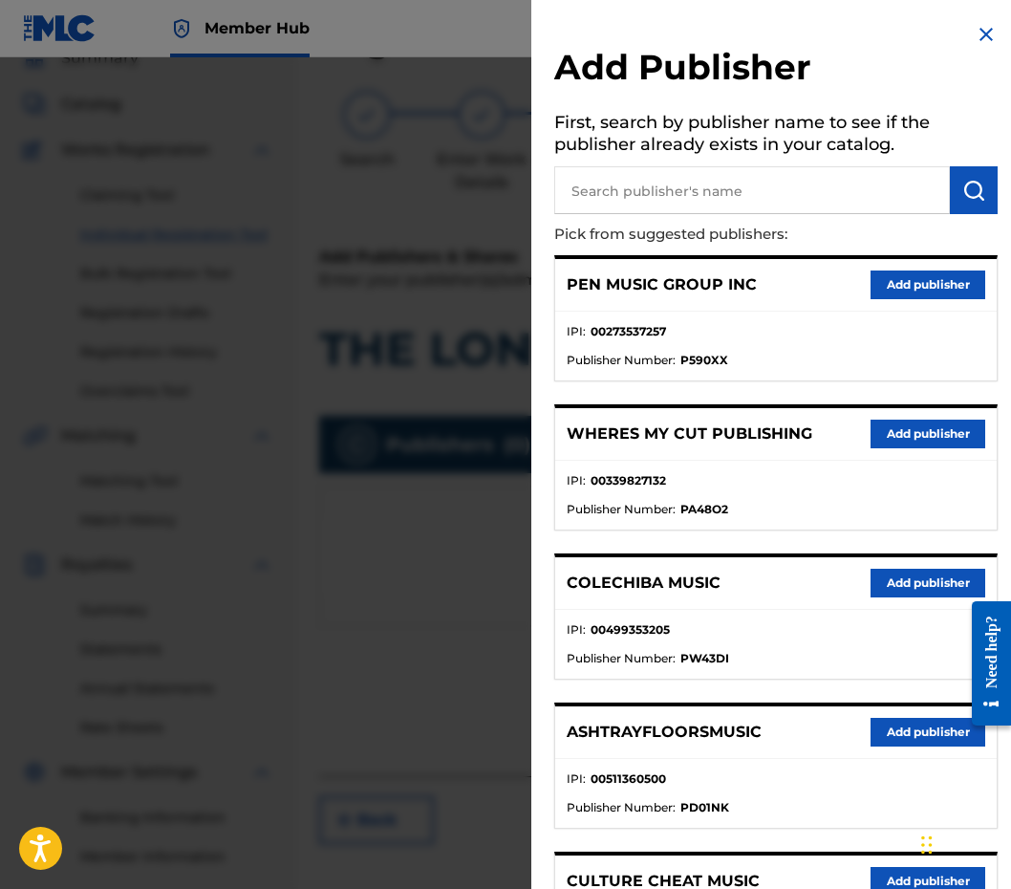
click at [730, 186] on input "text" at bounding box center [752, 190] width 396 height 48
paste input "1201510237"
type input "1201510237"
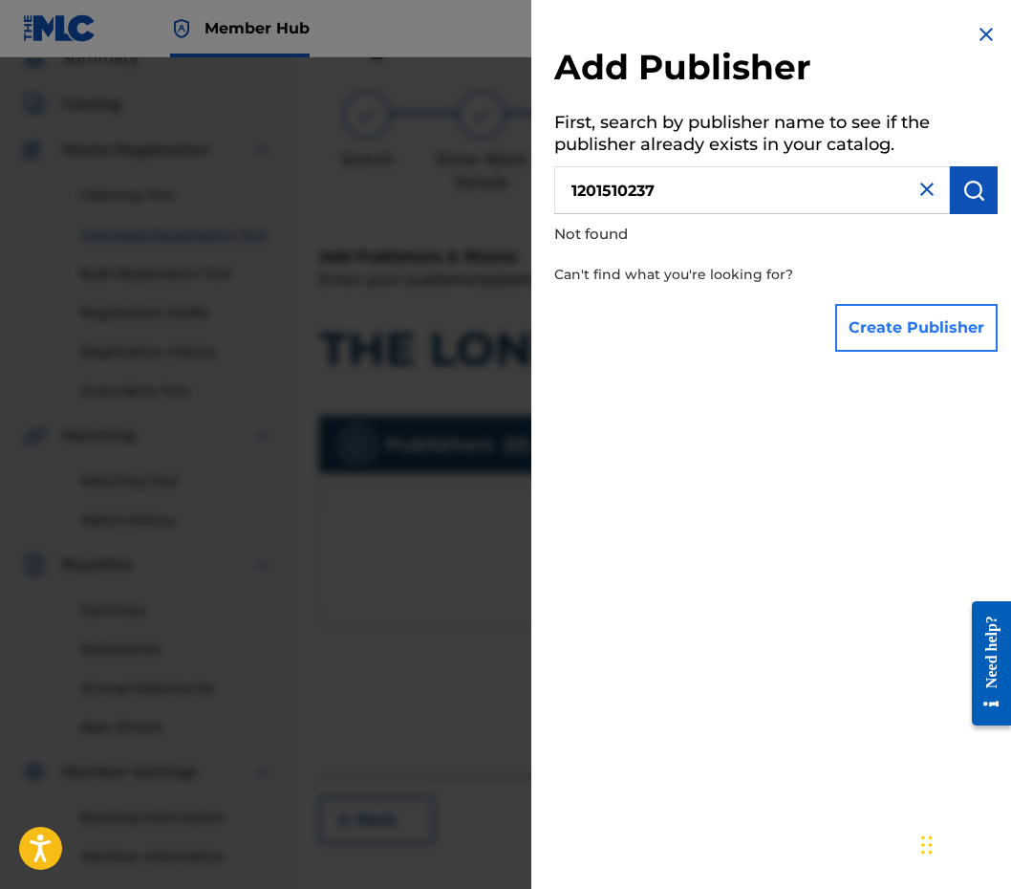
click at [919, 314] on button "Create Publisher" at bounding box center [916, 328] width 162 height 48
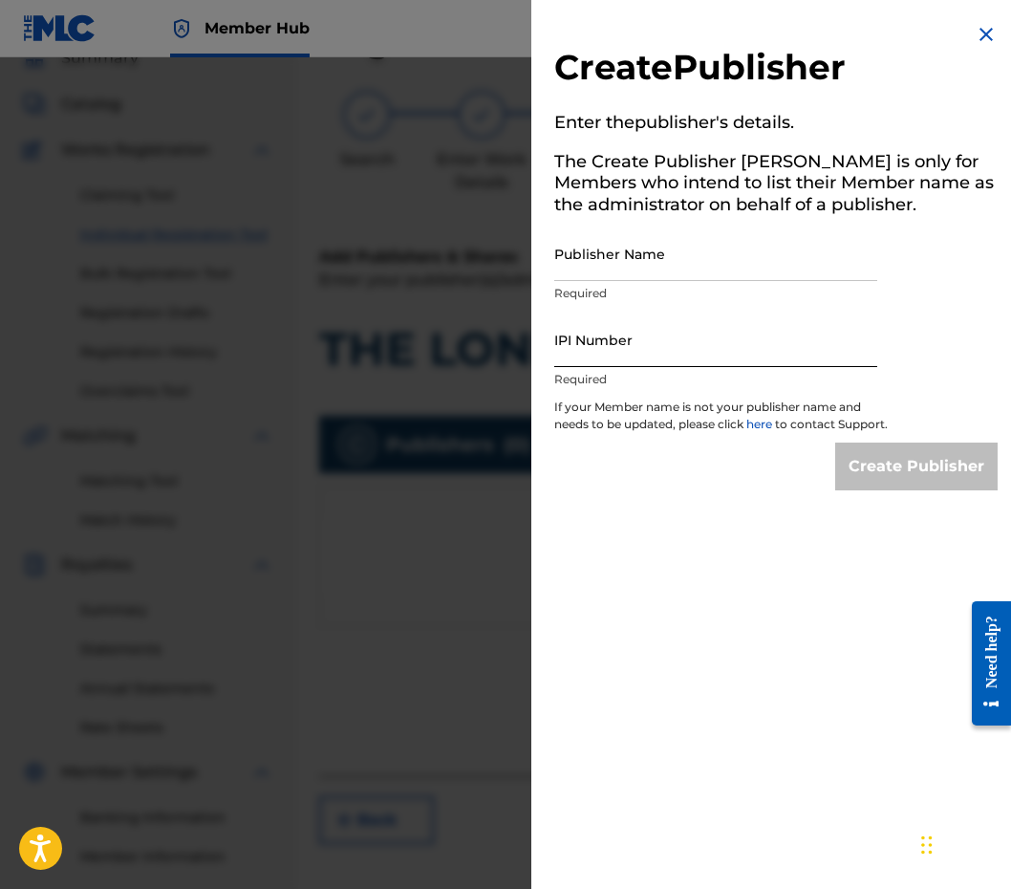
click at [747, 355] on input "IPI Number" at bounding box center [715, 339] width 323 height 54
paste input "1201510237"
type input "1201510237"
click at [690, 261] on input "Publisher Name" at bounding box center [715, 253] width 323 height 54
paste input "TALL POPPY MUSIC"
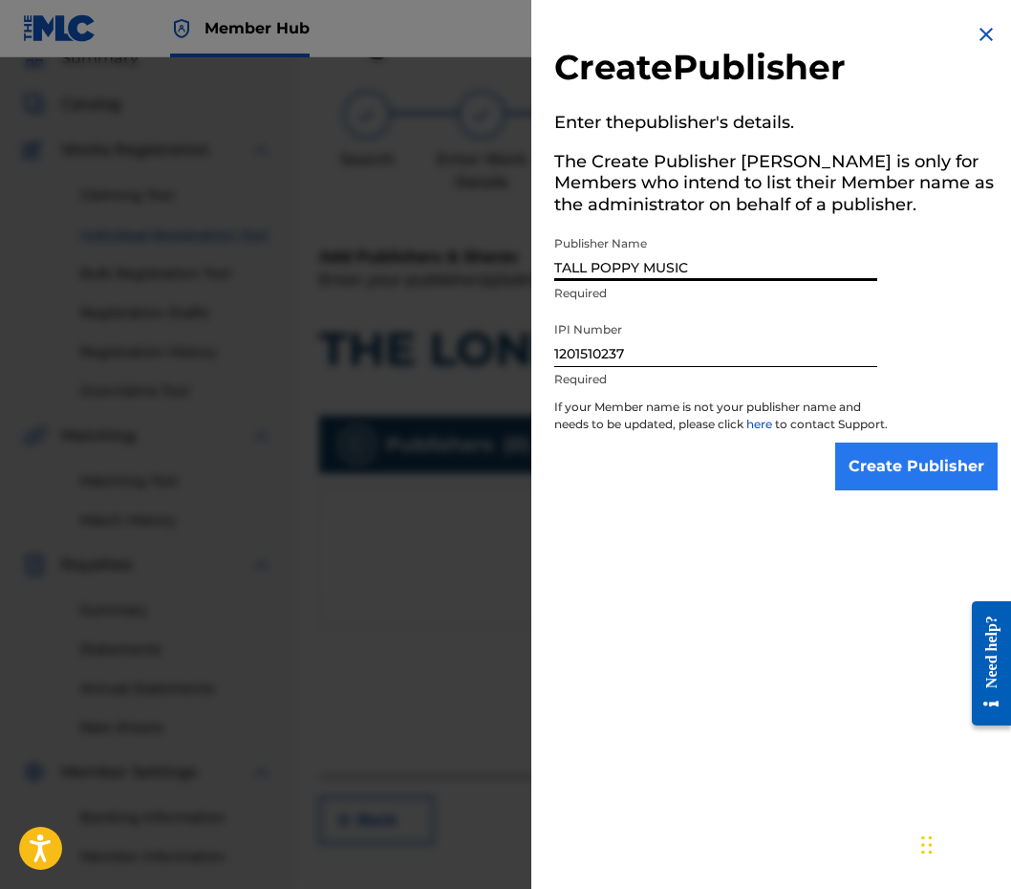
type input "TALL POPPY MUSIC"
click at [908, 483] on input "Create Publisher" at bounding box center [916, 466] width 162 height 48
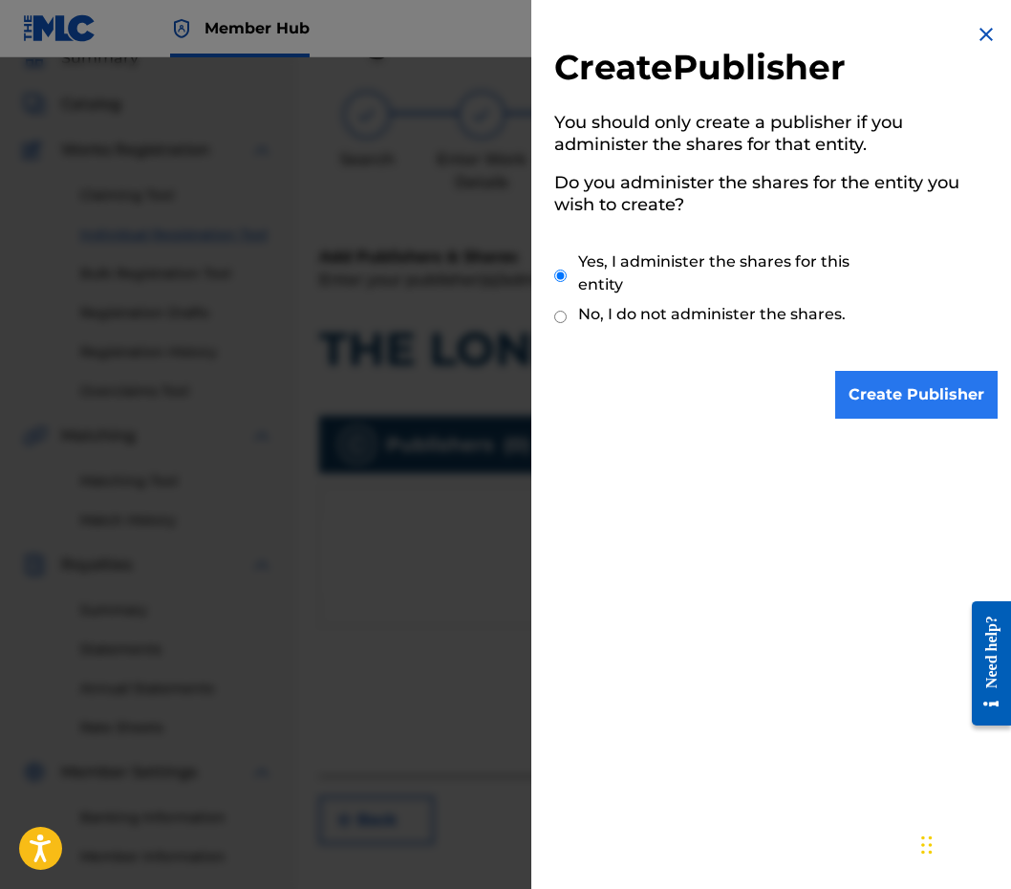
click at [940, 387] on input "Create Publisher" at bounding box center [916, 395] width 162 height 48
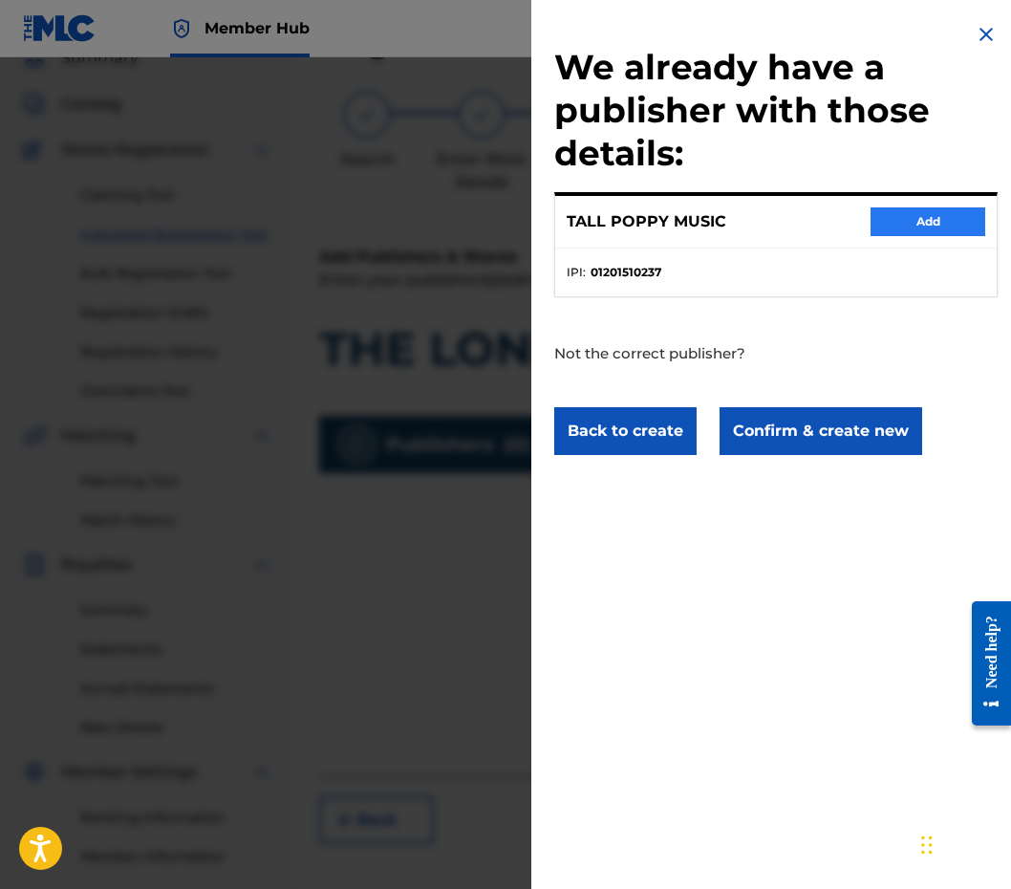
click at [947, 216] on button "Add" at bounding box center [927, 221] width 115 height 29
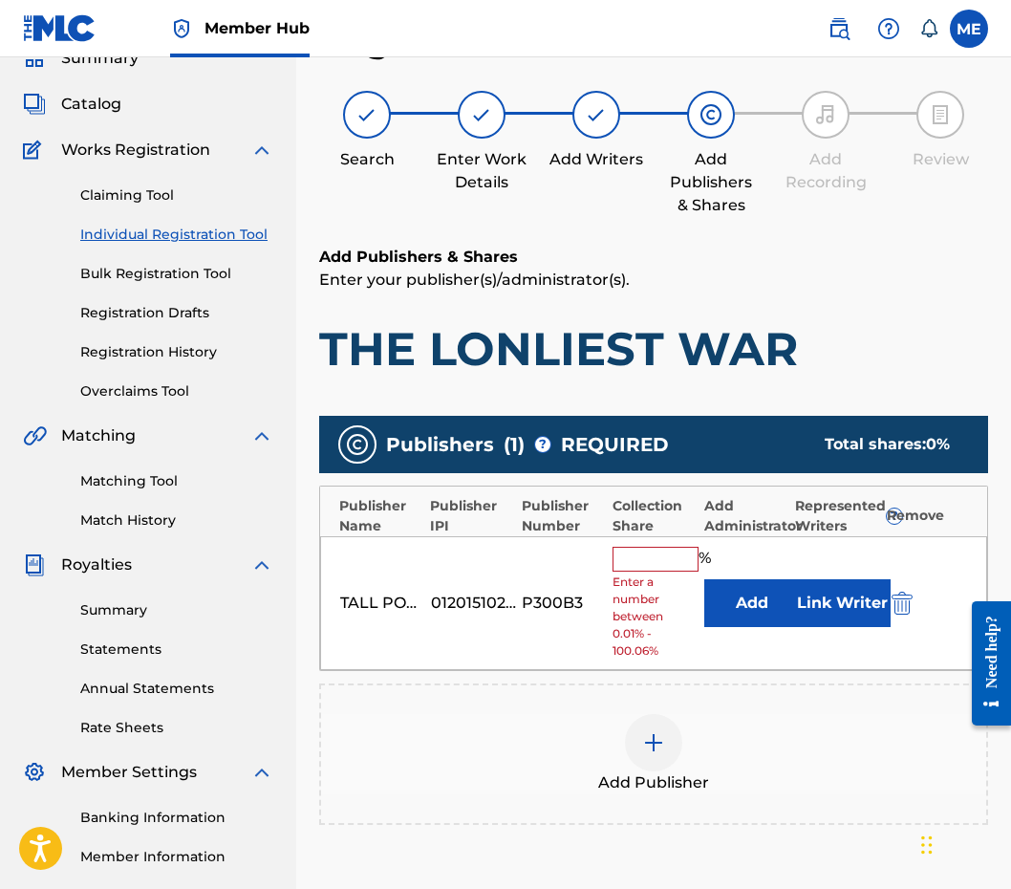
click at [649, 564] on input "text" at bounding box center [655, 559] width 86 height 25
click at [748, 594] on button "Add" at bounding box center [752, 603] width 96 height 48
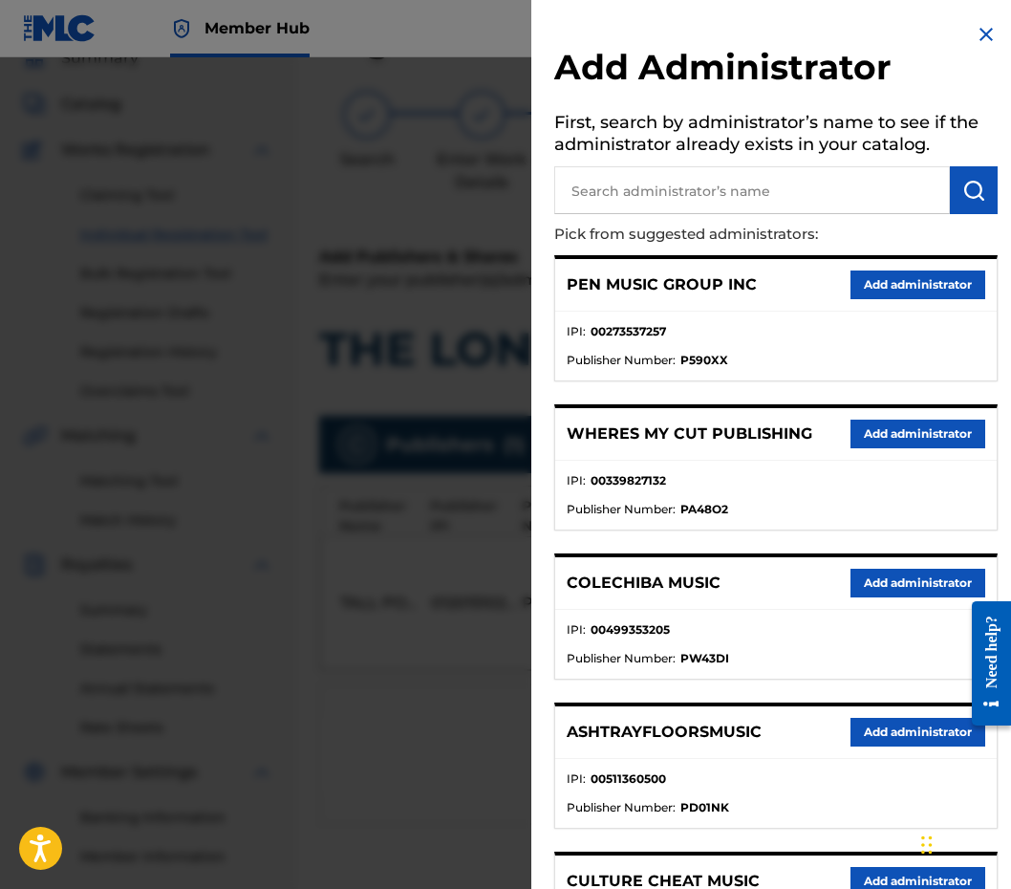
click at [797, 151] on h5 "First, search by administrator’s name to see if the administrator already exist…" at bounding box center [775, 136] width 443 height 60
click at [795, 172] on input "text" at bounding box center [752, 190] width 396 height 48
type input "PENSIVE"
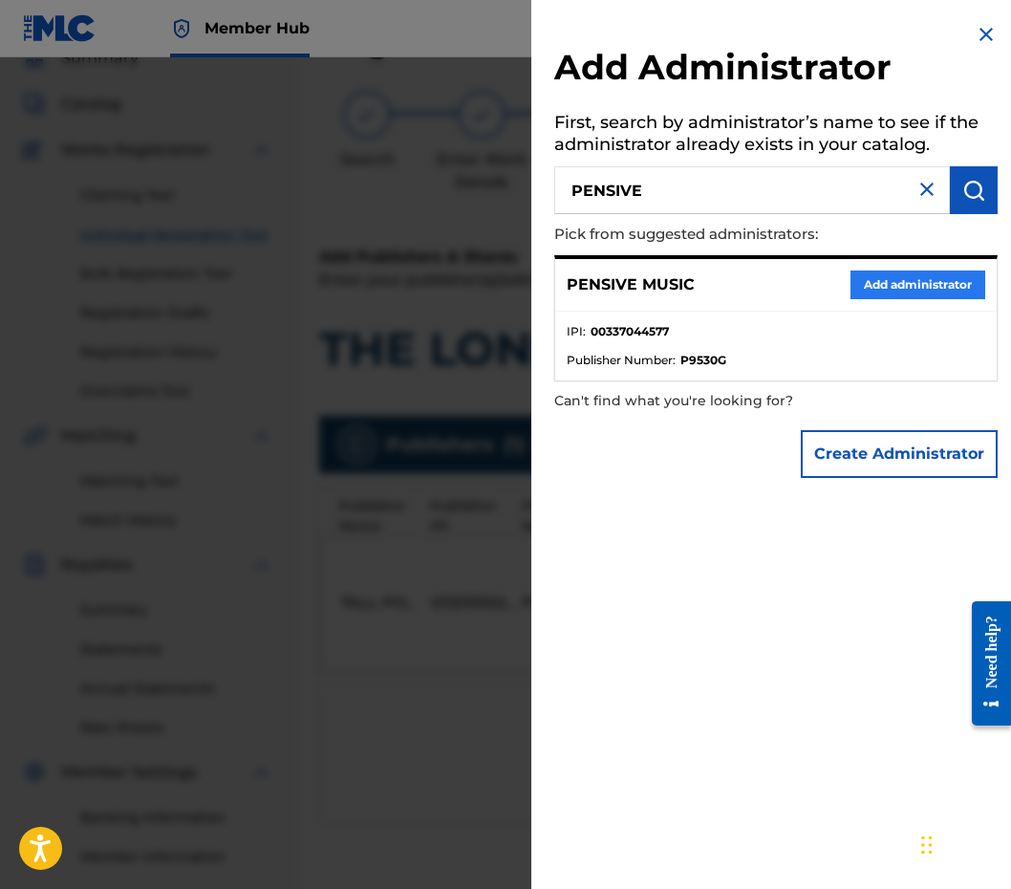
click at [940, 296] on button "Add administrator" at bounding box center [917, 284] width 135 height 29
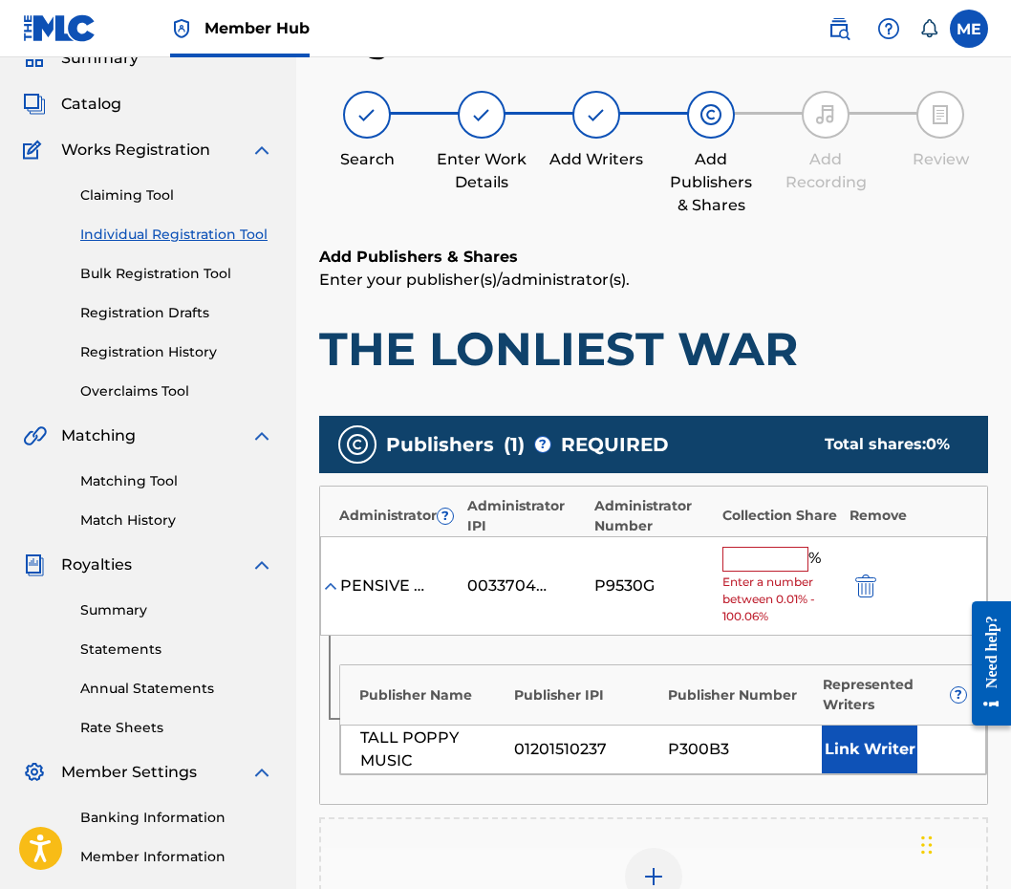
click at [764, 567] on div "%" at bounding box center [773, 559] width 103 height 25
click at [764, 547] on input "text" at bounding box center [765, 559] width 86 height 25
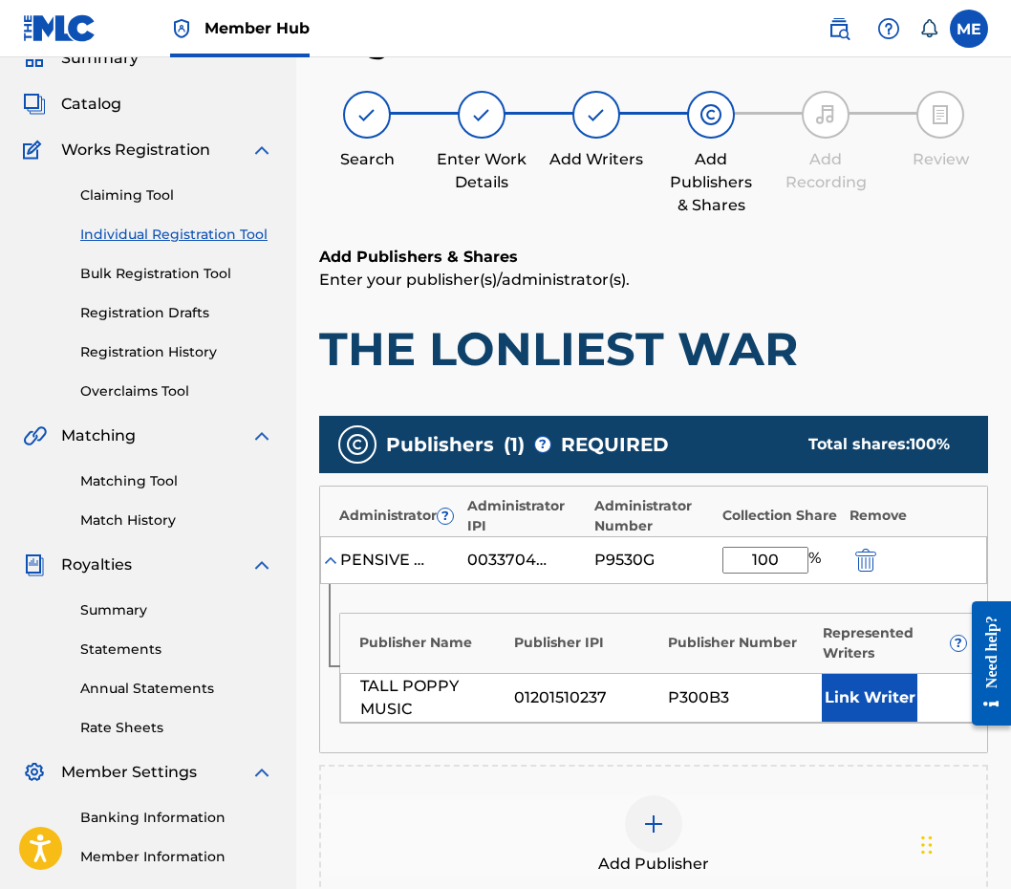
type input "100"
click at [870, 655] on div "Represented Writers ?" at bounding box center [895, 643] width 145 height 40
click at [868, 680] on button "Link Writer" at bounding box center [870, 698] width 96 height 48
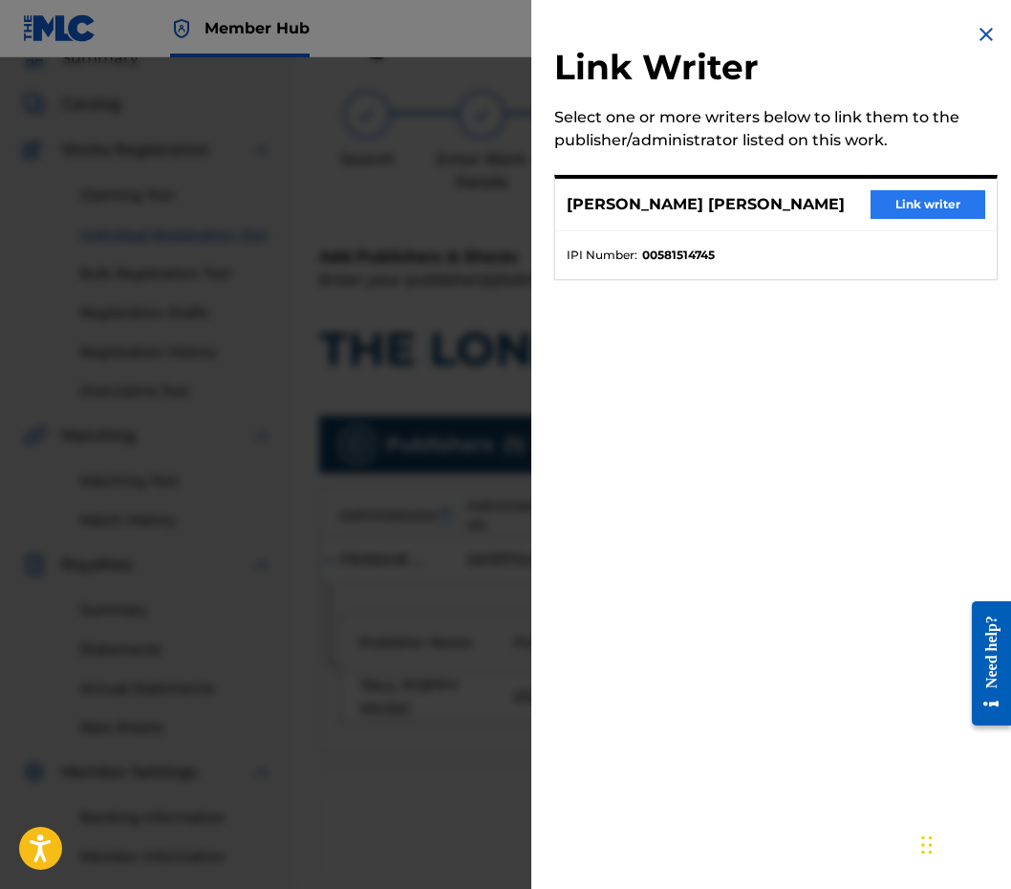
click at [937, 199] on button "Link writer" at bounding box center [927, 204] width 115 height 29
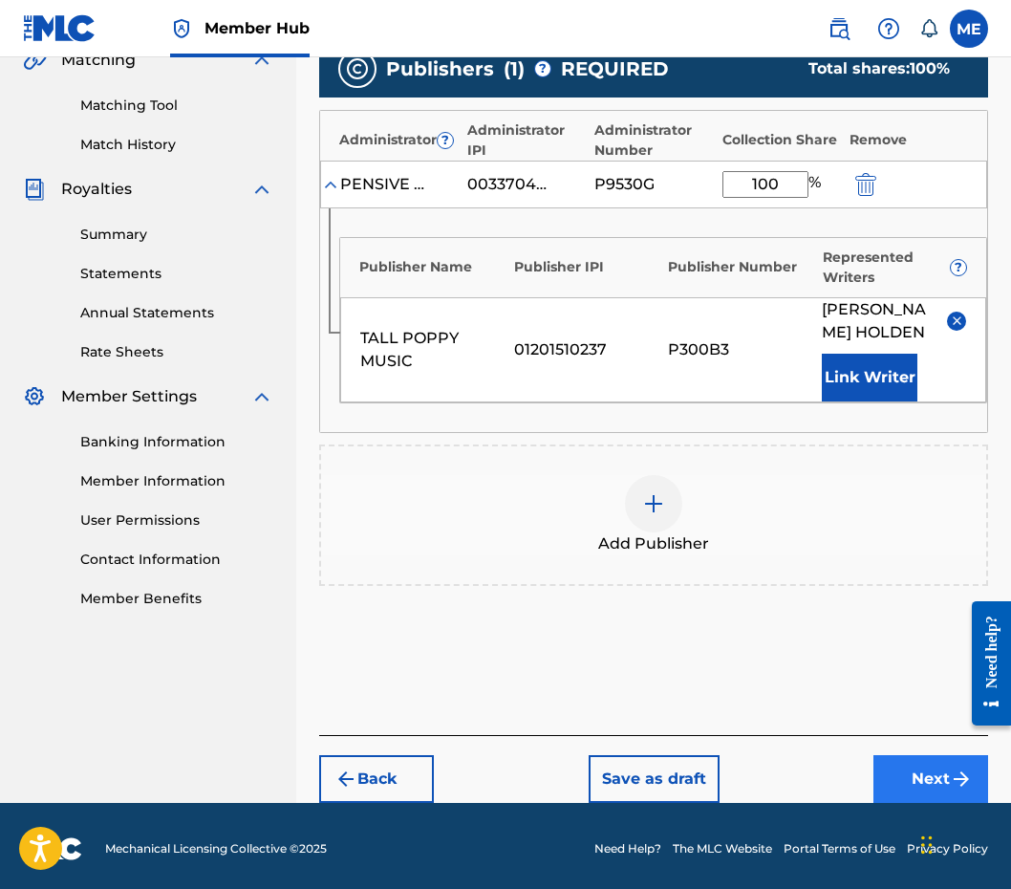
click at [917, 780] on button "Next" at bounding box center [930, 779] width 115 height 48
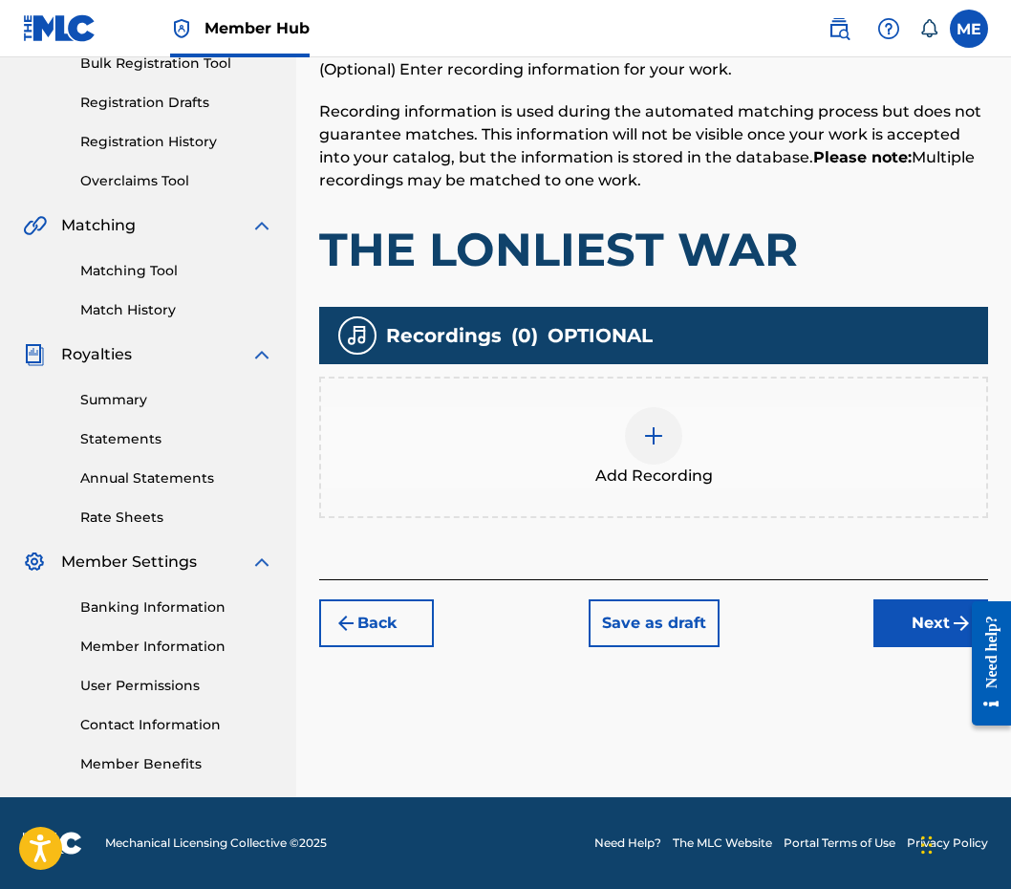
click at [945, 675] on div "Register Work Search Enter Work Details Add Writers Add Publishers & Shares Add…" at bounding box center [653, 303] width 715 height 988
click at [917, 632] on button "Next" at bounding box center [930, 623] width 115 height 48
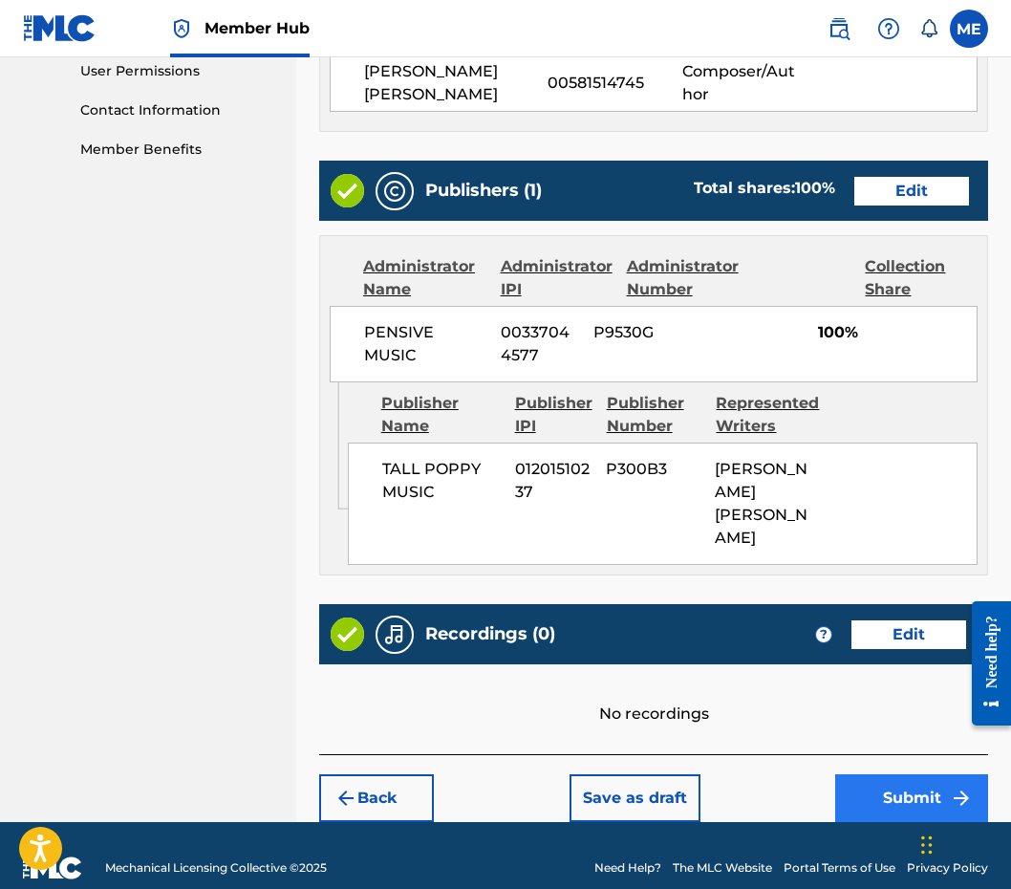
click at [873, 774] on button "Submit" at bounding box center [911, 798] width 153 height 48
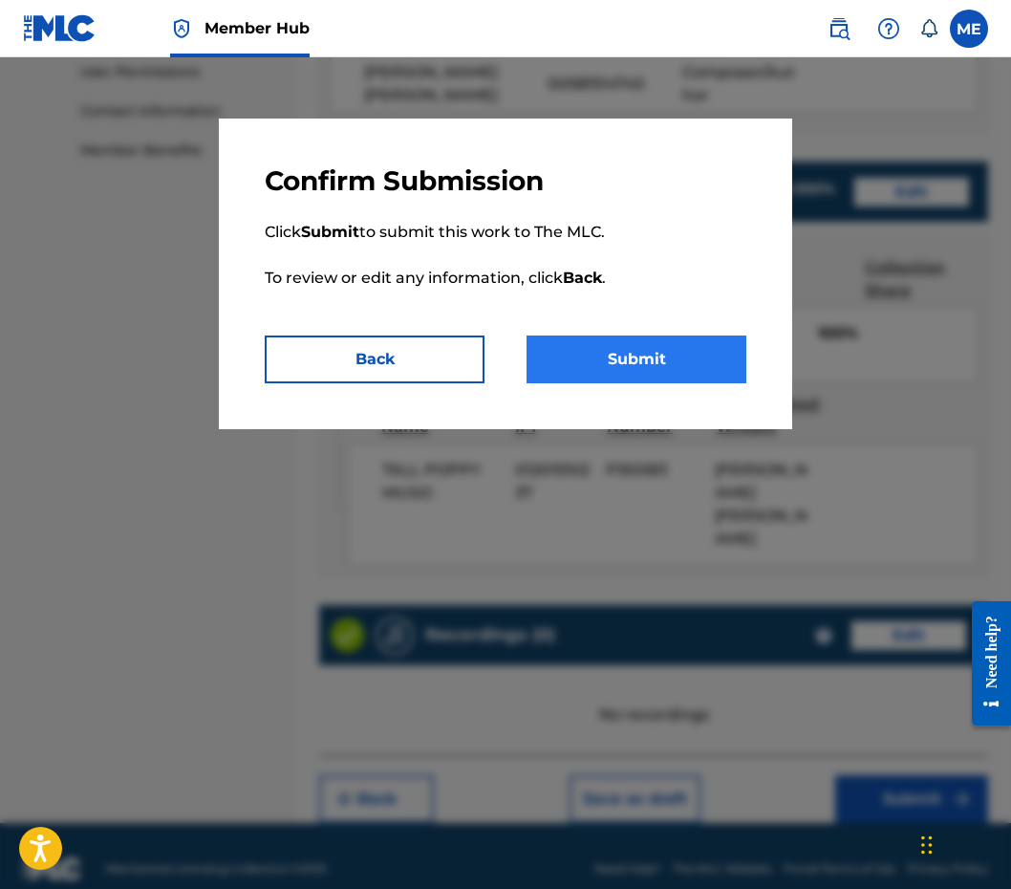
click at [653, 361] on button "Submit" at bounding box center [636, 359] width 220 height 48
